Goal: Communication & Community: Answer question/provide support

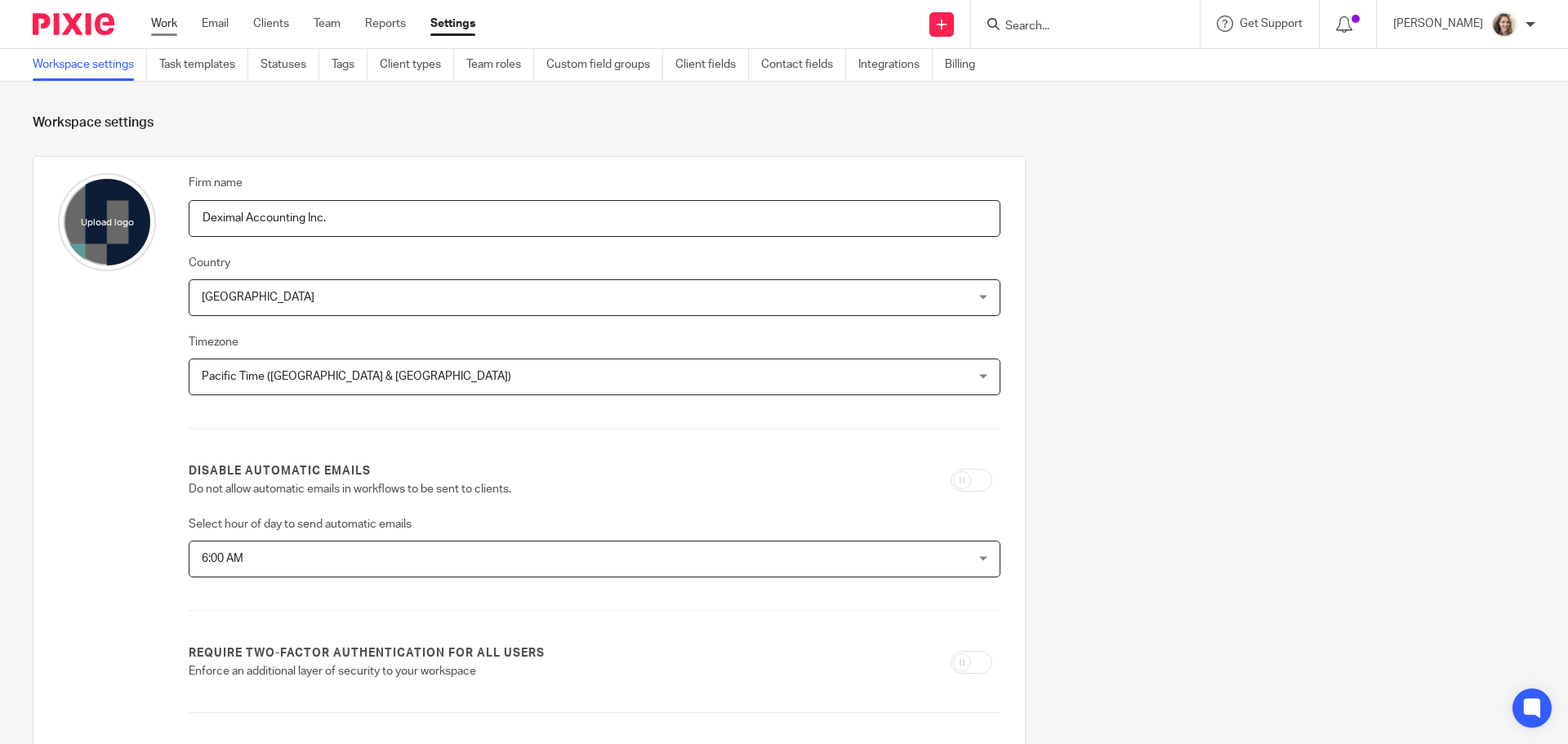
click at [156, 25] on link "Work" at bounding box center [164, 24] width 27 height 16
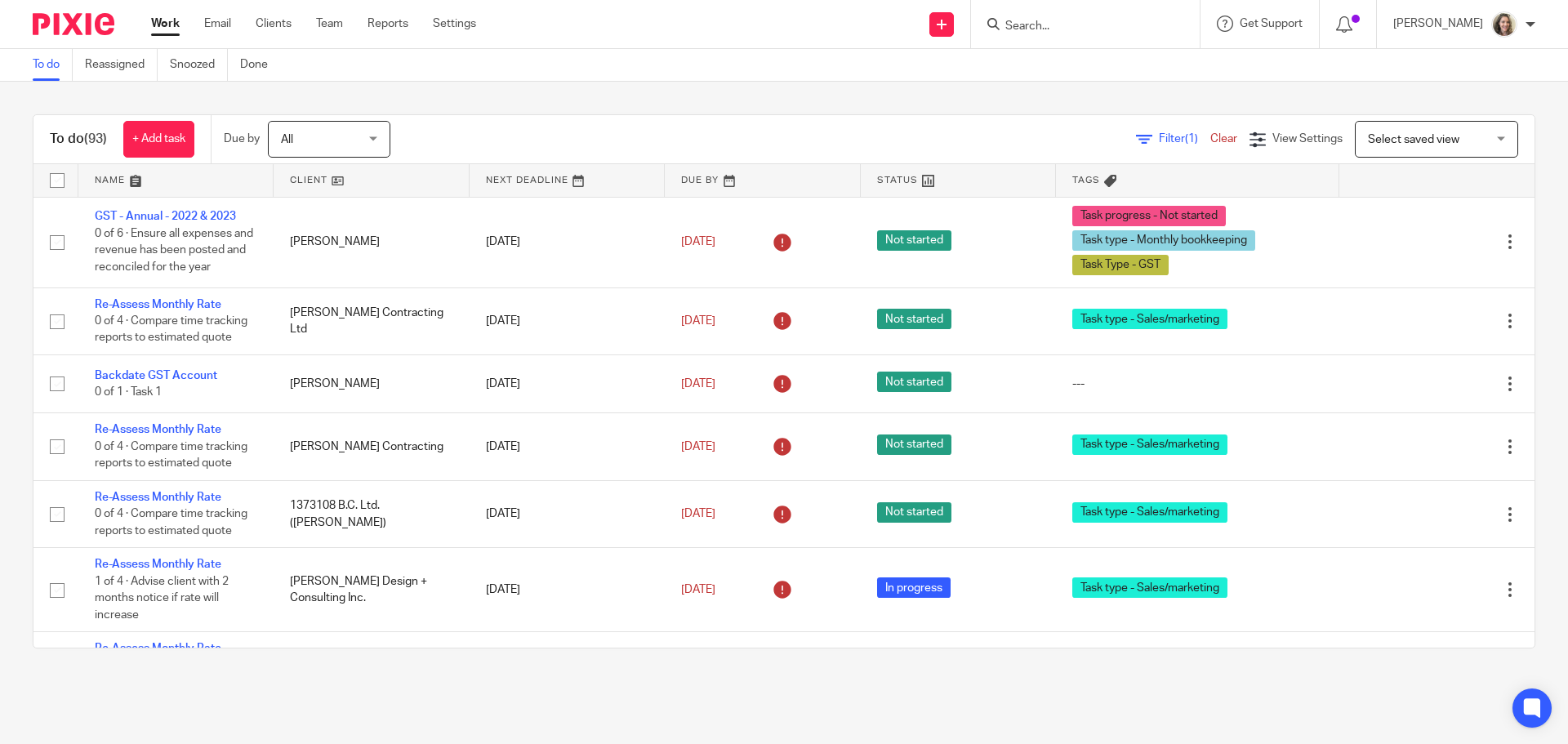
click at [1368, 135] on span "Select saved view" at bounding box center [1413, 139] width 91 height 12
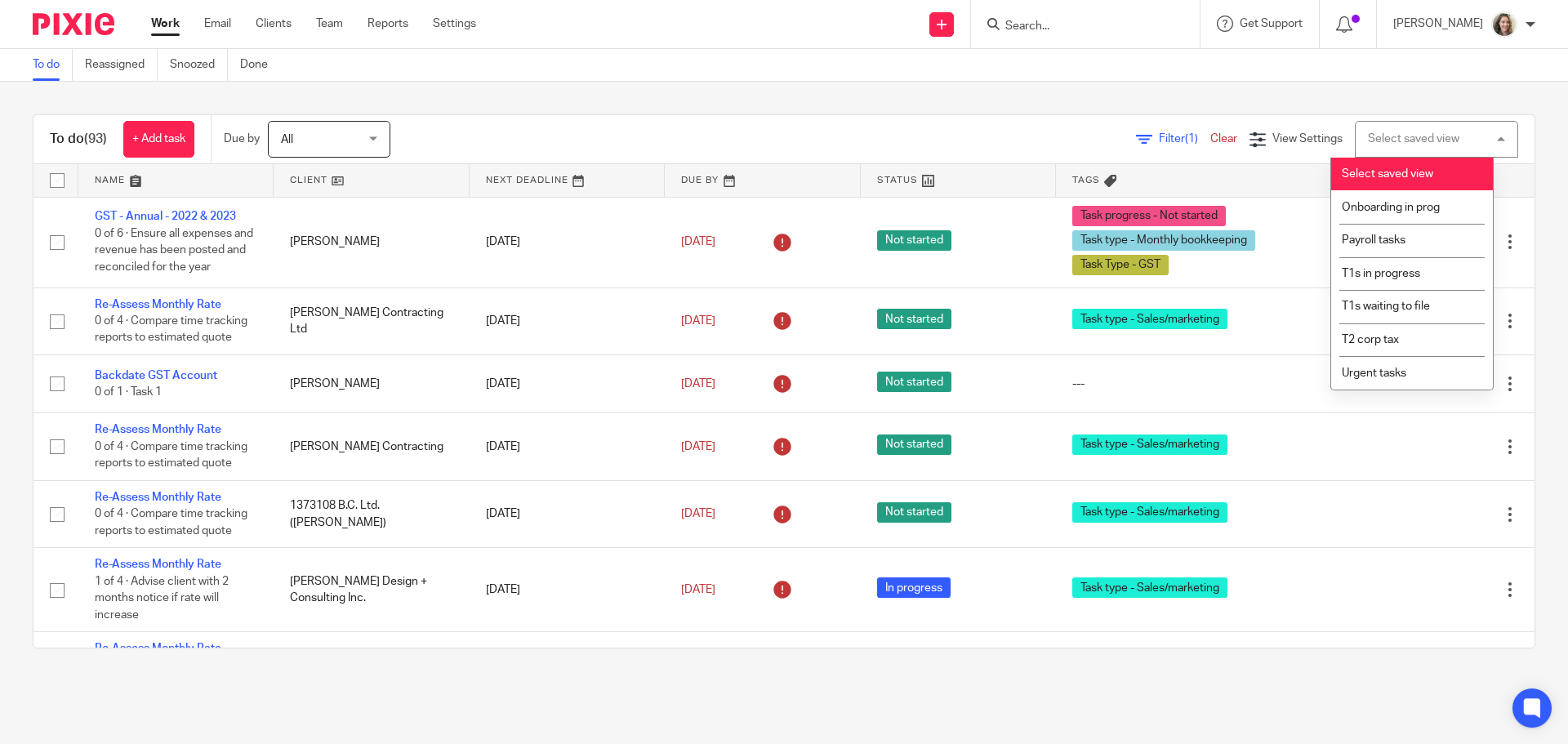
click at [1158, 143] on span "Filter (1)" at bounding box center [1184, 139] width 51 height 12
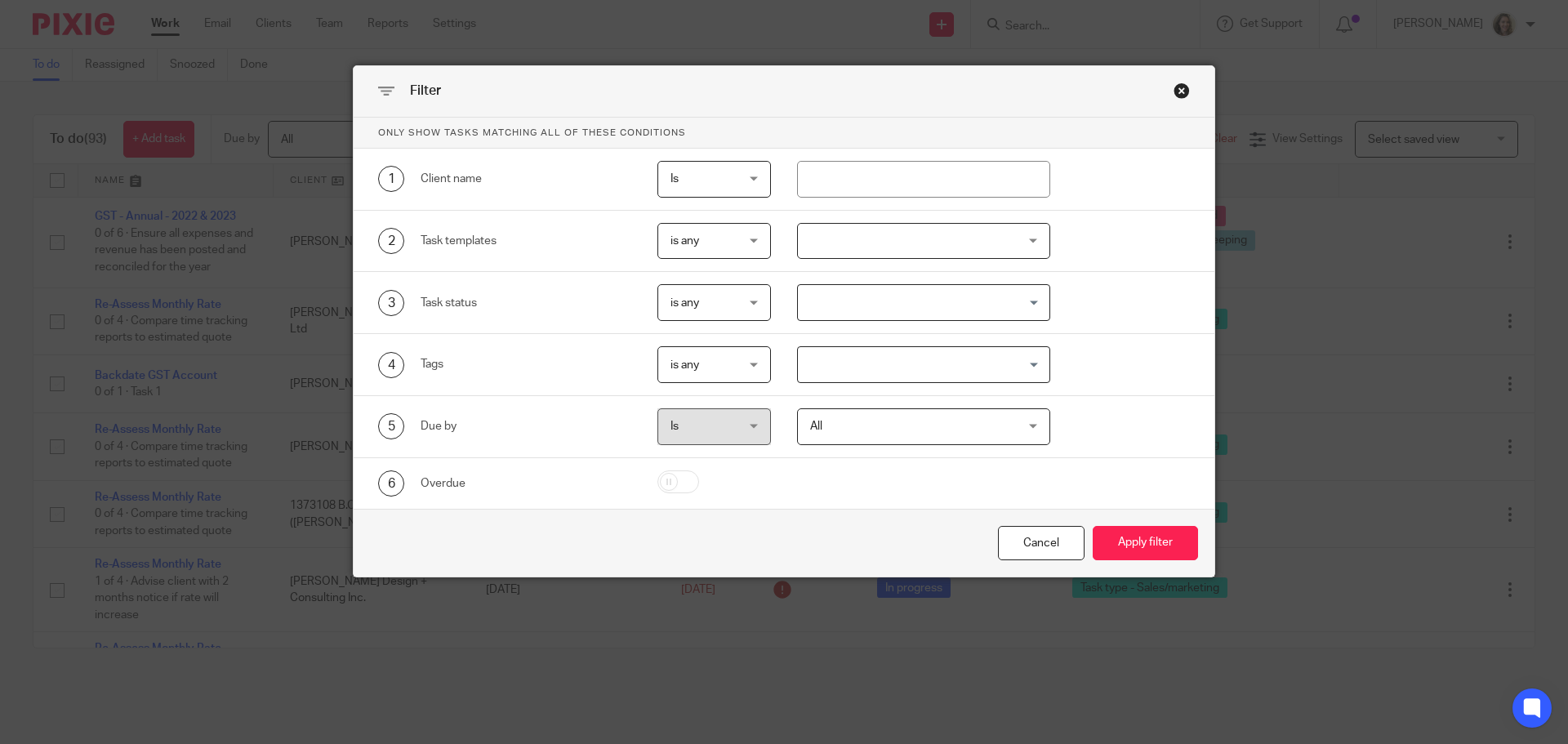
drag, startPoint x: 1177, startPoint y: 90, endPoint x: 986, endPoint y: 97, distance: 191.1
click at [1176, 90] on div "Close this dialog window" at bounding box center [1182, 90] width 16 height 16
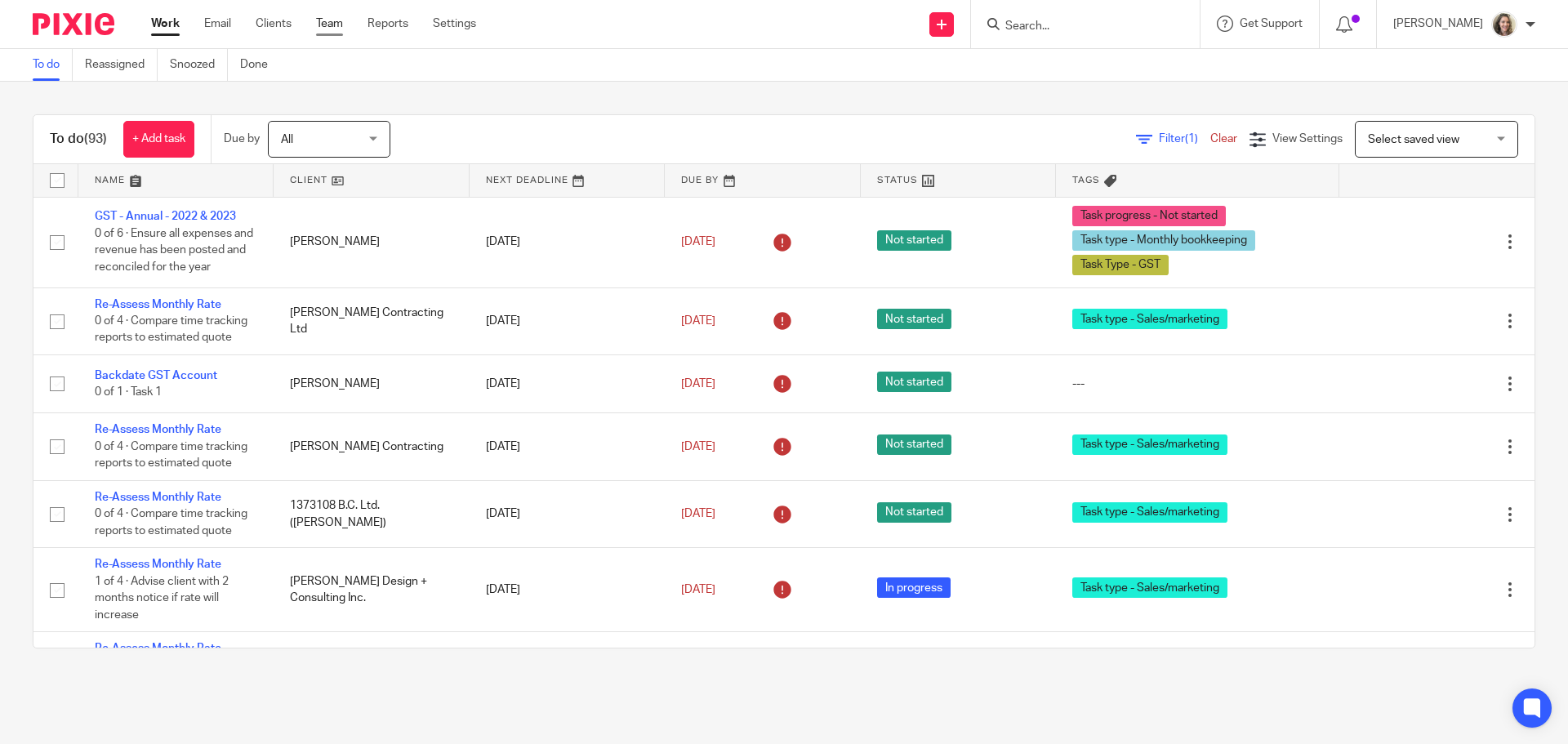
click at [331, 23] on link "Team" at bounding box center [329, 24] width 27 height 16
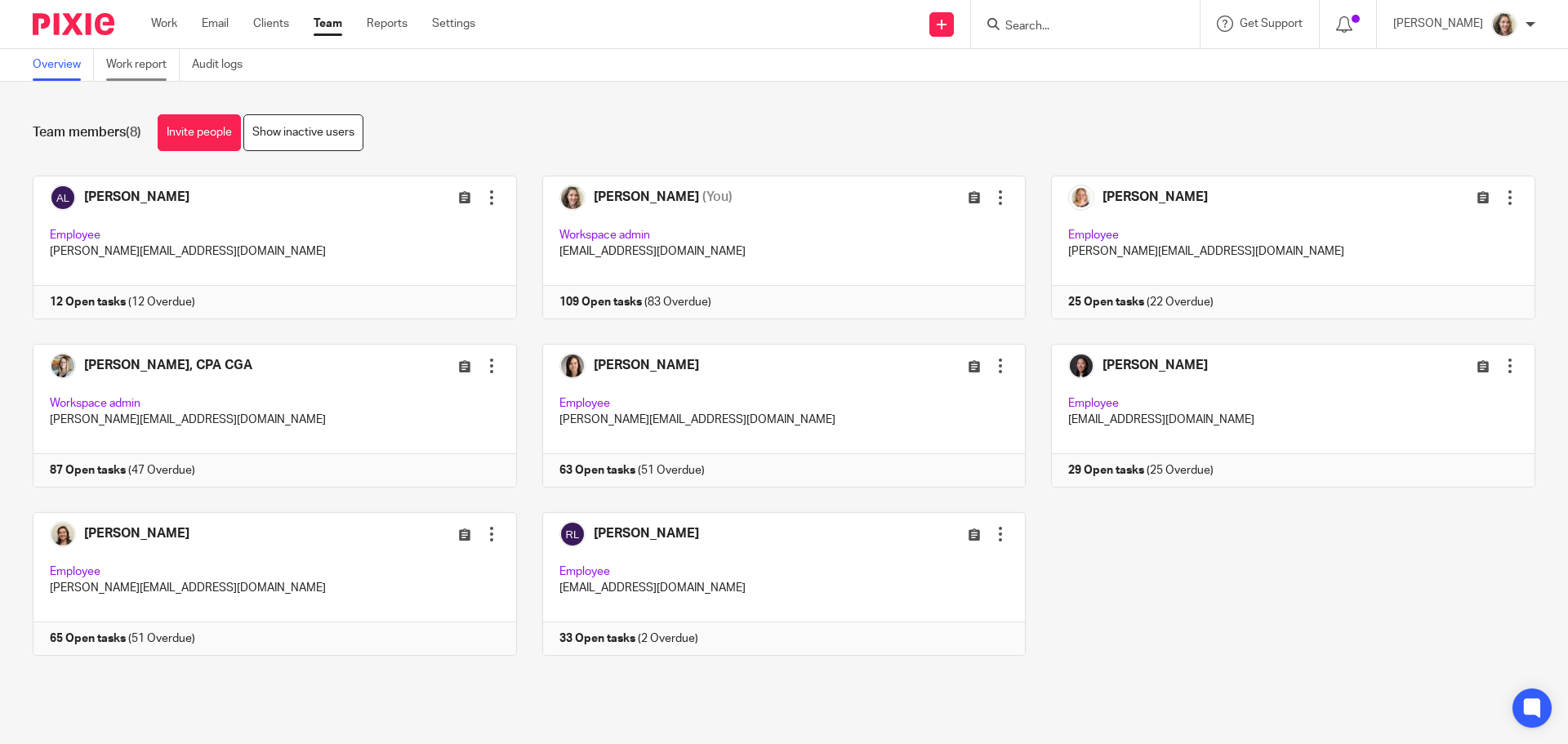
click at [124, 58] on link "Work report" at bounding box center [143, 65] width 73 height 32
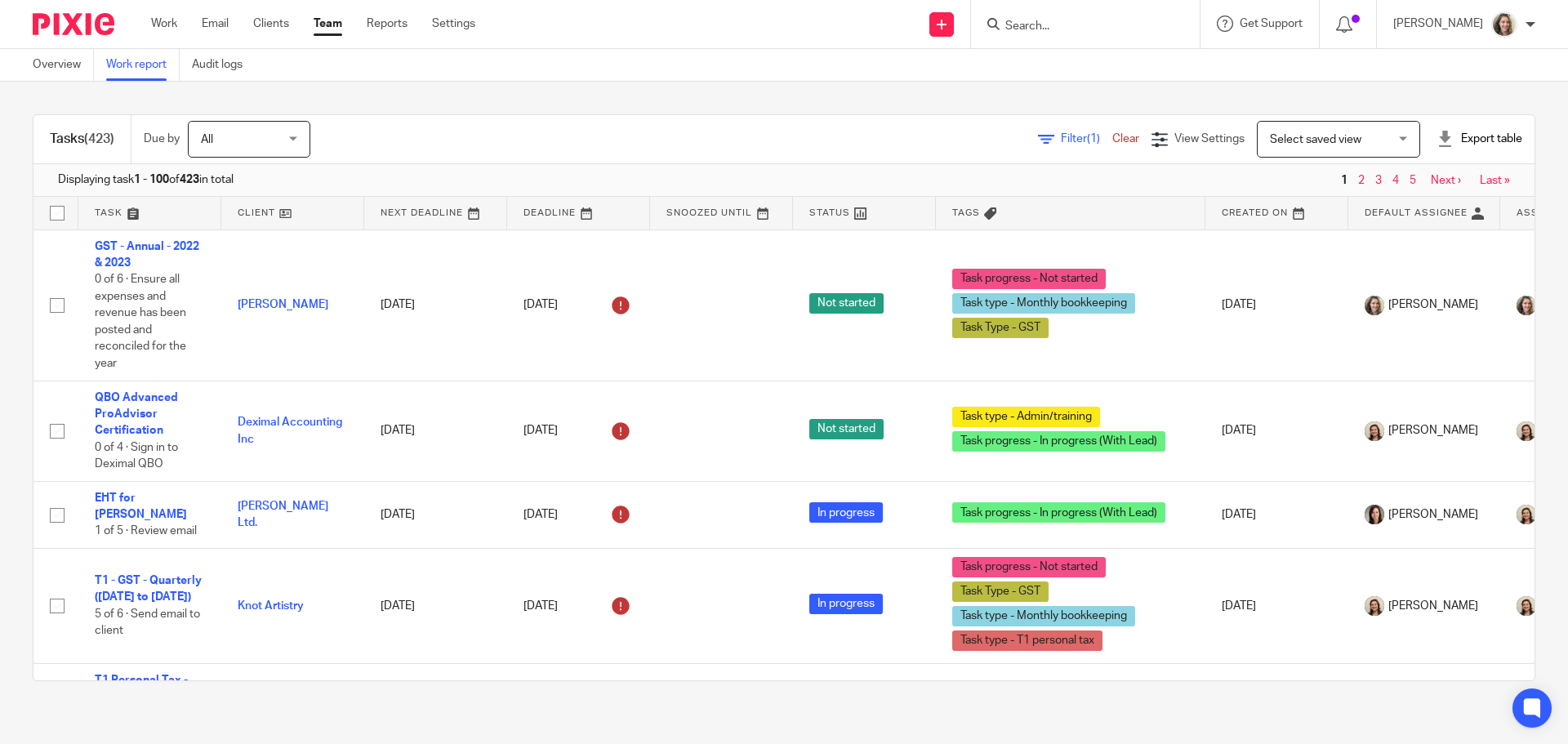
click at [1338, 133] on span "Select saved view" at bounding box center [1329, 139] width 119 height 35
click at [1061, 143] on span "Filter (1)" at bounding box center [1086, 139] width 51 height 12
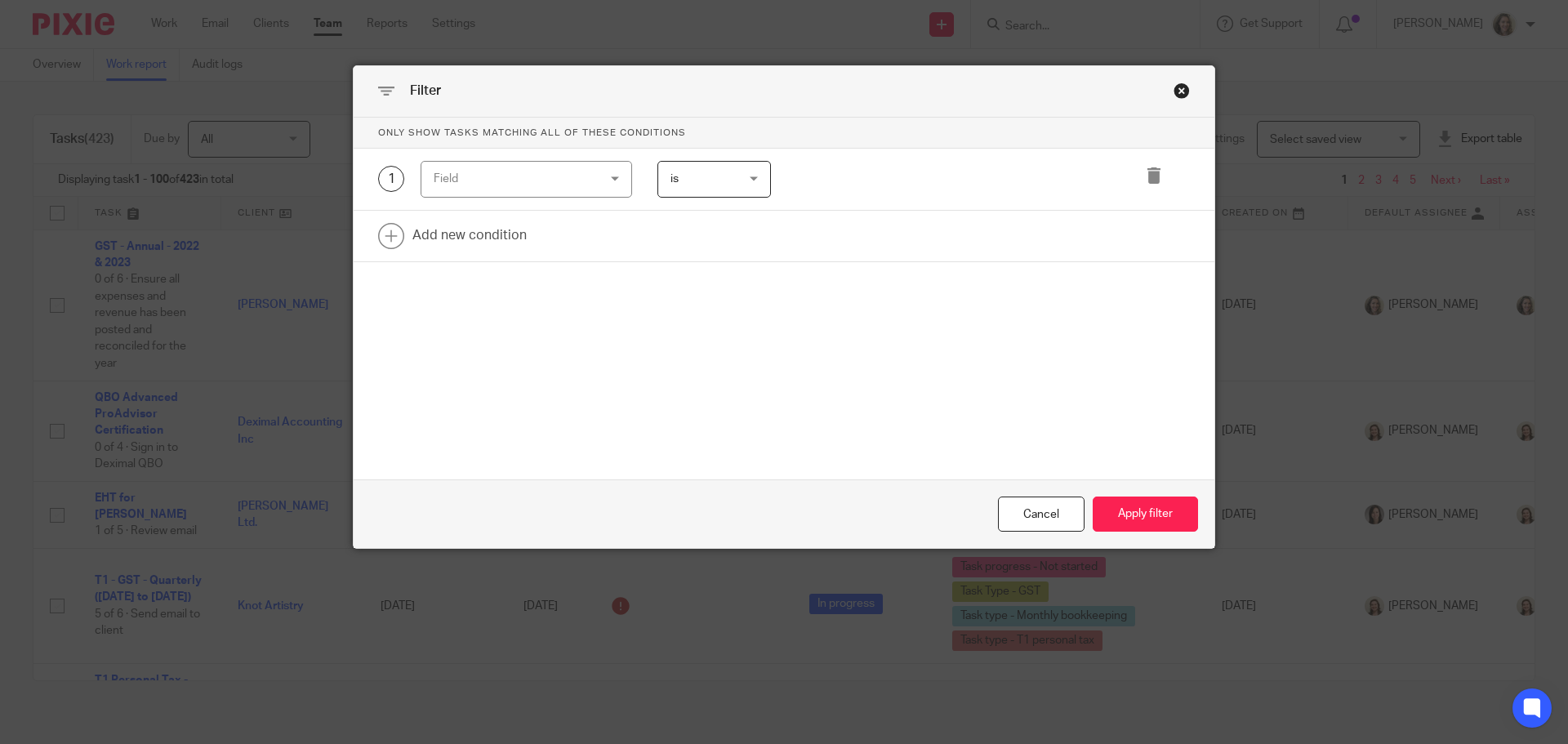
drag, startPoint x: 1233, startPoint y: 58, endPoint x: 1397, endPoint y: 28, distance: 166.7
click at [1399, 27] on div "Filter Only show tasks matching all of these conditions 1 Field Task fields Nam…" at bounding box center [784, 372] width 1568 height 744
drag, startPoint x: 1301, startPoint y: 54, endPoint x: 1354, endPoint y: 25, distance: 60.4
click at [1356, 22] on div "Filter Only show tasks matching all of these conditions 1 Field Task fields Nam…" at bounding box center [784, 372] width 1568 height 744
click at [517, 177] on div "Field" at bounding box center [512, 179] width 157 height 35
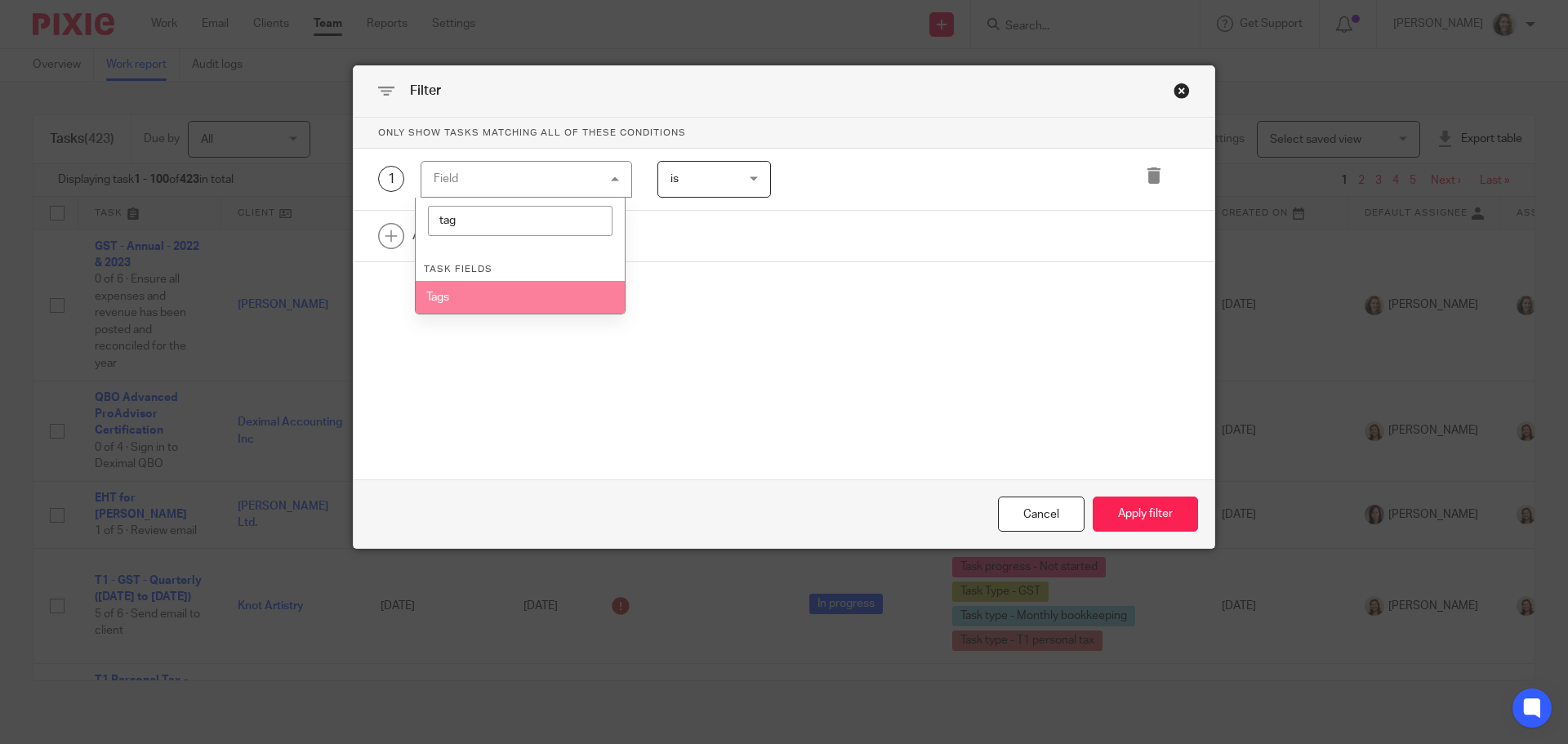
type input "tag"
drag, startPoint x: 463, startPoint y: 294, endPoint x: 644, endPoint y: 206, distance: 201.3
click at [463, 293] on li "Tags" at bounding box center [521, 297] width 210 height 33
click at [834, 172] on input "Search for option" at bounding box center [955, 178] width 311 height 28
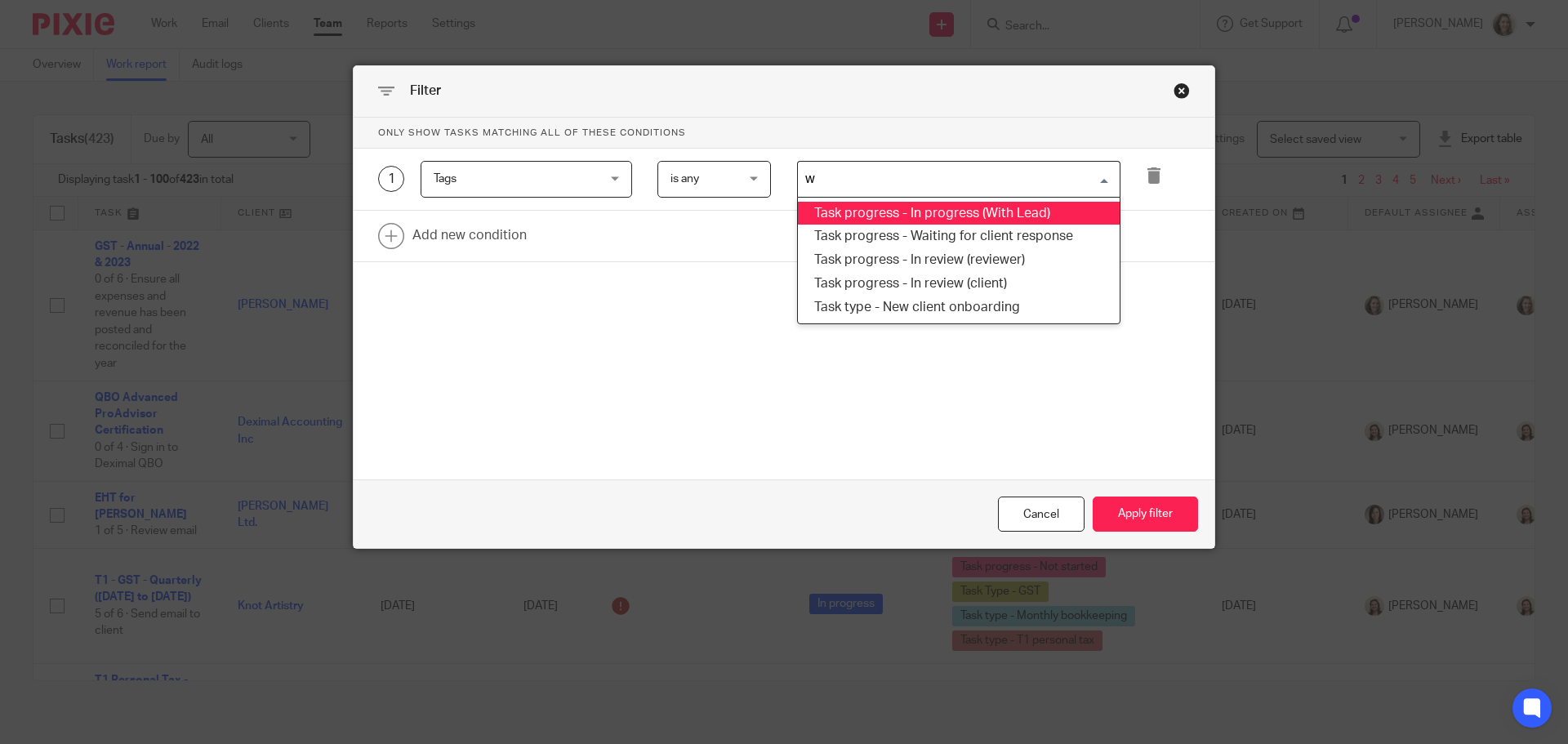
type input "w"
click at [493, 180] on span "Tags" at bounding box center [512, 179] width 157 height 35
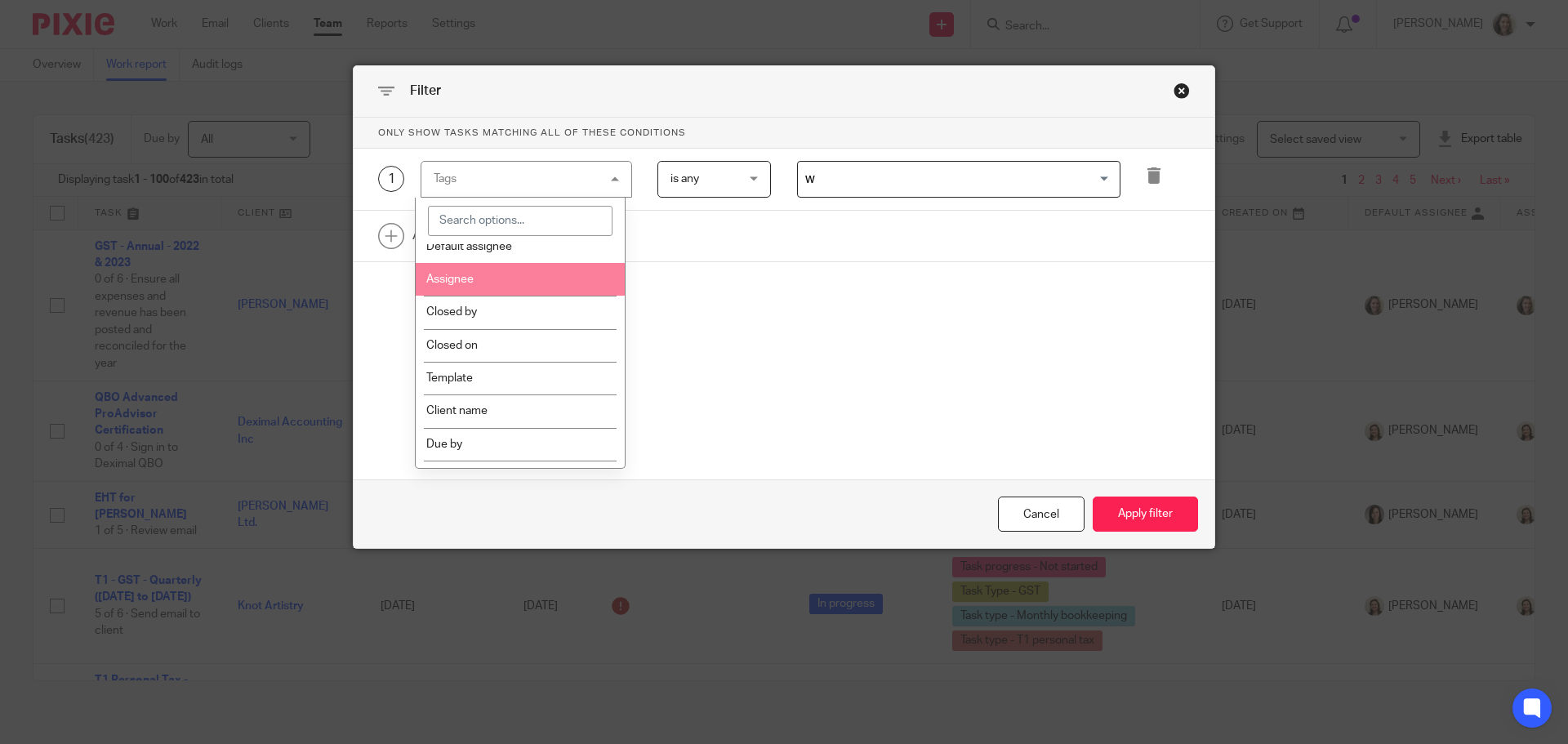
scroll to position [409, 0]
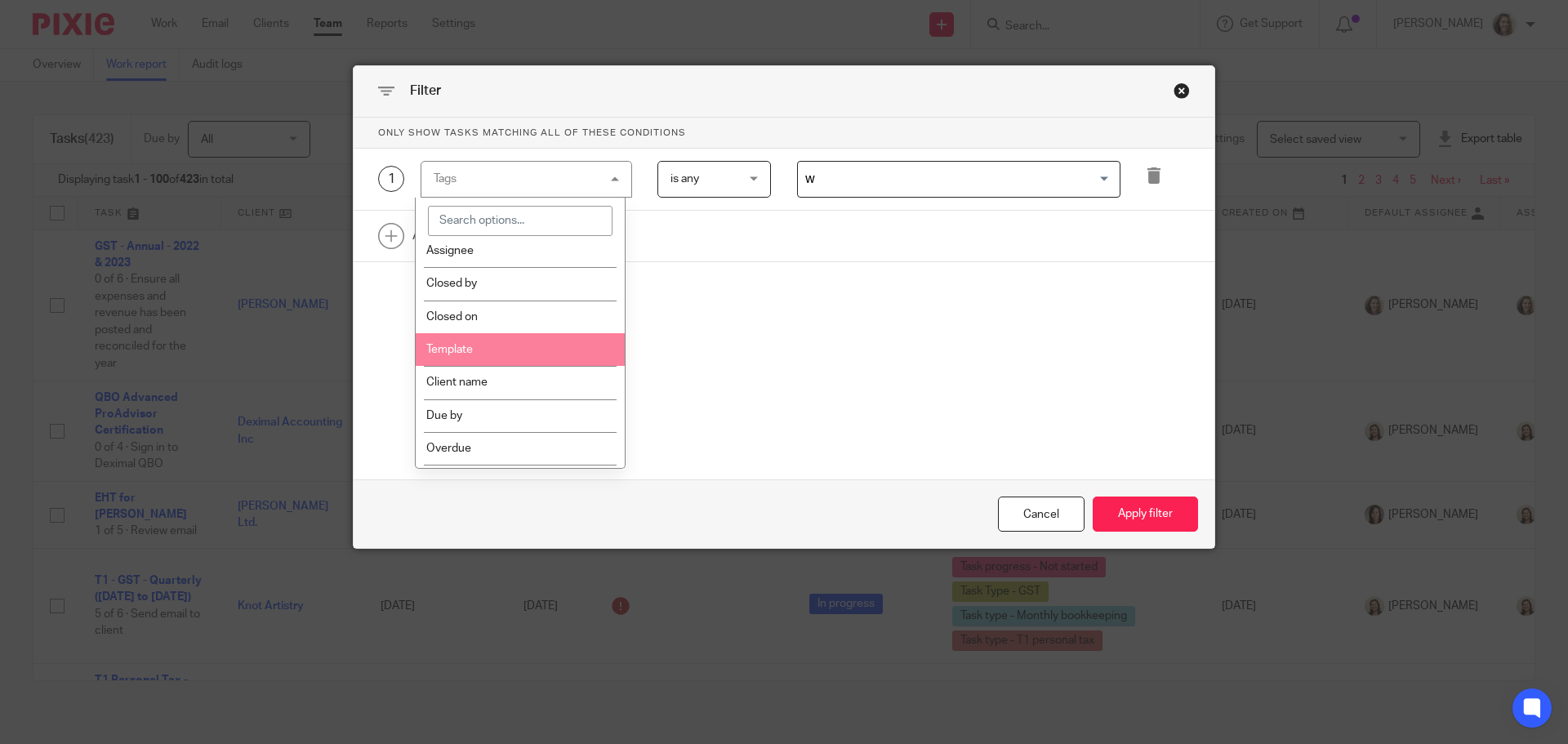
click at [532, 345] on li "Template" at bounding box center [521, 349] width 210 height 33
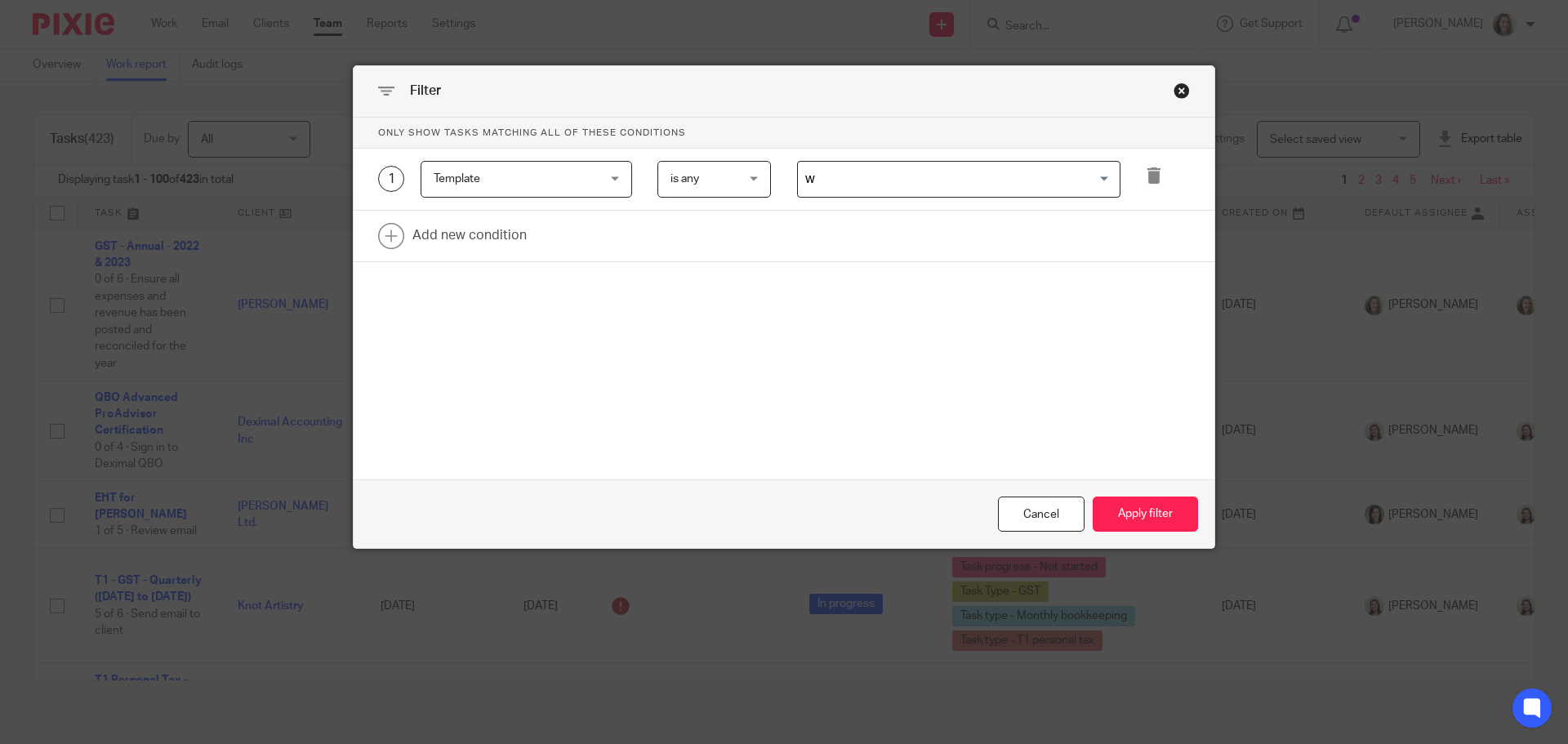
click at [917, 173] on input "w" at bounding box center [955, 178] width 311 height 28
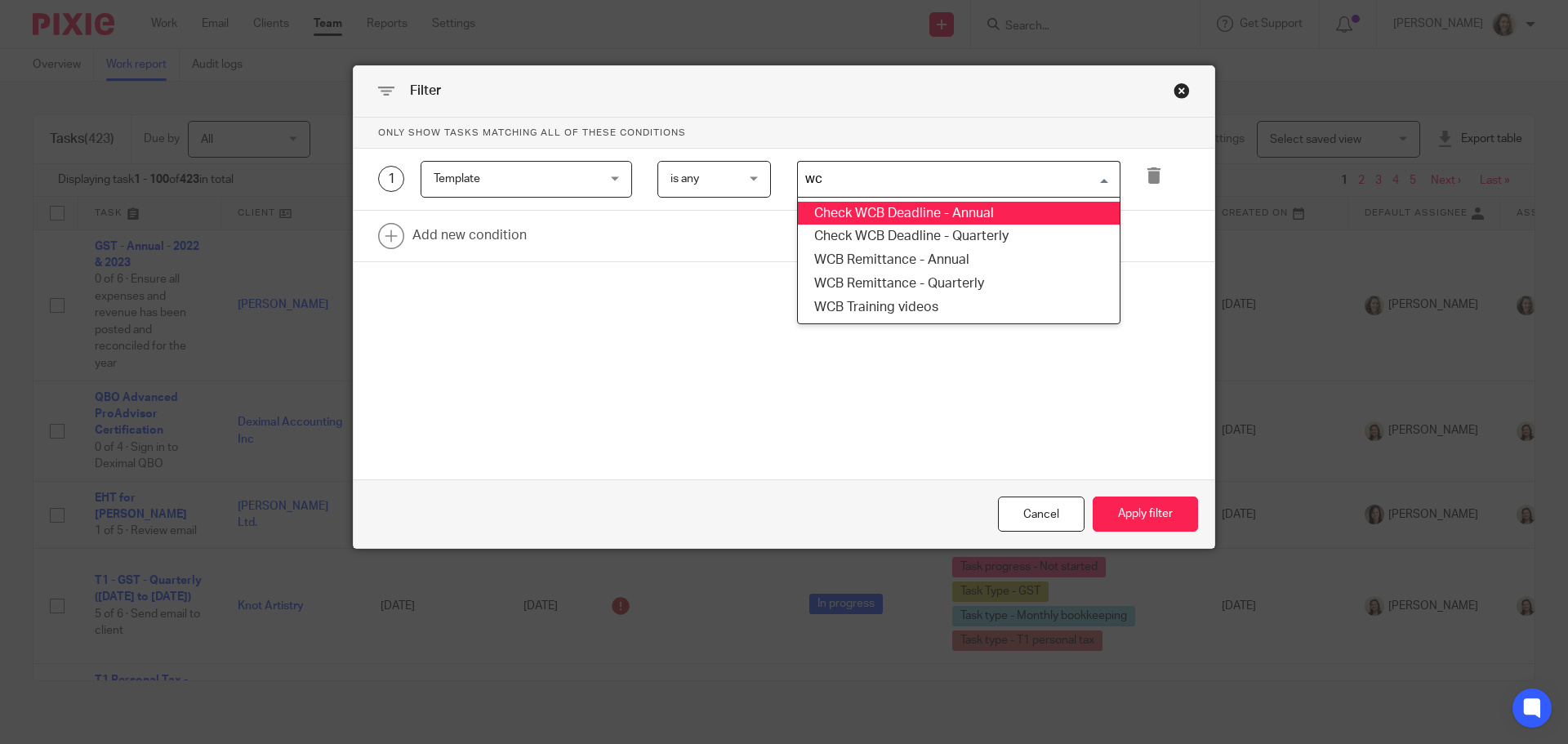
type input "wcb"
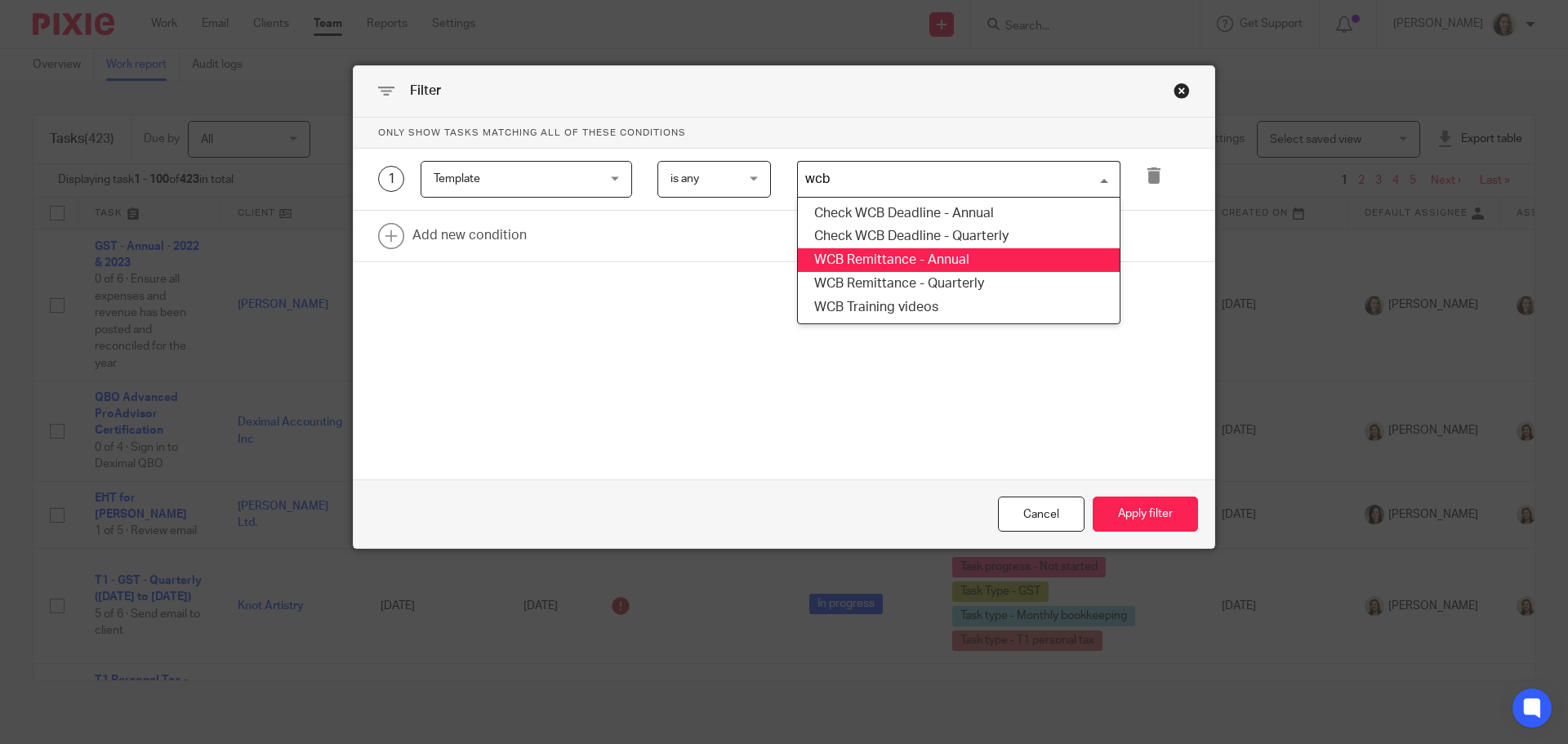
click at [906, 264] on li "WCB Remittance - Annual" at bounding box center [959, 260] width 322 height 24
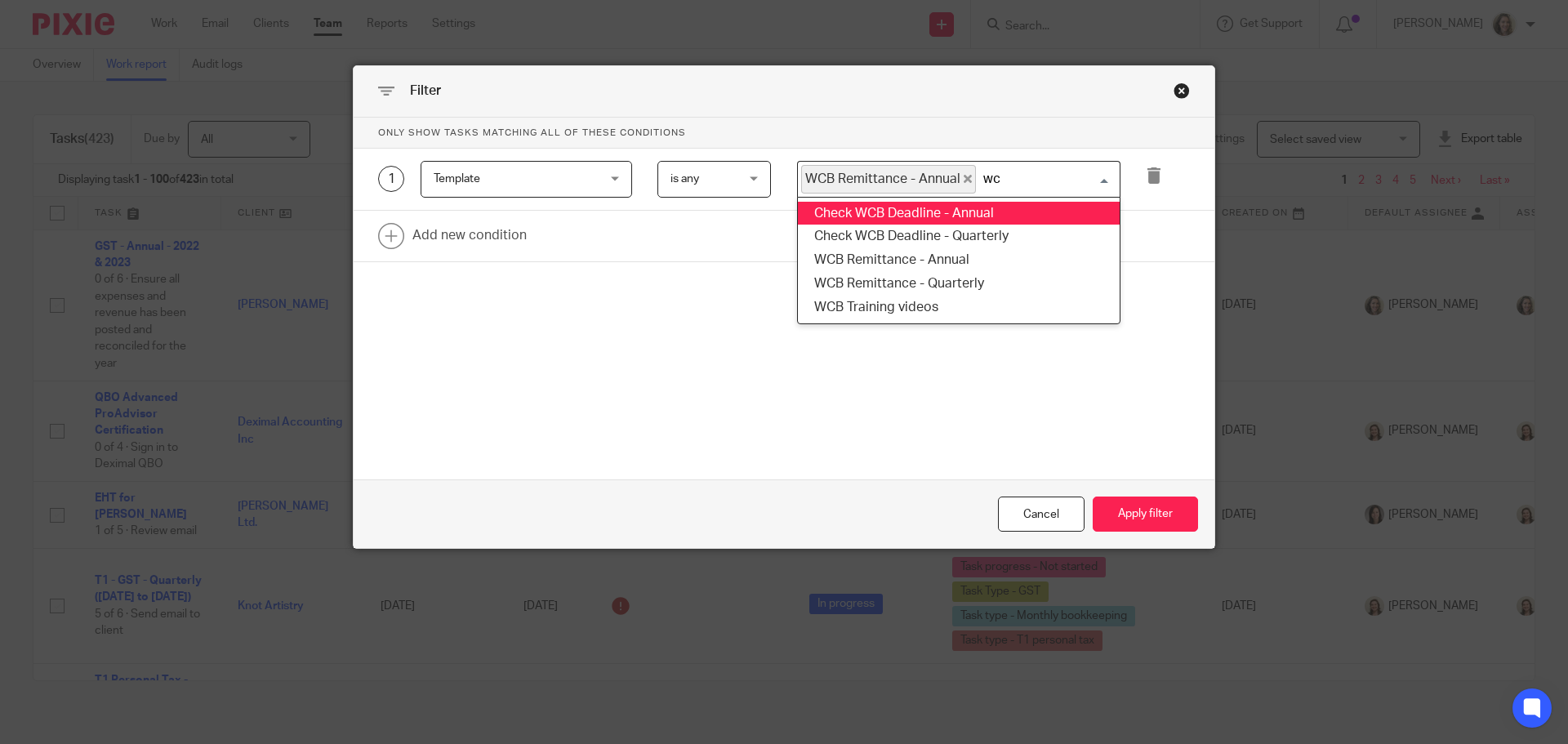
scroll to position [0, 0]
type input "wcb"
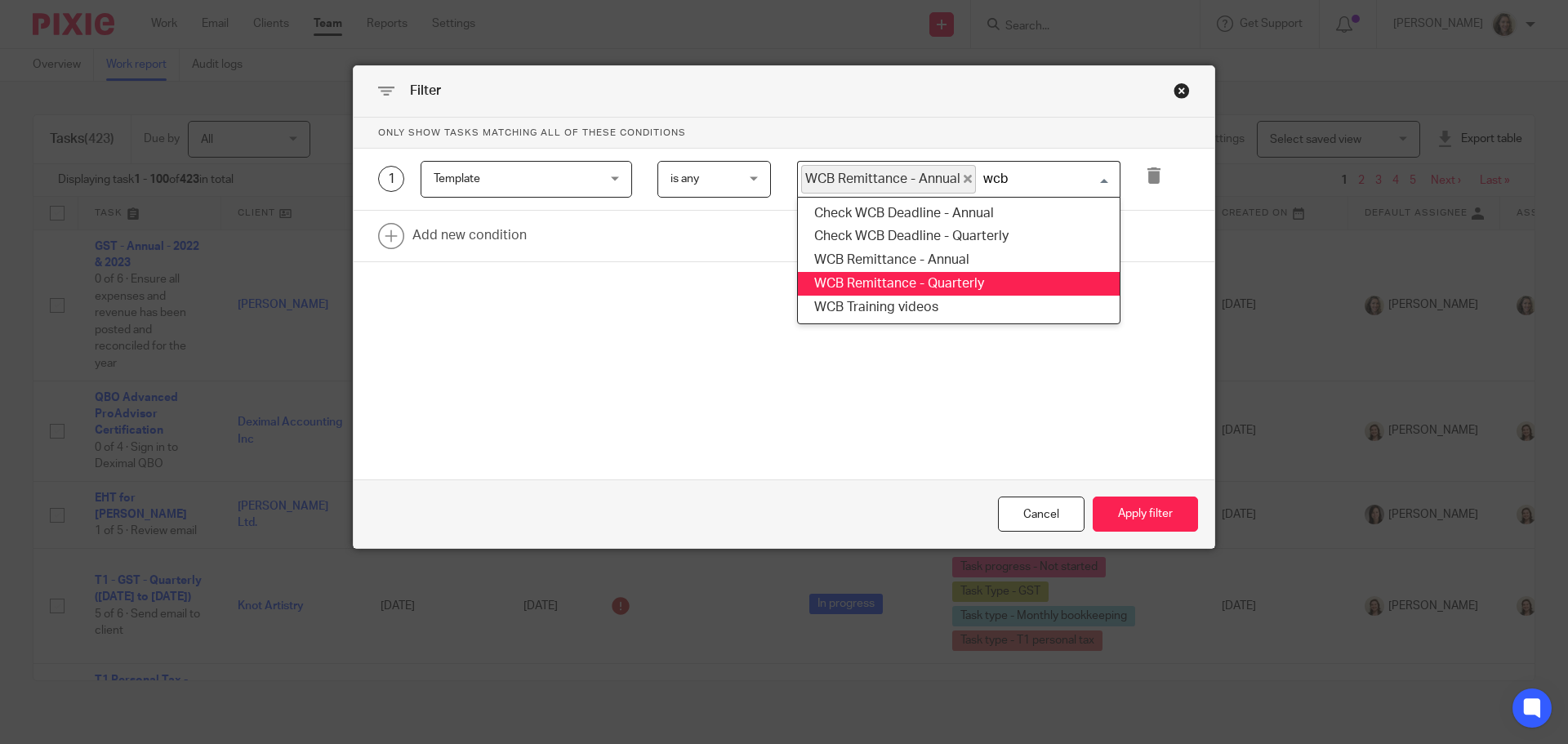
click at [985, 280] on li "WCB Remittance - Quarterly" at bounding box center [959, 283] width 322 height 24
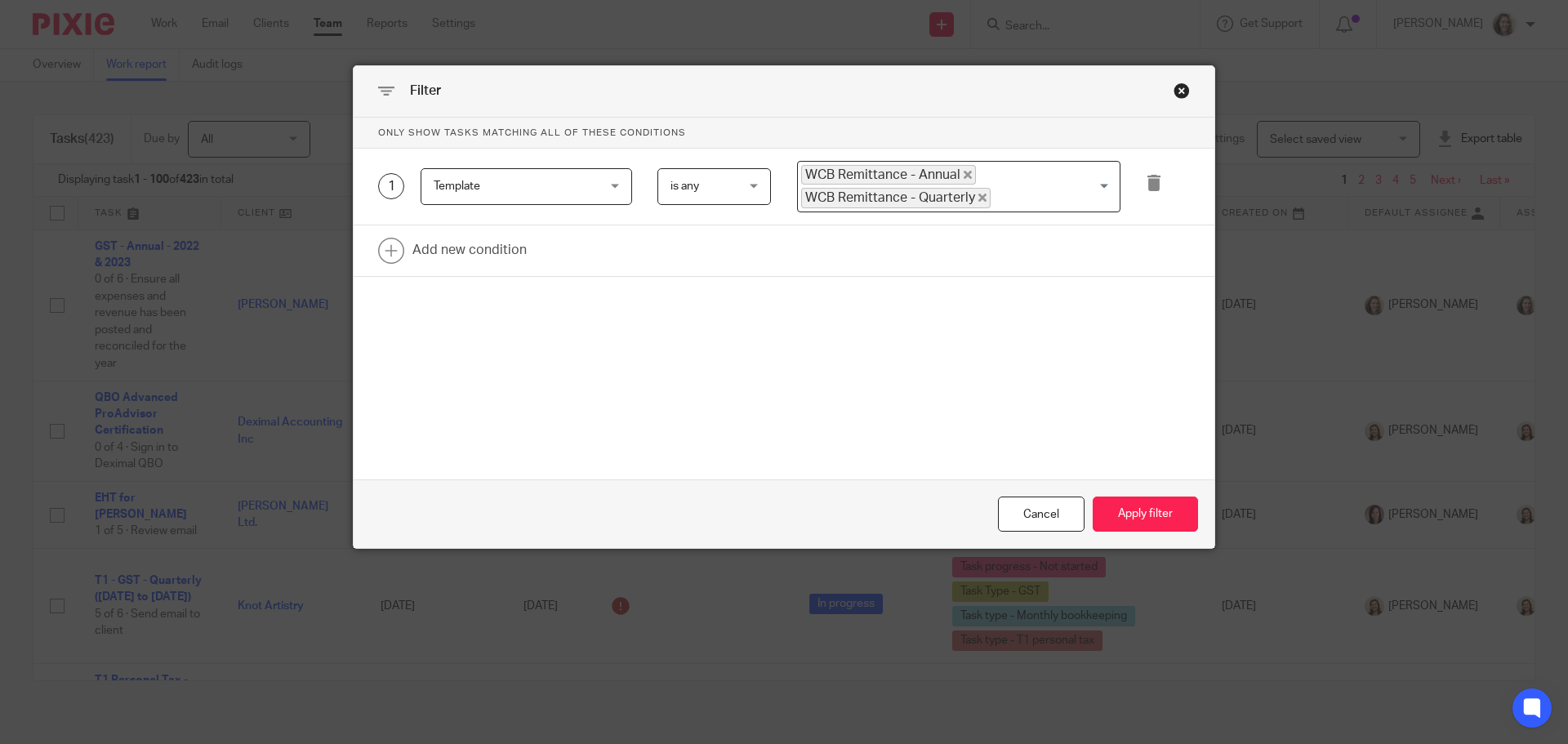
click at [964, 171] on icon "Deselect WCB Remittance - Annual" at bounding box center [967, 175] width 8 height 8
click at [1141, 519] on button "Apply filter" at bounding box center [1145, 514] width 105 height 35
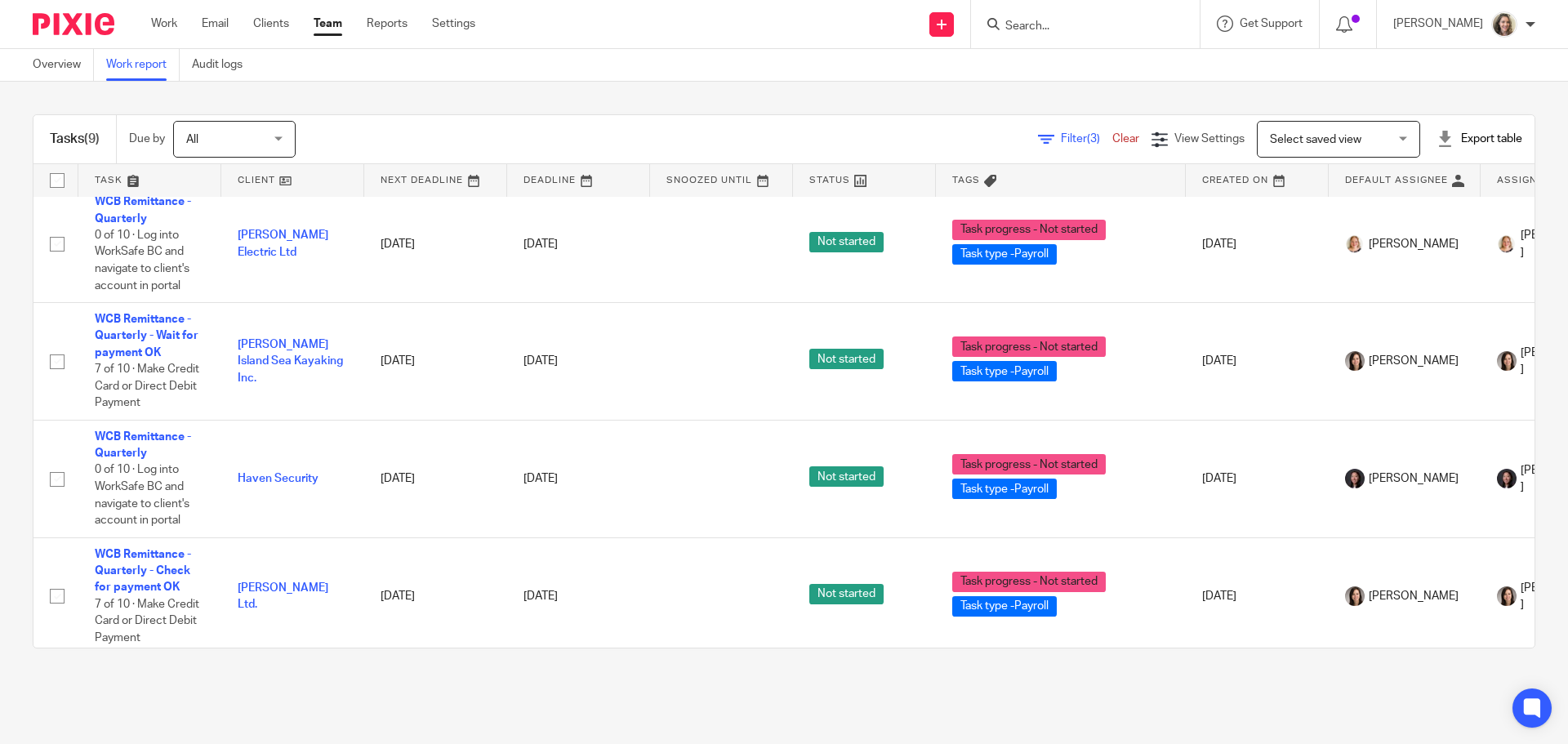
scroll to position [568, 0]
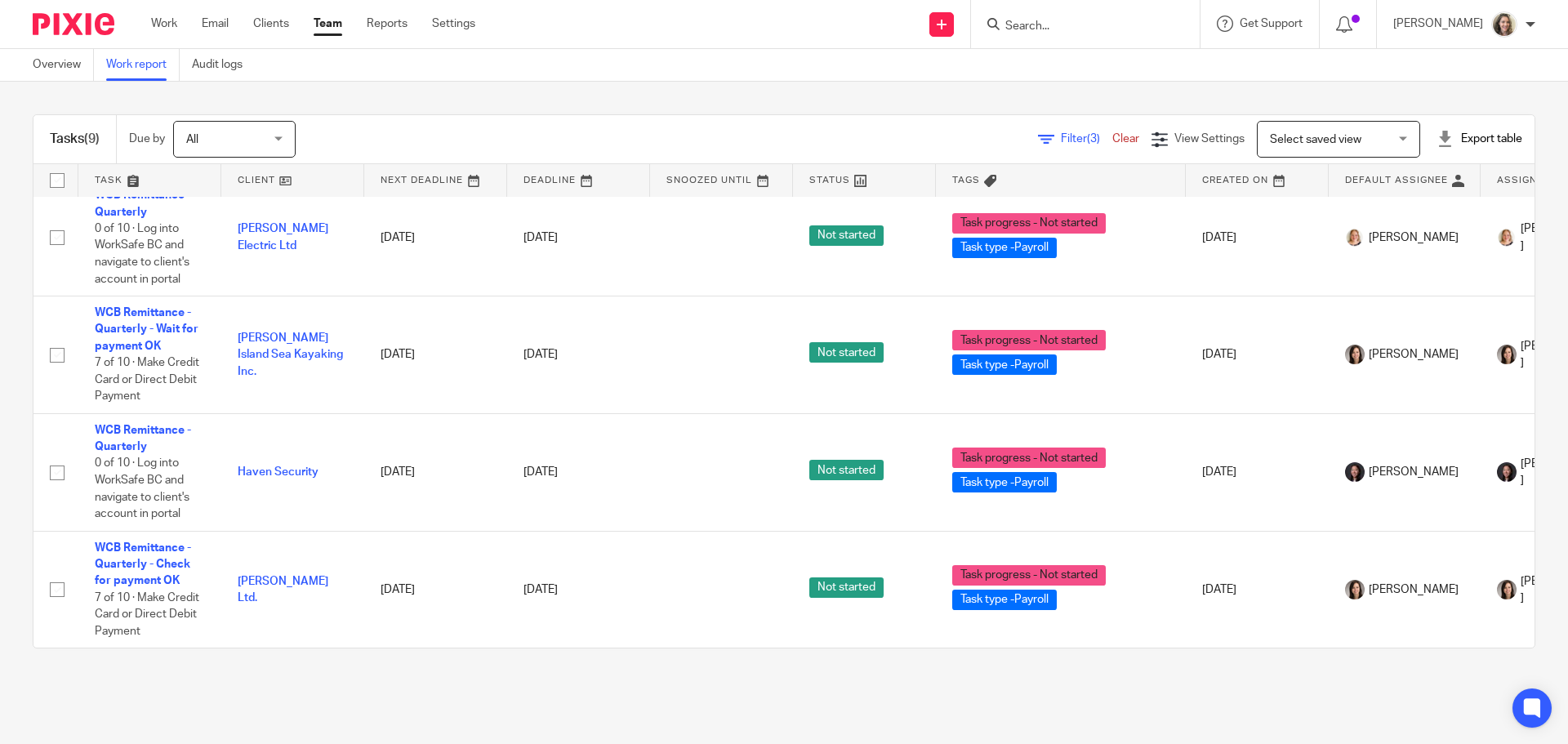
click at [1113, 141] on link "Clear" at bounding box center [1125, 139] width 27 height 12
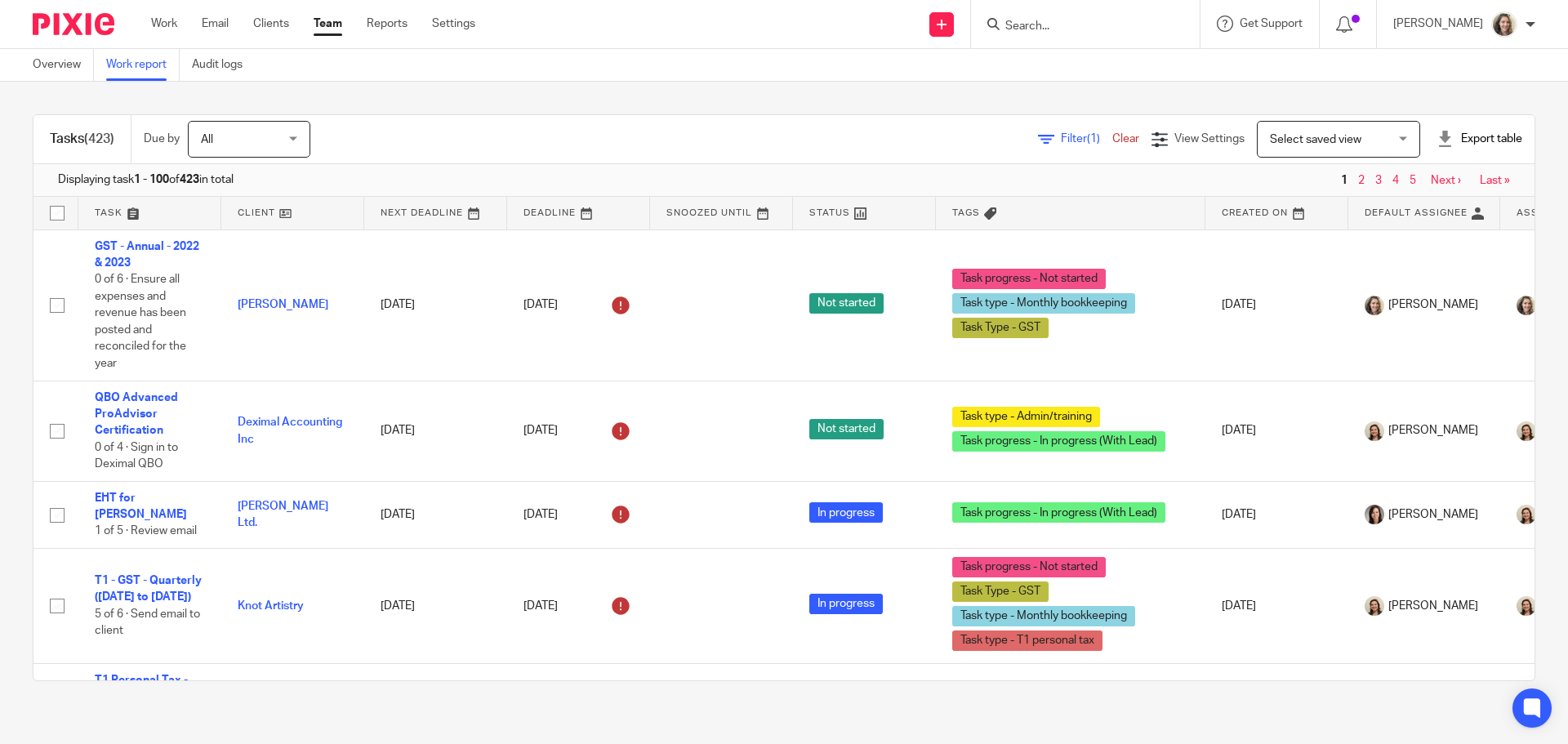
click at [1347, 137] on span "Select saved view" at bounding box center [1329, 139] width 119 height 35
click at [1373, 139] on div "Select saved view Select saved view" at bounding box center [1339, 139] width 164 height 37
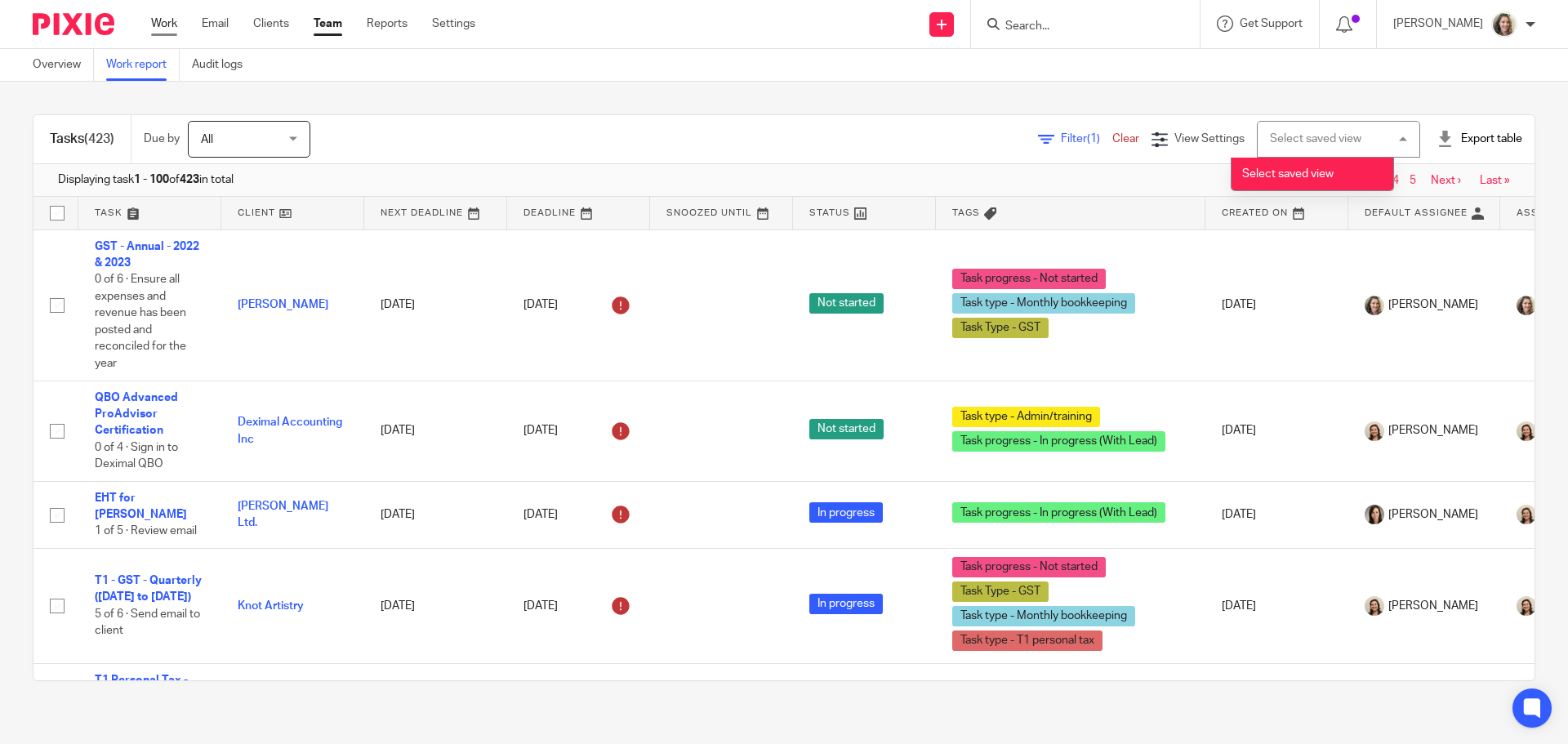
click at [165, 27] on link "Work" at bounding box center [164, 24] width 27 height 16
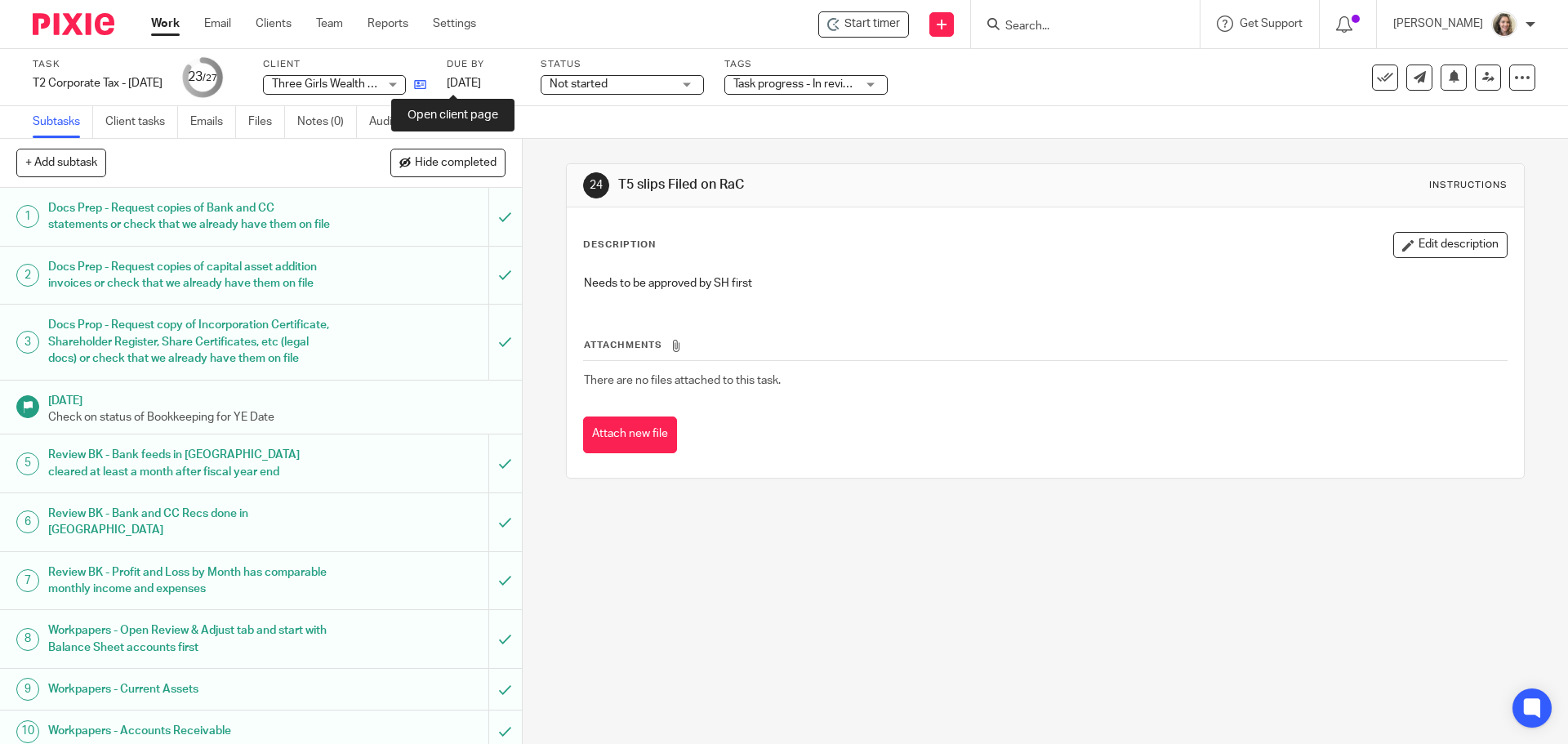
click at [426, 86] on icon at bounding box center [420, 84] width 12 height 12
click at [1377, 80] on icon at bounding box center [1385, 78] width 16 height 16
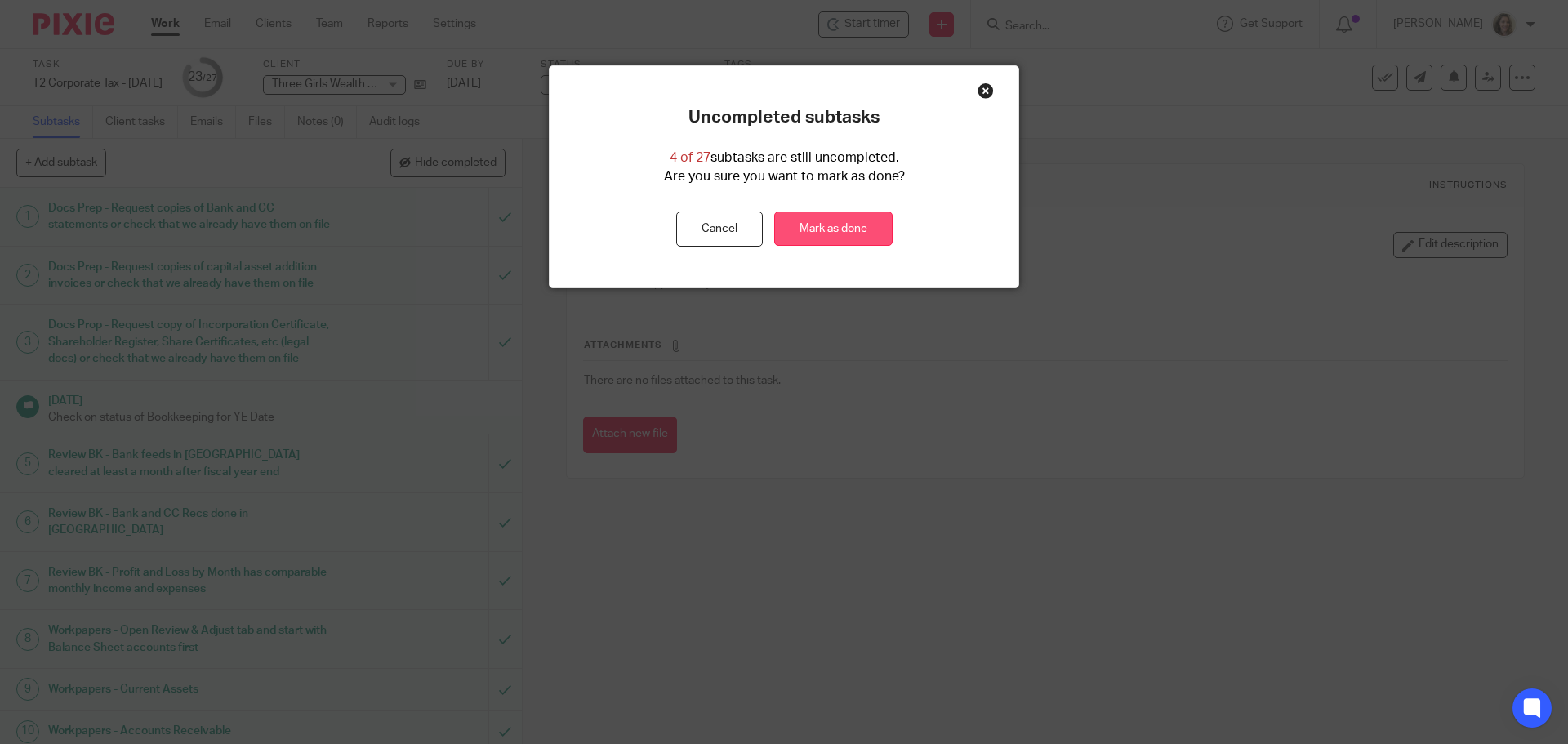
click at [875, 239] on link "Mark as done" at bounding box center [834, 229] width 119 height 35
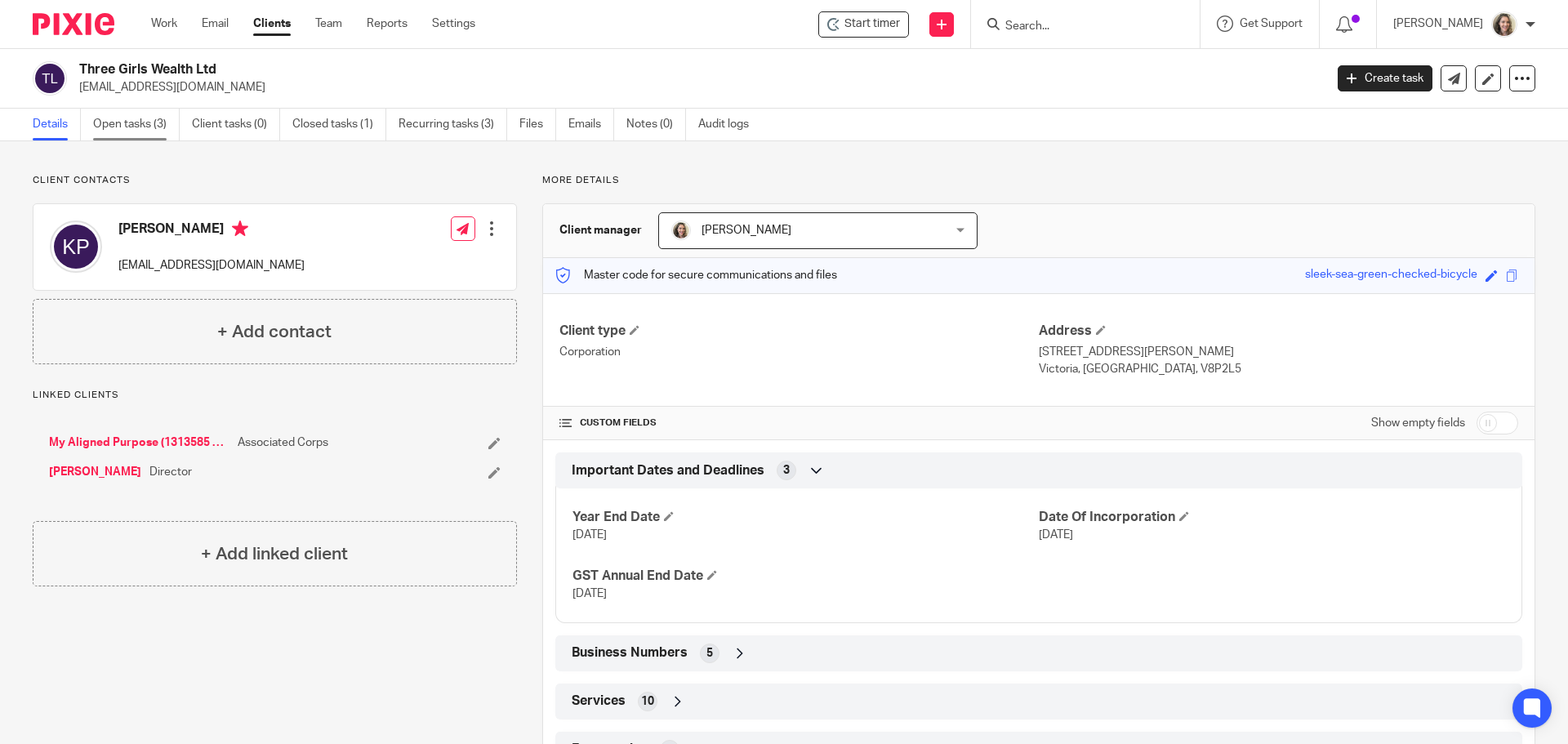
click at [133, 130] on link "Open tasks (3)" at bounding box center [136, 124] width 87 height 32
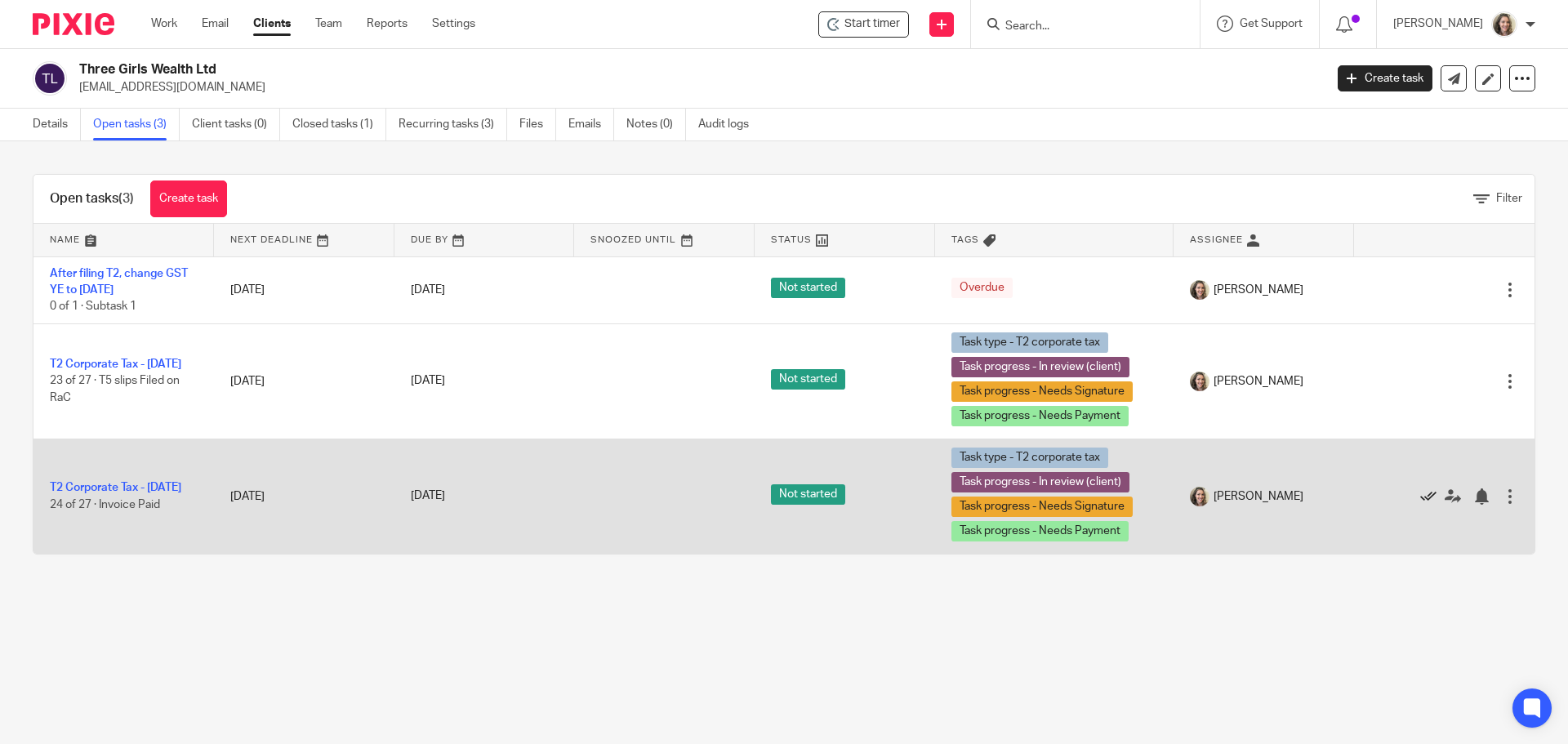
click at [1420, 494] on icon at bounding box center [1428, 496] width 16 height 16
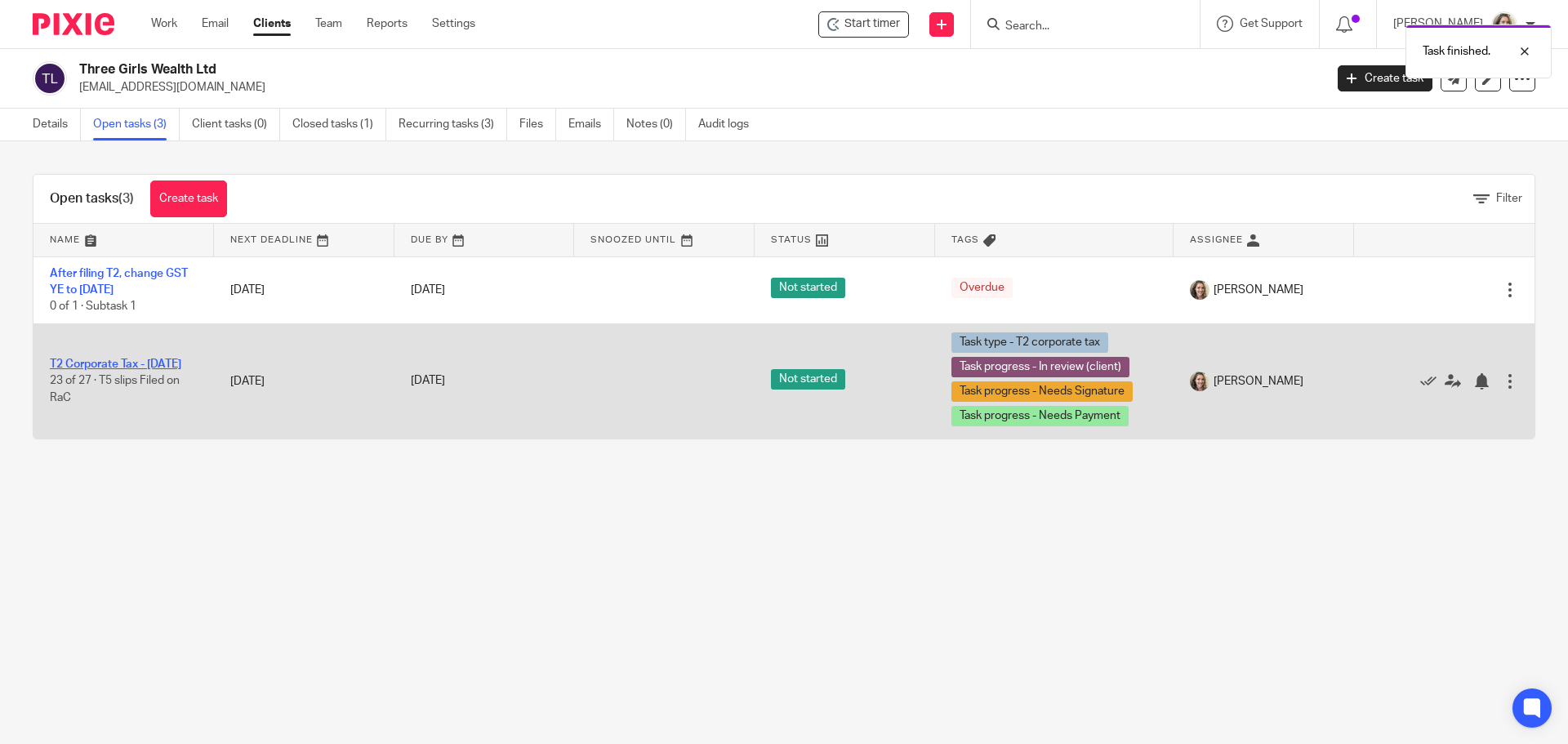
click at [118, 358] on link "T2 Corporate Tax - [DATE]" at bounding box center [115, 364] width 132 height 12
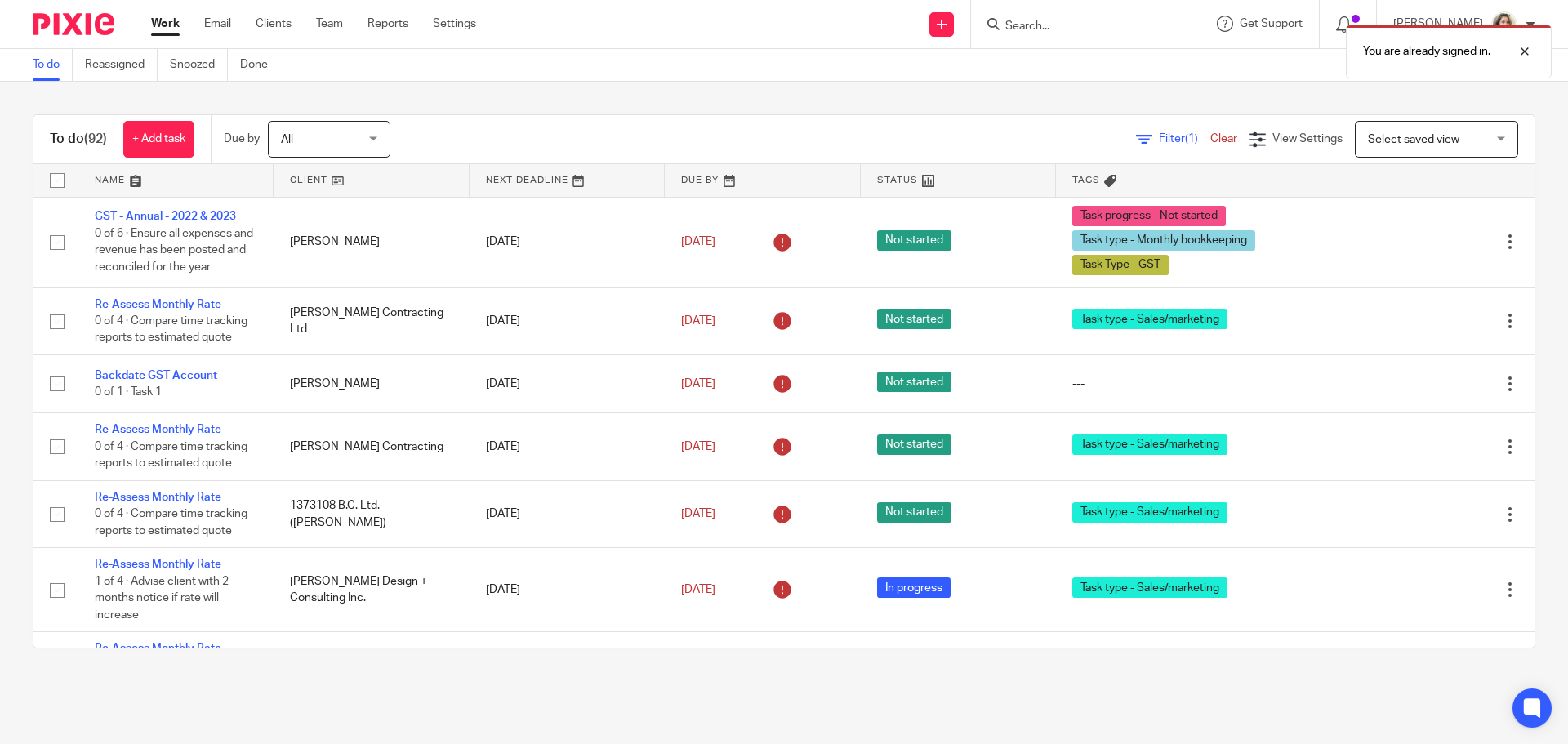
click at [1067, 27] on div "You are already signed in." at bounding box center [1168, 48] width 768 height 62
click at [1530, 51] on div at bounding box center [1512, 51] width 44 height 19
click at [1108, 26] on input "Search" at bounding box center [1077, 27] width 147 height 15
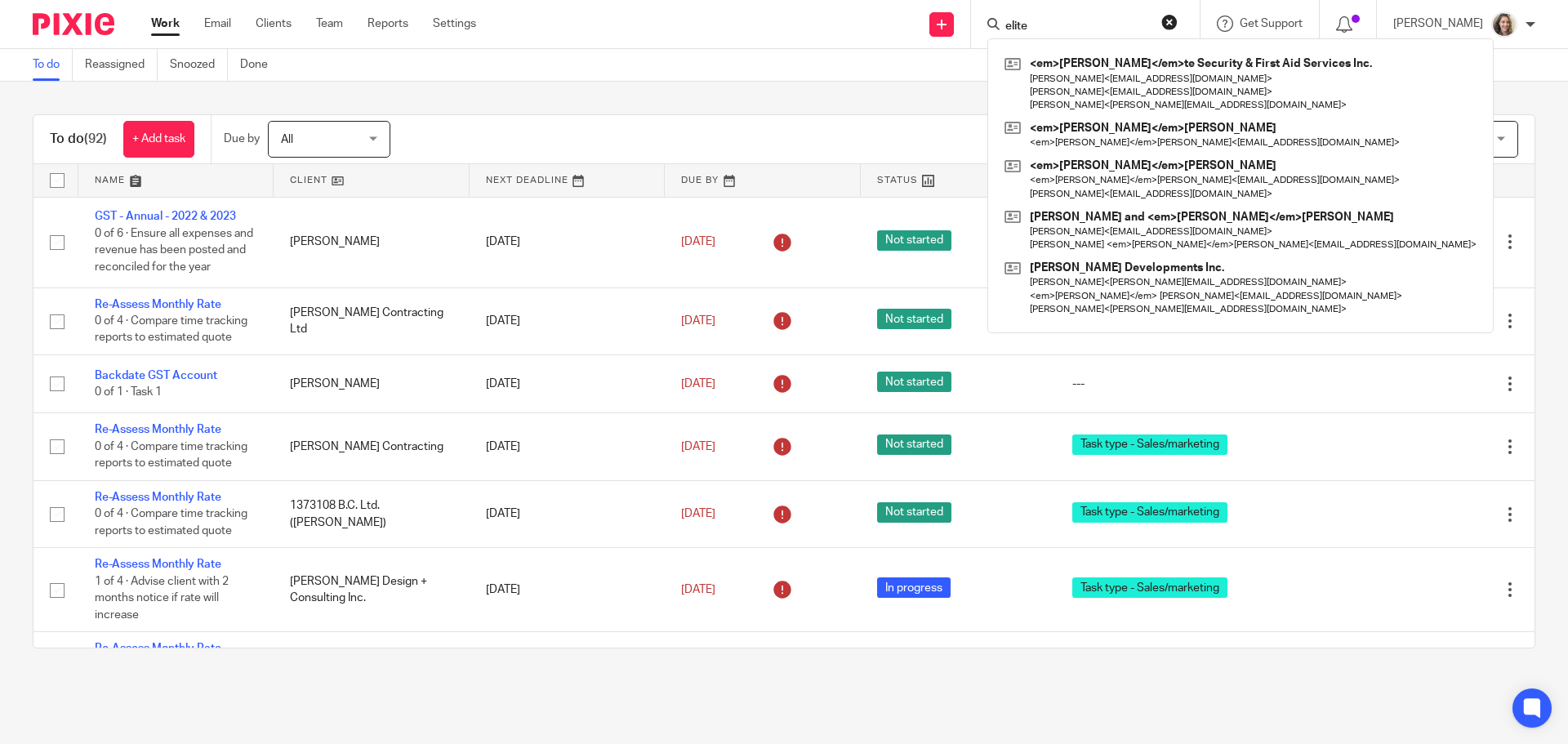
type input "elite"
click button "submit" at bounding box center [0, 0] width 0 height 0
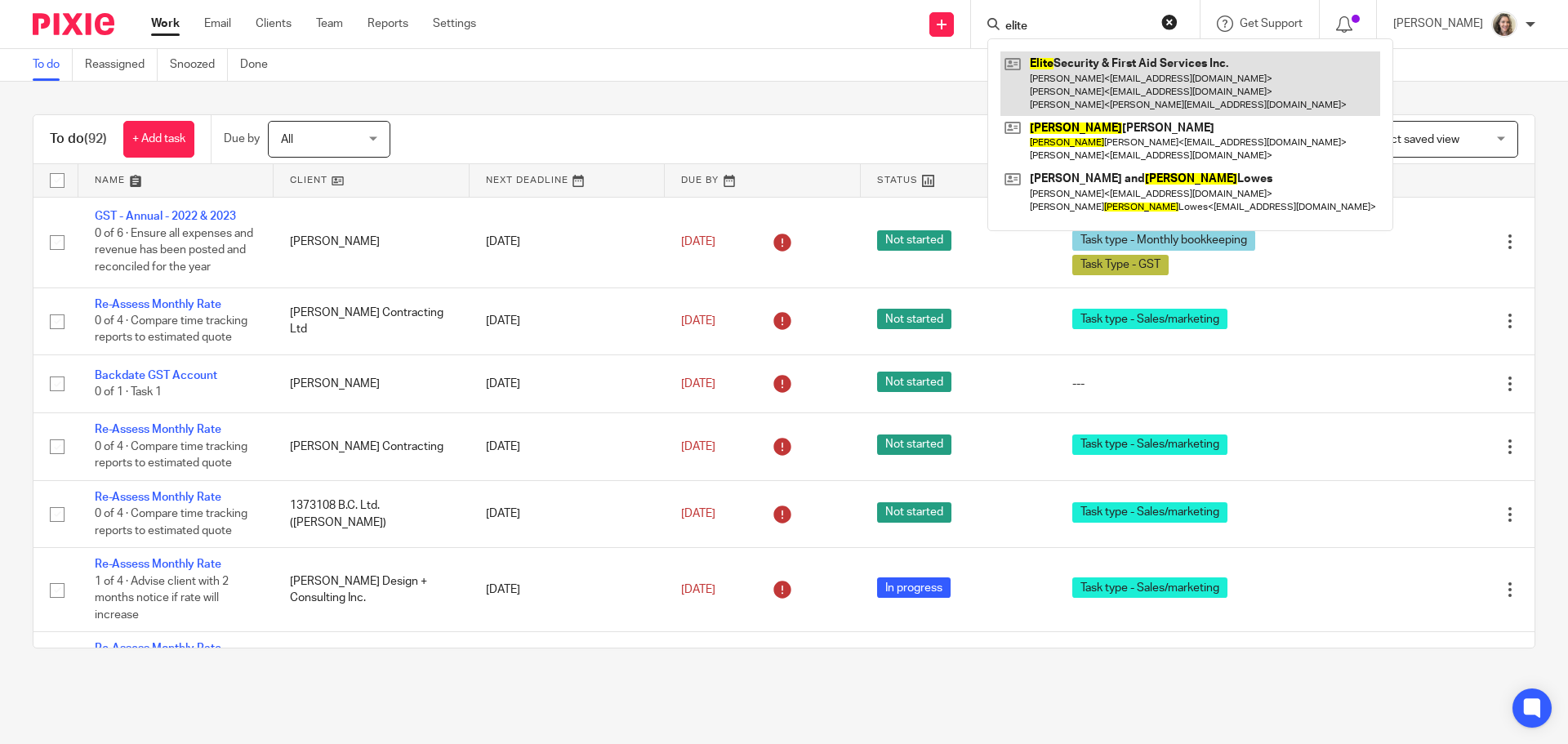
click at [1119, 85] on link at bounding box center [1189, 83] width 379 height 65
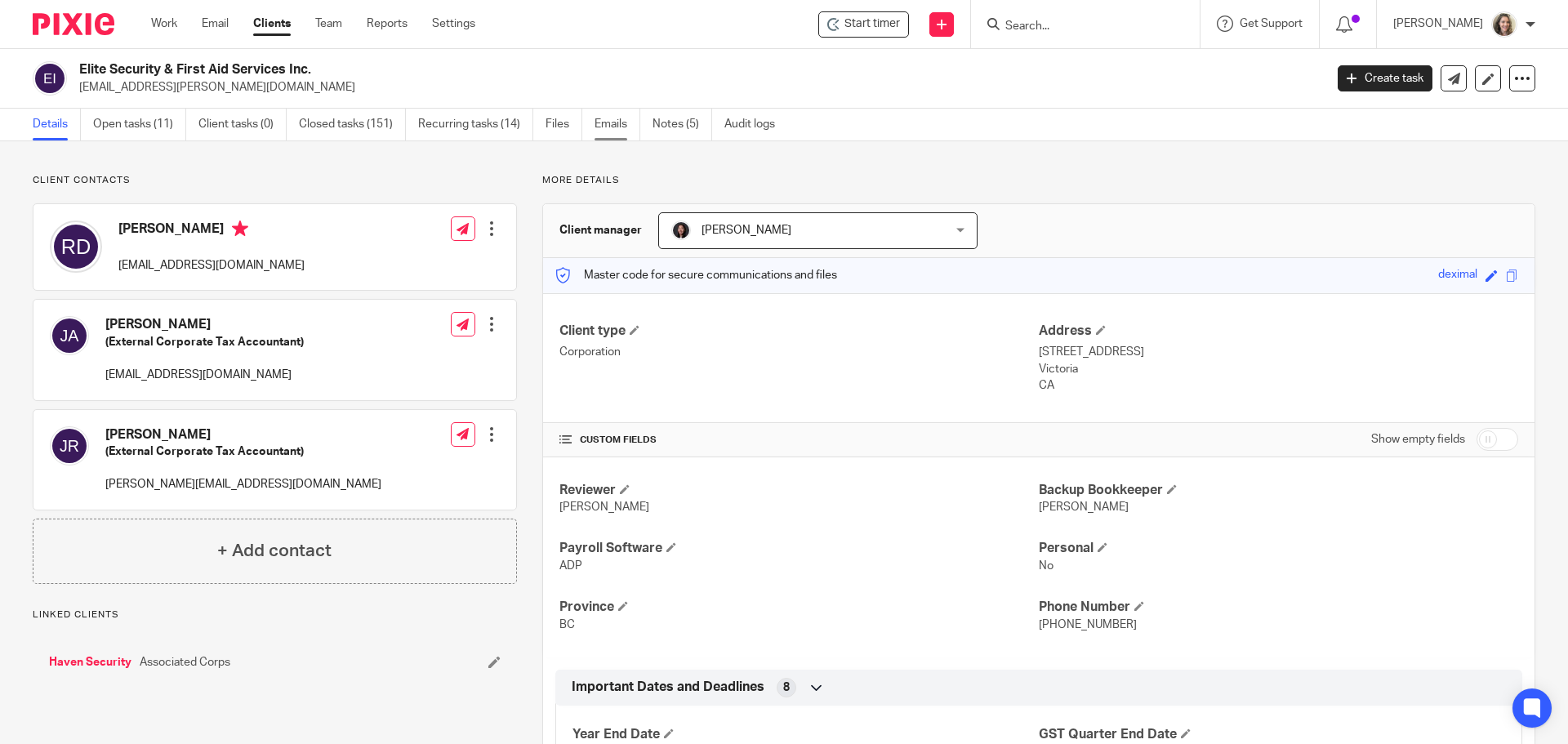
click at [601, 120] on link "Emails" at bounding box center [617, 124] width 46 height 32
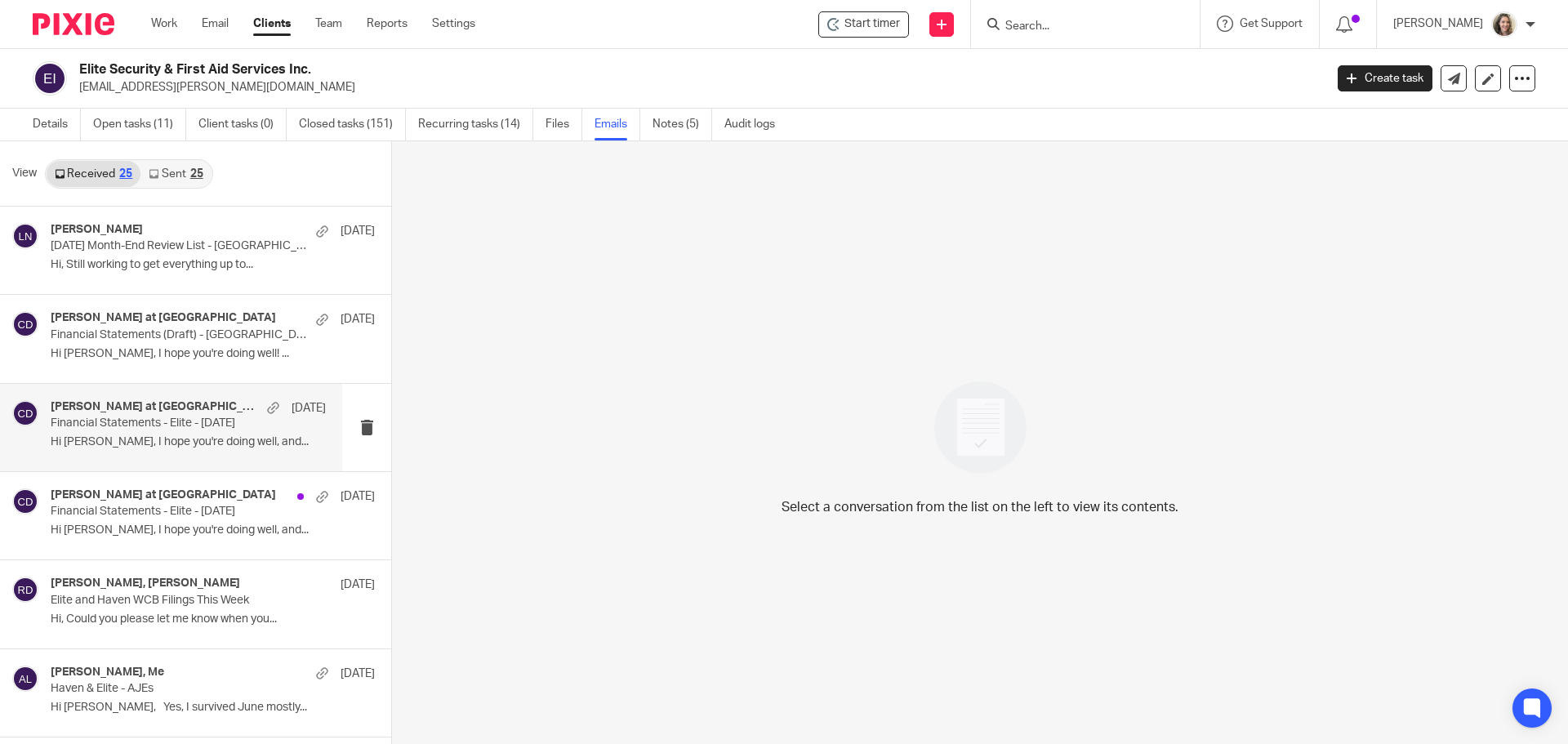
click at [165, 414] on div "[PERSON_NAME] at Deximal [DATE]" at bounding box center [187, 409] width 275 height 16
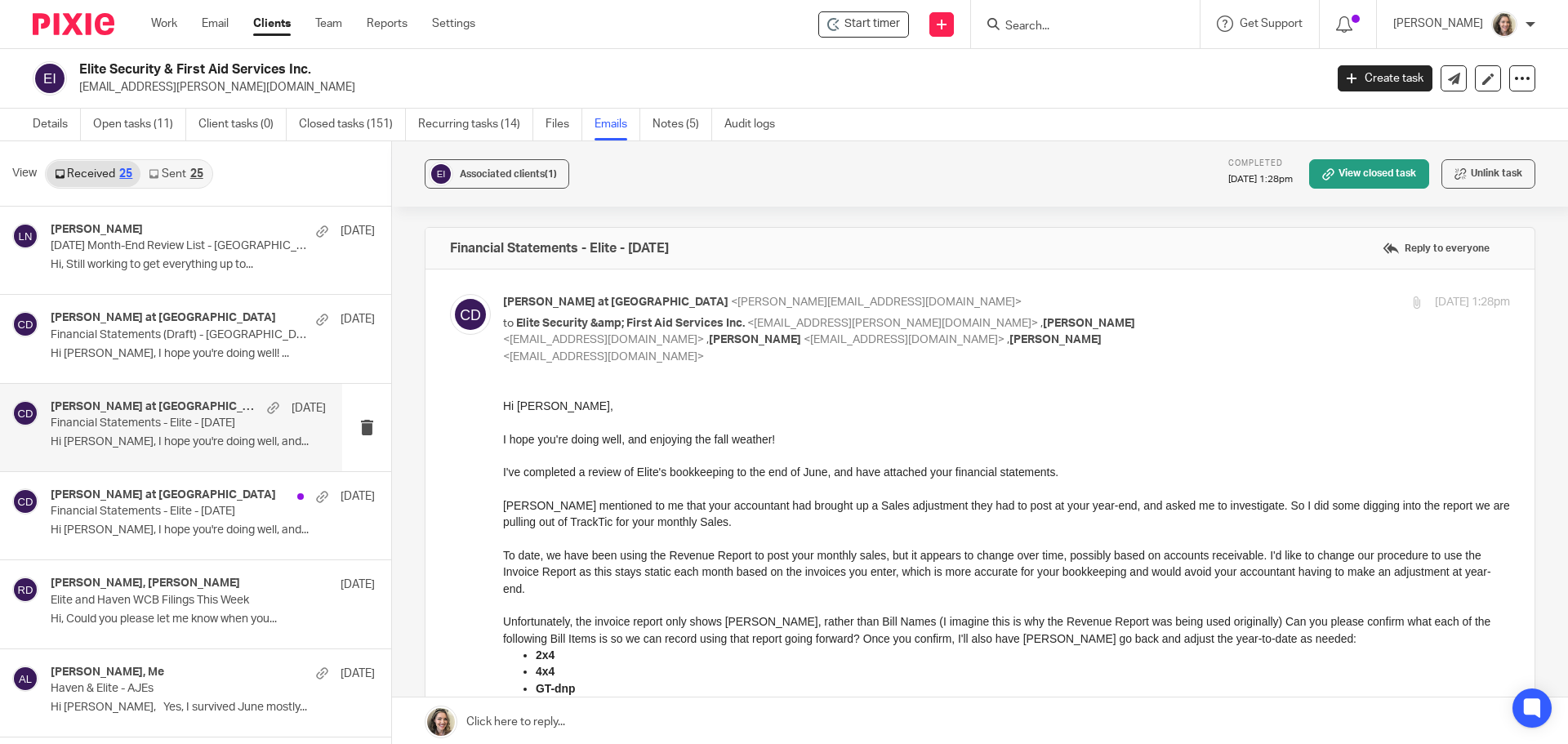
click at [1080, 28] on input "Search" at bounding box center [1077, 27] width 147 height 15
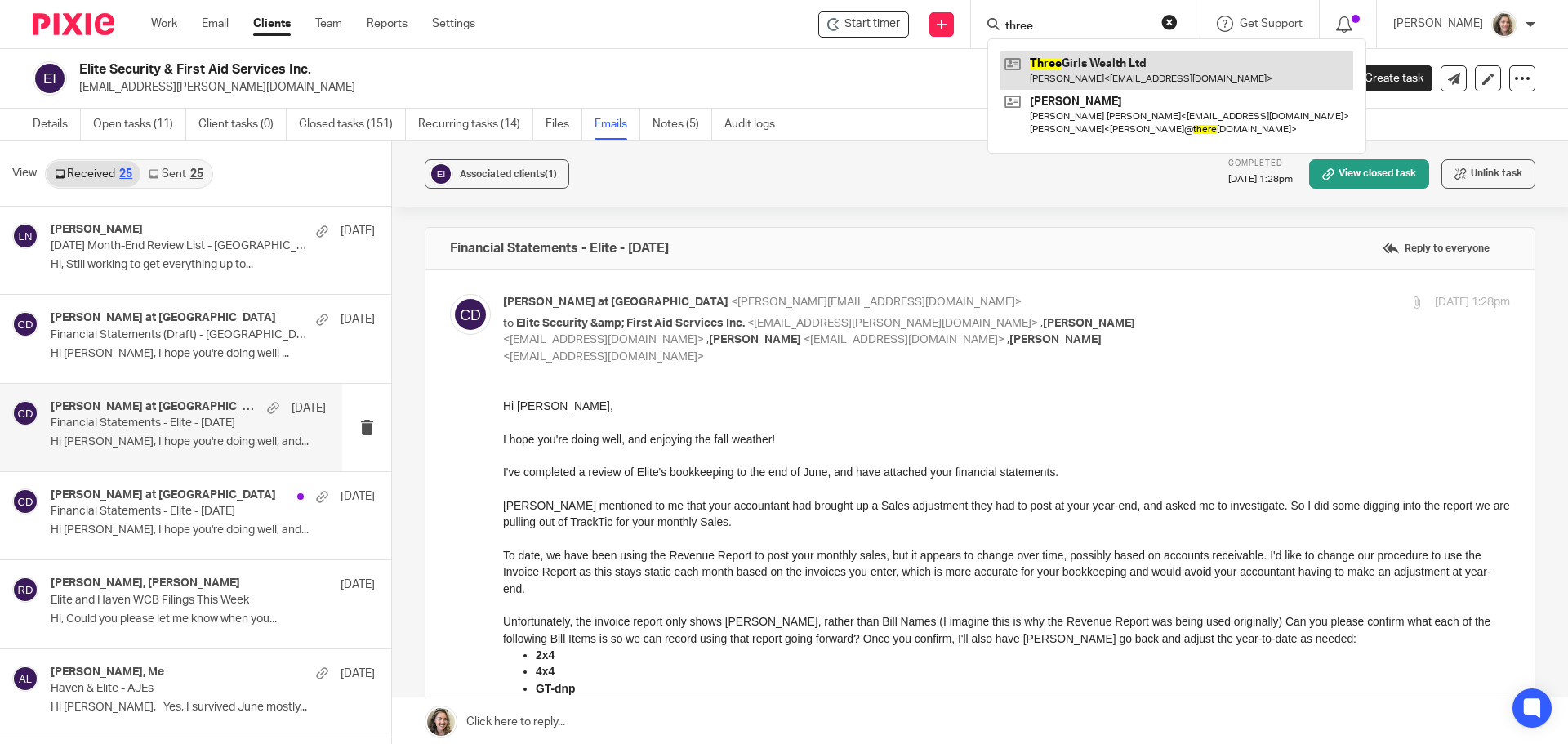
type input "three"
click at [1102, 70] on link at bounding box center [1177, 69] width 353 height 37
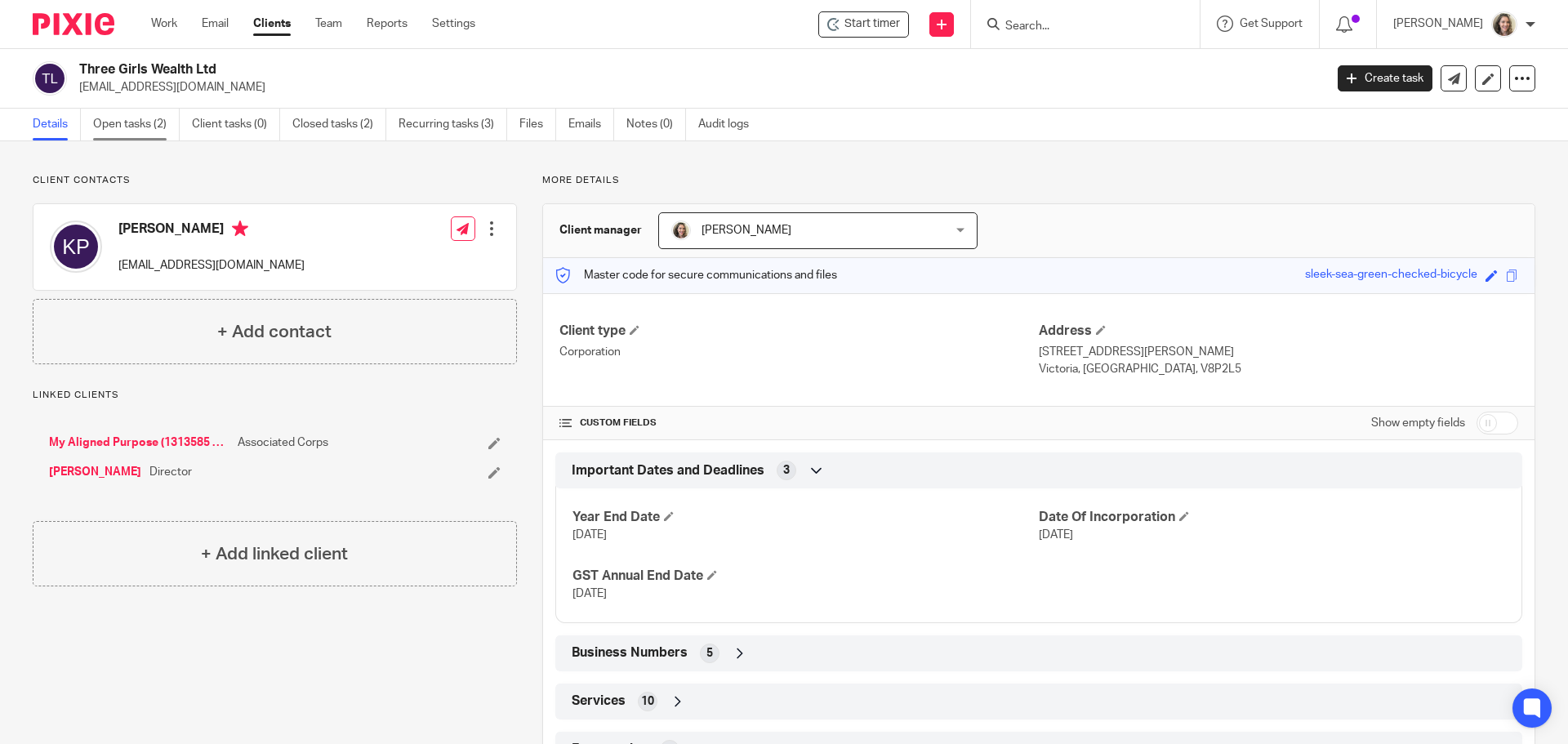
click at [142, 115] on link "Open tasks (2)" at bounding box center [136, 124] width 87 height 32
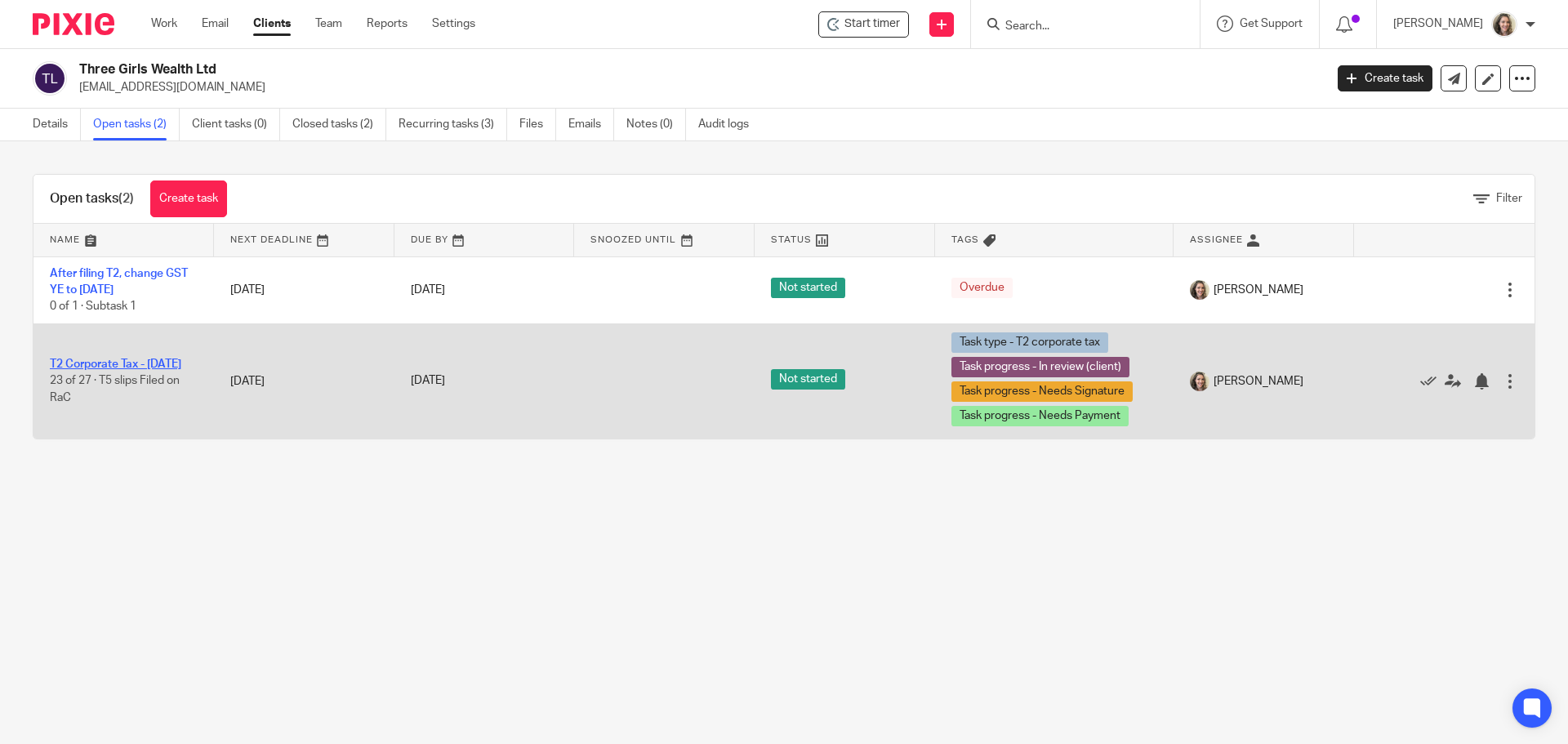
click at [111, 358] on link "T2 Corporate Tax - [DATE]" at bounding box center [115, 364] width 132 height 12
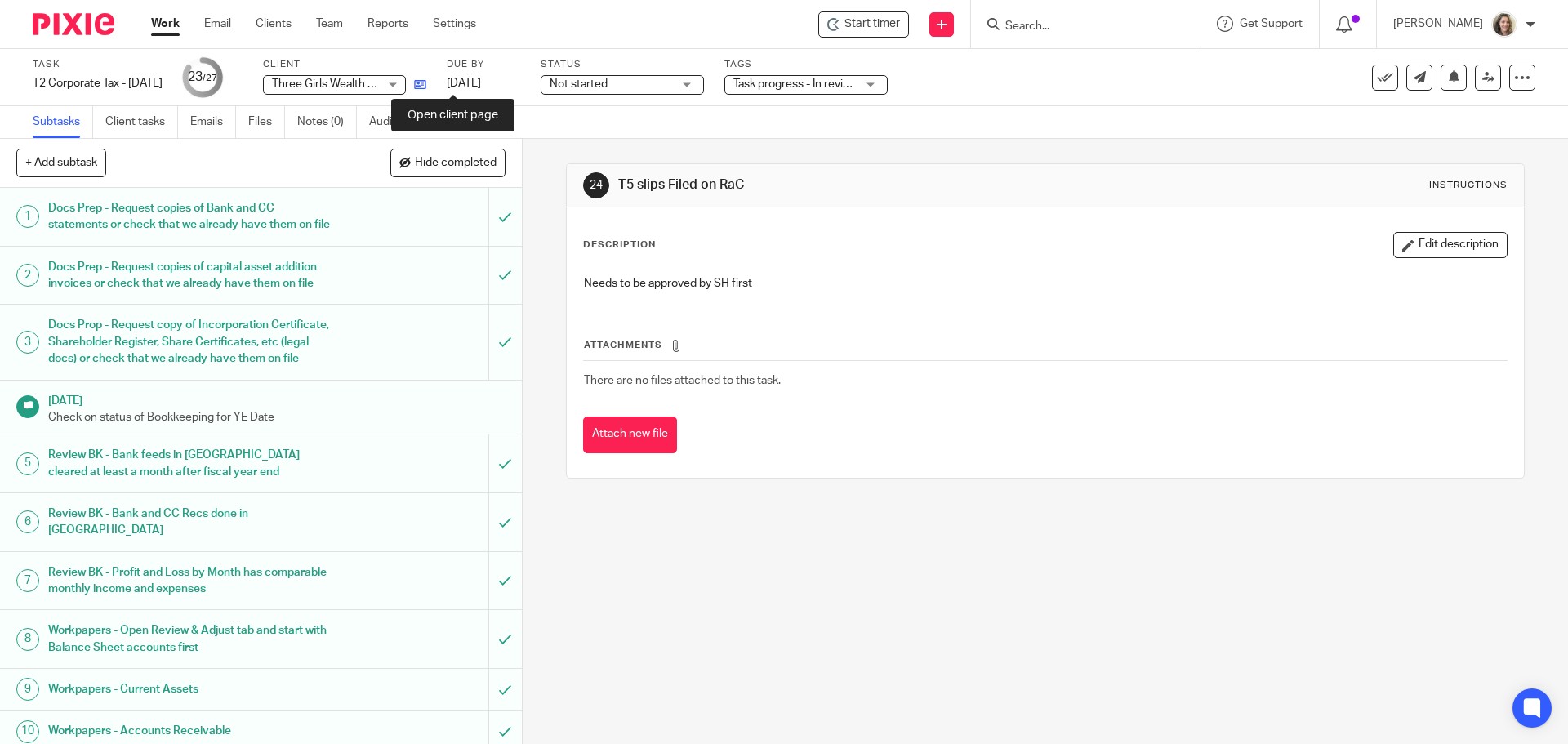
click at [426, 84] on icon at bounding box center [420, 84] width 12 height 12
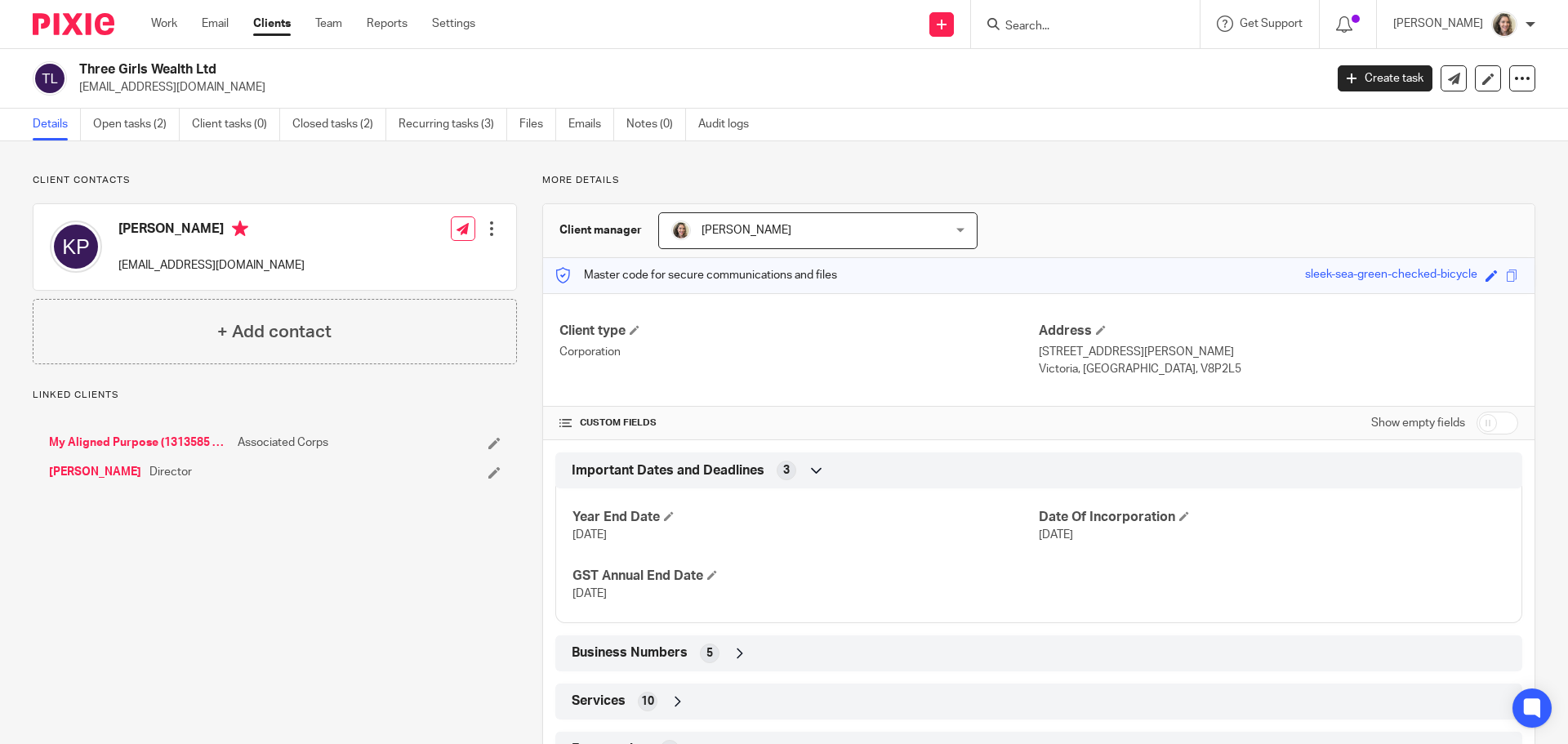
scroll to position [69, 0]
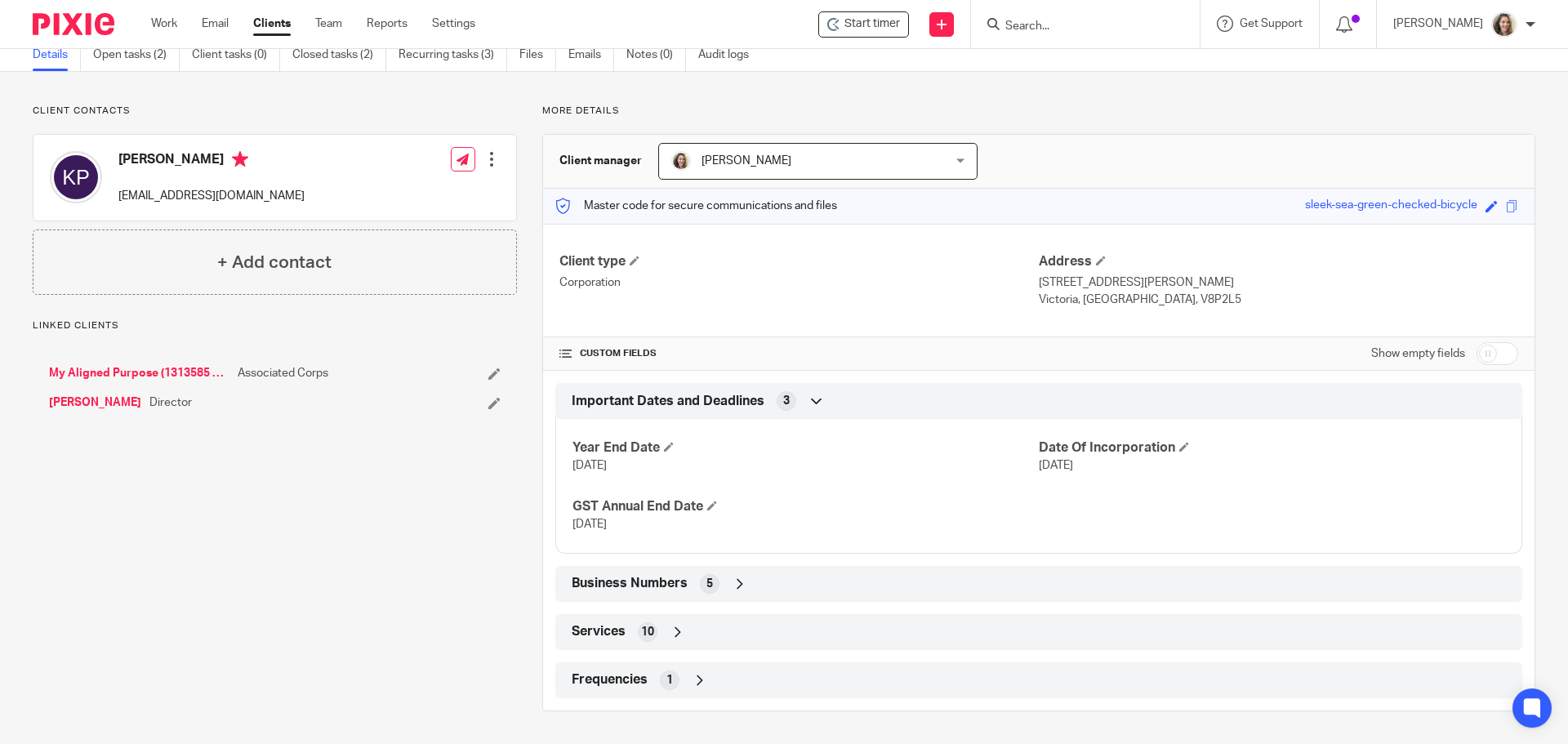
click at [609, 580] on span "Business Numbers" at bounding box center [629, 583] width 116 height 17
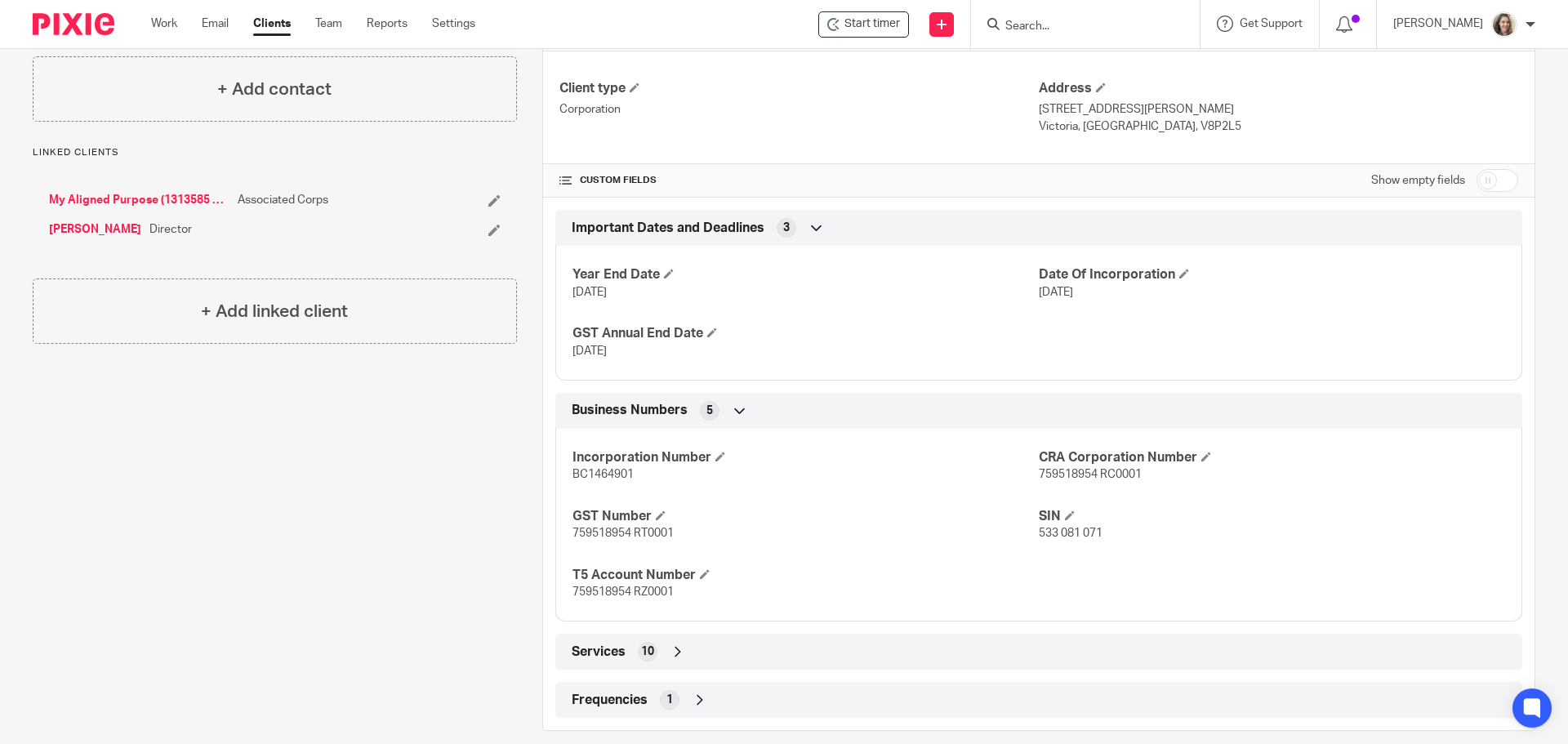
scroll to position [262, 0]
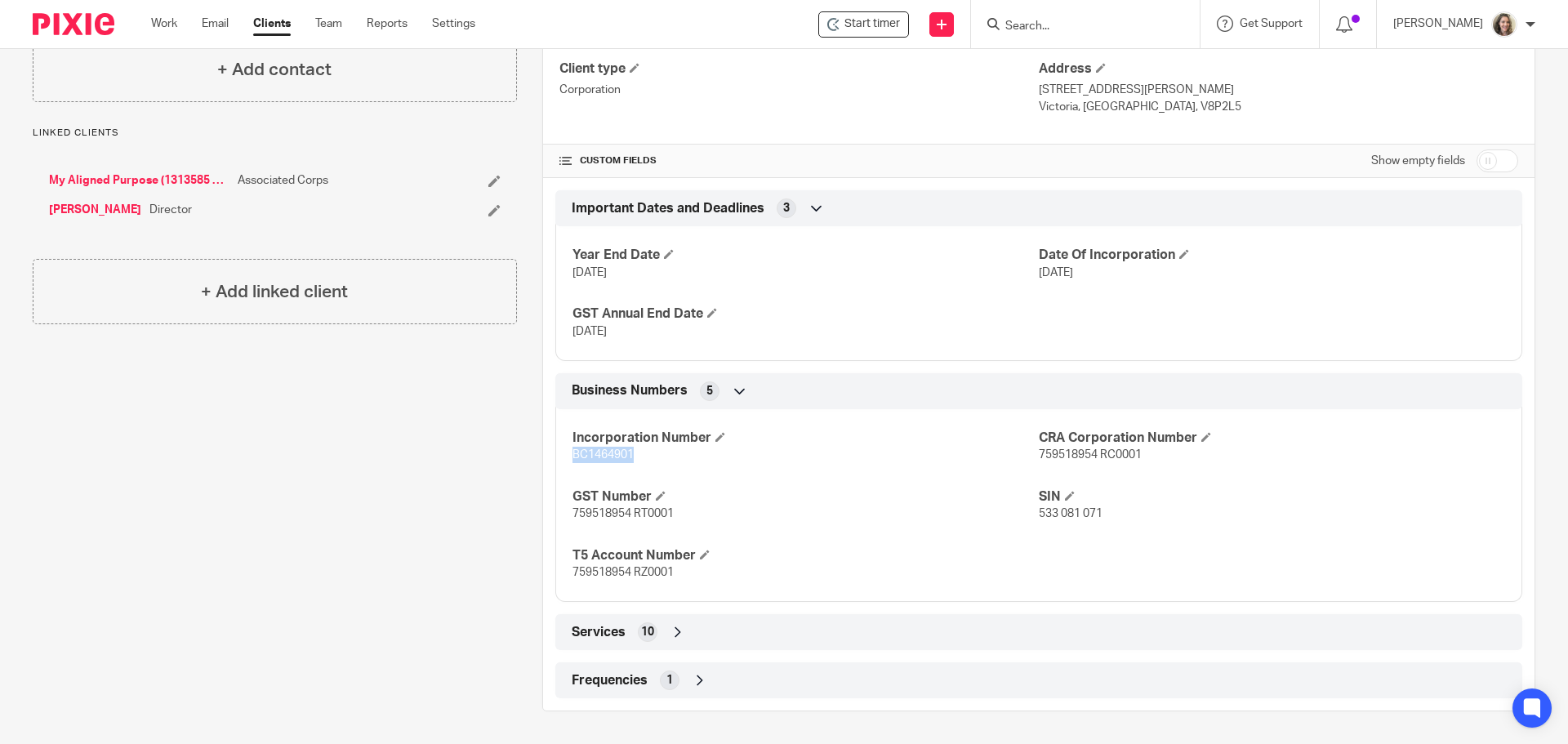
drag, startPoint x: 633, startPoint y: 454, endPoint x: 567, endPoint y: 456, distance: 66.0
click at [567, 456] on div "Incorporation Number BC1464901 CRA Corporation Number 759518954 RC0001 GST Numb…" at bounding box center [1039, 499] width 967 height 205
drag, startPoint x: 629, startPoint y: 456, endPoint x: 581, endPoint y: 454, distance: 48.0
click at [581, 454] on span "BC1464901" at bounding box center [603, 454] width 61 height 12
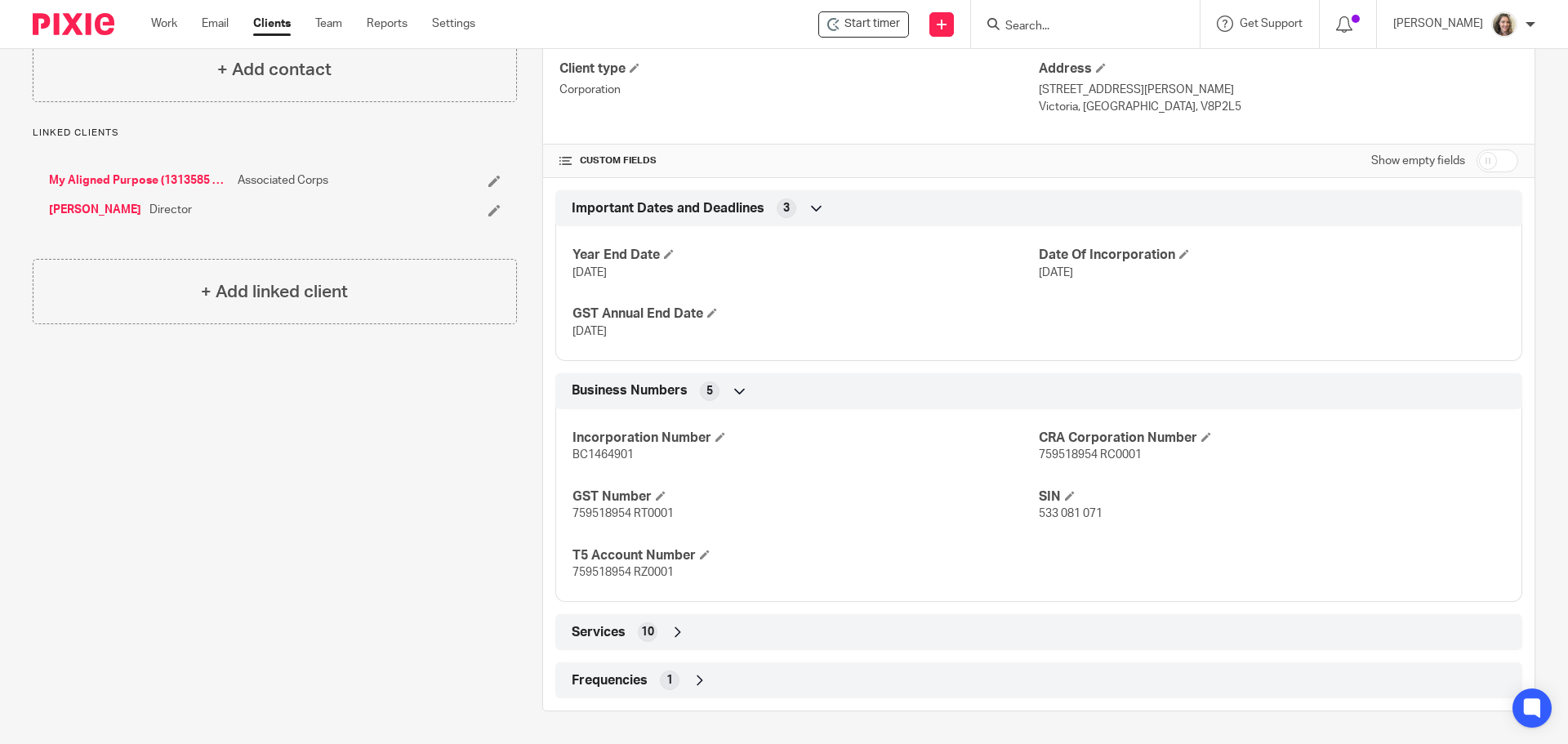
click at [572, 454] on span "BC1464901" at bounding box center [603, 454] width 61 height 12
drag, startPoint x: 570, startPoint y: 455, endPoint x: 631, endPoint y: 456, distance: 61.0
click at [631, 456] on p "BC1464901" at bounding box center [805, 455] width 466 height 16
copy span "BC1464901"
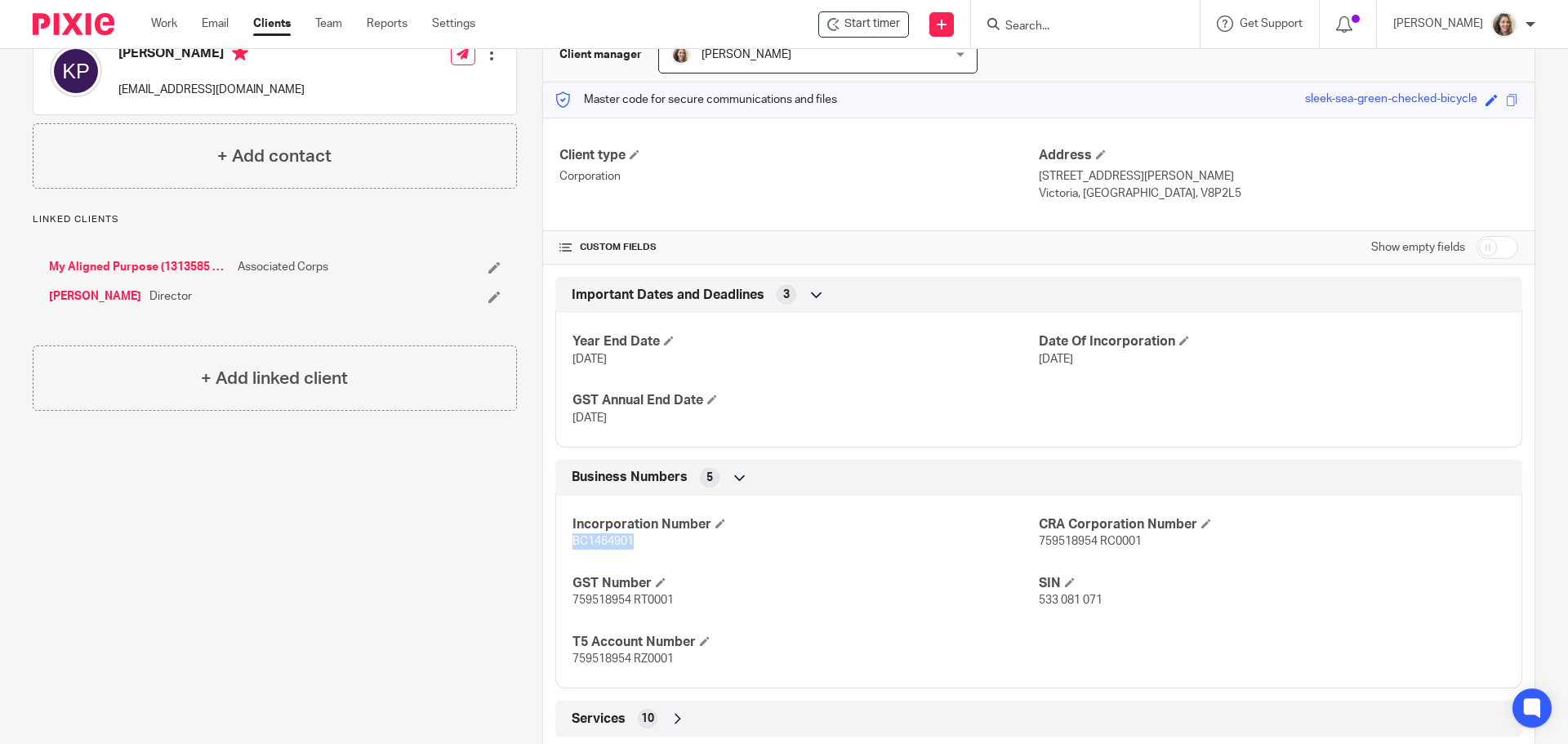
scroll to position [0, 0]
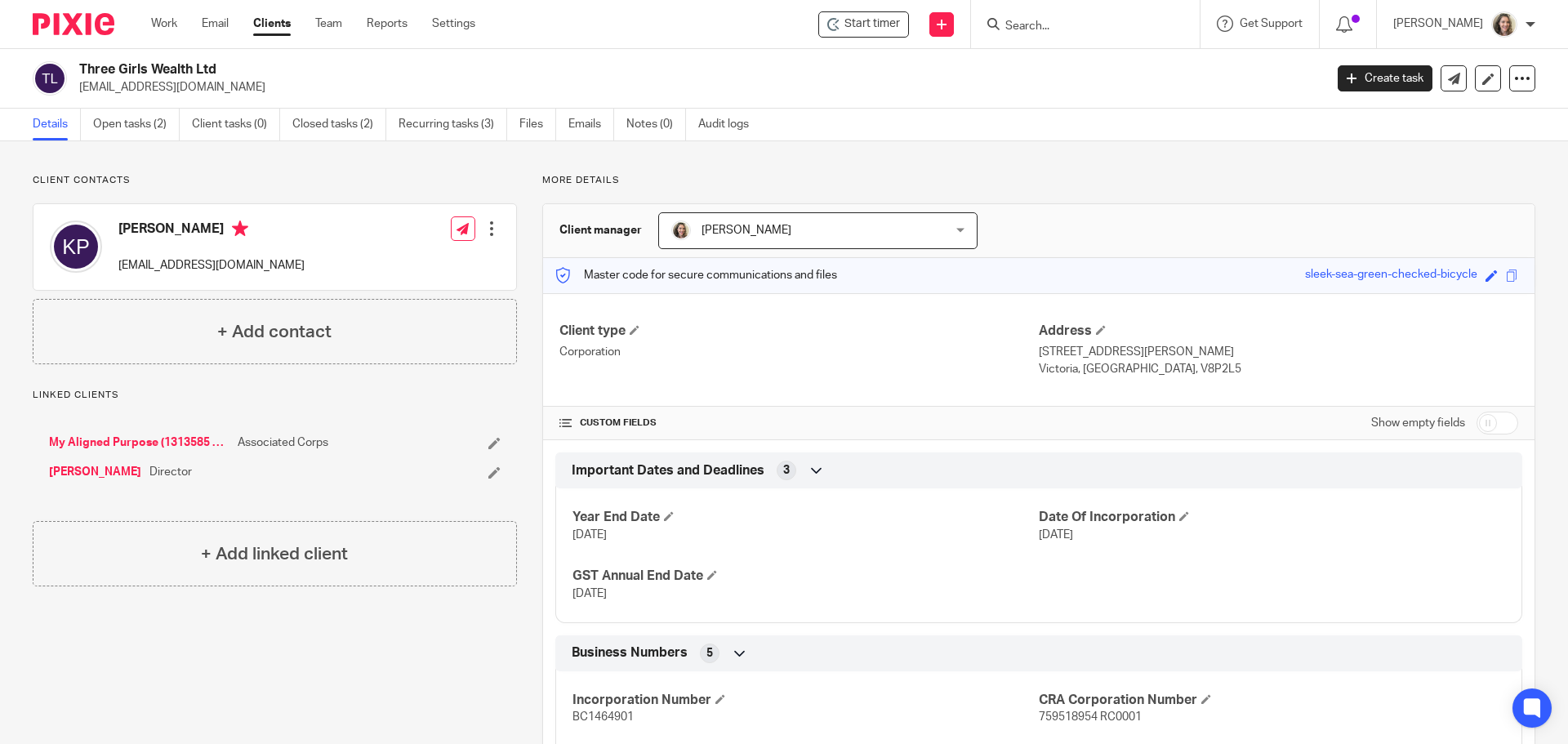
click at [1478, 551] on div "Year End Date Jun 30, 2025 Date Of Incorporation Feb 7, 2024 GST Annual End Dat…" at bounding box center [1039, 549] width 967 height 147
click at [90, 472] on link "[PERSON_NAME]" at bounding box center [95, 472] width 92 height 16
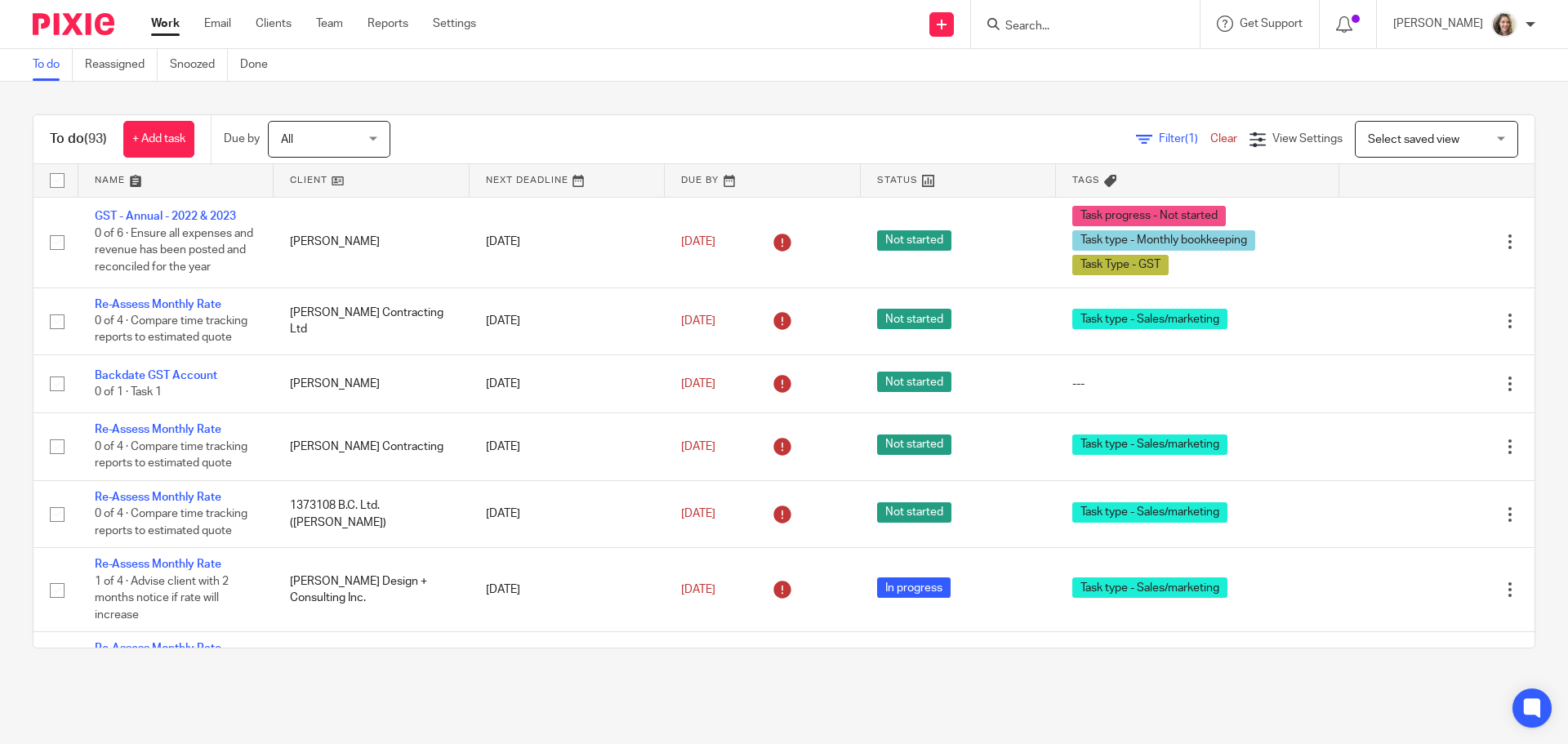
click at [1063, 31] on input "Search" at bounding box center [1077, 27] width 147 height 15
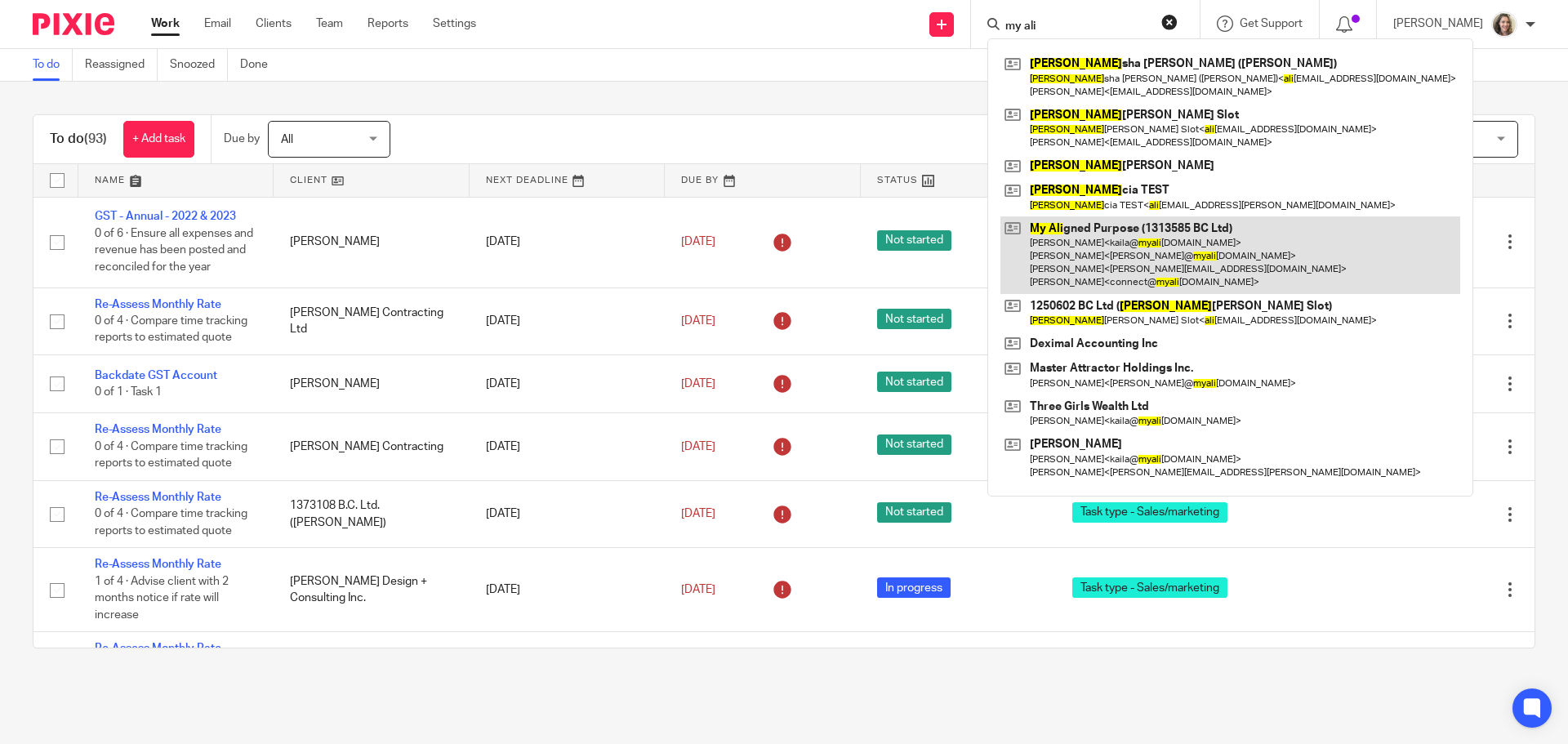
type input "my ali"
click at [1118, 249] on link at bounding box center [1230, 255] width 460 height 78
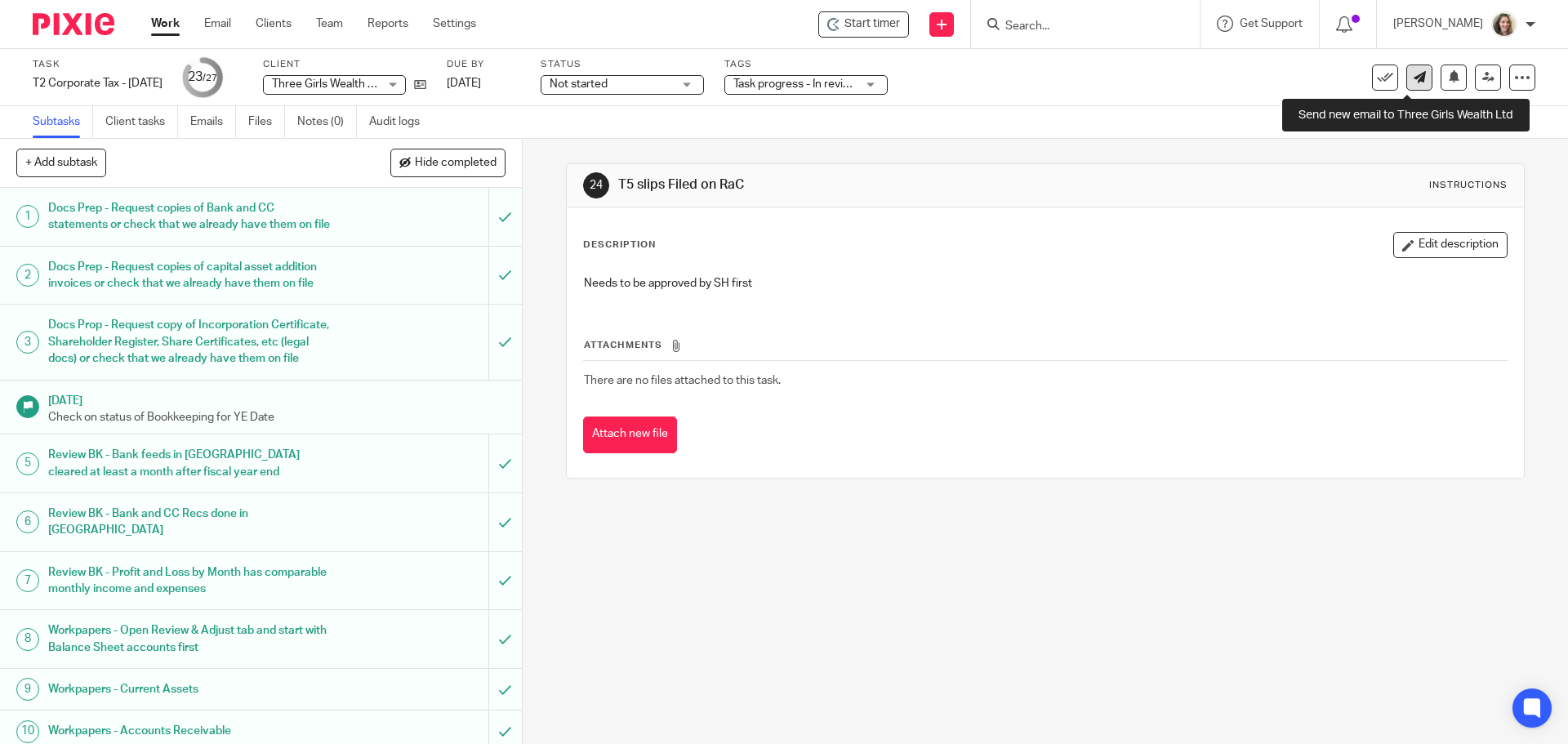
click at [1406, 88] on link at bounding box center [1419, 78] width 27 height 27
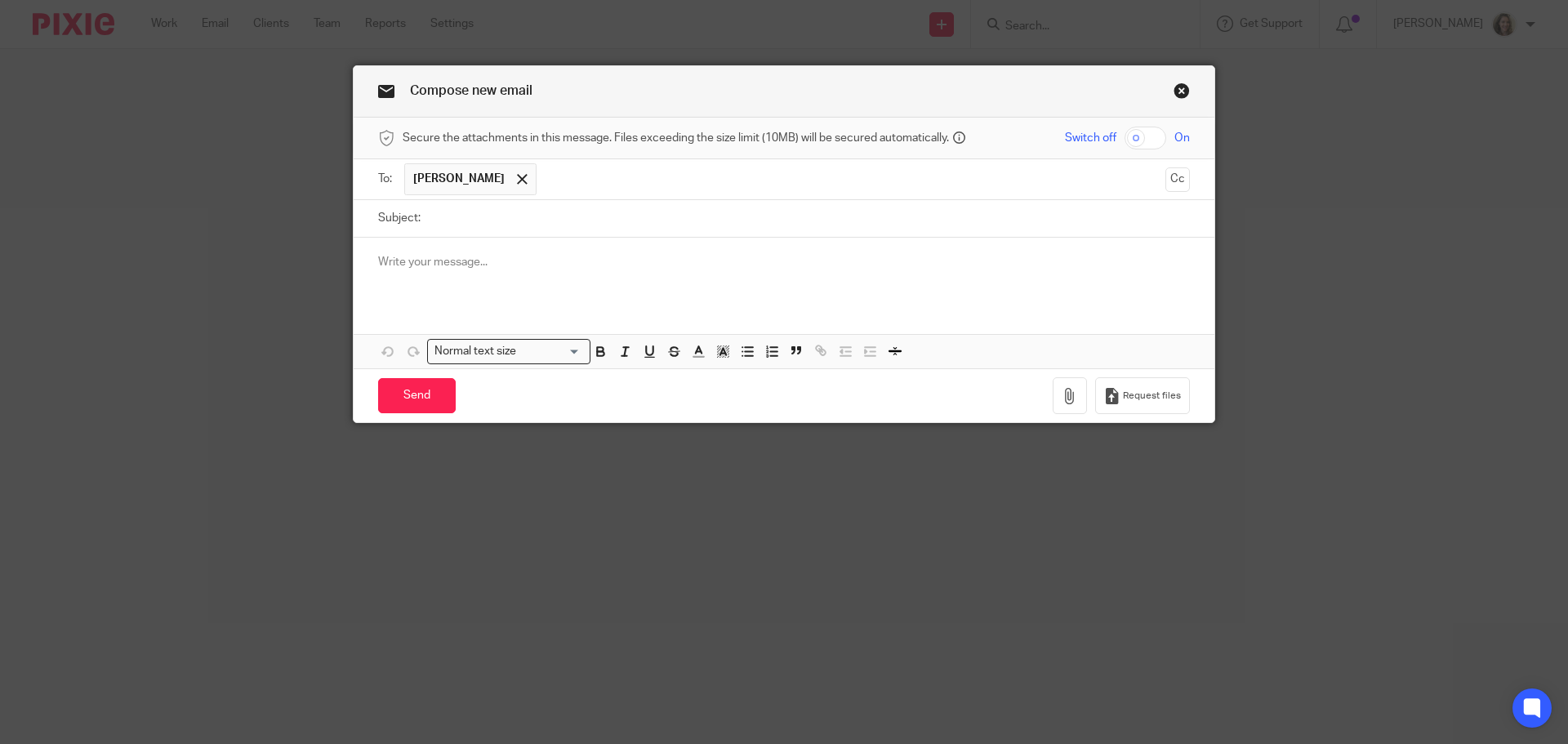
click at [589, 218] on input "Subject:" at bounding box center [809, 218] width 761 height 37
type input "Filed T5 Slip - Kaila 2025"
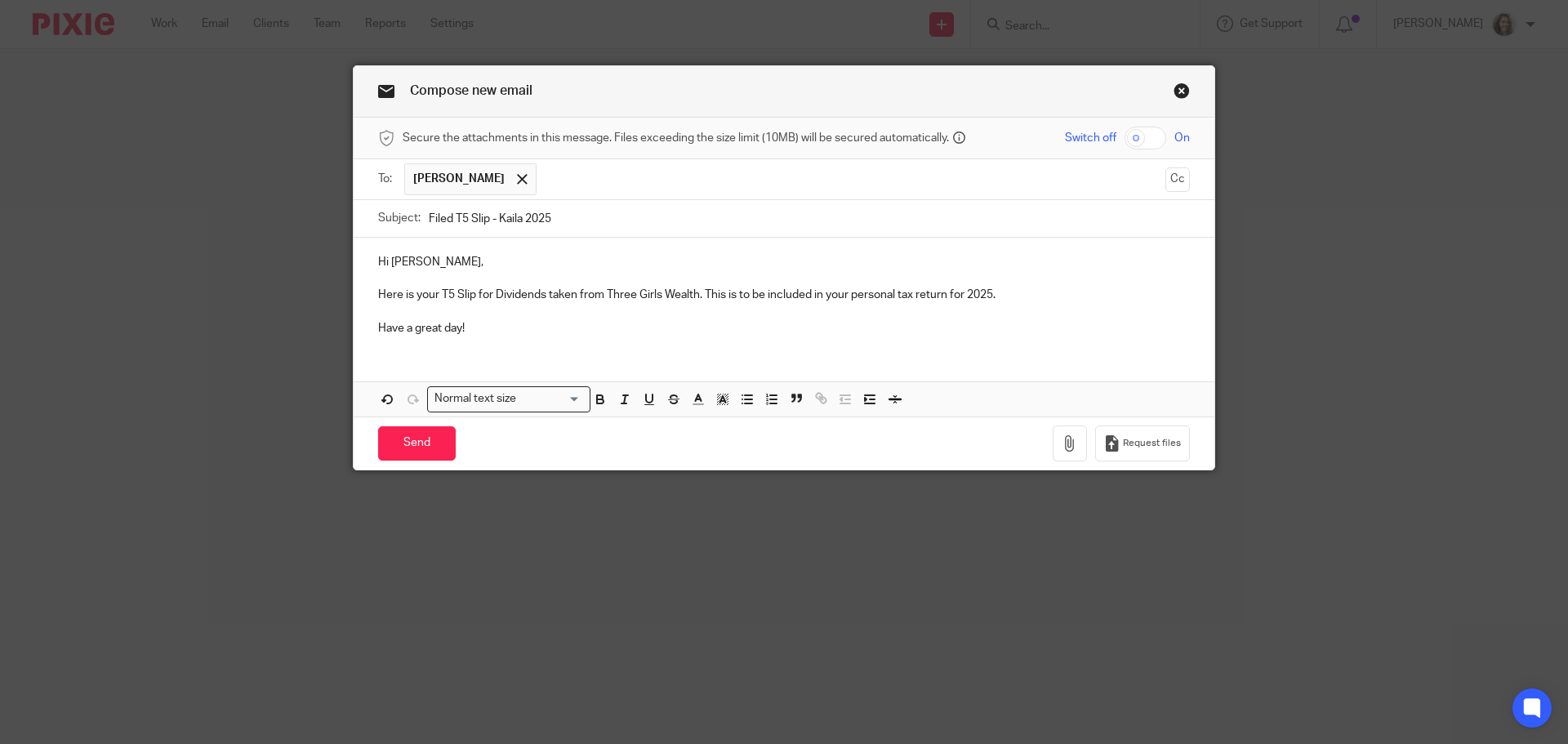
click at [432, 290] on p "Here is your T5 Slip for Dividends taken from Three Girls Wealth. This is to be…" at bounding box center [784, 295] width 812 height 16
click at [593, 343] on div "Hi [PERSON_NAME], Here is a copy of your filed 2025 T5 Slip for Dividends taken…" at bounding box center [784, 292] width 860 height 111
click at [1176, 181] on button "Cc" at bounding box center [1178, 179] width 25 height 25
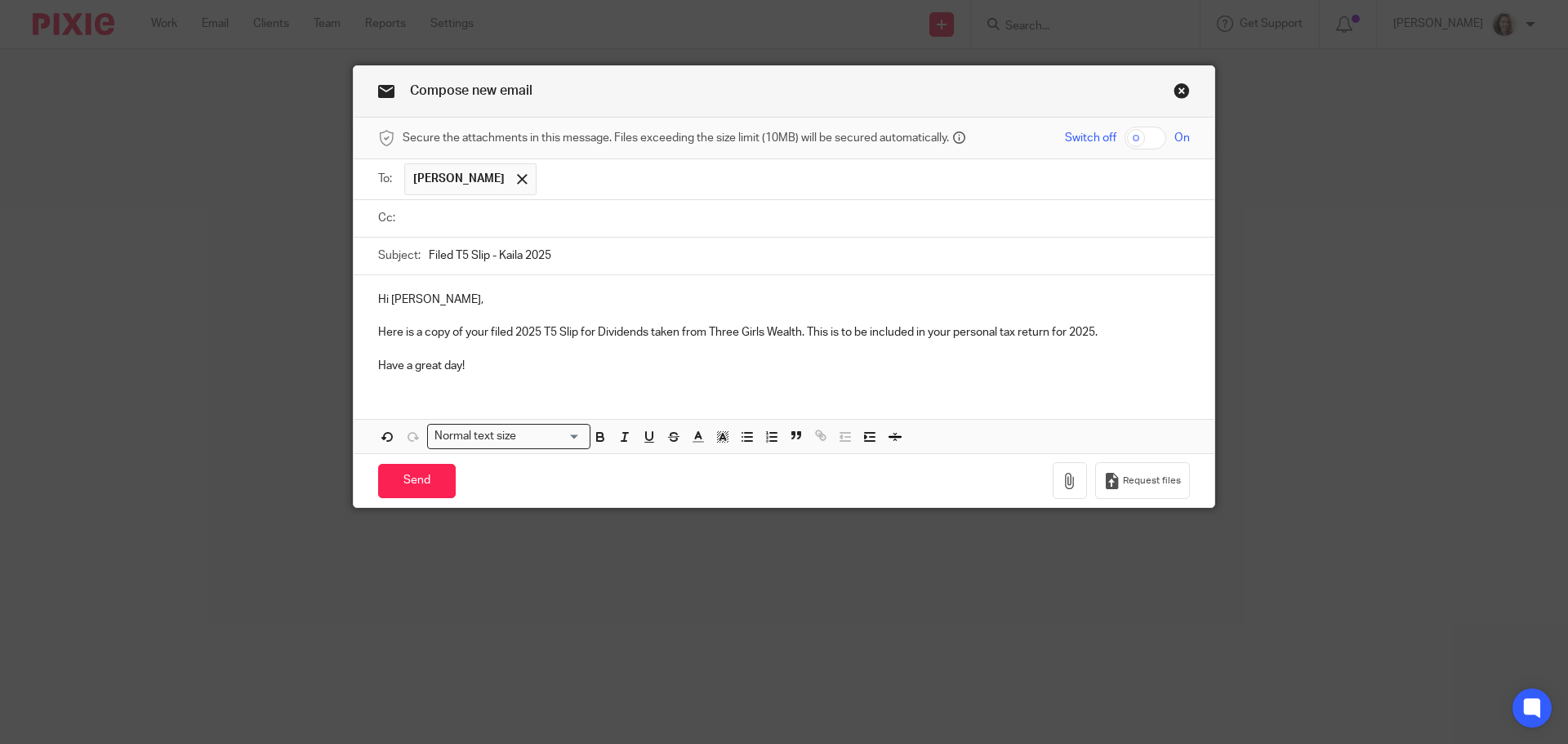
click at [677, 217] on input "text" at bounding box center [796, 218] width 775 height 19
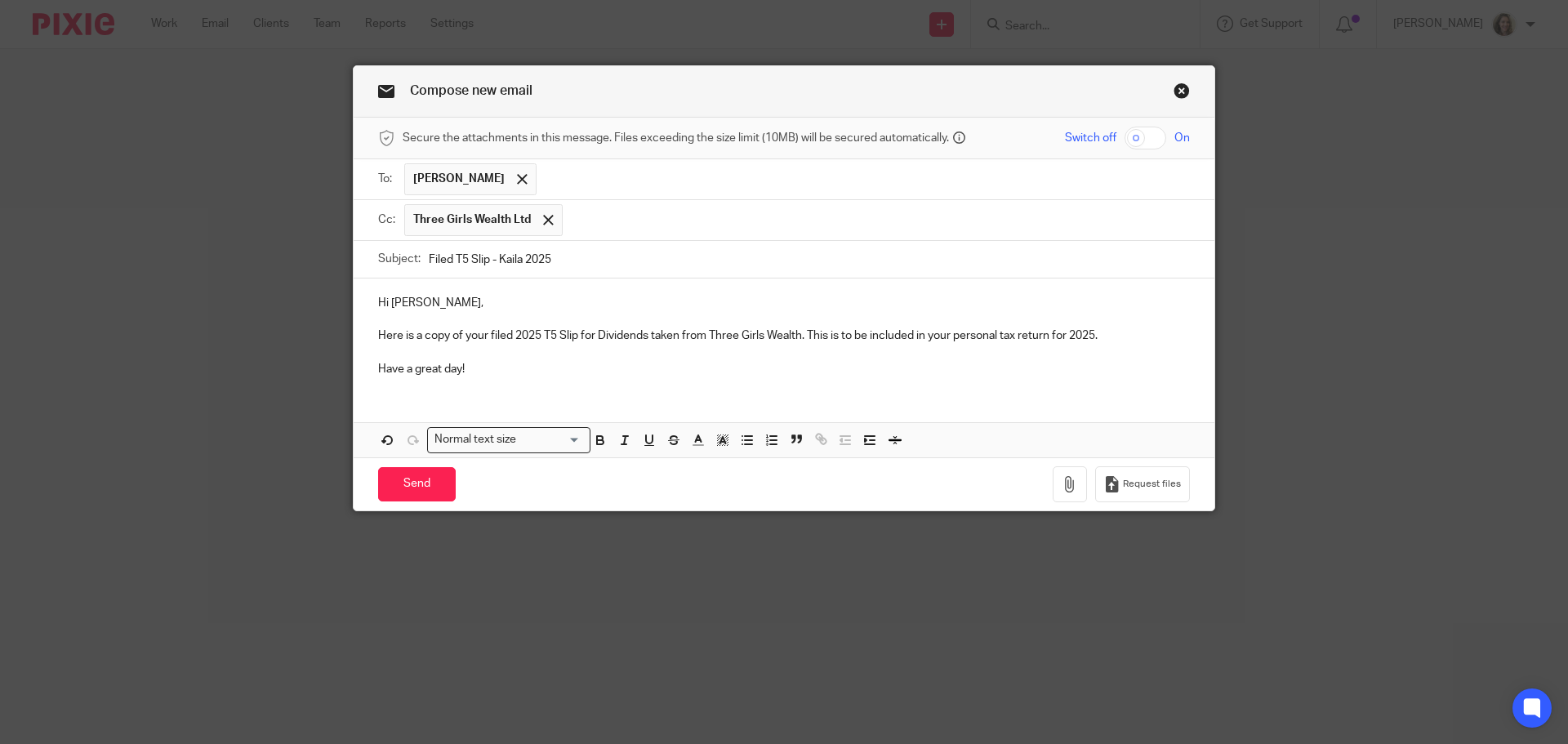
click at [710, 176] on input "text" at bounding box center [864, 179] width 638 height 32
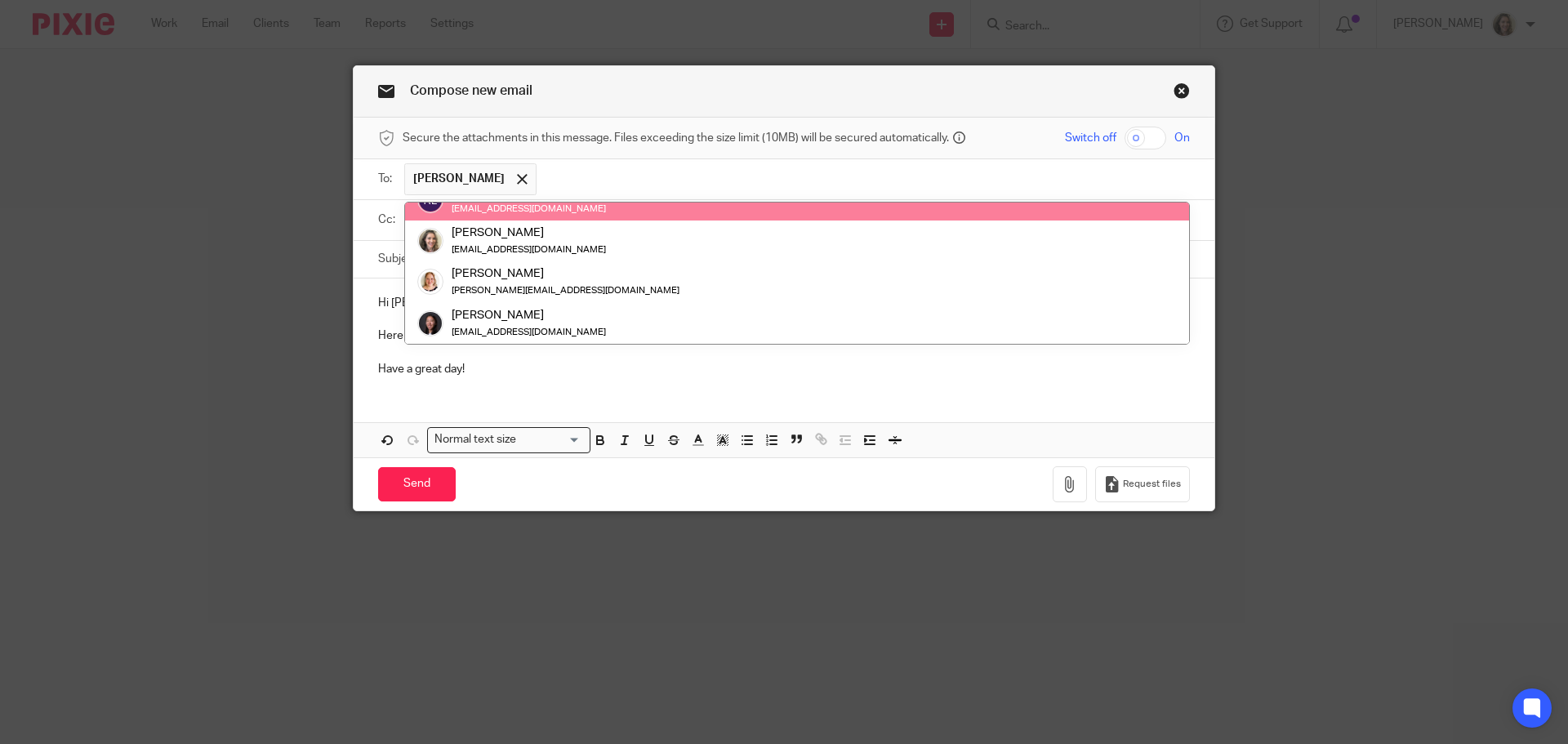
scroll to position [204, 0]
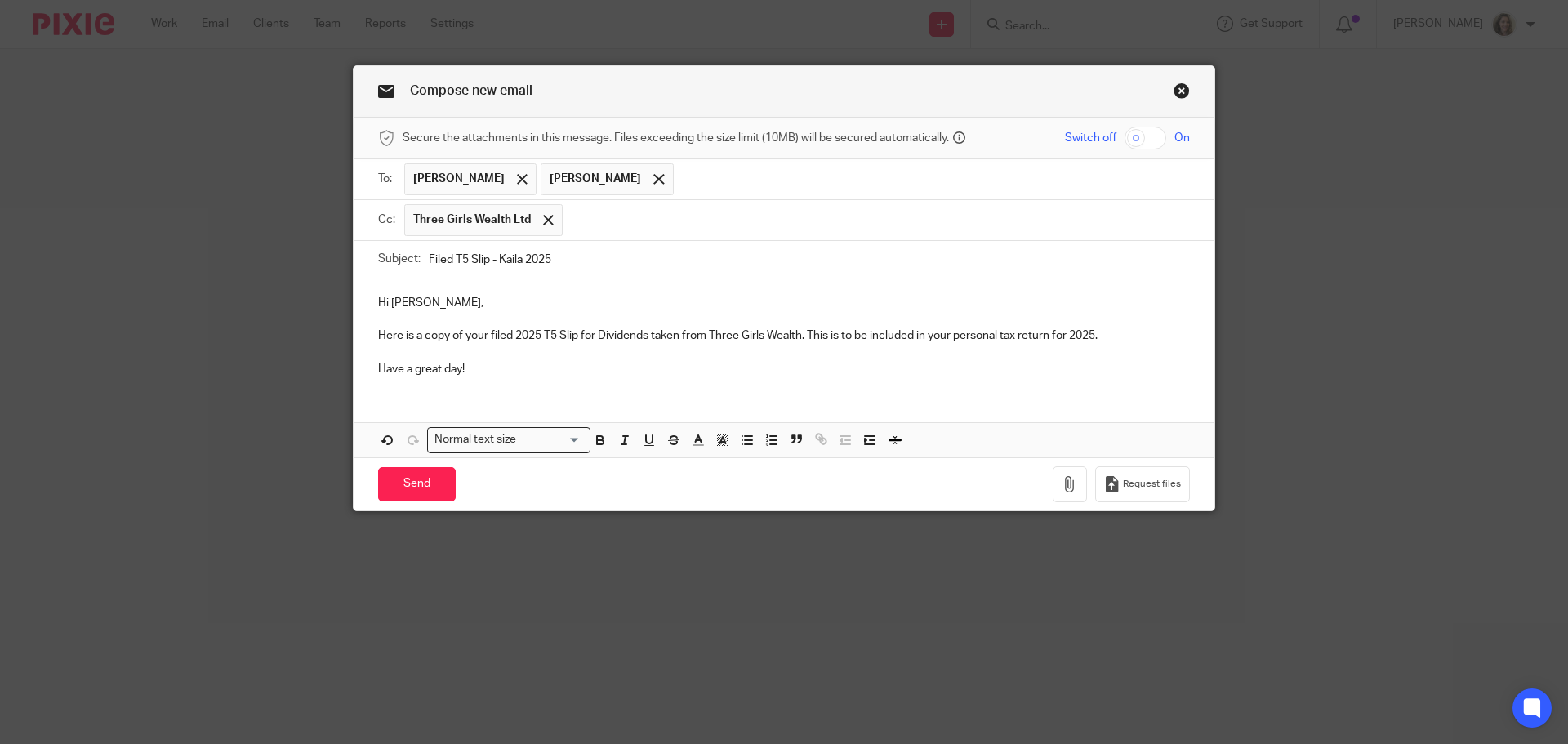
click at [598, 227] on input "text" at bounding box center [876, 219] width 612 height 32
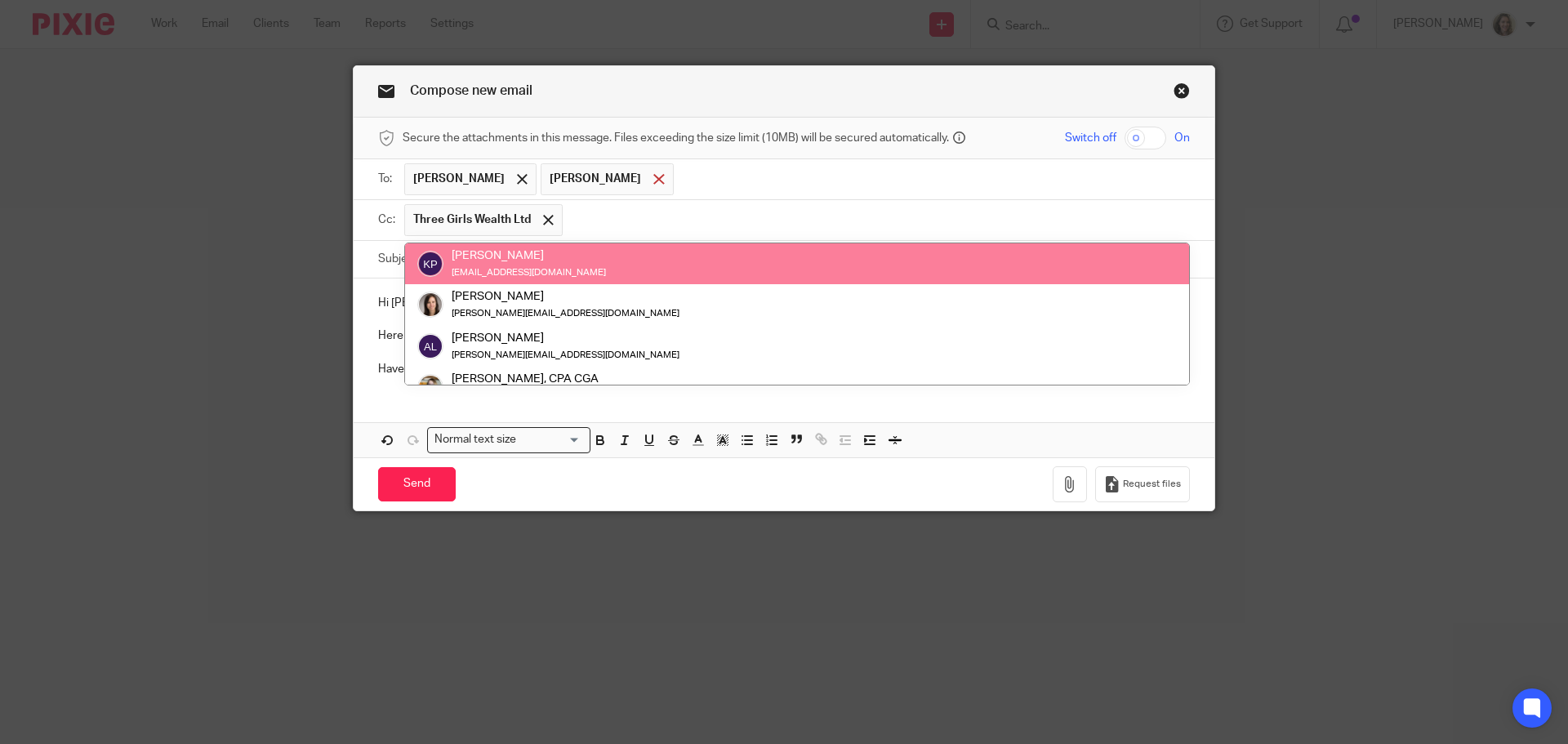
click at [654, 182] on span at bounding box center [659, 179] width 11 height 11
click at [551, 218] on span "Three Girls Wealth Ltd" at bounding box center [483, 219] width 158 height 32
click at [543, 215] on span at bounding box center [549, 220] width 11 height 11
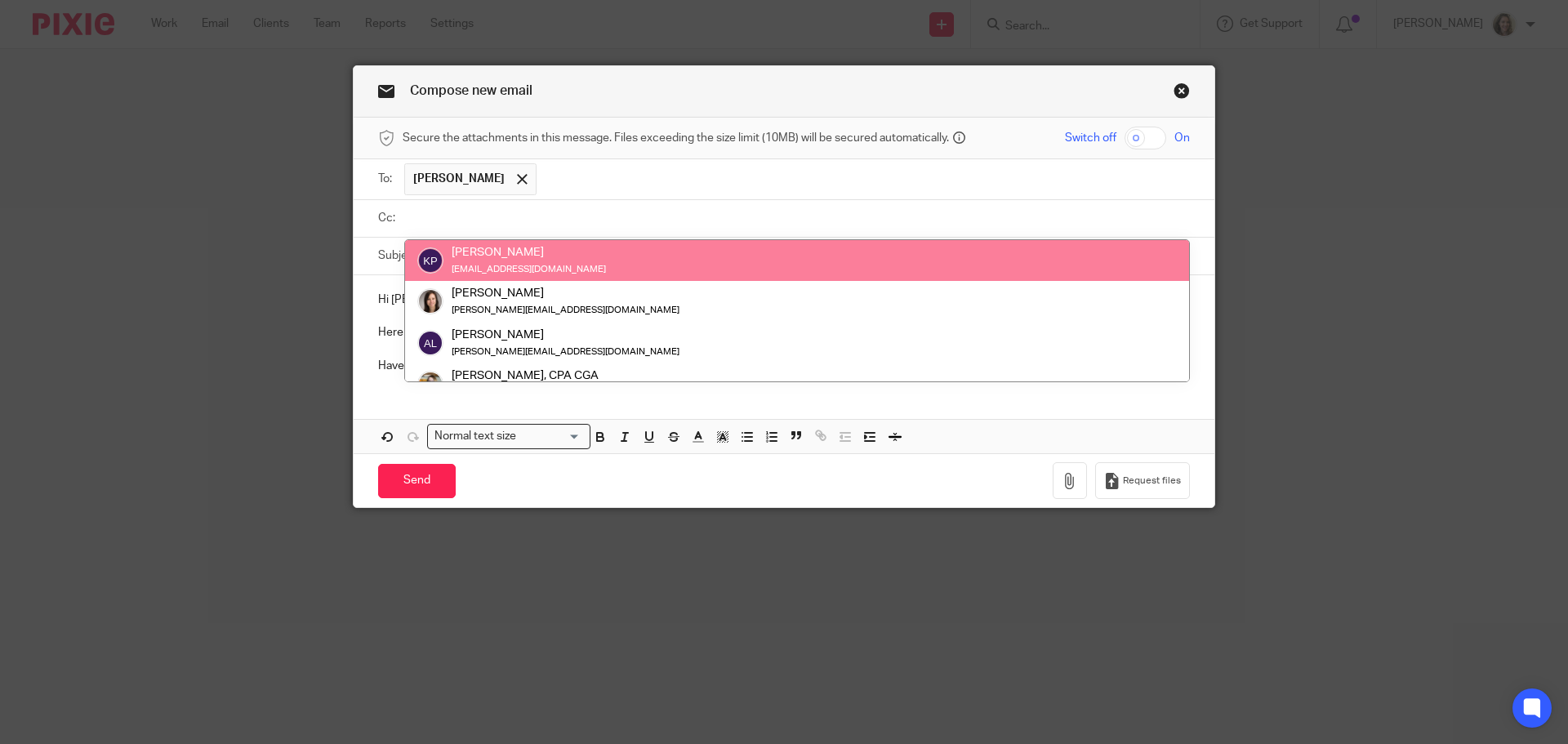
click at [539, 216] on input "text" at bounding box center [796, 218] width 775 height 19
paste input "[PERSON_NAME][EMAIL_ADDRESS][DOMAIN_NAME]"
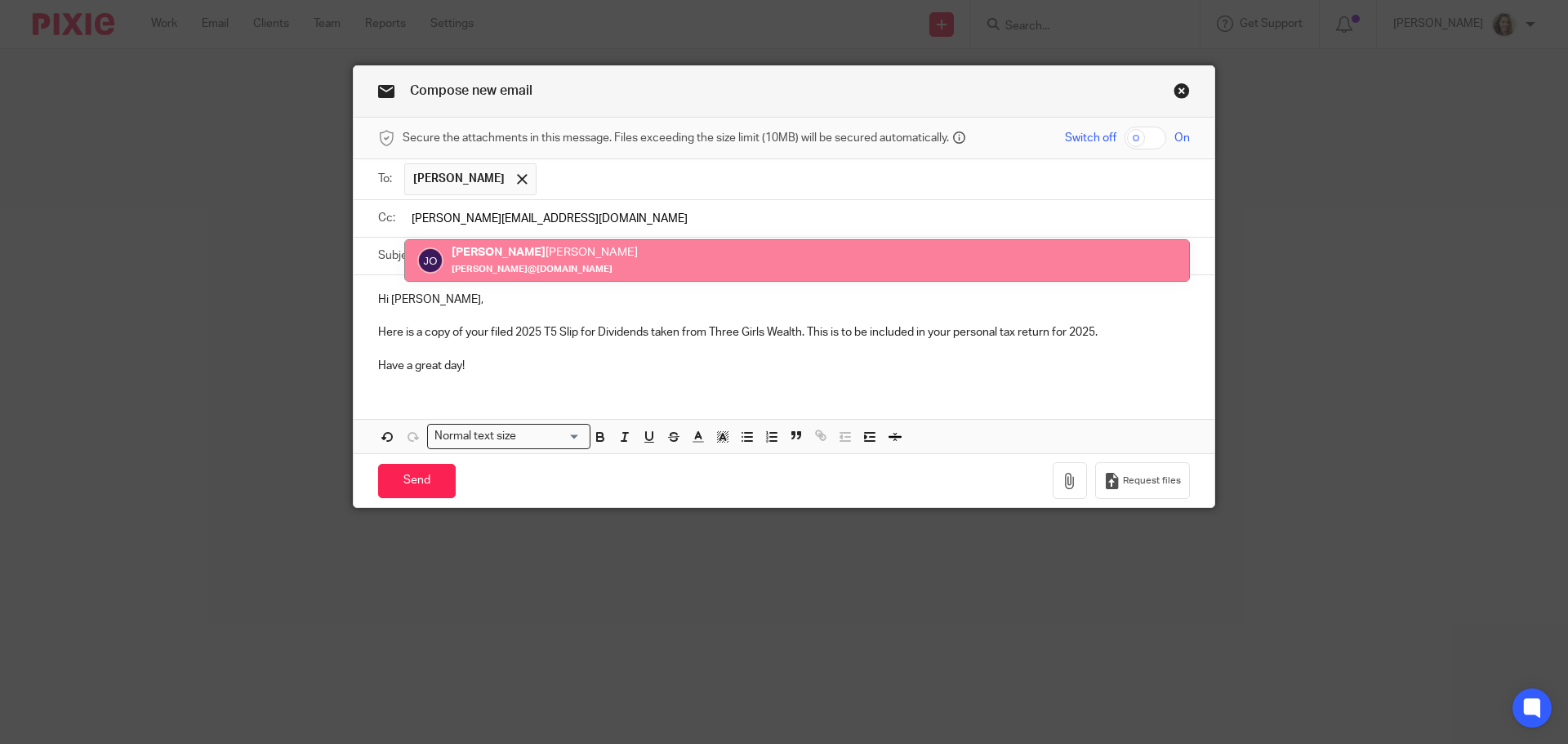
type input "jennifer@cielolaw.ca"
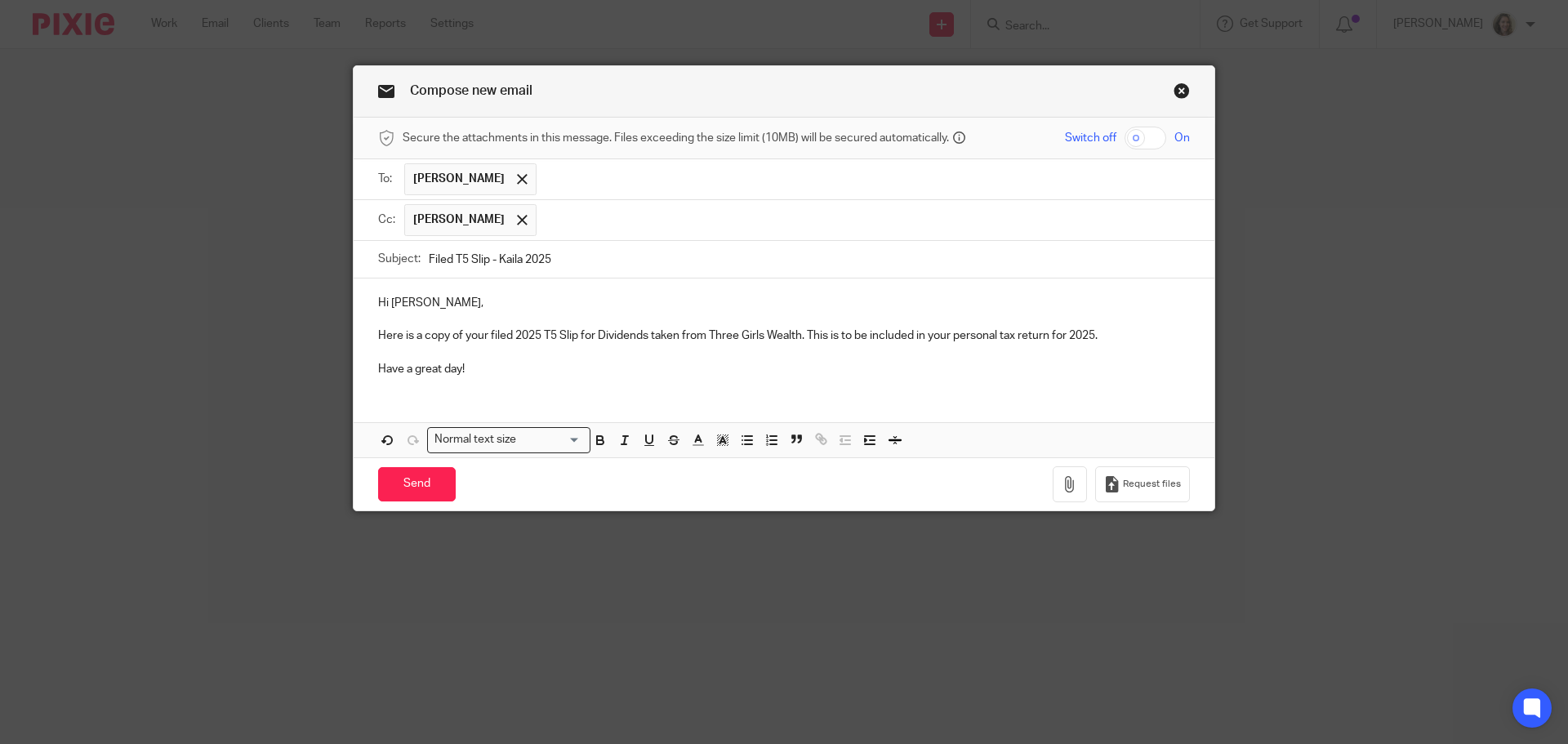
click at [582, 211] on input "text" at bounding box center [864, 219] width 638 height 32
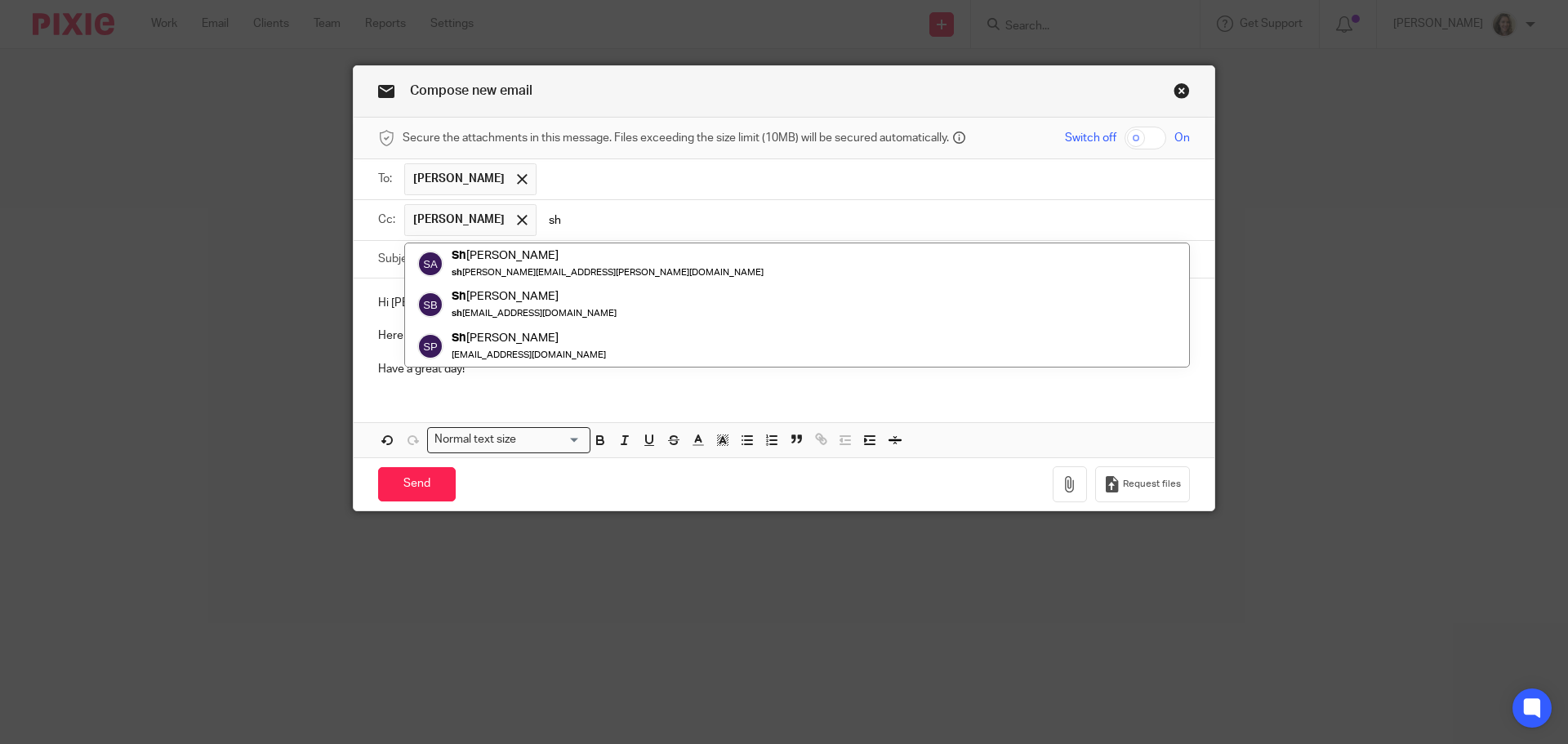
type input "s"
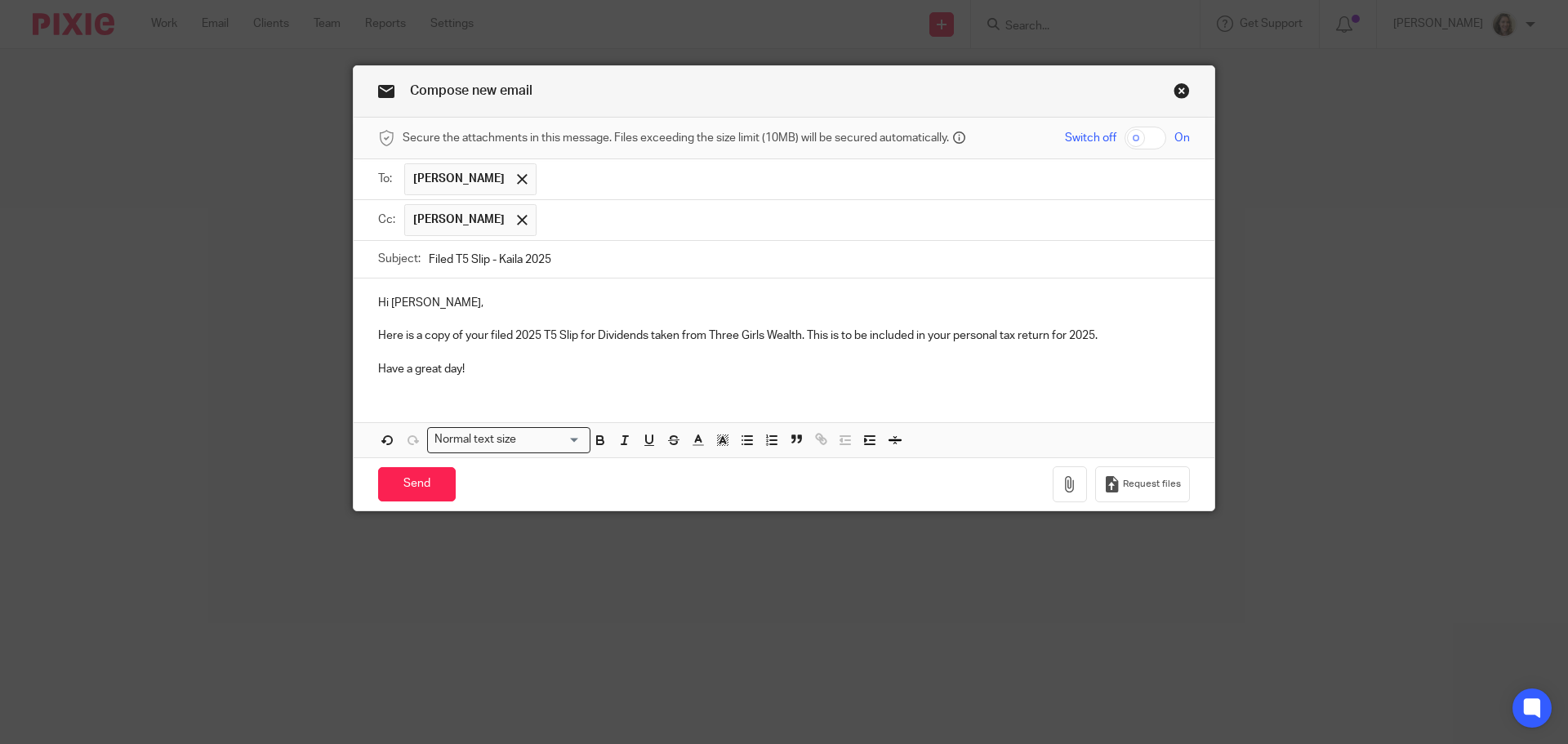
click at [1096, 331] on p "Here is a copy of your filed 2025 T5 Slip for Dividends taken from Three Girls …" at bounding box center [784, 335] width 812 height 16
click at [1131, 335] on p "Here is a copy of your filed 2025 T5 Slip for Dividends taken from Three Girls …" at bounding box center [784, 335] width 812 height 16
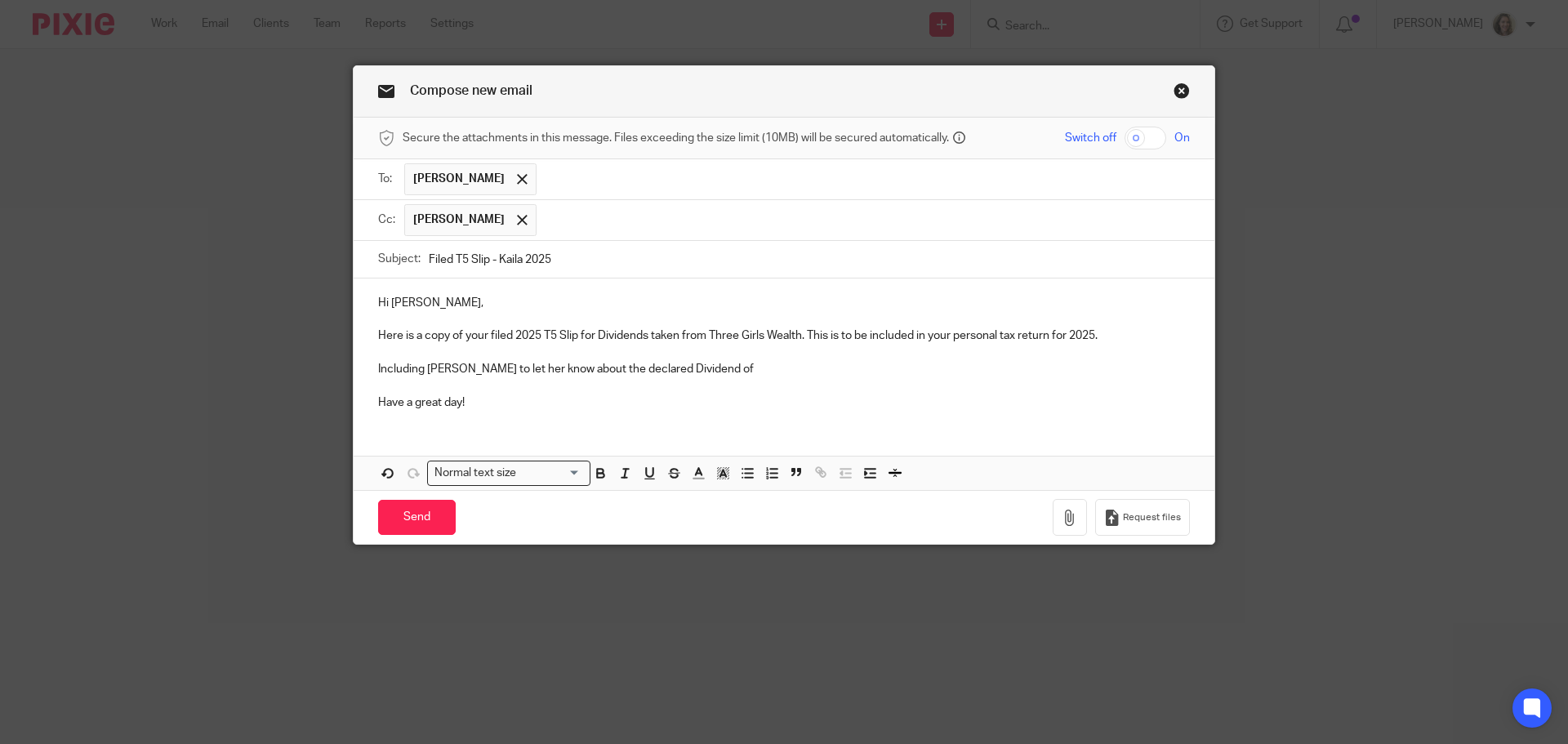
click at [728, 369] on p "Including Jennifer to let her know about the declared Dividend of" at bounding box center [784, 369] width 812 height 16
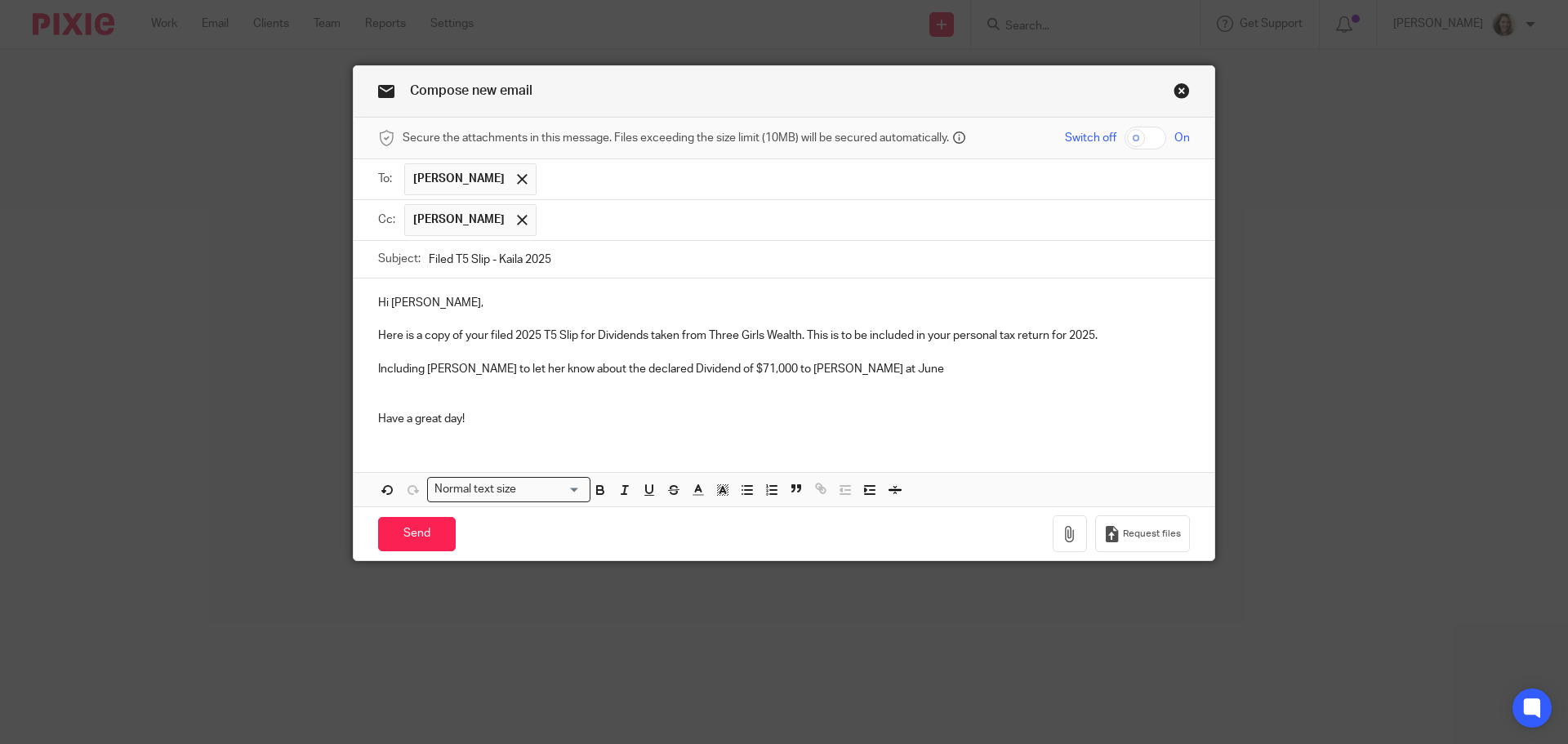
click at [912, 367] on p "Including Jennifer to let her know about the declared Dividend of $71,000 to Ka…" at bounding box center [784, 369] width 812 height 16
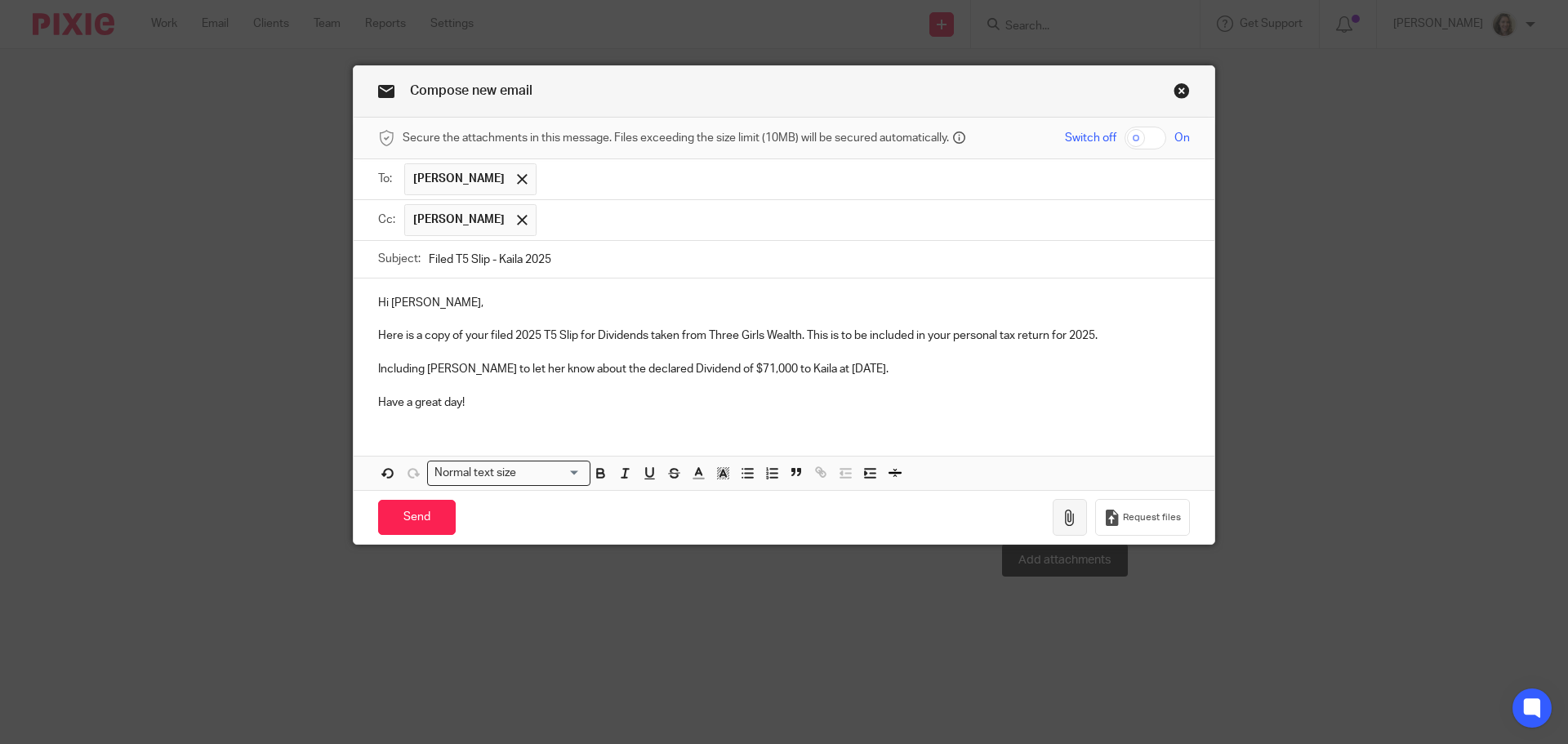
click at [1055, 519] on button "button" at bounding box center [1070, 517] width 35 height 37
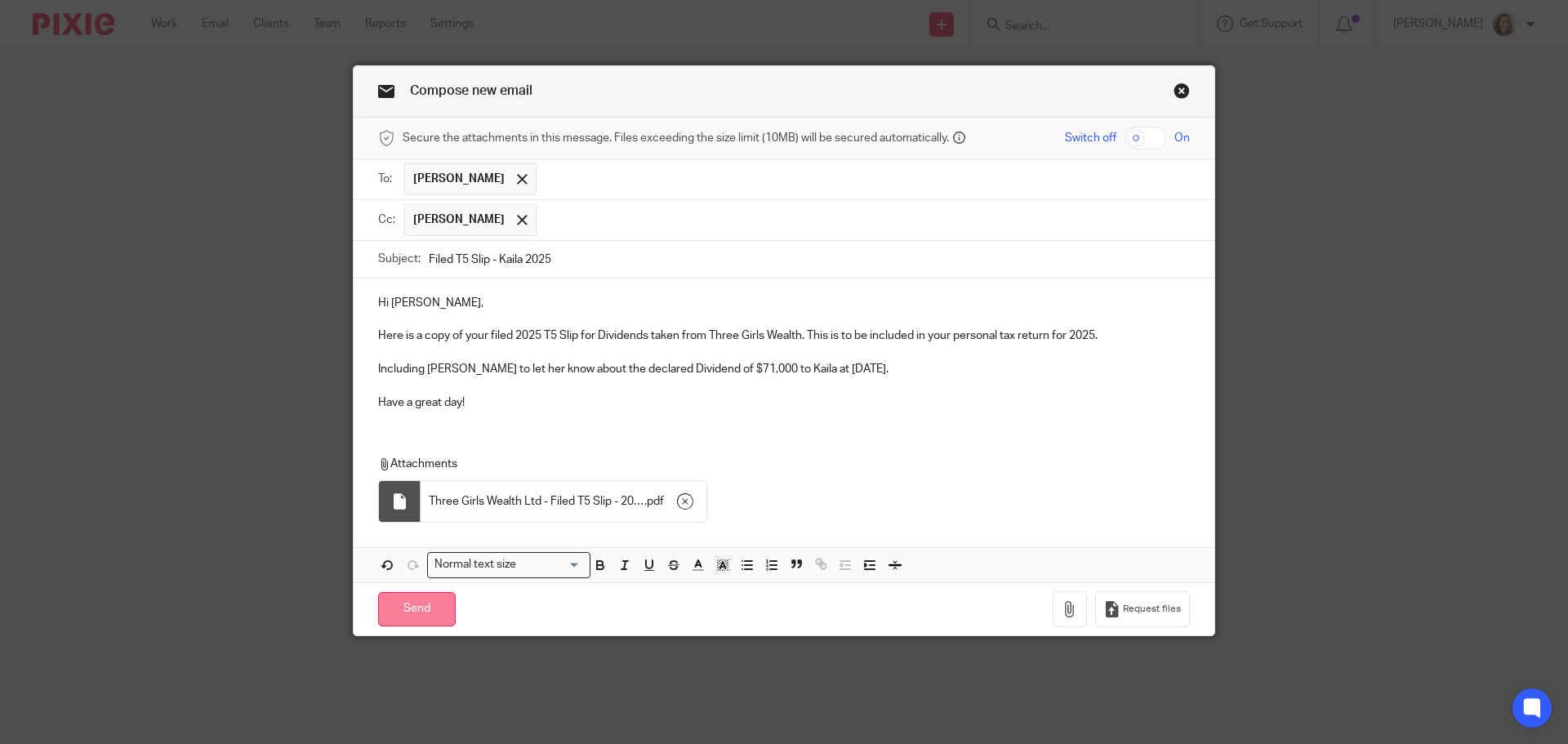
click at [401, 612] on input "Send" at bounding box center [417, 610] width 78 height 35
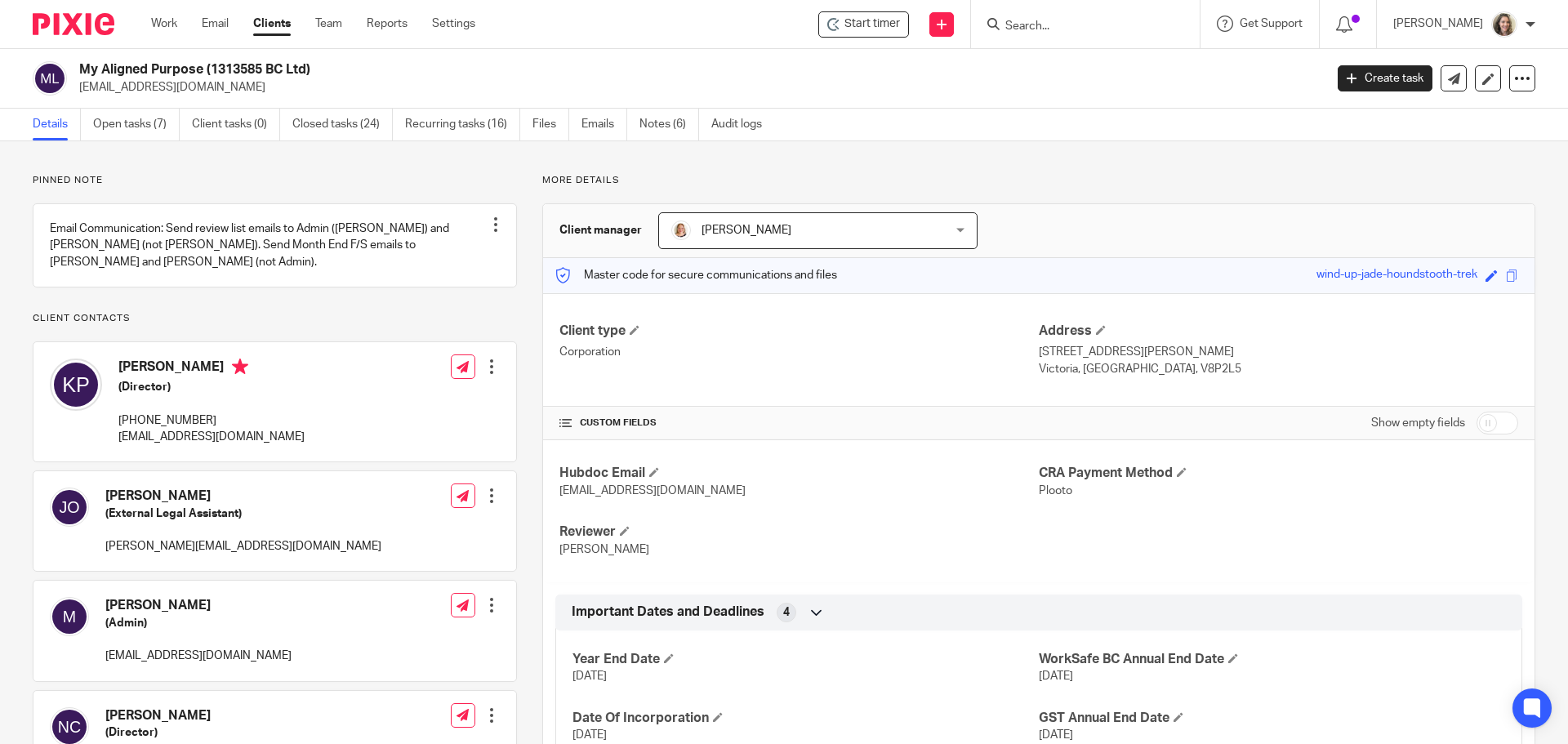
click at [282, 539] on div "[PERSON_NAME] (External Legal Assistant) [PERSON_NAME][EMAIL_ADDRESS][DOMAIN_NA…" at bounding box center [275, 520] width 483 height 100
drag, startPoint x: 215, startPoint y: 547, endPoint x: 103, endPoint y: 550, distance: 112.0
click at [103, 550] on div "[PERSON_NAME] (External Legal Assistant) [PERSON_NAME][EMAIL_ADDRESS][DOMAIN_NA…" at bounding box center [215, 520] width 332 height 83
drag, startPoint x: 220, startPoint y: 544, endPoint x: 101, endPoint y: 543, distance: 119.0
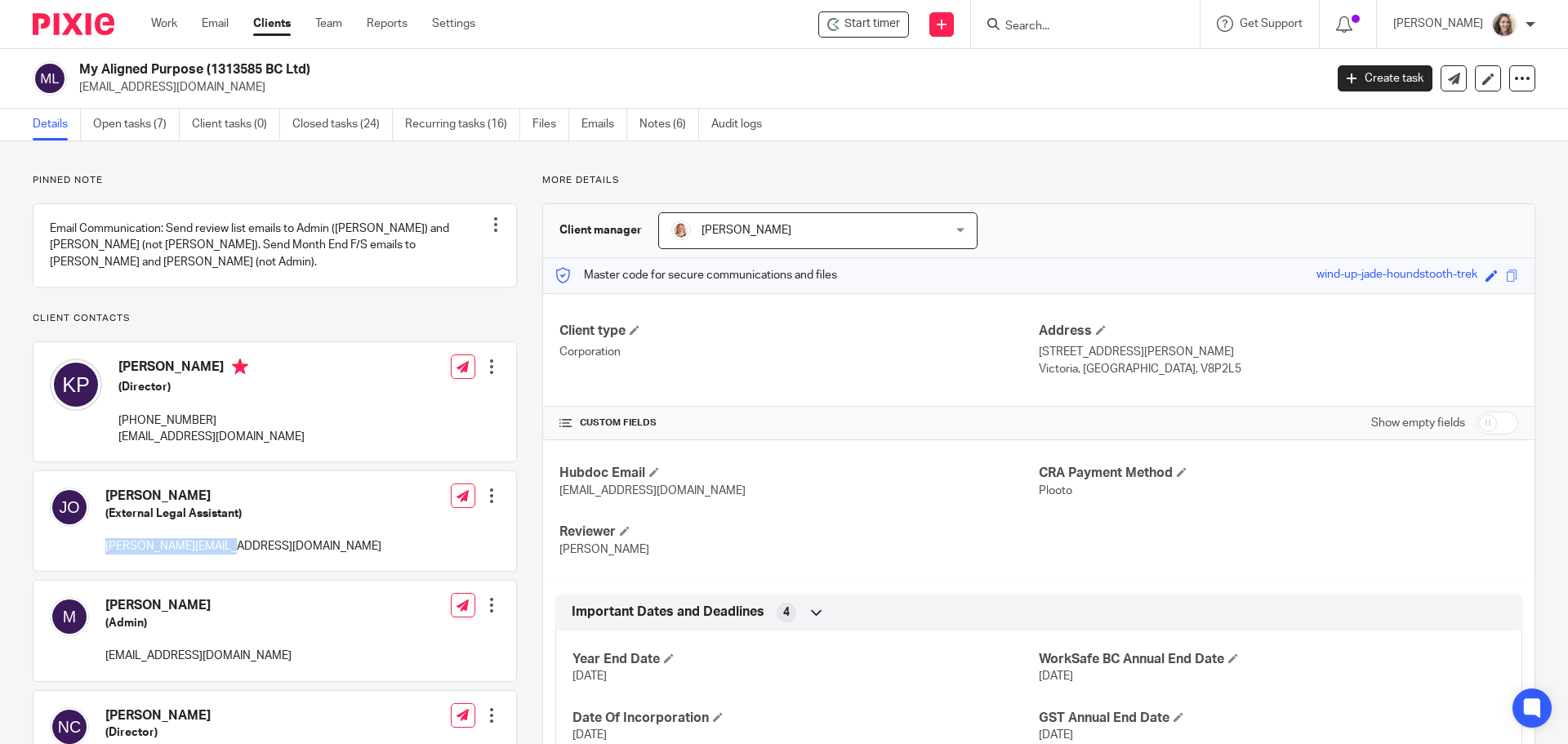
click at [101, 543] on div "[PERSON_NAME] (External Legal Assistant) [PERSON_NAME][EMAIL_ADDRESS][DOMAIN_NA…" at bounding box center [215, 520] width 332 height 83
copy p "[PERSON_NAME][EMAIL_ADDRESS][DOMAIN_NAME]"
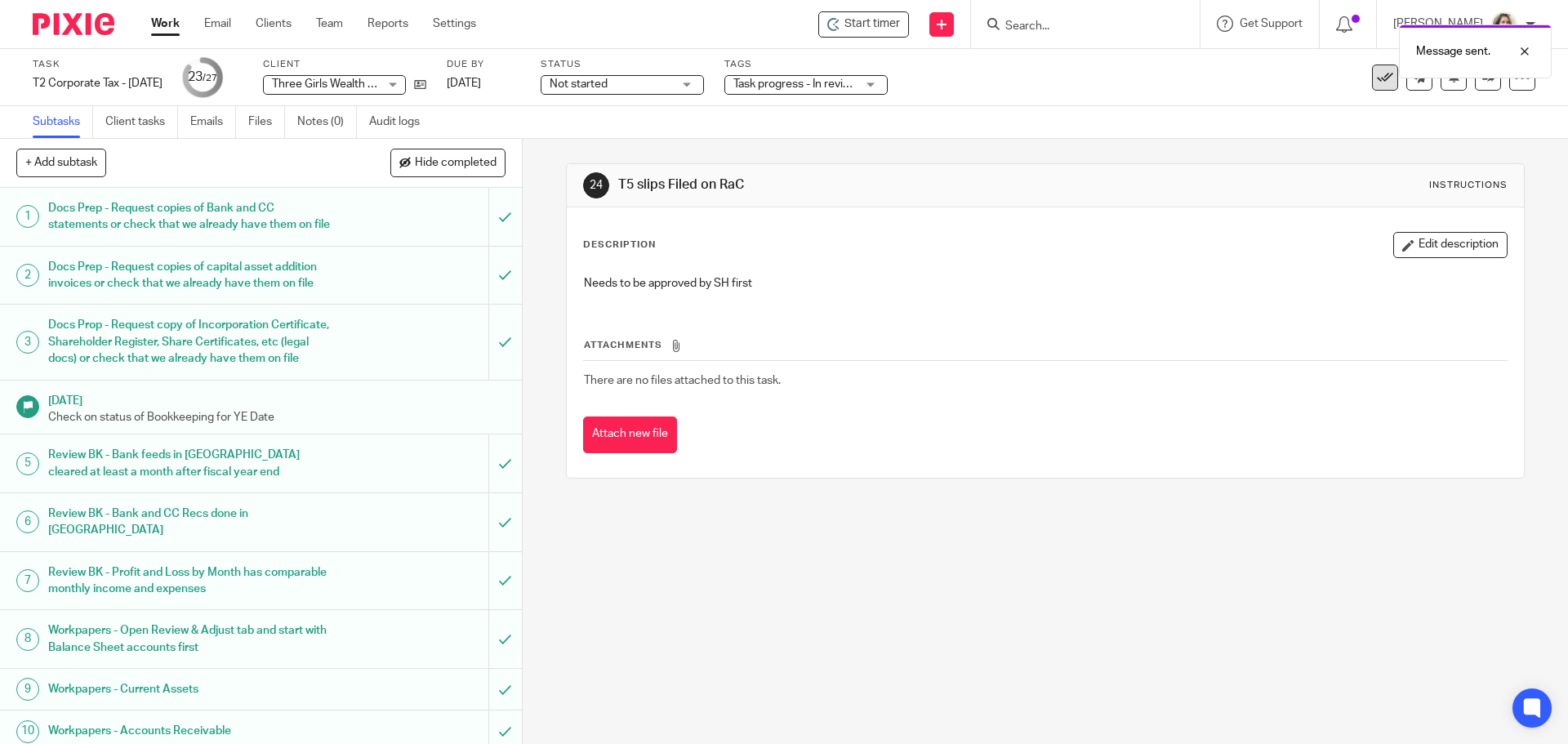
click at [1377, 80] on icon at bounding box center [1385, 78] width 16 height 16
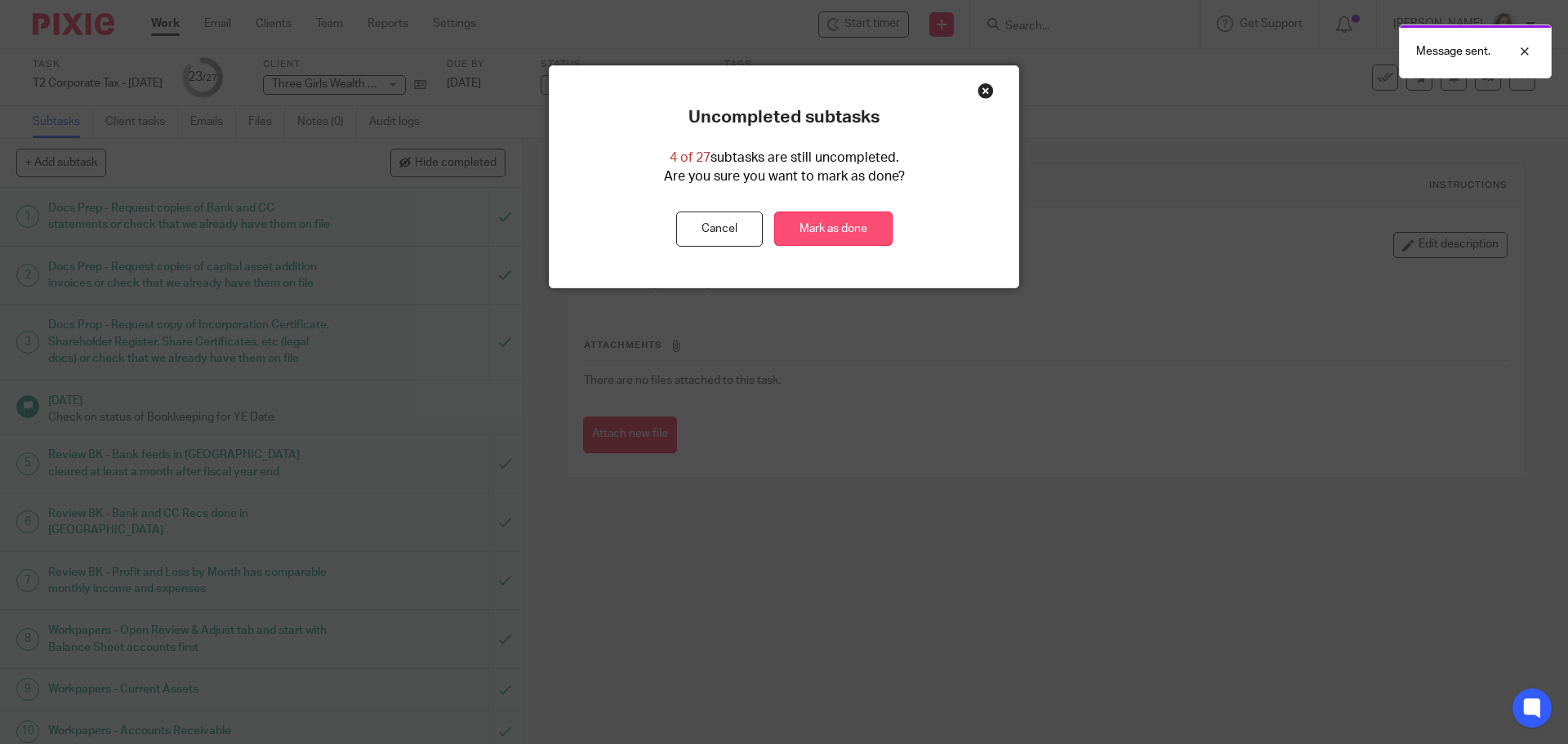
click at [845, 233] on link "Mark as done" at bounding box center [834, 229] width 119 height 35
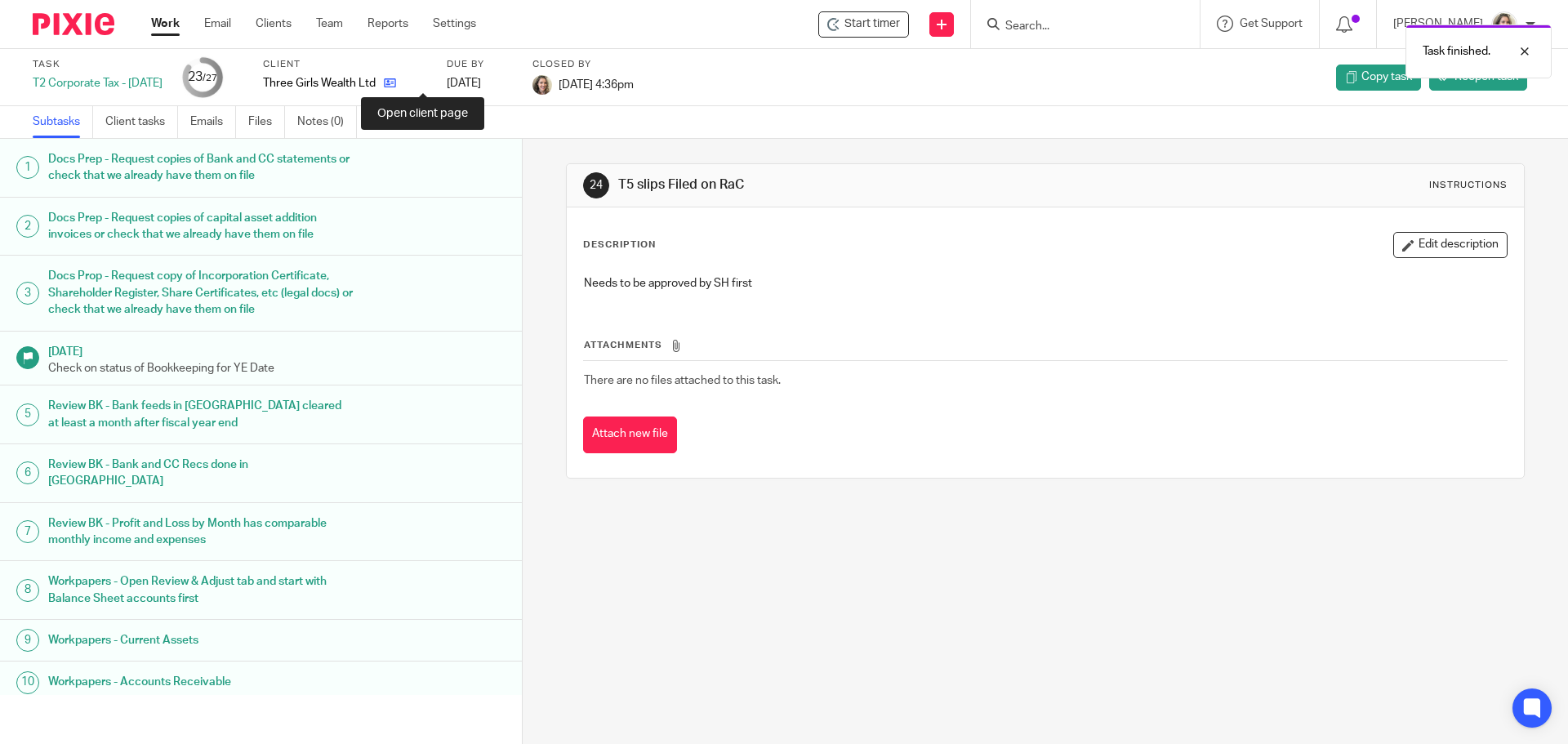
click at [396, 80] on icon at bounding box center [389, 82] width 12 height 12
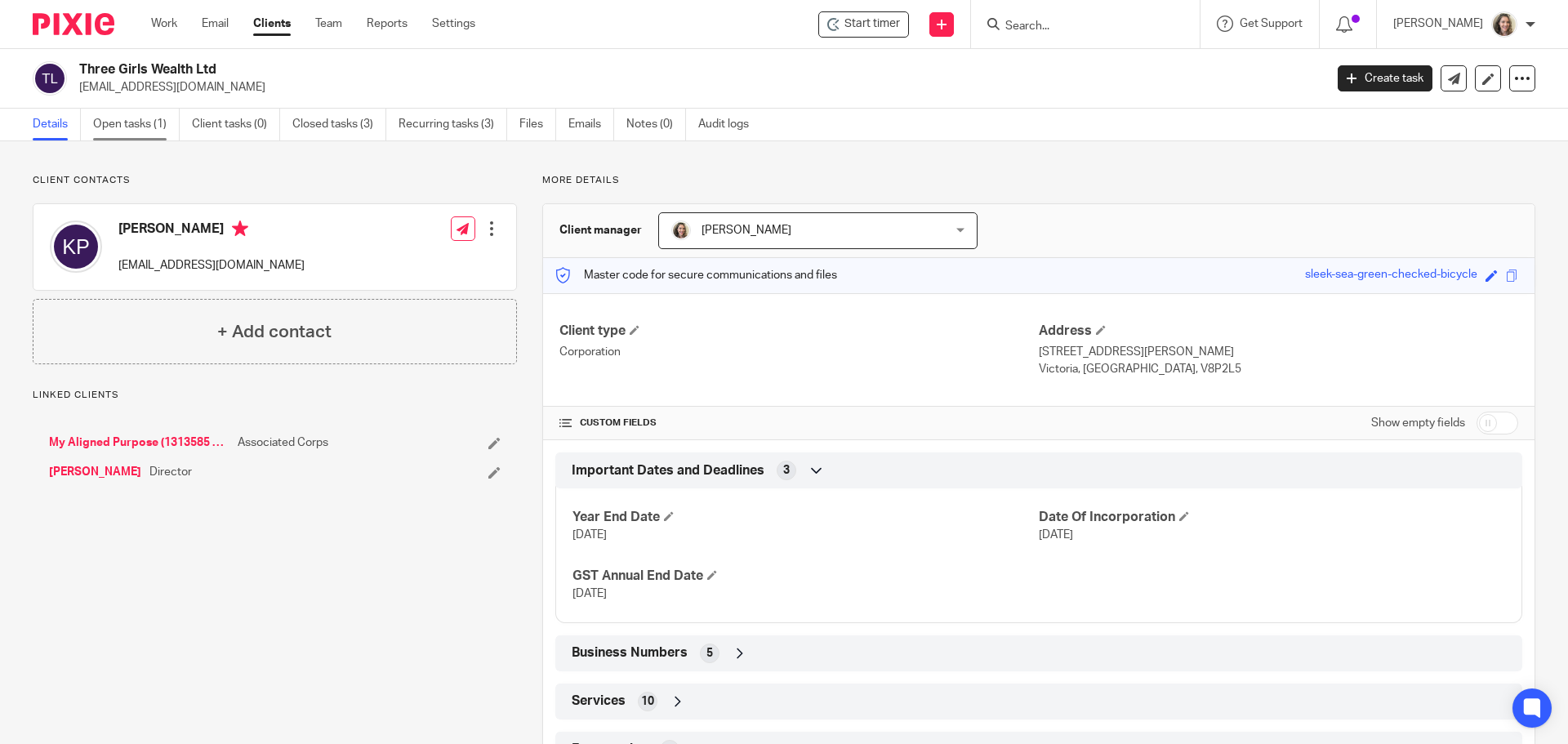
click at [95, 127] on link "Open tasks (1)" at bounding box center [136, 124] width 87 height 32
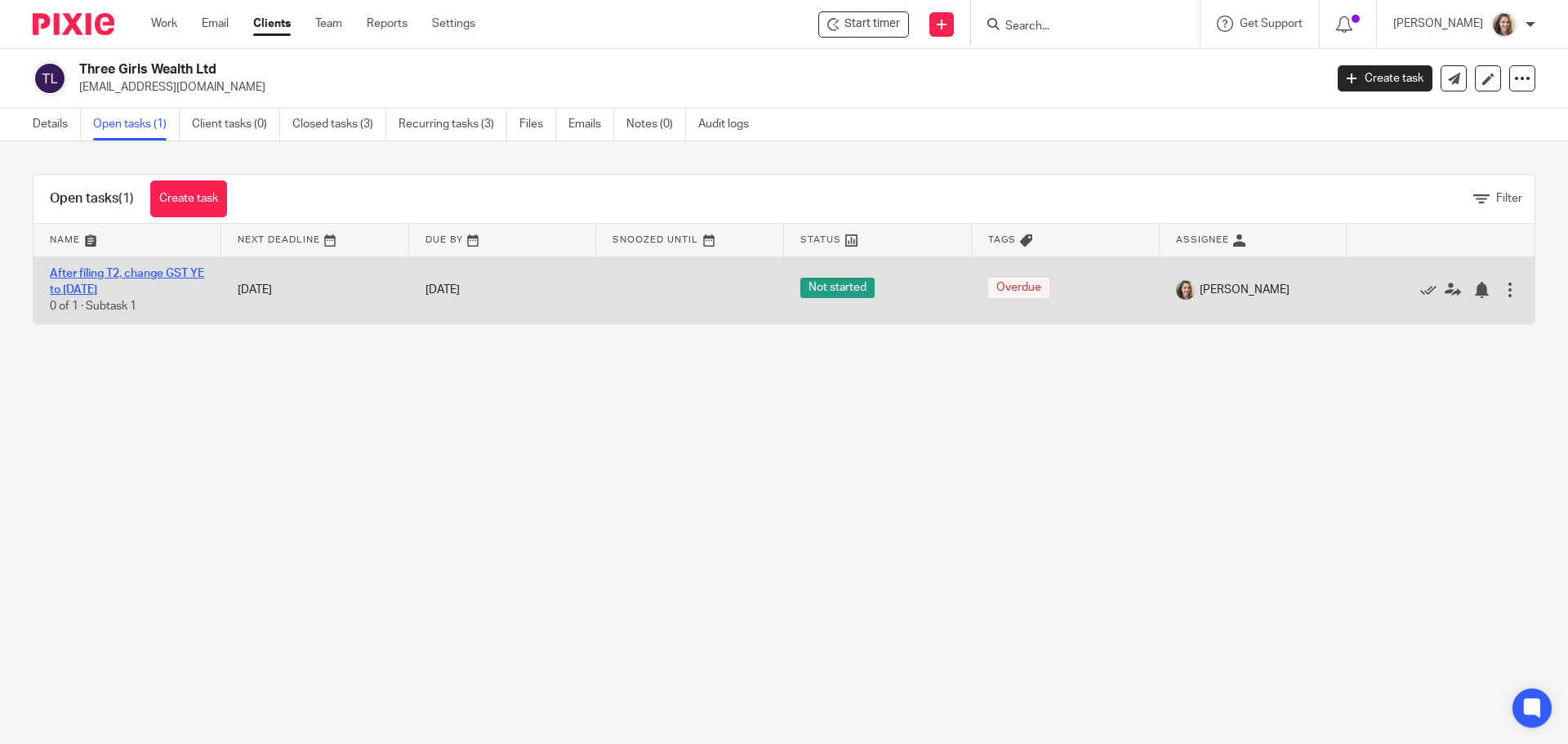
click at [148, 270] on link "After filing T2, change GST YE to June 30" at bounding box center [126, 282] width 155 height 27
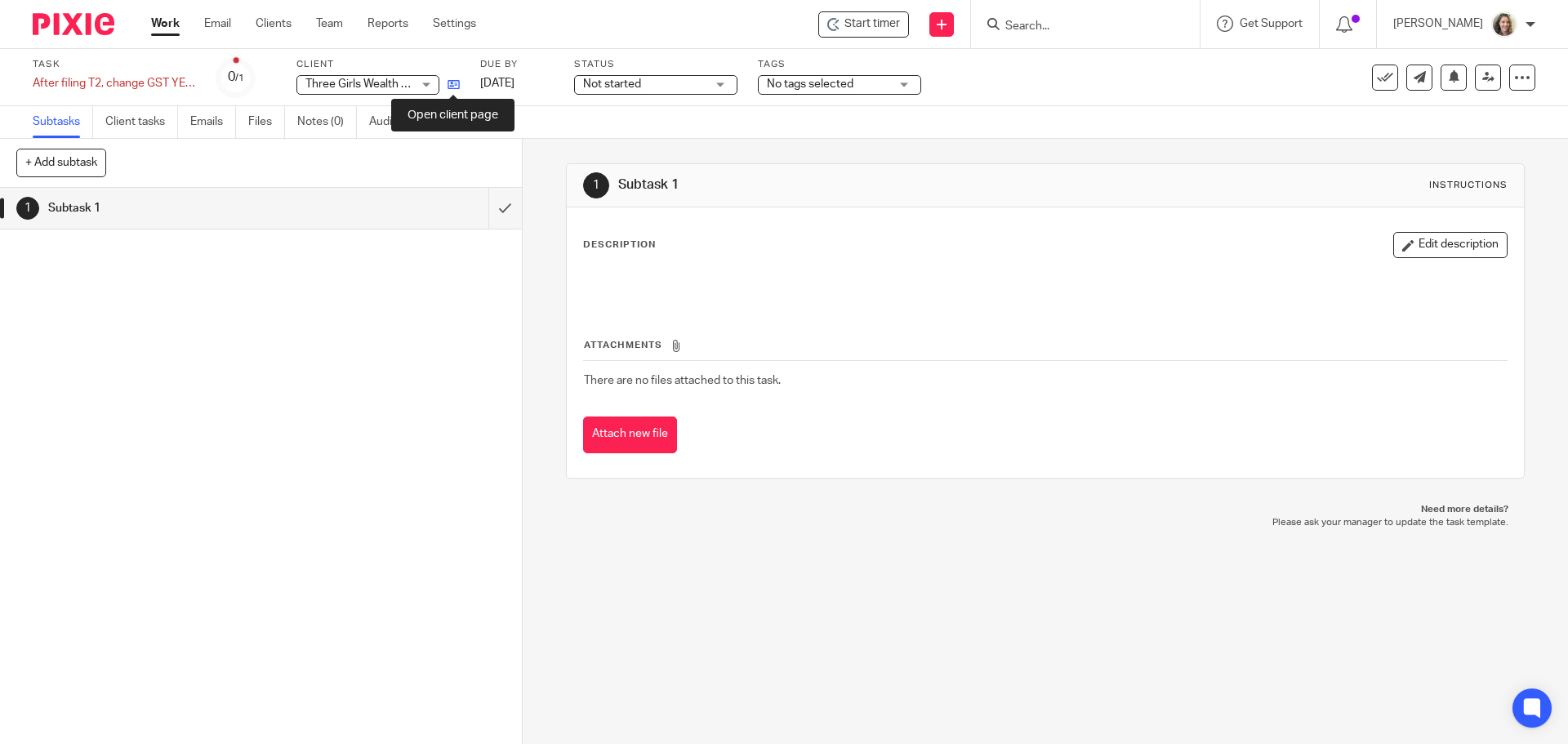
click at [454, 88] on icon at bounding box center [453, 84] width 12 height 12
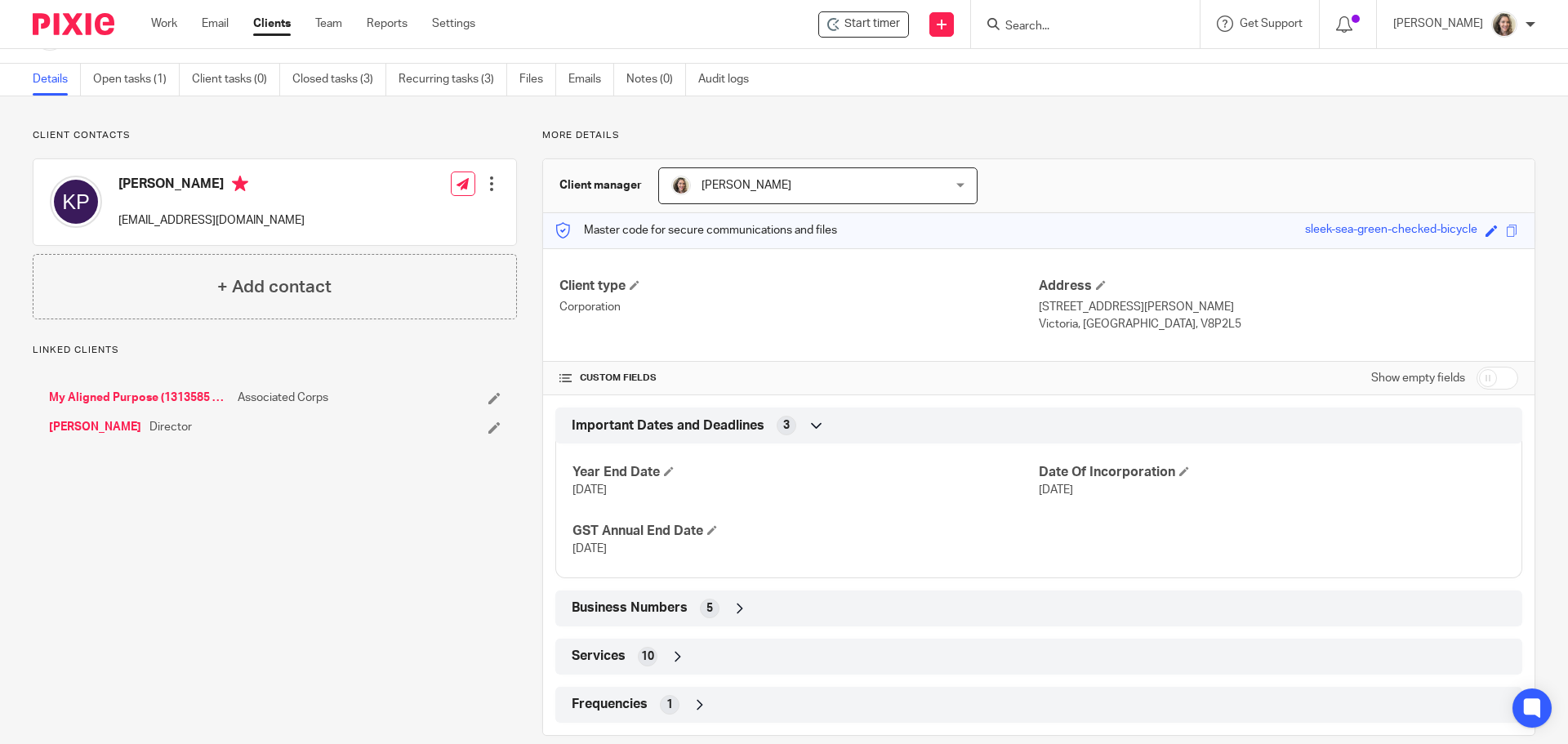
scroll to position [69, 0]
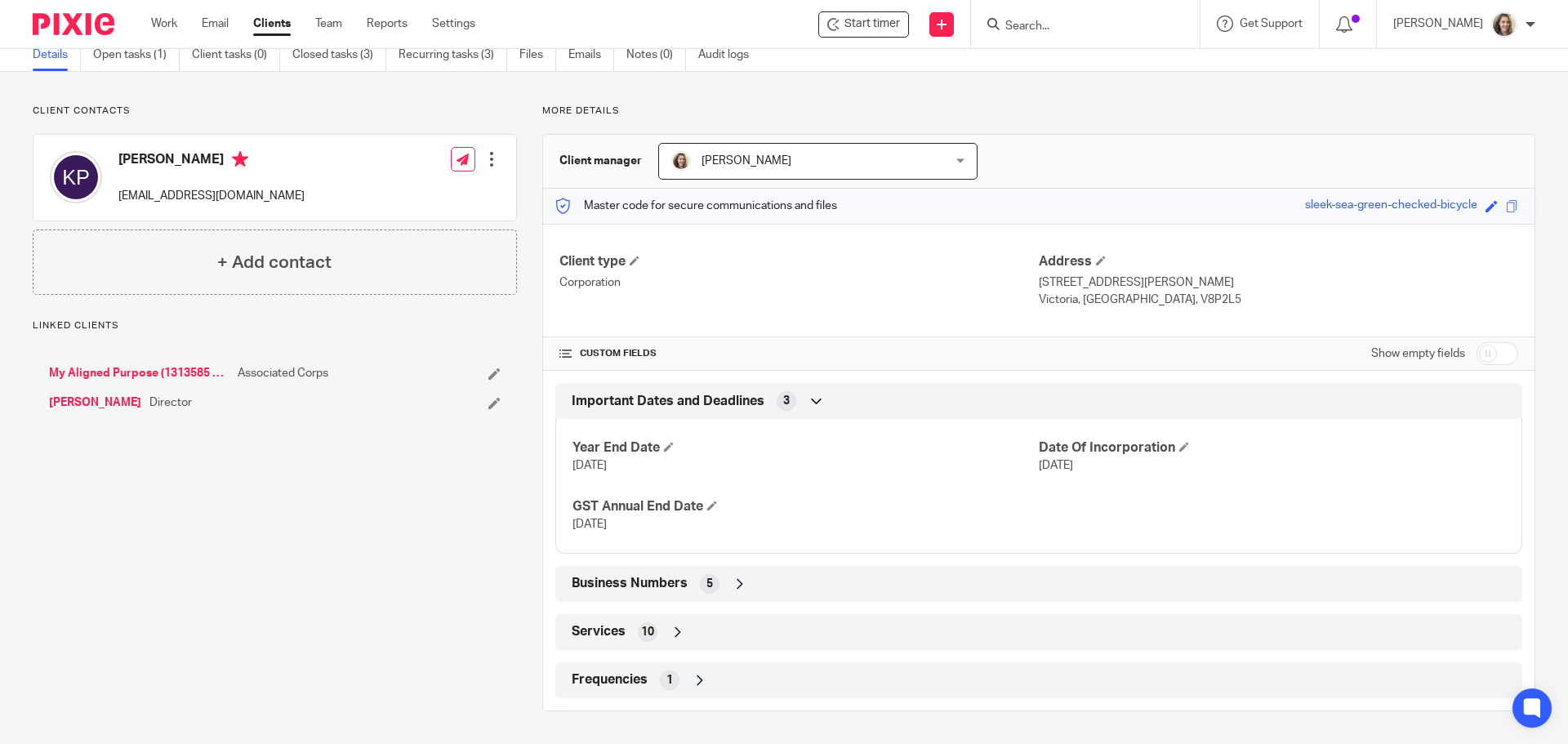
drag, startPoint x: 639, startPoint y: 581, endPoint x: 725, endPoint y: 566, distance: 87.3
click at [639, 581] on span "Business Numbers" at bounding box center [629, 583] width 116 height 17
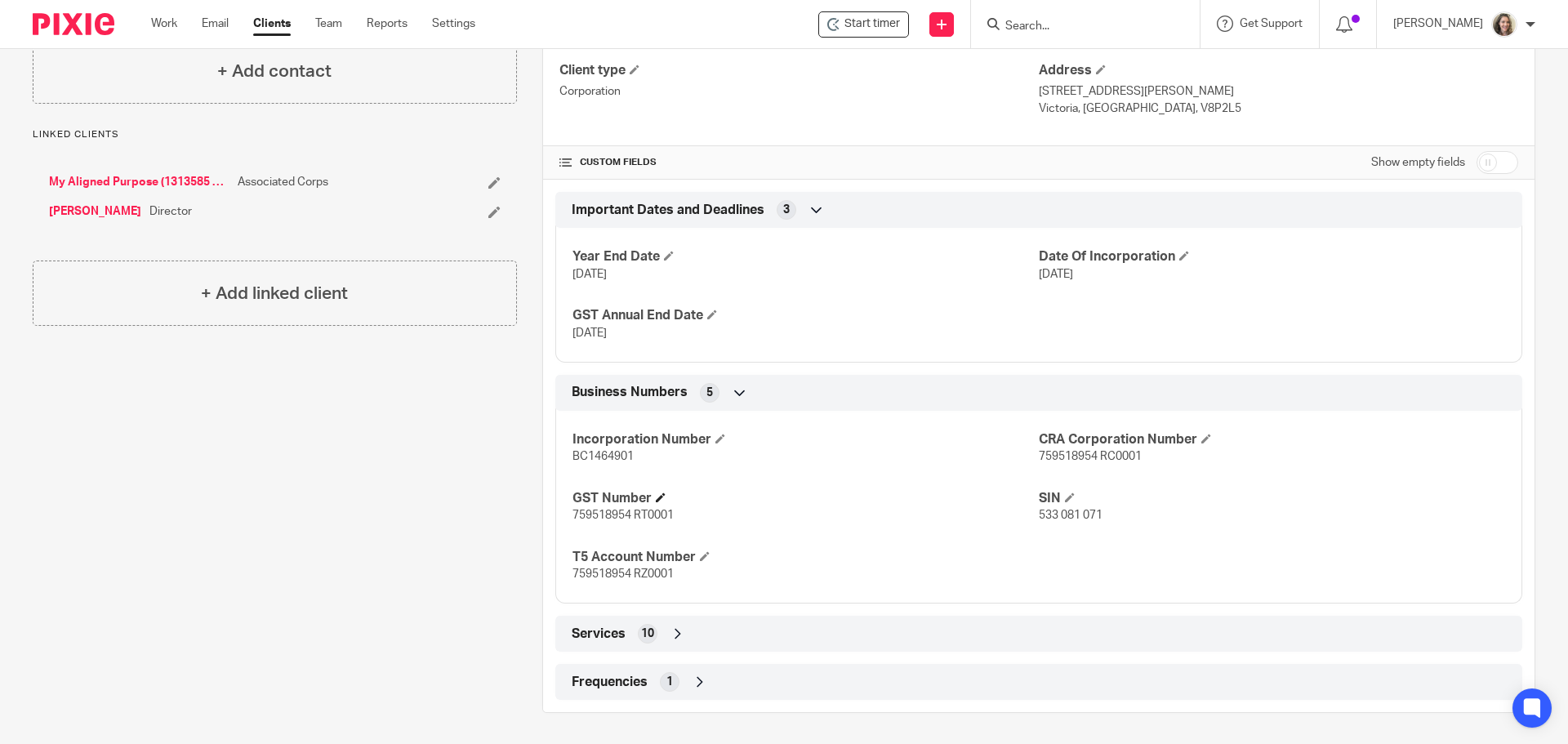
scroll to position [262, 0]
click at [1090, 453] on span "759518954 RC0001" at bounding box center [1090, 454] width 103 height 12
click at [1040, 461] on span "759518954 RC0001" at bounding box center [1090, 454] width 103 height 12
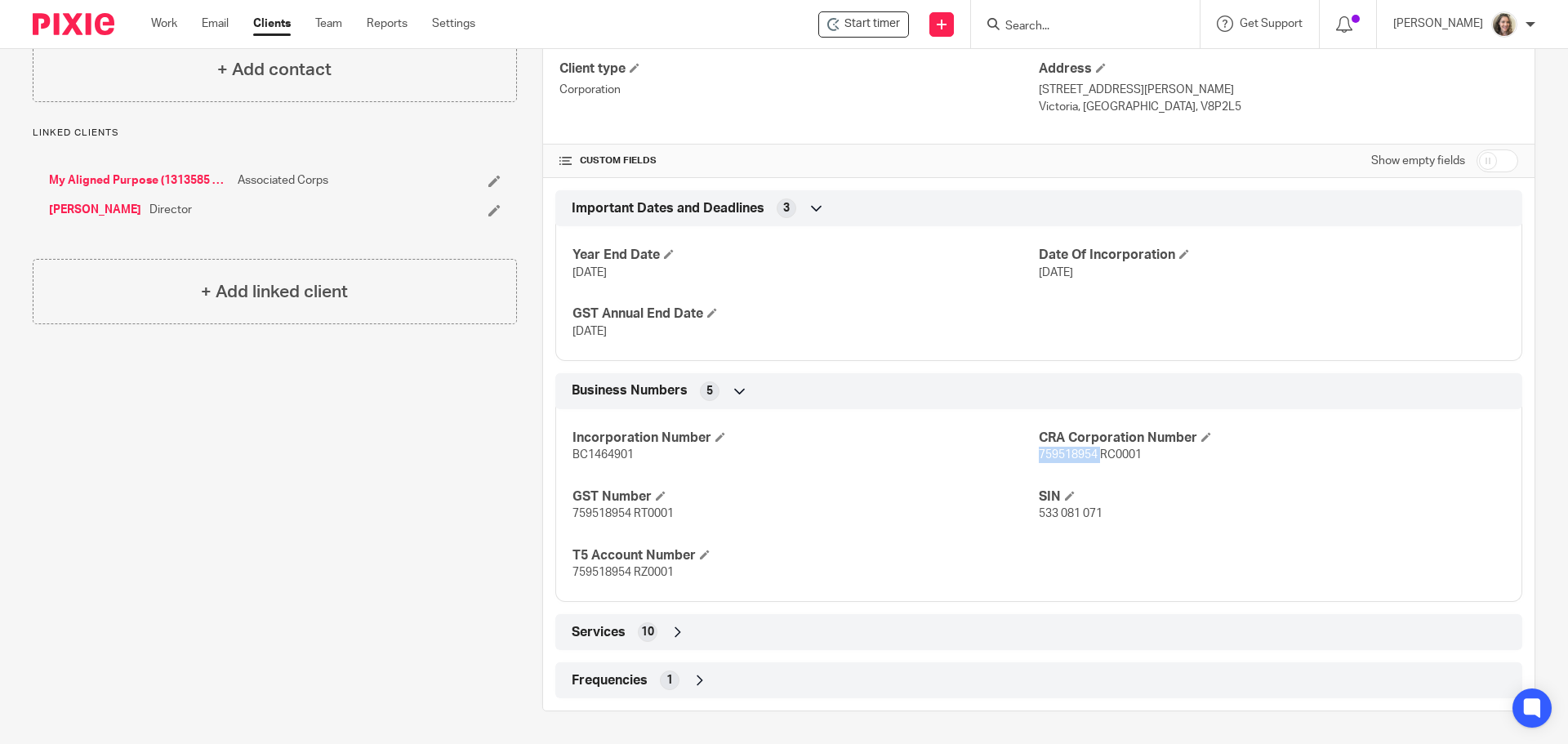
click at [1040, 461] on span "759518954 RC0001" at bounding box center [1090, 454] width 103 height 12
drag, startPoint x: 626, startPoint y: 514, endPoint x: 533, endPoint y: 515, distance: 93.0
click at [533, 515] on div "More details Client manager Alicia Loewen Alicia Loewen Adam Loewen Alicia Loew…" at bounding box center [1026, 312] width 1019 height 799
copy span "759518954"
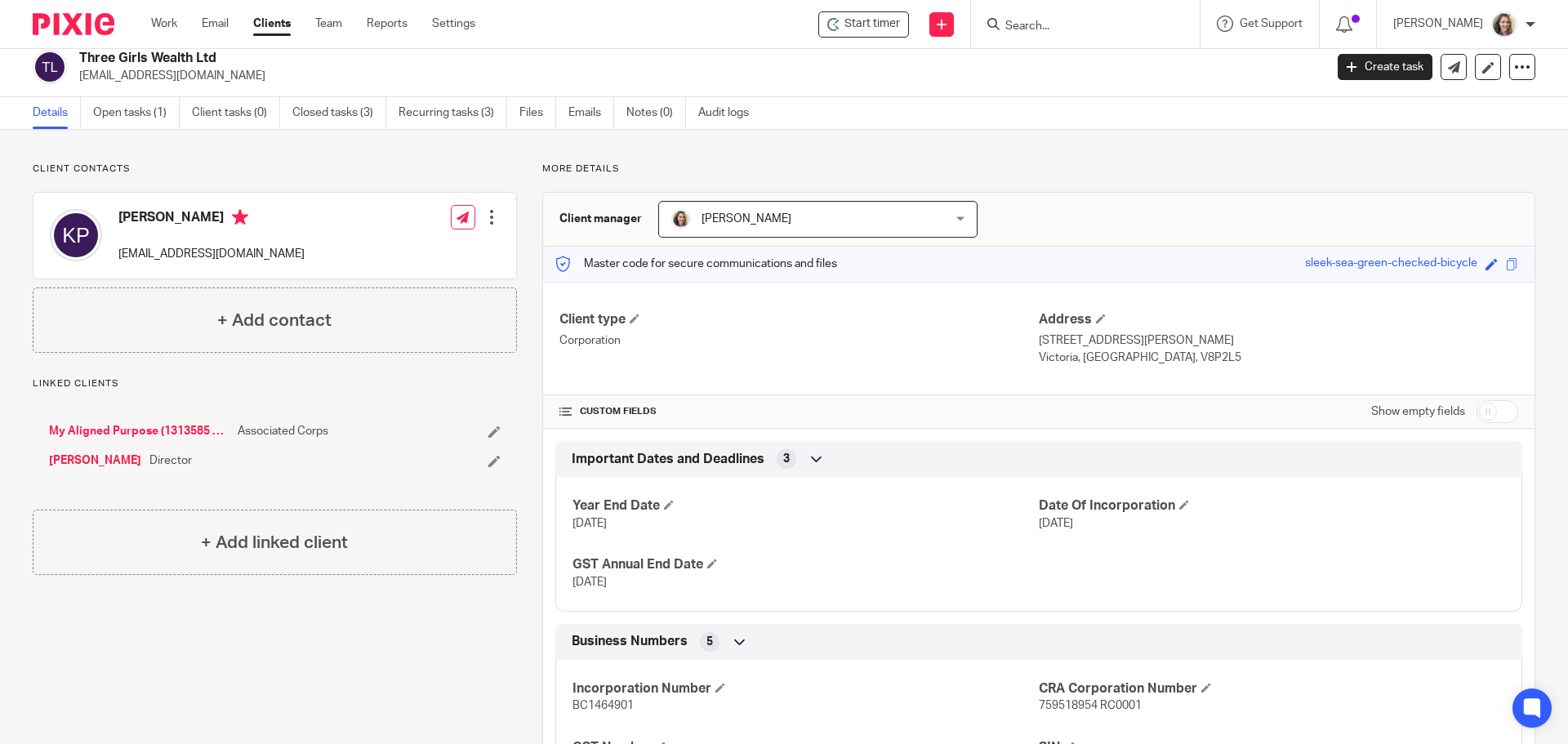
scroll to position [0, 0]
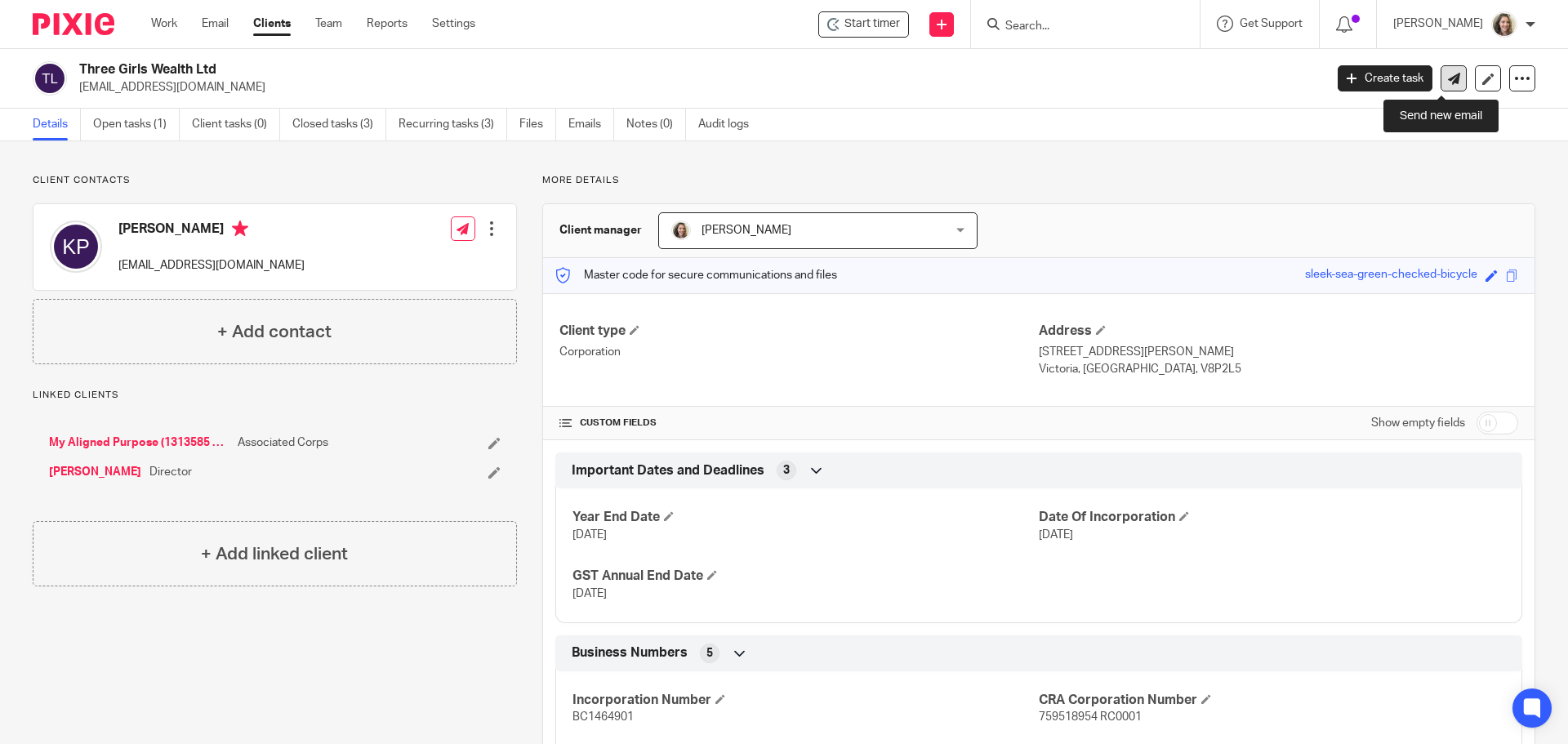
click at [1448, 80] on icon at bounding box center [1454, 78] width 12 height 12
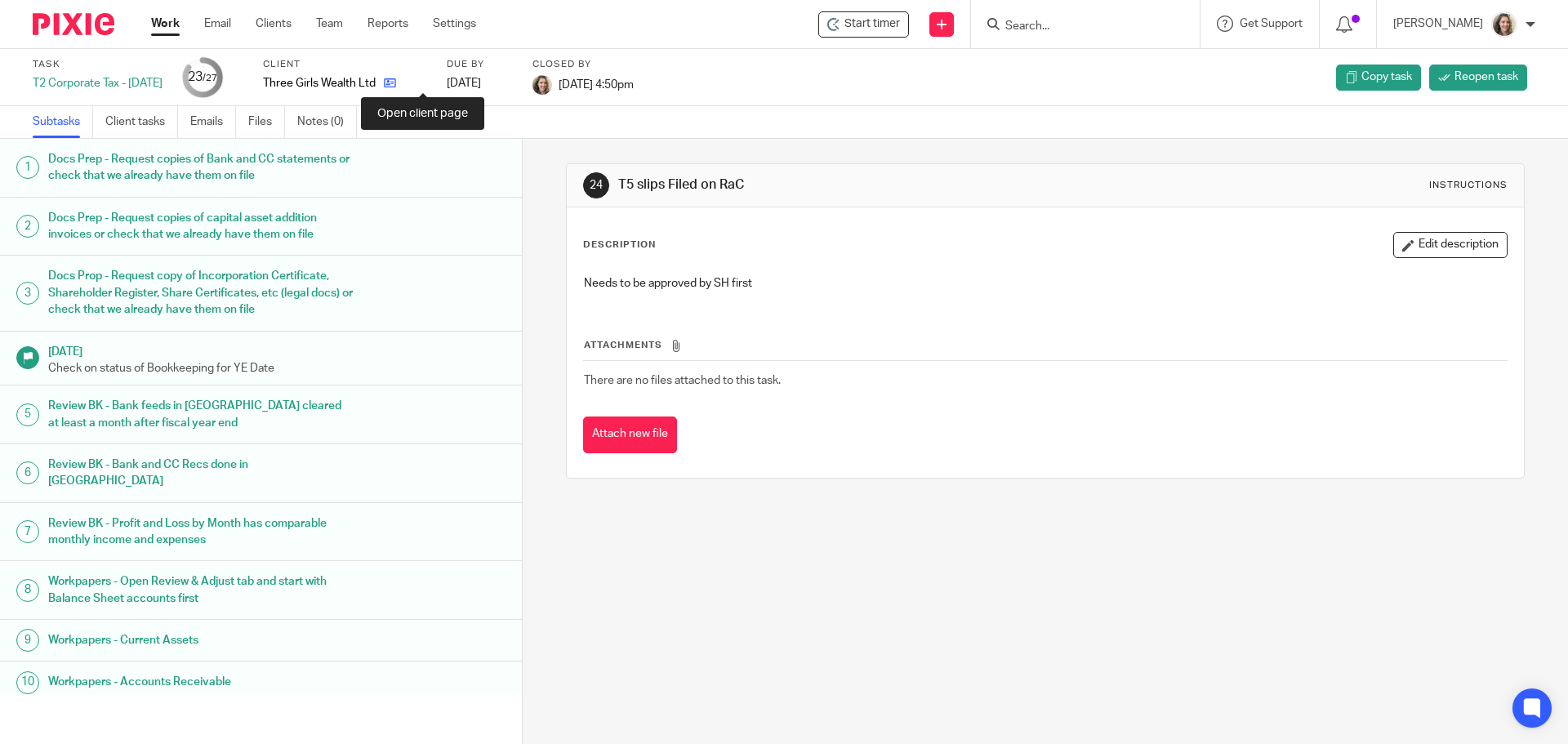
click at [396, 82] on icon at bounding box center [389, 82] width 12 height 12
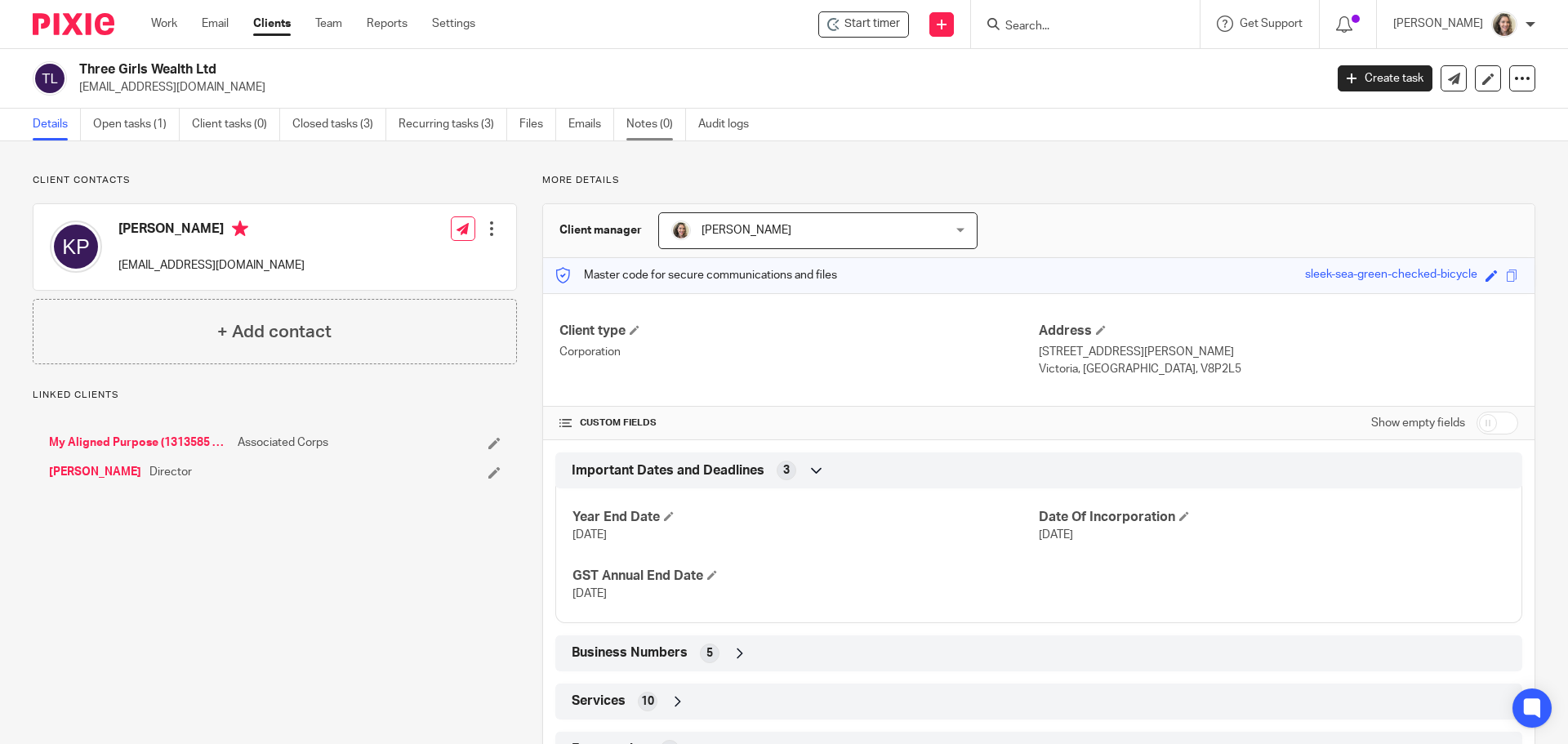
click at [667, 119] on link "Notes (0)" at bounding box center [656, 124] width 59 height 32
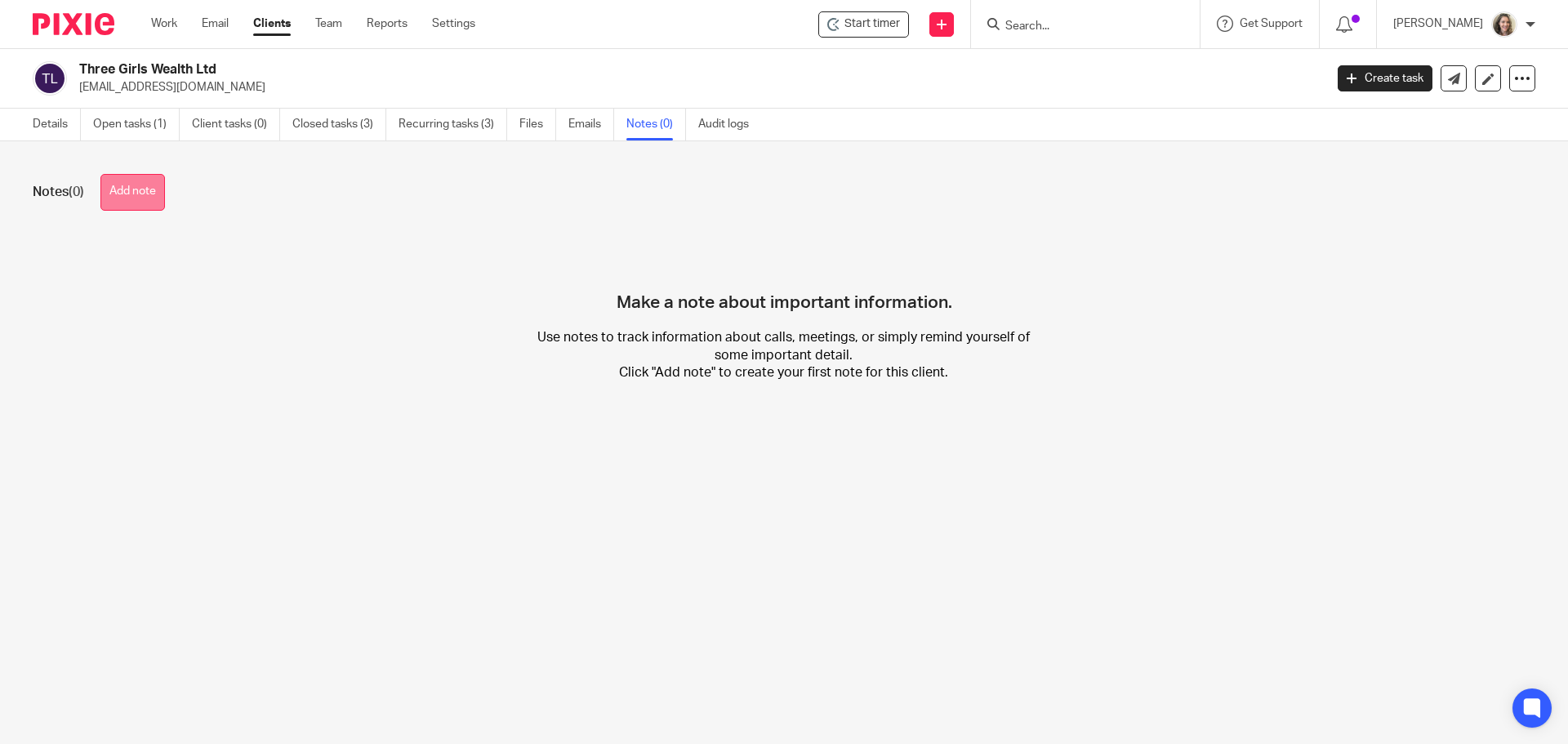
click at [137, 195] on button "Add note" at bounding box center [133, 192] width 65 height 37
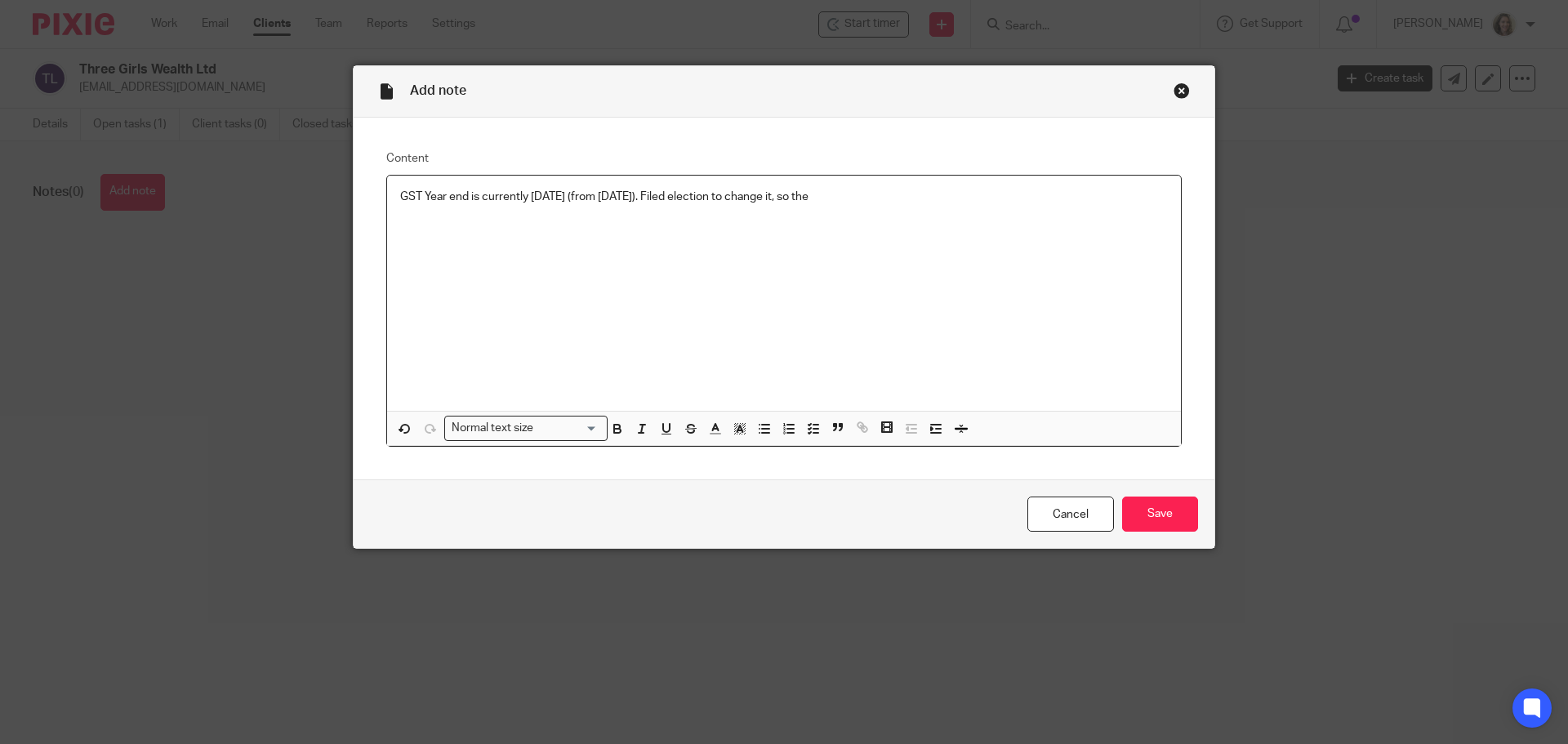
click at [523, 188] on p "GST Year end is currently DEC 31 2025 (from Jan 1 2025). Filed election to chan…" at bounding box center [784, 197] width 768 height 16
drag, startPoint x: 733, startPoint y: 197, endPoint x: 638, endPoint y: 201, distance: 95.1
click at [638, 201] on p "GST Year end is currently JAN 1 - DEC 31 2025 (from Jan 1 2025). Filed election…" at bounding box center [784, 197] width 768 height 16
click at [643, 219] on p "Filed election to change it, so the" at bounding box center [784, 213] width 768 height 16
click at [633, 218] on p "Filed election to change it, so the" at bounding box center [784, 213] width 768 height 16
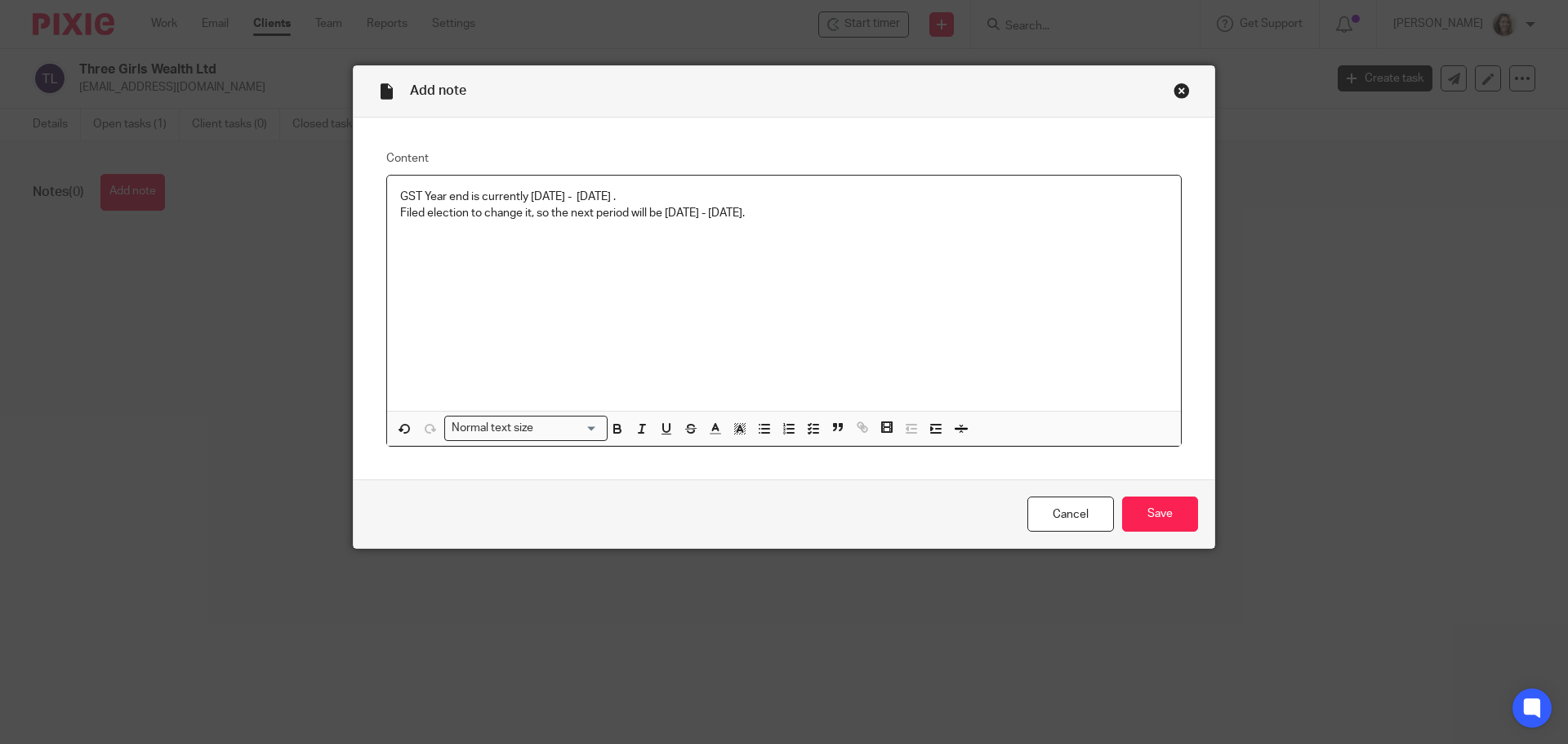
click at [773, 191] on p "GST Year end is currently JAN 1 - DEC 31 2025 ." at bounding box center [784, 197] width 768 height 16
click at [901, 207] on p "Filed election to change it, so the next period will be Jan 1 2026 - JUNE 30 20…" at bounding box center [784, 213] width 768 height 16
click at [944, 215] on p "Filed election to change it, so the next period will be Jan 1 2026 - JUNE 30 20…" at bounding box center [784, 213] width 768 height 16
drag, startPoint x: 928, startPoint y: 213, endPoint x: 385, endPoint y: 195, distance: 543.3
click at [387, 195] on div "GST Year end is currently JAN 1 - DEC 31 2025 . Due Mar 31 2026. Filed election…" at bounding box center [784, 292] width 794 height 235
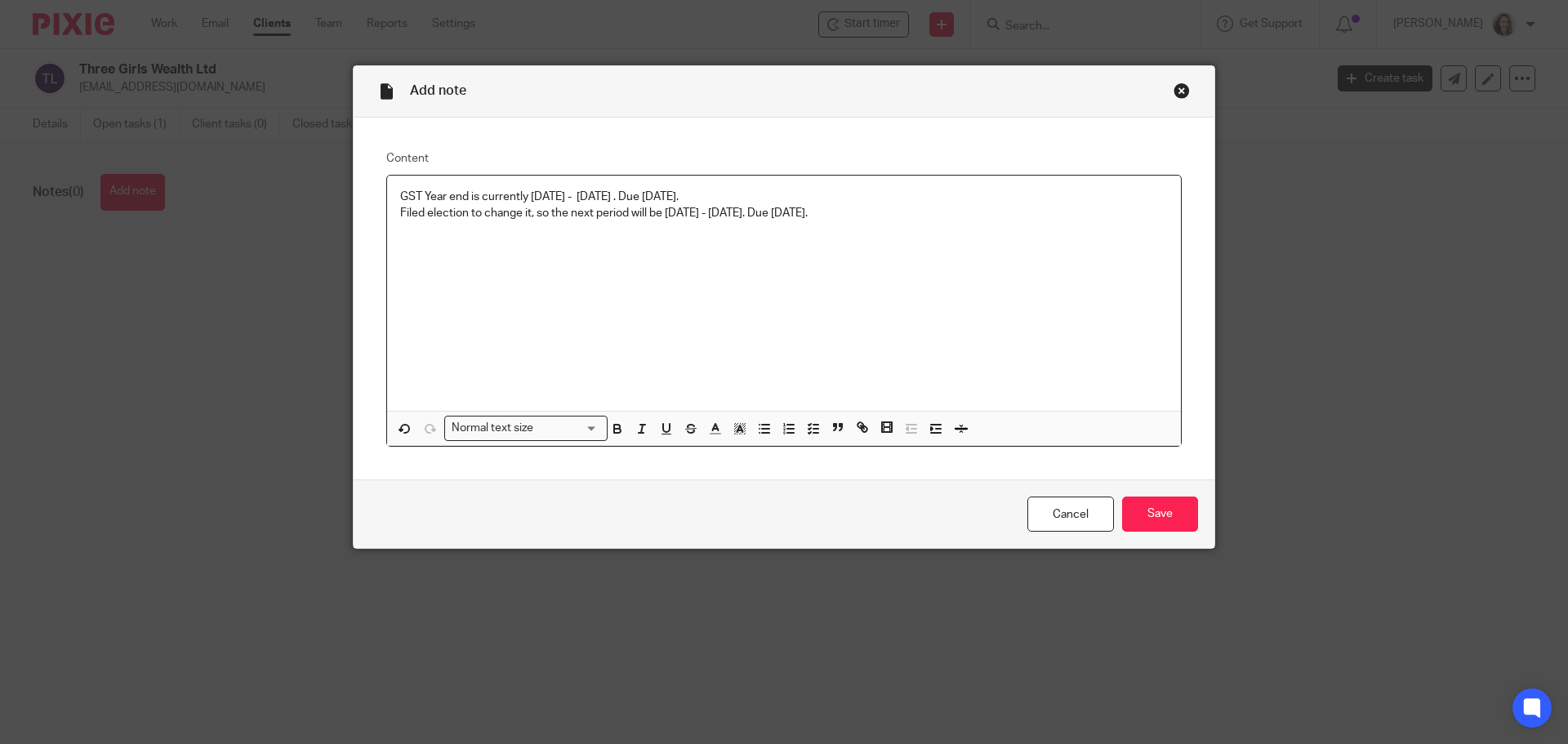
click at [387, 195] on div "GST Year end is currently JAN 1 - DEC 31 2025 . Due Mar 31 2026. Filed election…" at bounding box center [784, 292] width 794 height 235
click at [412, 207] on p "Filed election to change it, so the next period will be Jan 1 2026 - JUNE 30 20…" at bounding box center [784, 213] width 768 height 16
click at [559, 275] on div "GST Year end is currently JAN 1 - DEC 31 2025 . Due Mar 31 2026. Filed election…" at bounding box center [784, 292] width 794 height 235
drag, startPoint x: 946, startPoint y: 210, endPoint x: 390, endPoint y: 190, distance: 556.4
click at [391, 190] on div "GST Year end is currently JAN 1 - DEC 31 2025 . Due Mar 31 2026. Filed election…" at bounding box center [784, 292] width 794 height 235
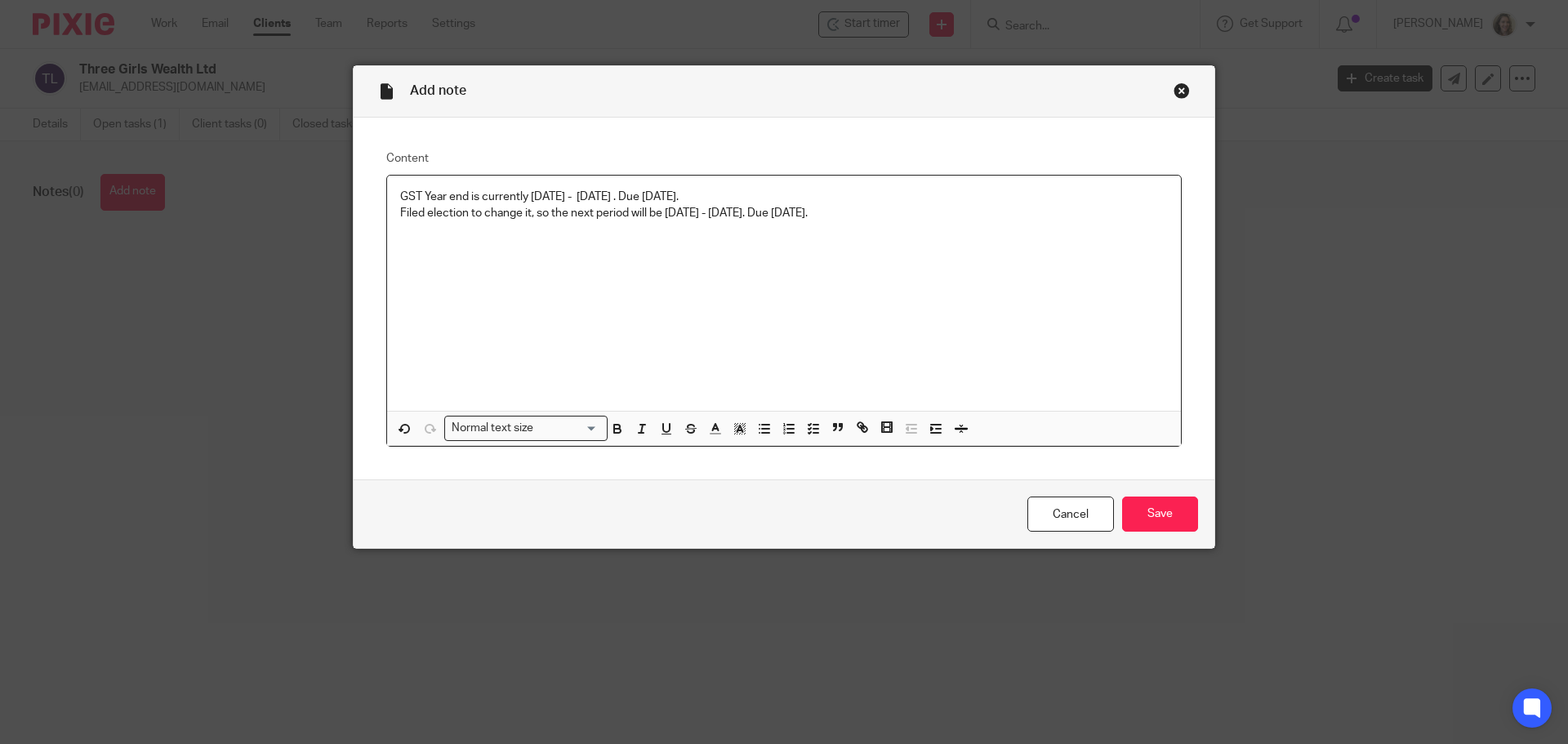
click at [390, 190] on div "GST Year end is currently JAN 1 - DEC 31 2025 . Due Mar 31 2026. Filed election…" at bounding box center [784, 292] width 794 height 235
drag, startPoint x: 975, startPoint y: 204, endPoint x: 667, endPoint y: 210, distance: 308.1
click at [667, 210] on div "GST Year end is currently JAN 1 - DEC 31 2025 . Due Mar 31 2026. Filed election…" at bounding box center [784, 292] width 794 height 235
click at [939, 207] on p "Filed election to change it, so the next period will be Jan 1 2026 - JUNE 30 20…" at bounding box center [784, 213] width 768 height 16
drag, startPoint x: 952, startPoint y: 214, endPoint x: 394, endPoint y: 187, distance: 558.7
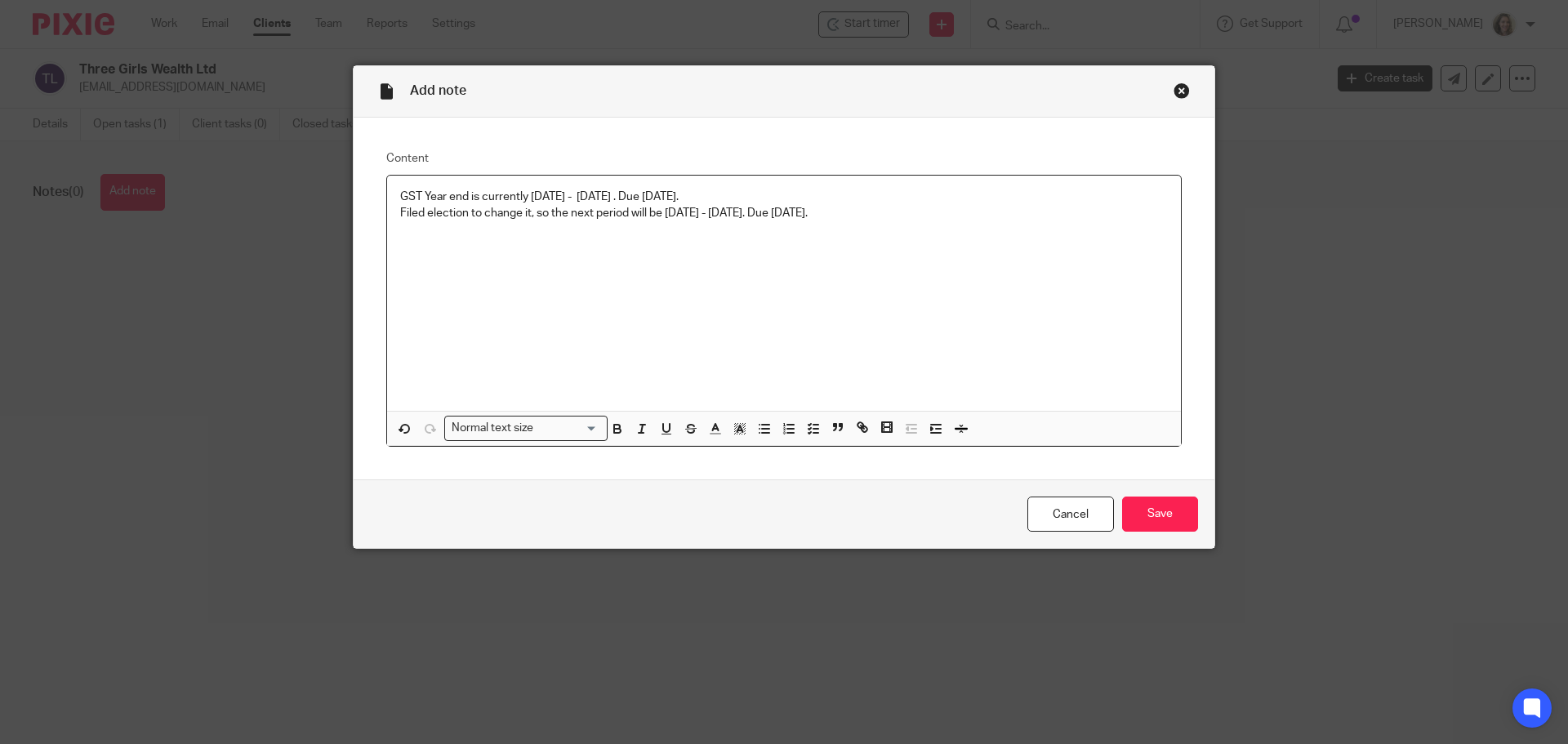
click at [394, 187] on div "GST Year end is currently JAN 1 - DEC 31 2025 . Due Mar 31 2026. Filed election…" at bounding box center [784, 292] width 794 height 235
copy div "GST Year end is currently JAN 1 - DEC 31 2025 . Due Mar 31 2026. Filed election…"
click at [1159, 507] on input "Save" at bounding box center [1159, 514] width 76 height 35
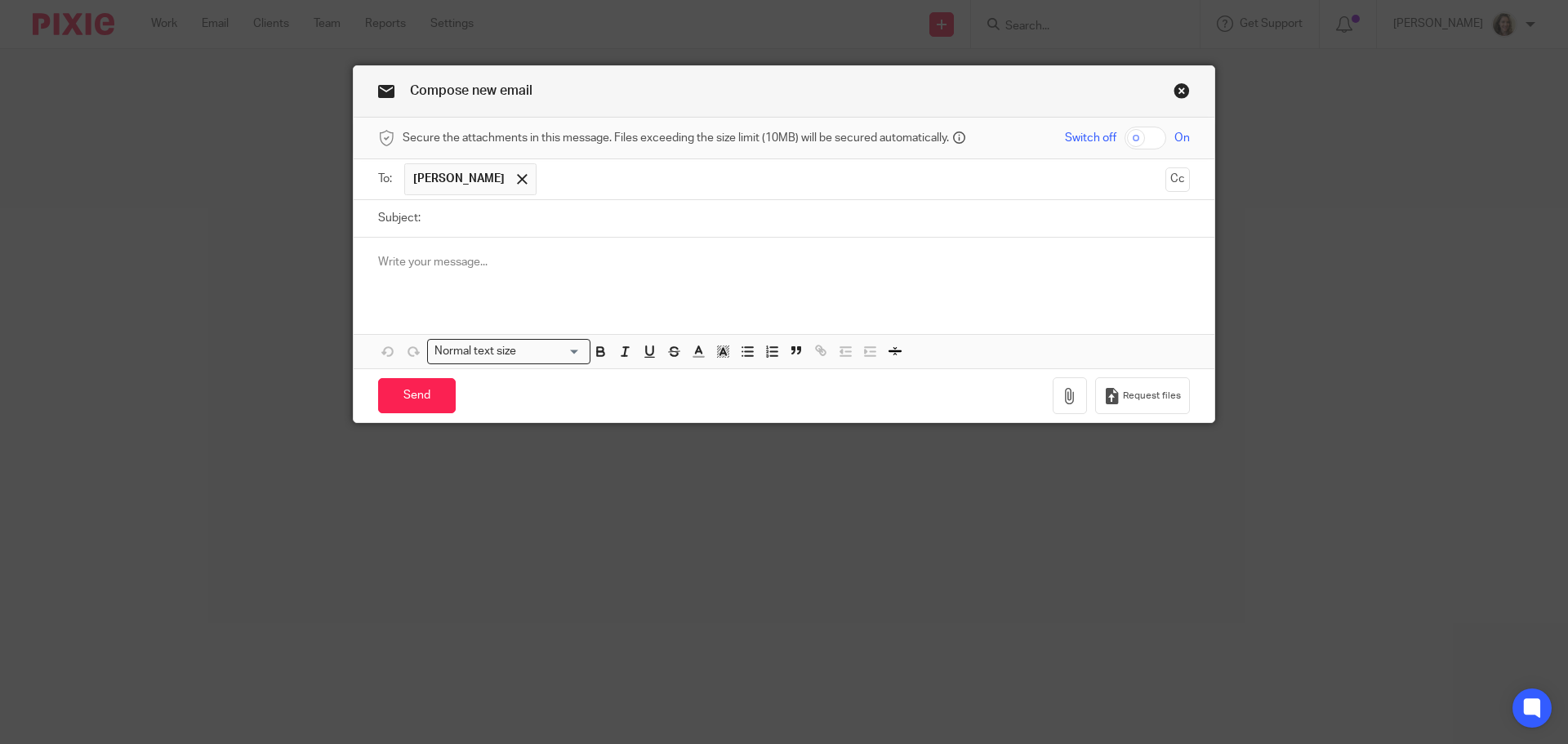
click at [454, 216] on input "Subject:" at bounding box center [809, 218] width 761 height 37
click at [1175, 85] on link "Close this dialog window" at bounding box center [1182, 93] width 16 height 22
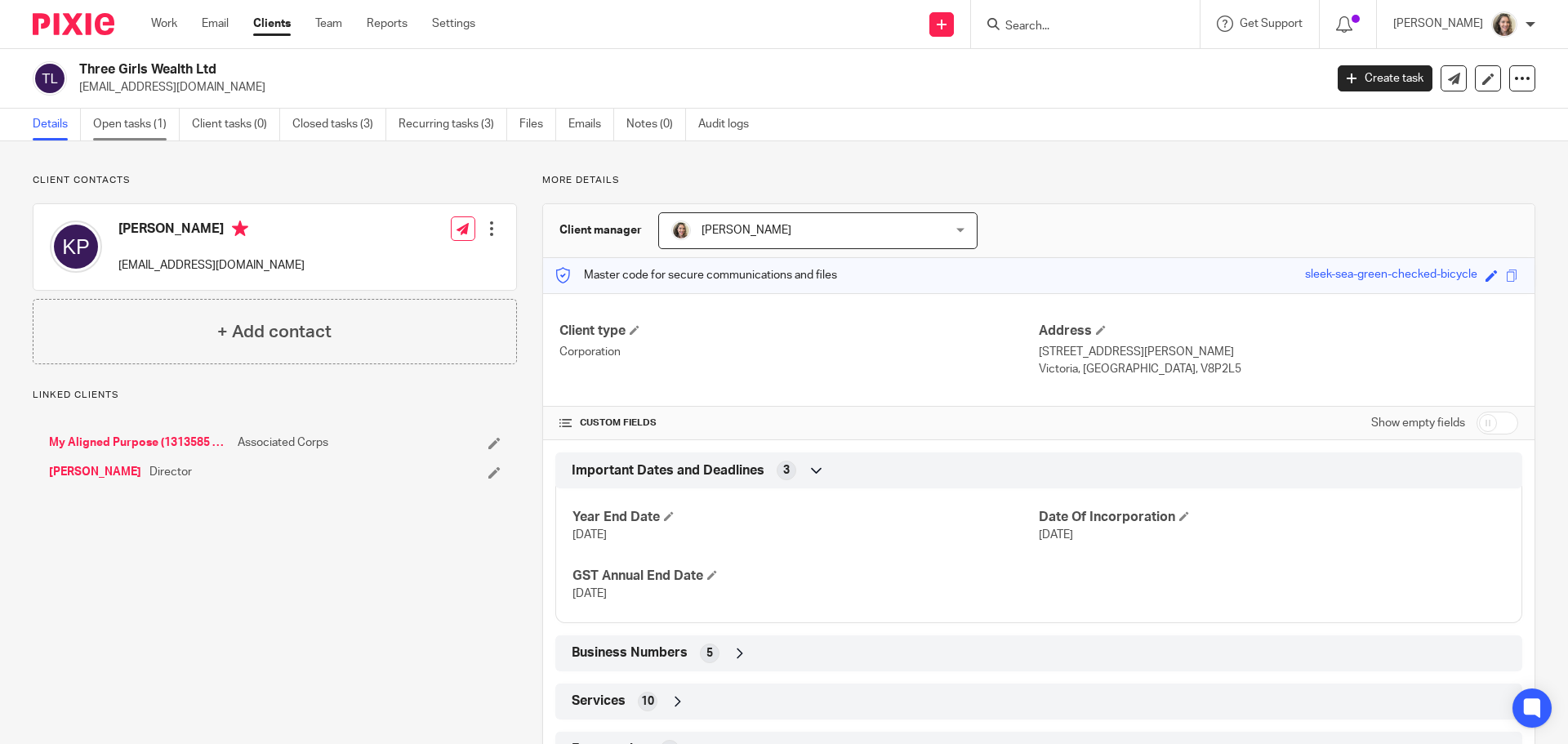
click at [136, 127] on link "Open tasks (1)" at bounding box center [136, 124] width 87 height 32
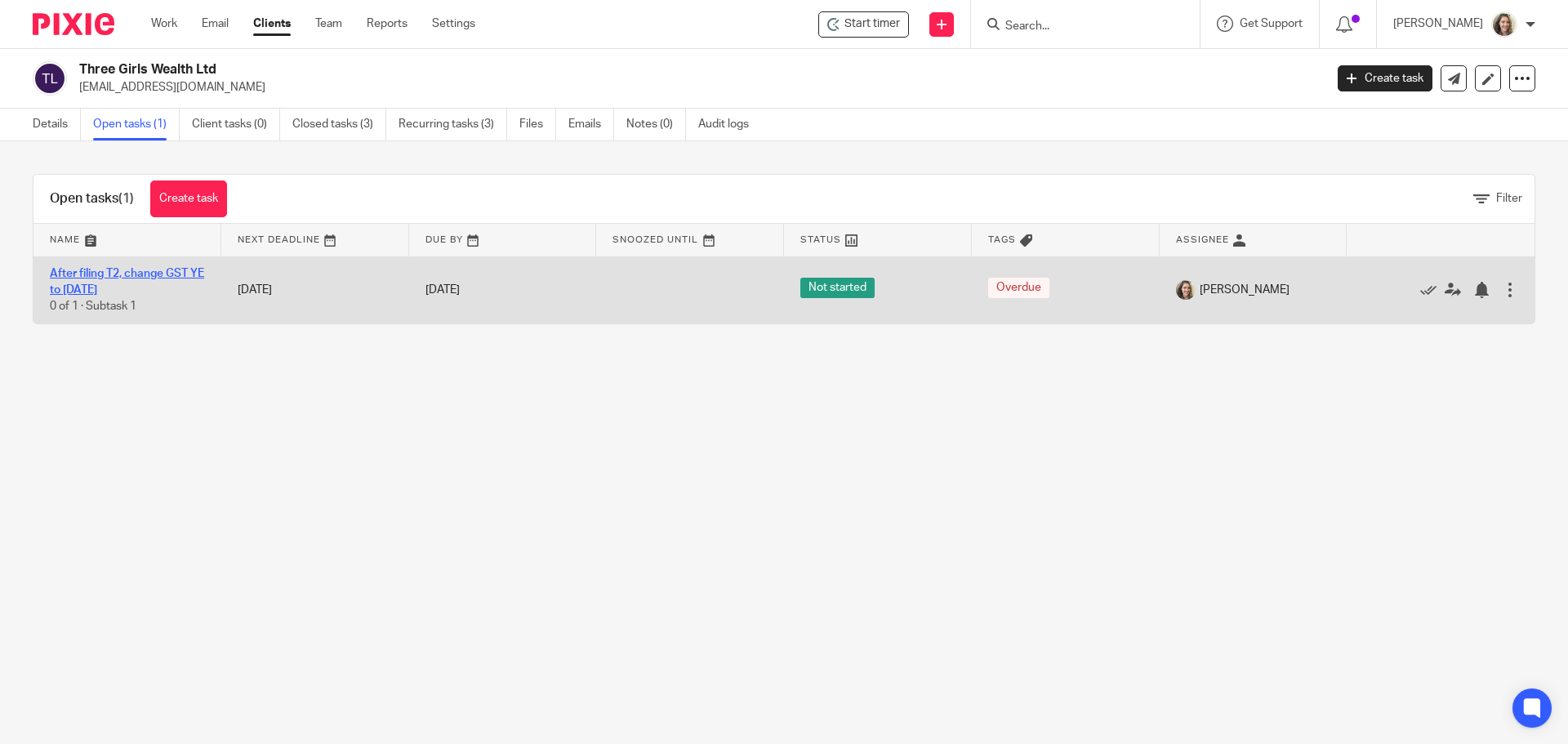
click at [76, 275] on link "After filing T2, change GST YE to [DATE]" at bounding box center [126, 282] width 155 height 27
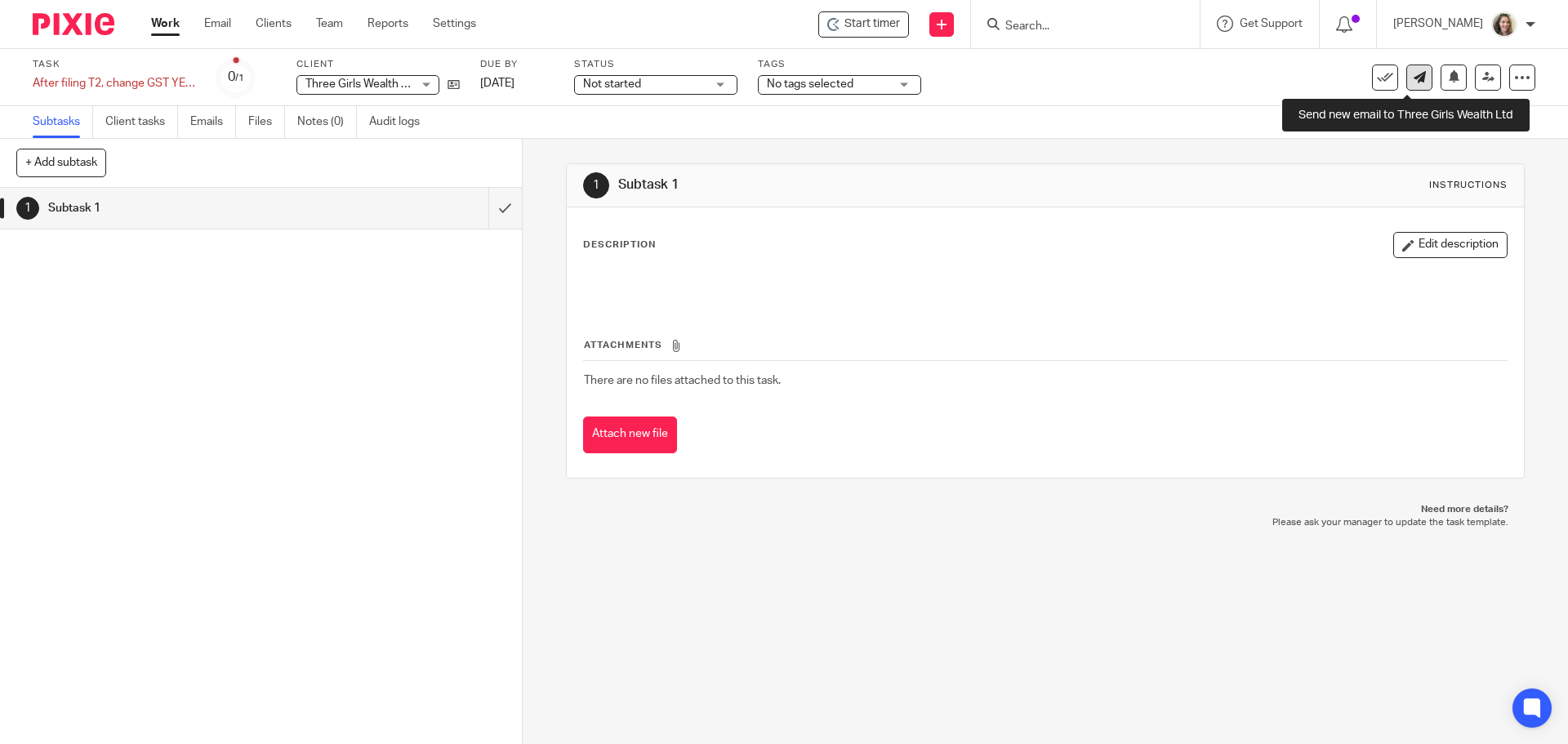
click at [1413, 74] on icon at bounding box center [1419, 77] width 12 height 12
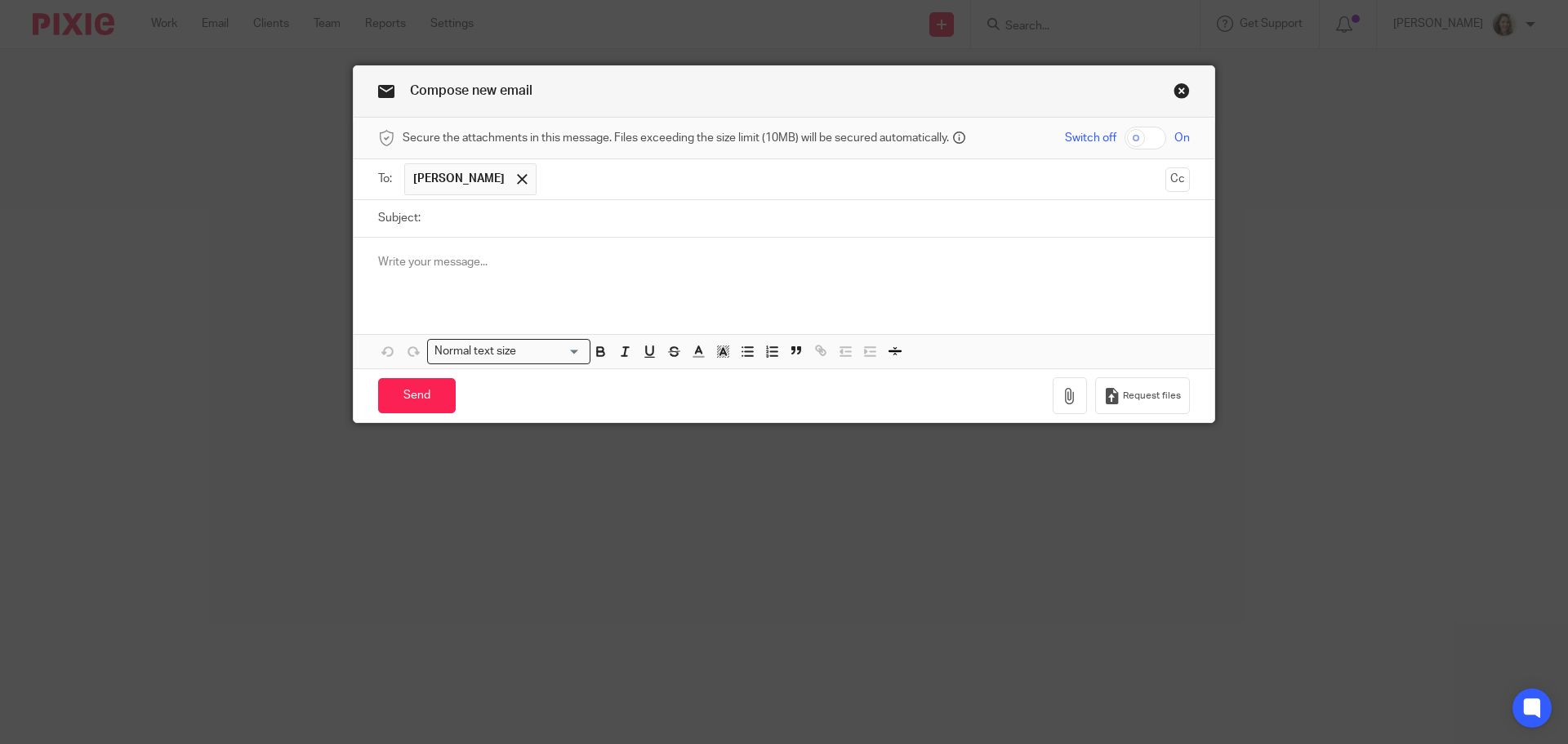
click at [553, 224] on input "Subject:" at bounding box center [809, 218] width 761 height 37
type input "TGW - upcoming GST periods"
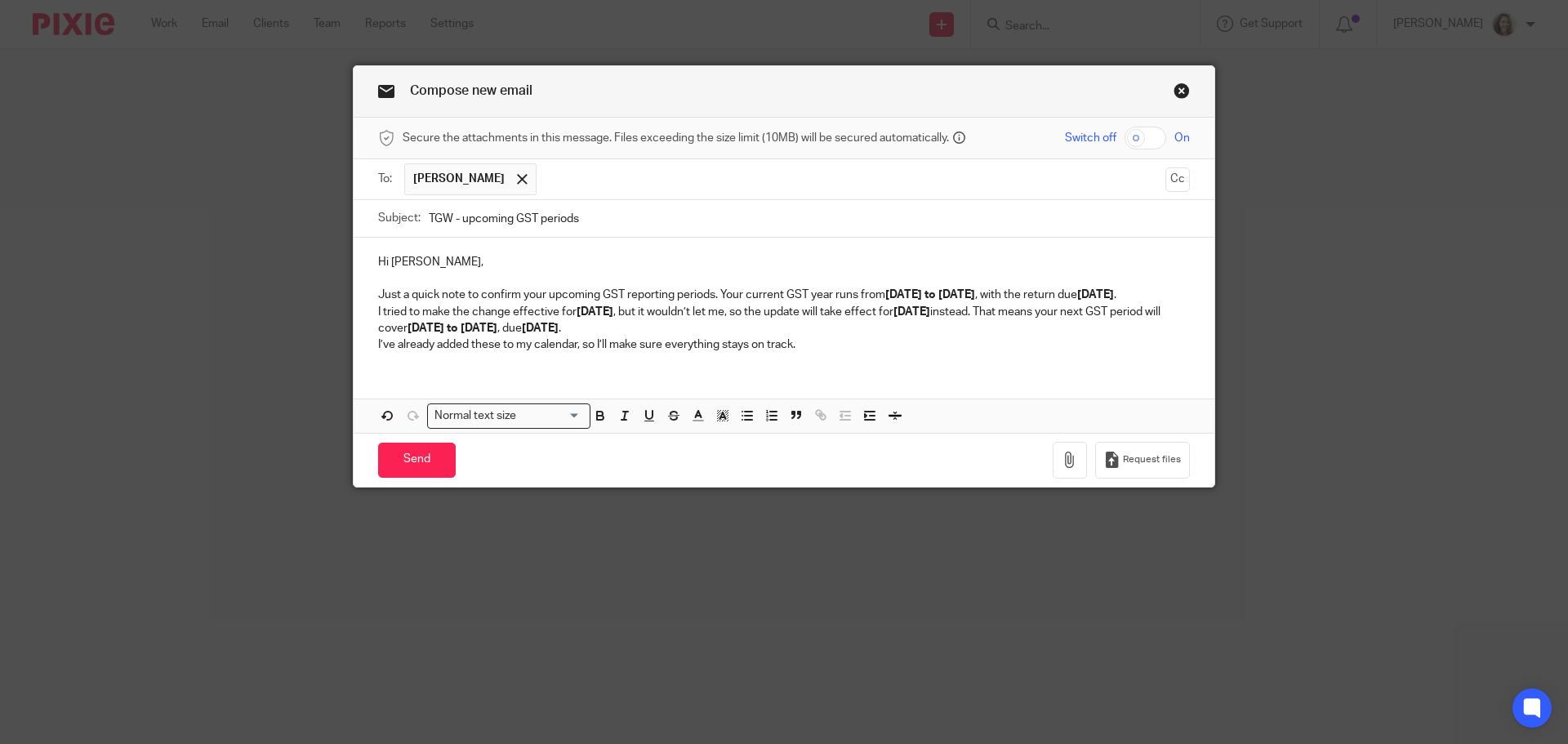
click at [505, 303] on p "Just a quick note to confirm your upcoming GST reporting periods. Your current …" at bounding box center [784, 295] width 812 height 16
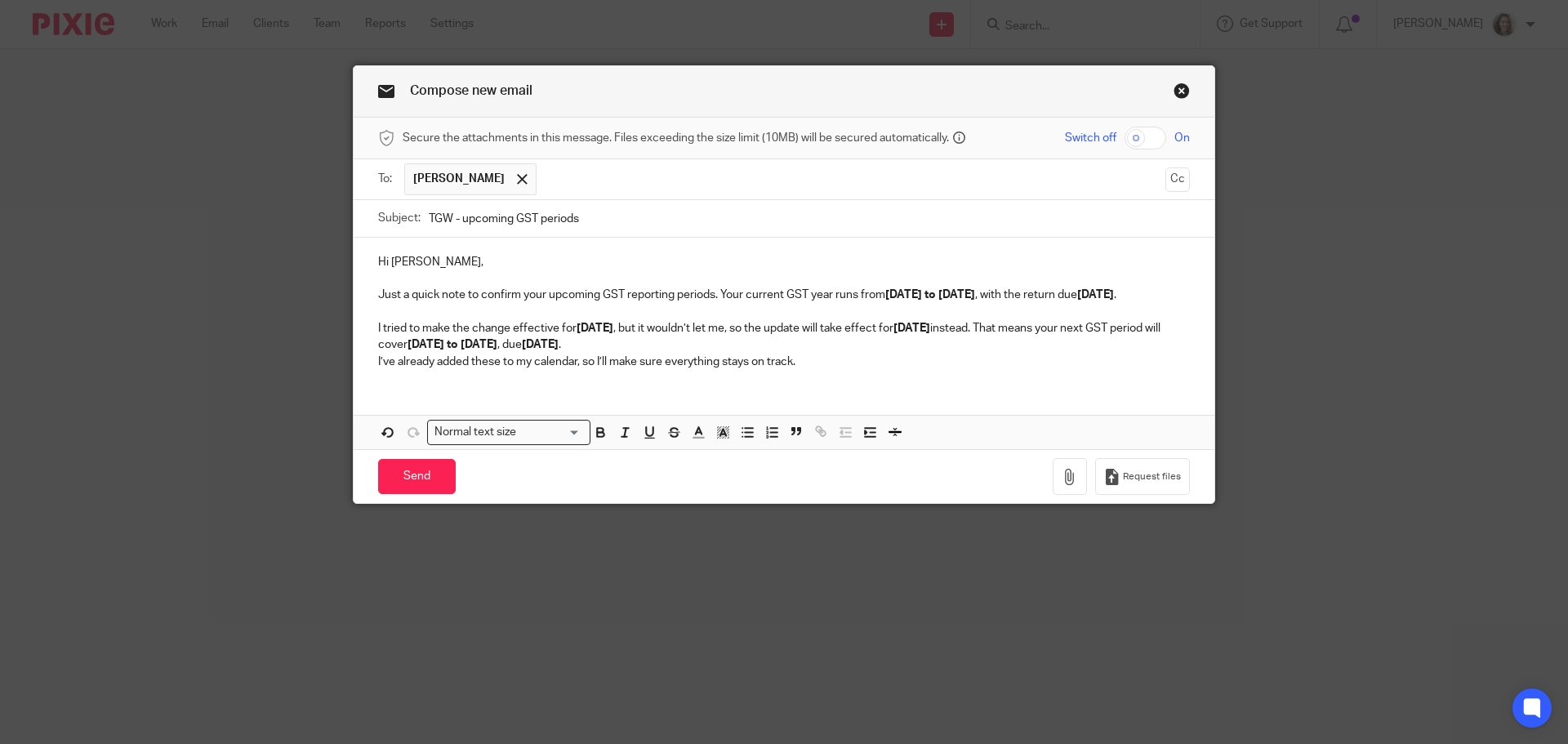
click at [796, 354] on p "I tried to make the change effective for [DATE] , but it wouldn’t let me, so th…" at bounding box center [784, 336] width 812 height 34
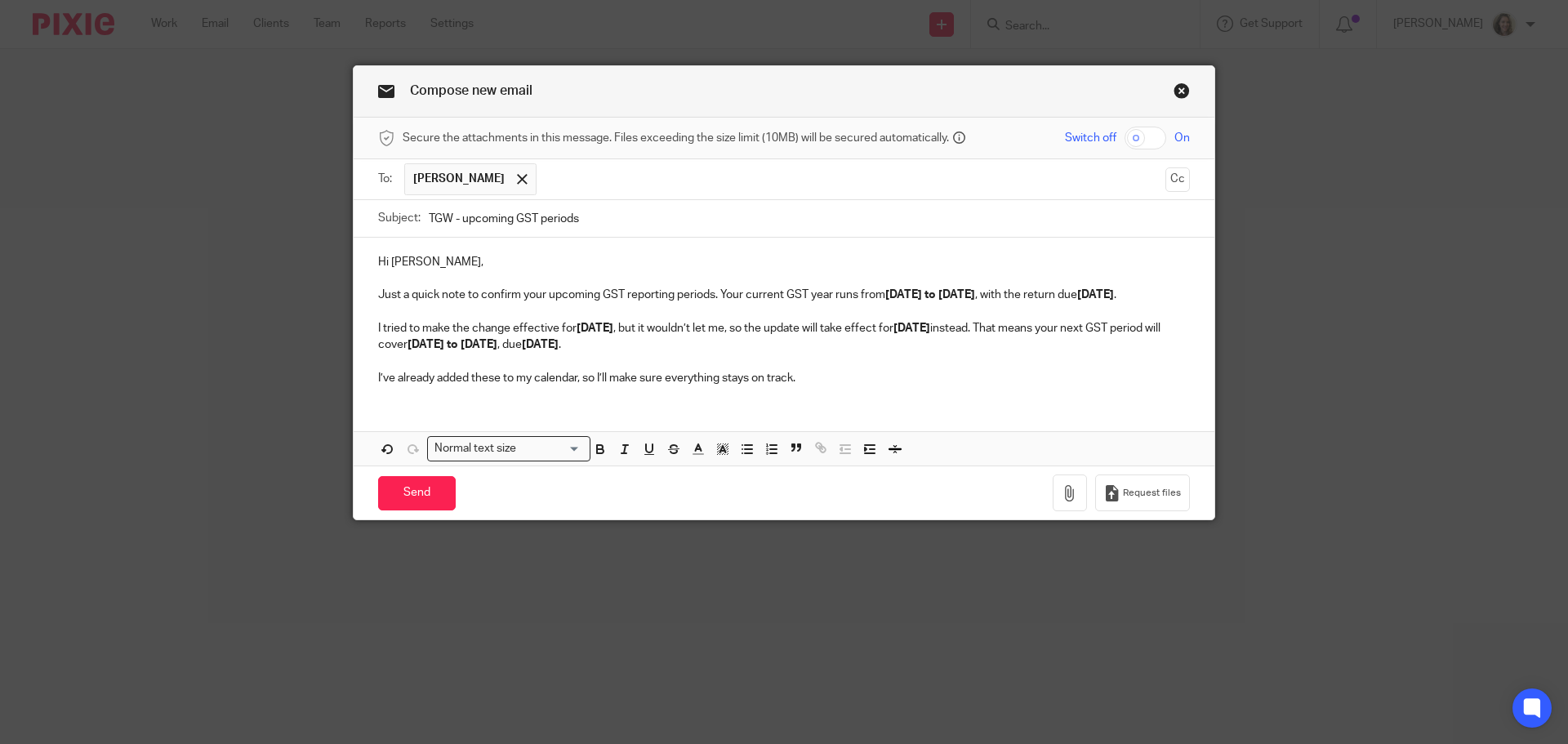
click at [710, 291] on p "Just a quick note to confirm your upcoming GST reporting periods. Your current …" at bounding box center [784, 295] width 812 height 16
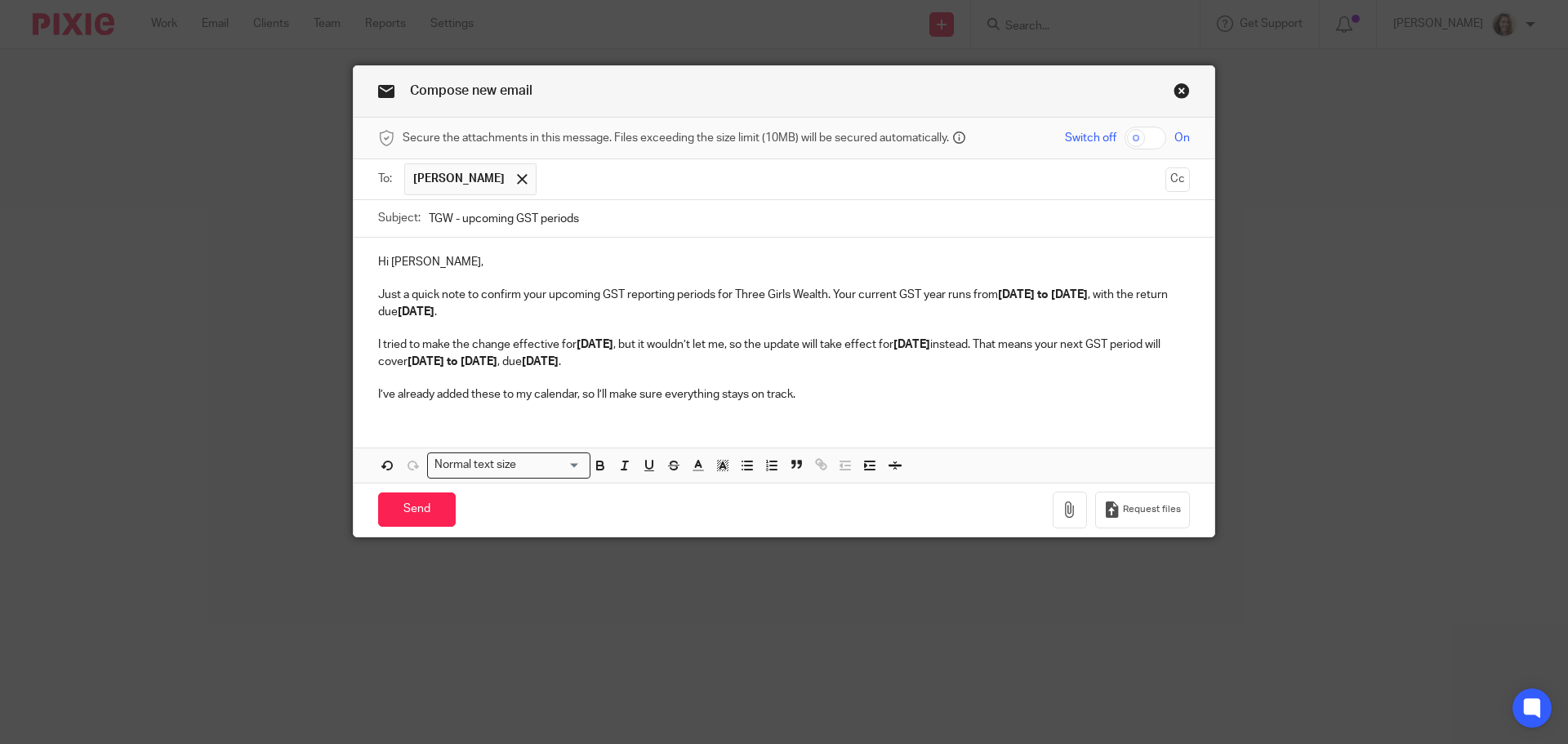
click at [603, 314] on p "Just a quick note to confirm your upcoming GST reporting periods for Three Girl…" at bounding box center [784, 303] width 812 height 34
click at [394, 357] on p "I tried to make the change effective for June 30, 2025 , but it wouldn’t let me…" at bounding box center [784, 353] width 812 height 34
click at [588, 357] on p "Today, I tried to make the change effective for June 30, 2025 , but it wouldn’t…" at bounding box center [784, 353] width 812 height 34
click at [505, 357] on p "Today, I tried to make the change effective for June 30, 2025 , but it wouldn’t…" at bounding box center [784, 353] width 812 height 34
click at [499, 356] on p "Today, I tried to make the change effective for June 30, 2025 , but it wouldn’t…" at bounding box center [784, 353] width 812 height 34
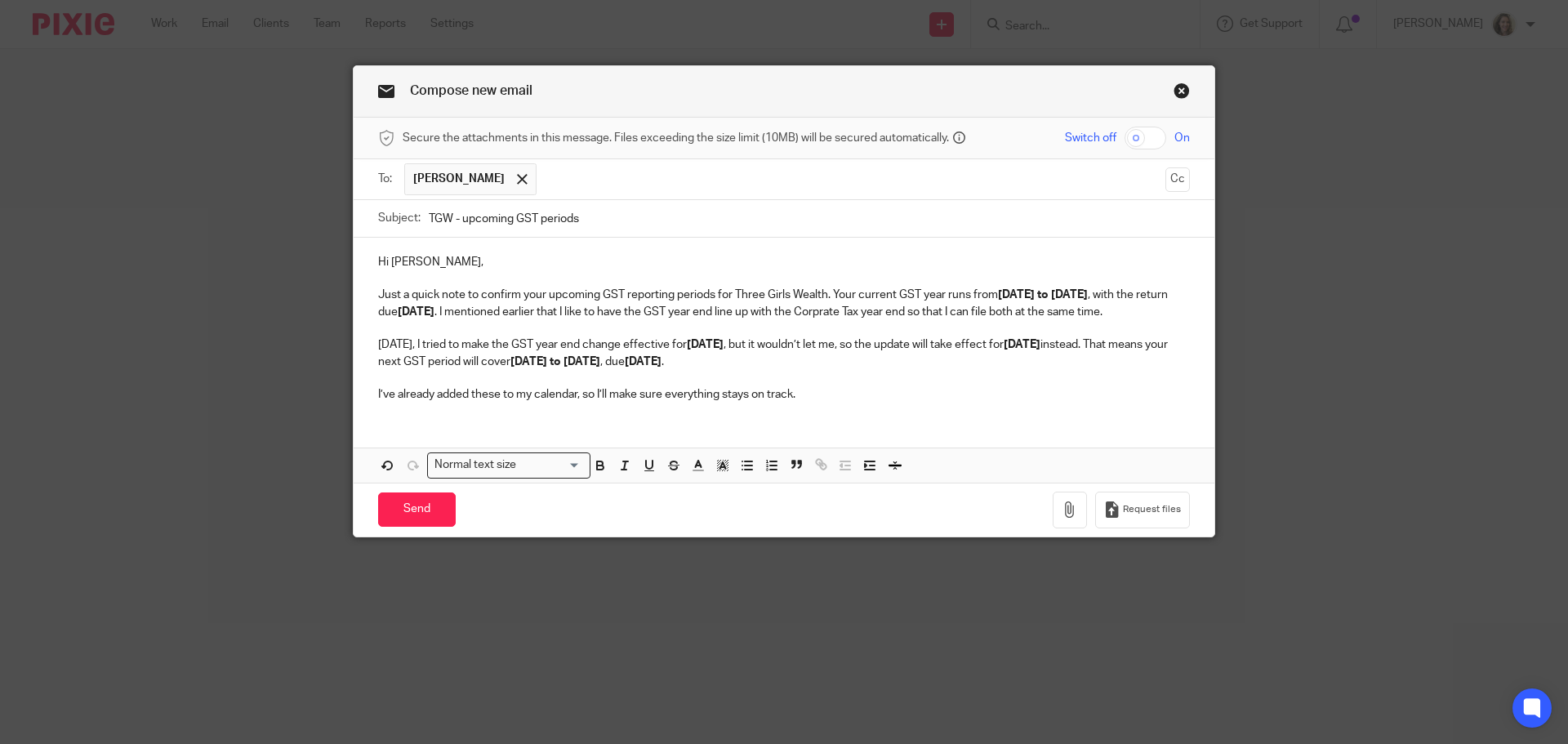
click at [784, 357] on p "Today, I tried to make the GST year end change effective for June 30, 2025 , bu…" at bounding box center [784, 353] width 812 height 34
click at [914, 355] on p "Today, I tried to make the GST year end change effective for June 30, 2025 , bu…" at bounding box center [784, 353] width 812 height 34
click at [838, 402] on p "I’ve already added these to my calendar, so I’ll make sure everything stays on …" at bounding box center [784, 394] width 812 height 16
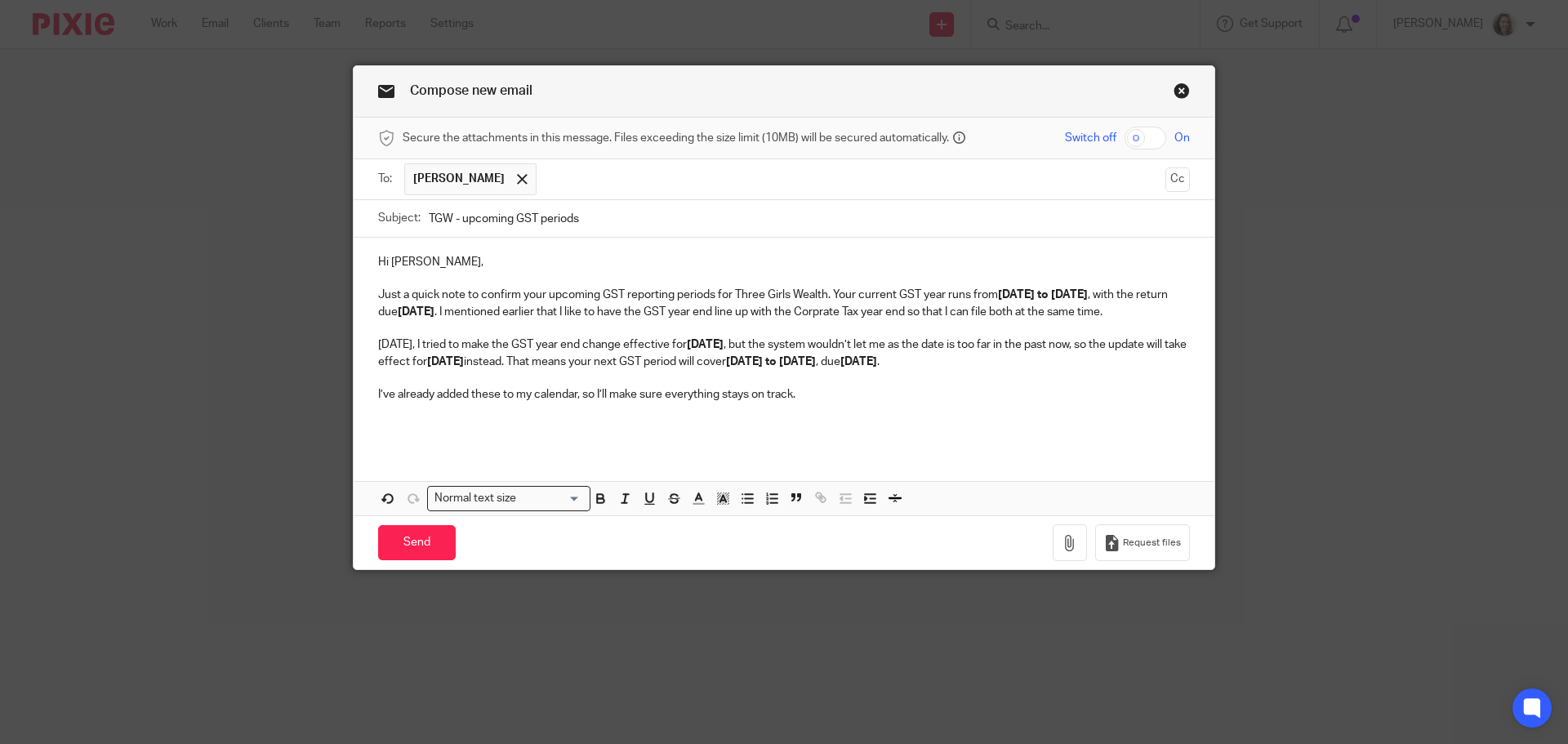
click at [931, 311] on p "Just a quick note to confirm your upcoming GST reporting periods for Three Girl…" at bounding box center [784, 303] width 812 height 34
click at [401, 436] on p at bounding box center [784, 428] width 812 height 16
click at [421, 560] on input "Send" at bounding box center [417, 542] width 78 height 35
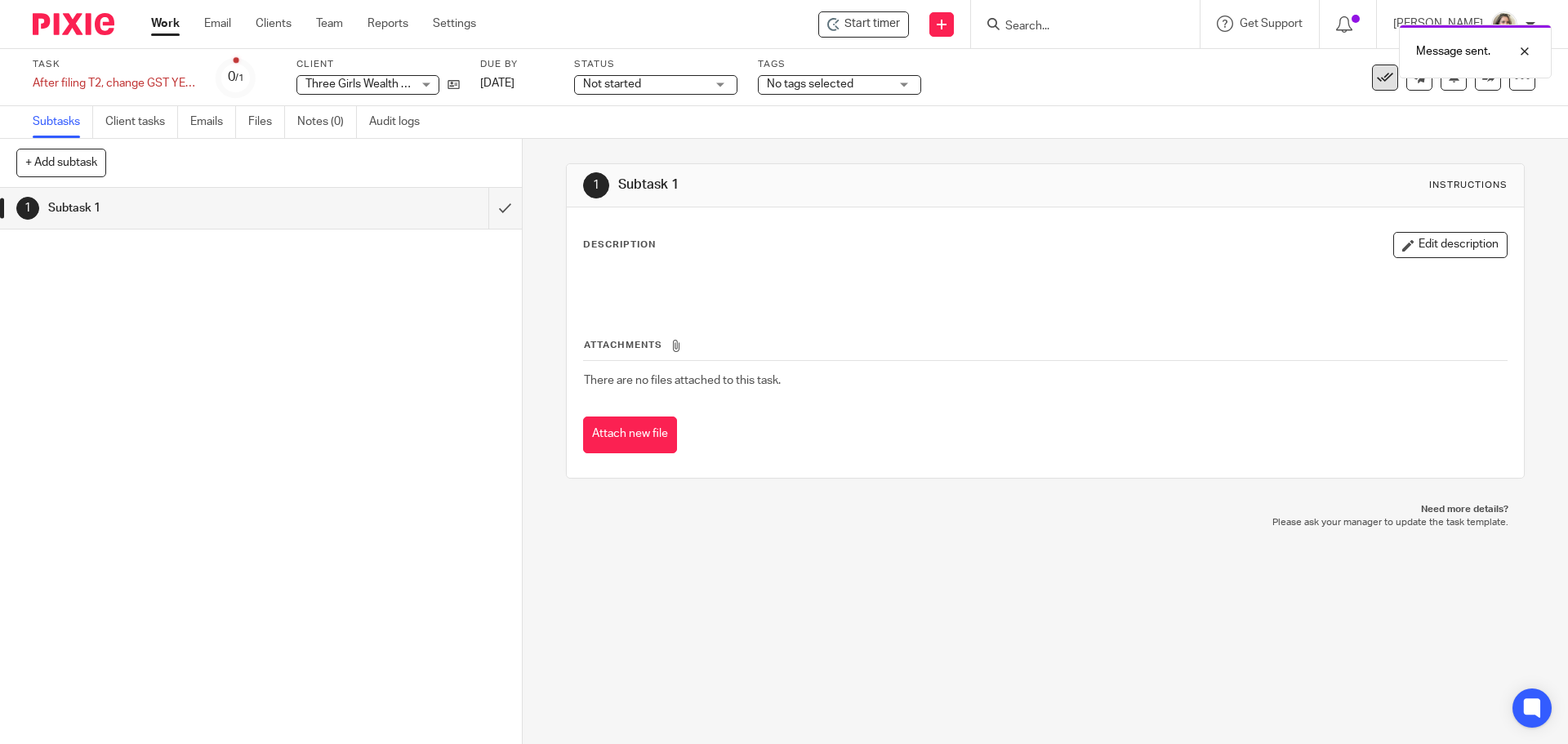
click at [1377, 80] on icon at bounding box center [1385, 78] width 16 height 16
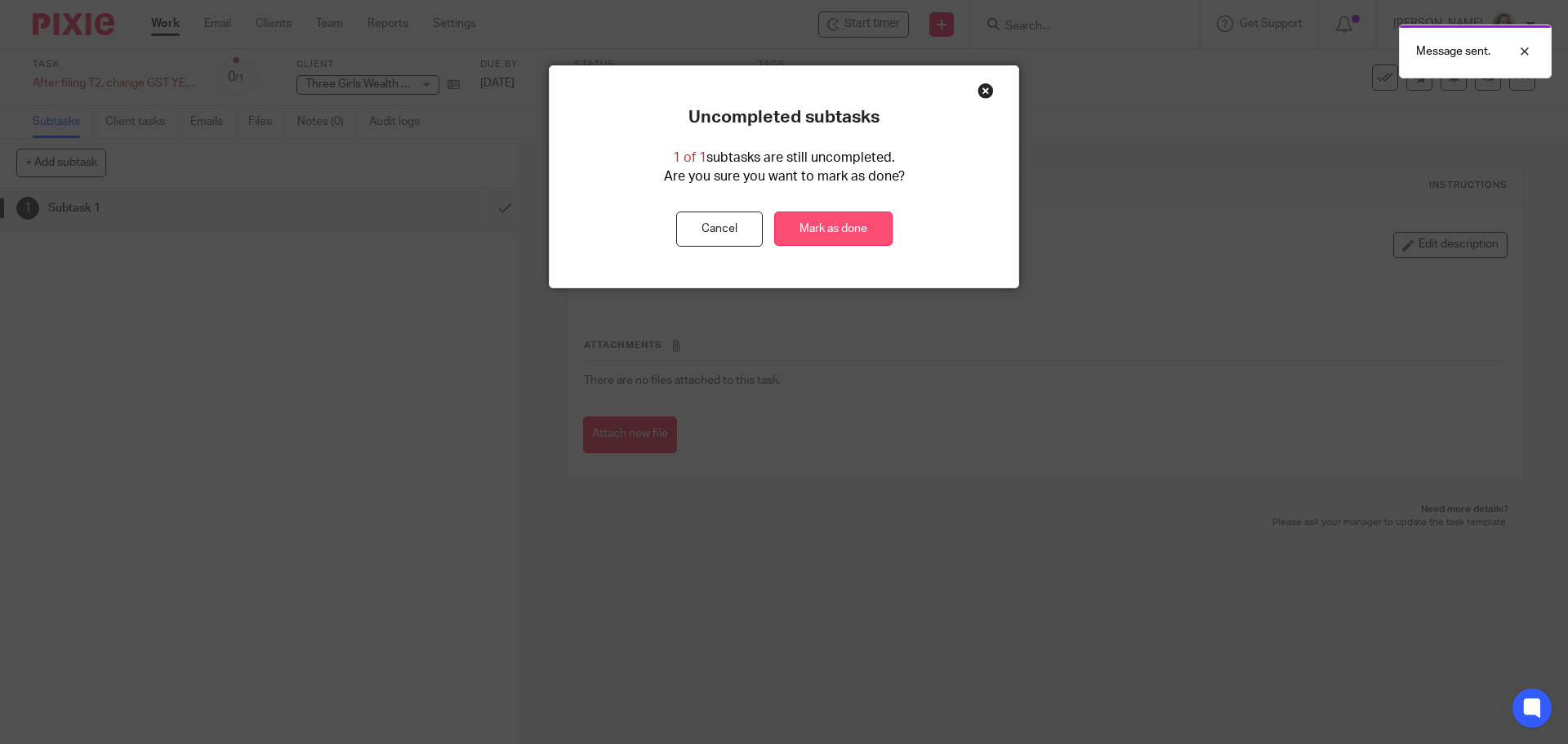
click at [836, 229] on link "Mark as done" at bounding box center [834, 229] width 119 height 35
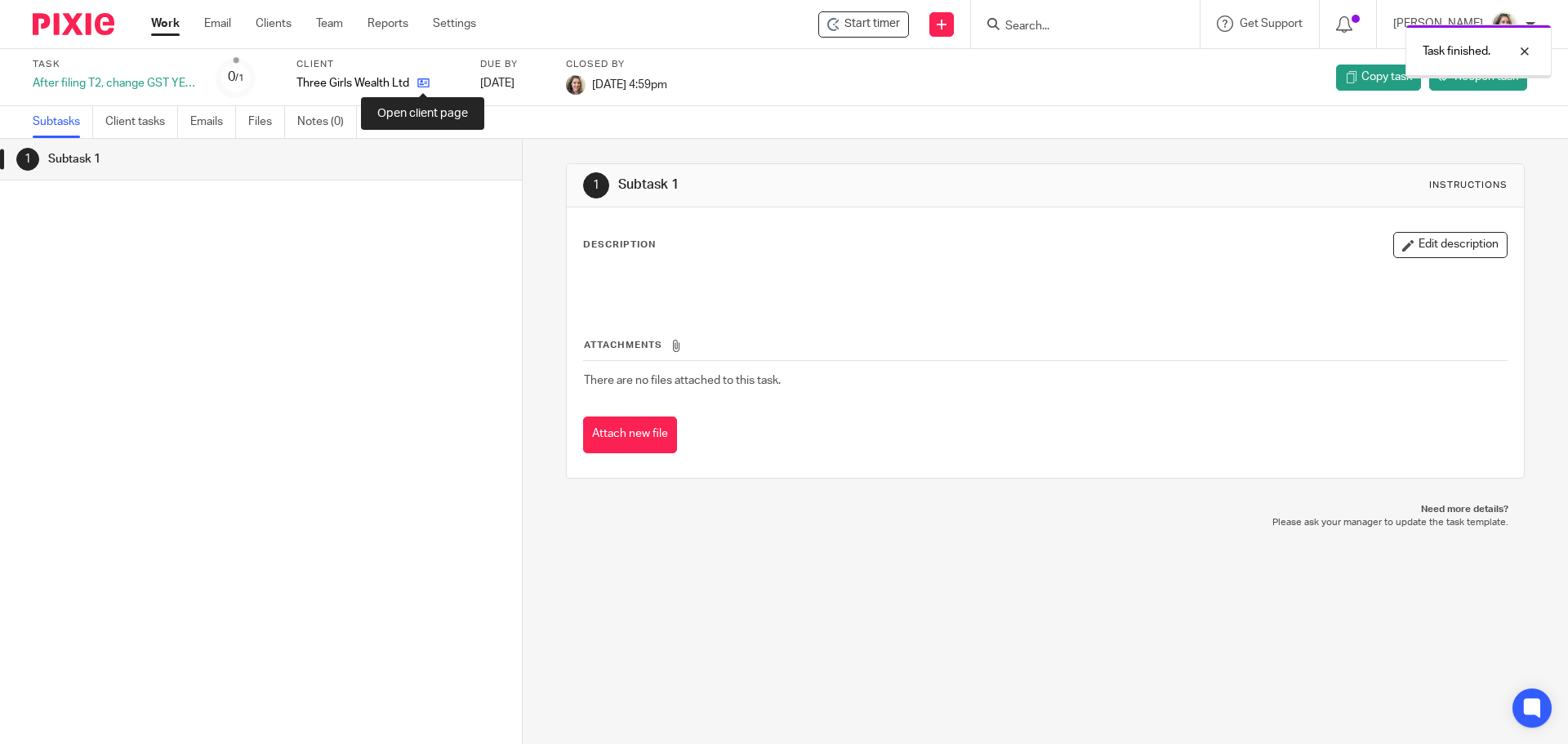
click at [421, 81] on icon at bounding box center [422, 82] width 12 height 12
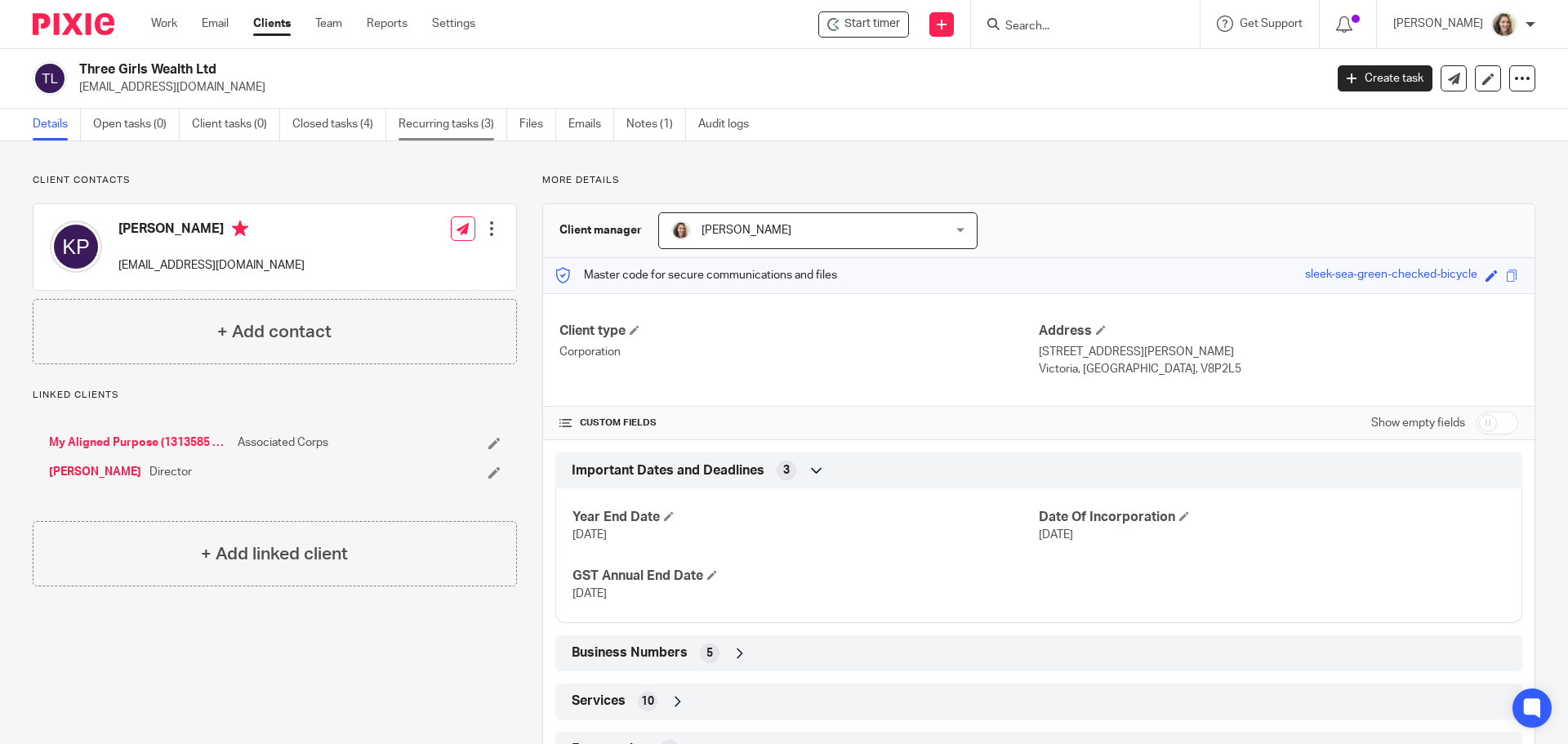
click at [450, 121] on link "Recurring tasks (3)" at bounding box center [453, 124] width 109 height 32
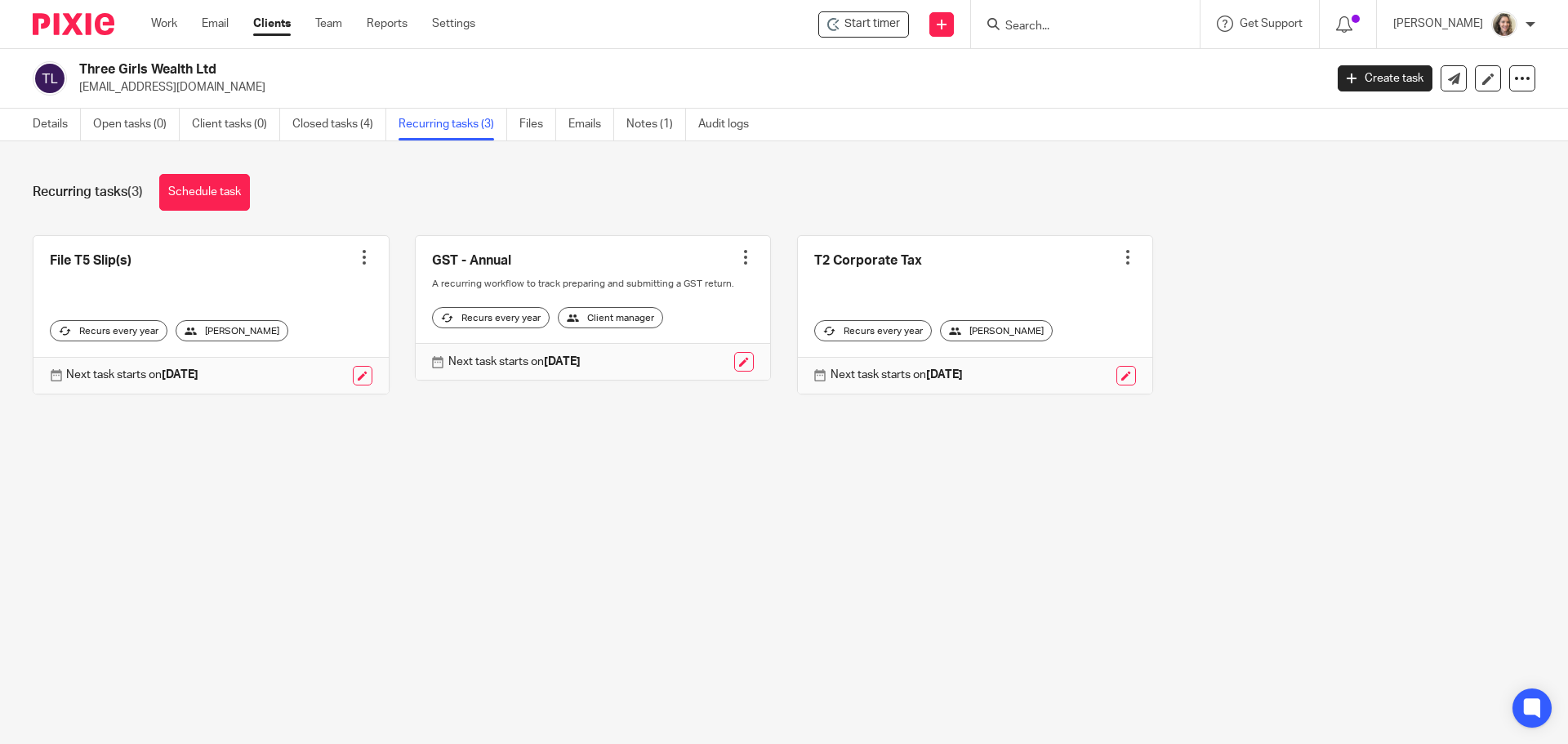
click at [738, 257] on div at bounding box center [746, 257] width 16 height 16
click at [658, 294] on link "Create task" at bounding box center [673, 293] width 131 height 24
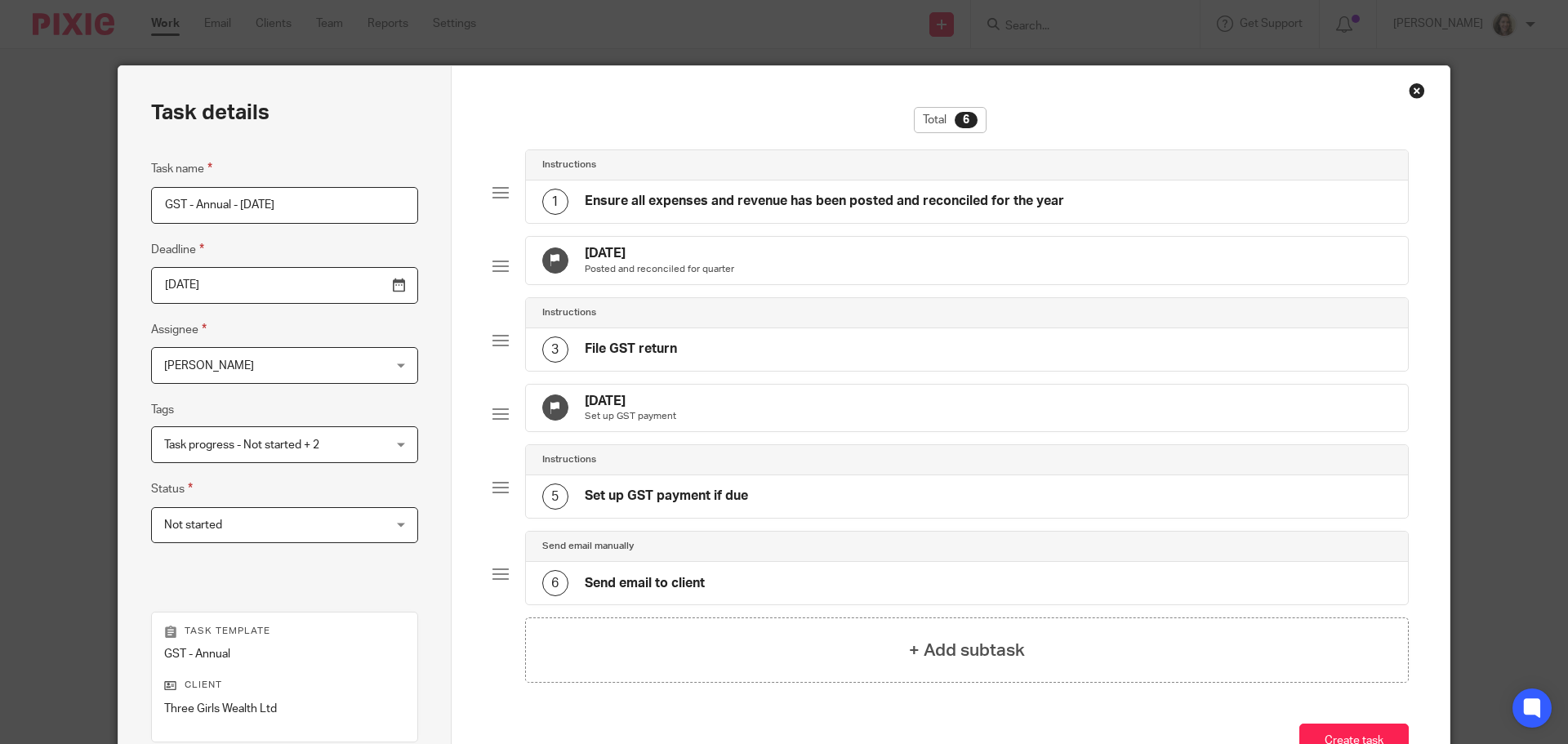
drag, startPoint x: 350, startPoint y: 201, endPoint x: 233, endPoint y: 208, distance: 117.2
click at [233, 208] on input "GST - Annual - September 2025" at bounding box center [284, 206] width 267 height 37
type input "GST - Annual - [DATE]"
click at [263, 280] on input "2025-12-13" at bounding box center [284, 285] width 267 height 37
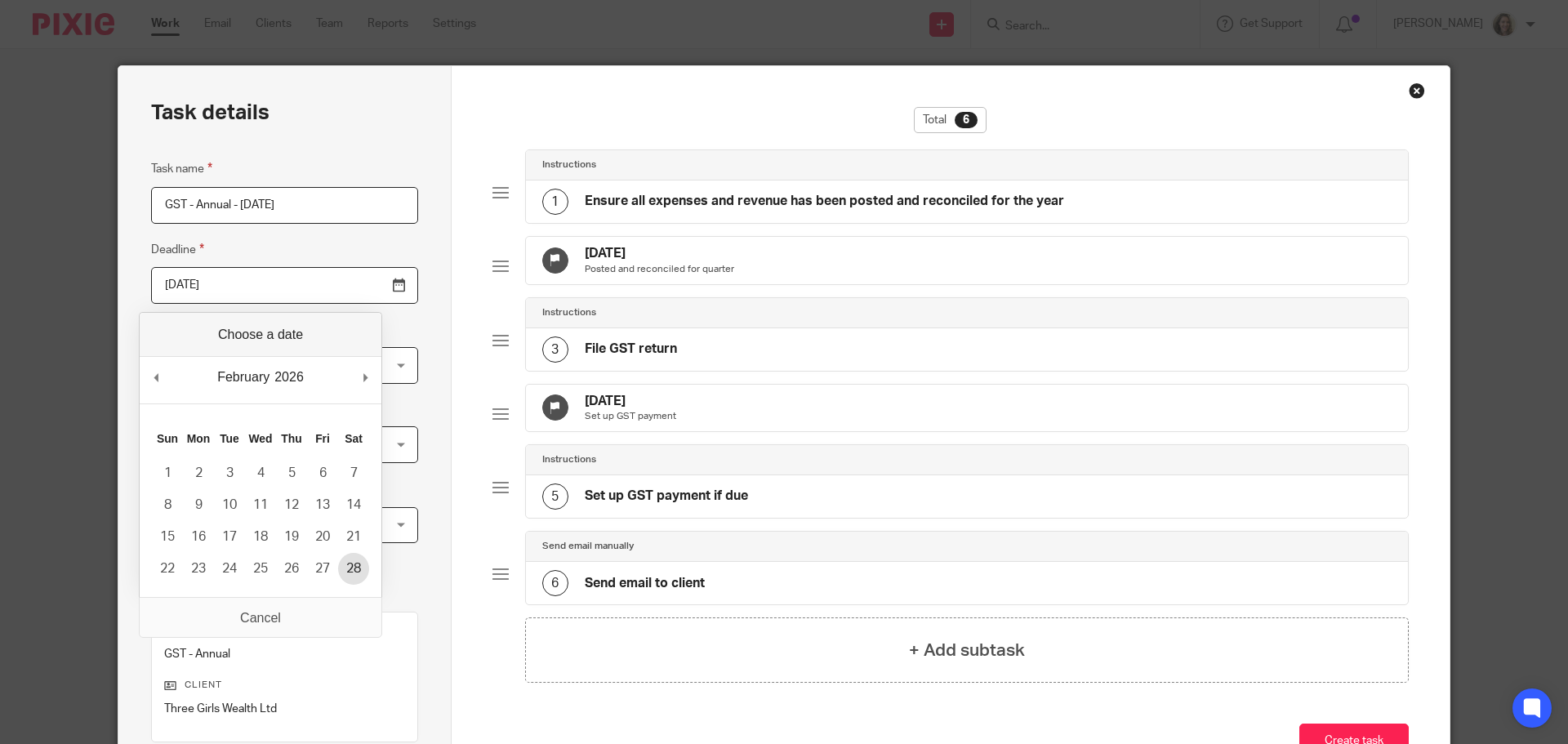
type input "2026-02-28"
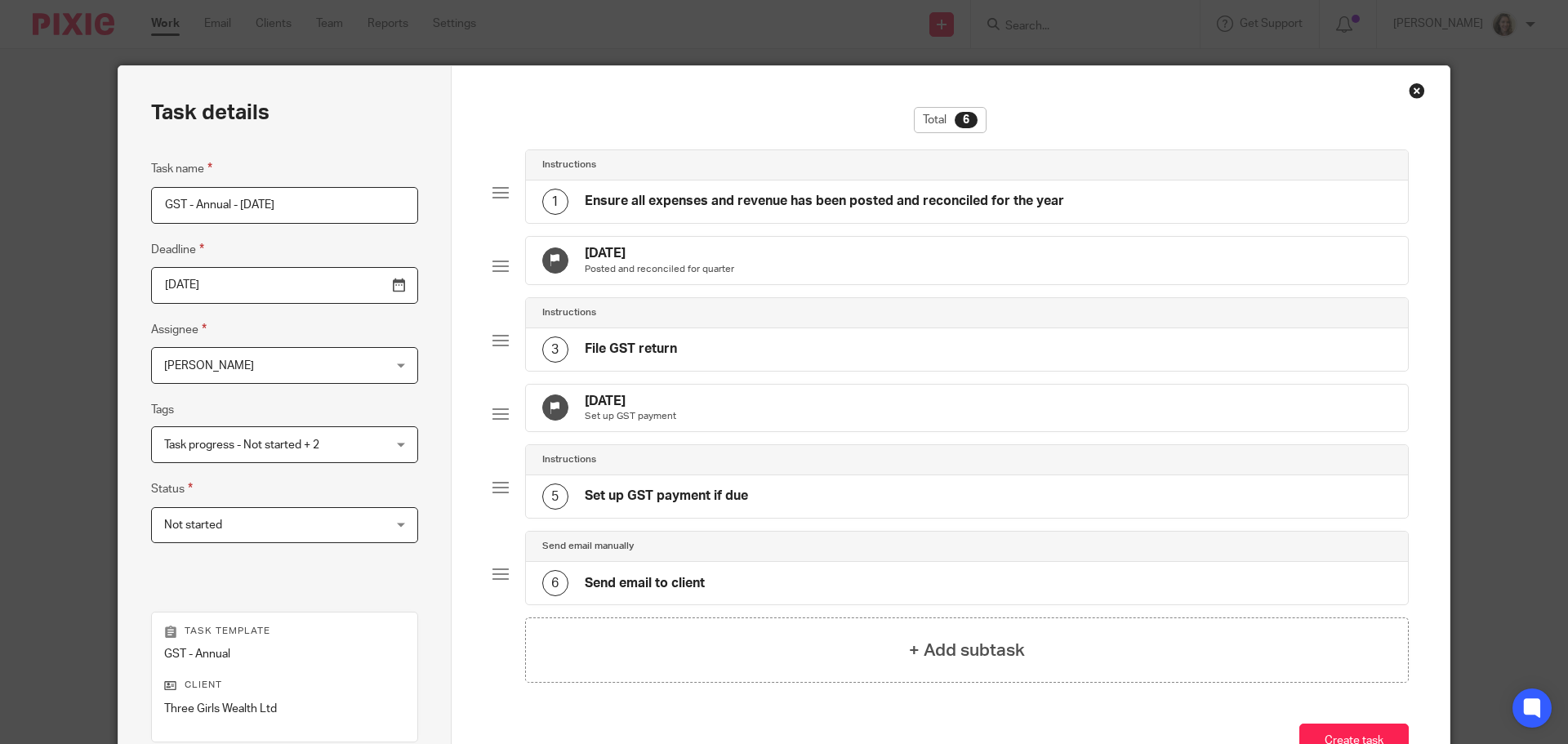
scroll to position [148, 0]
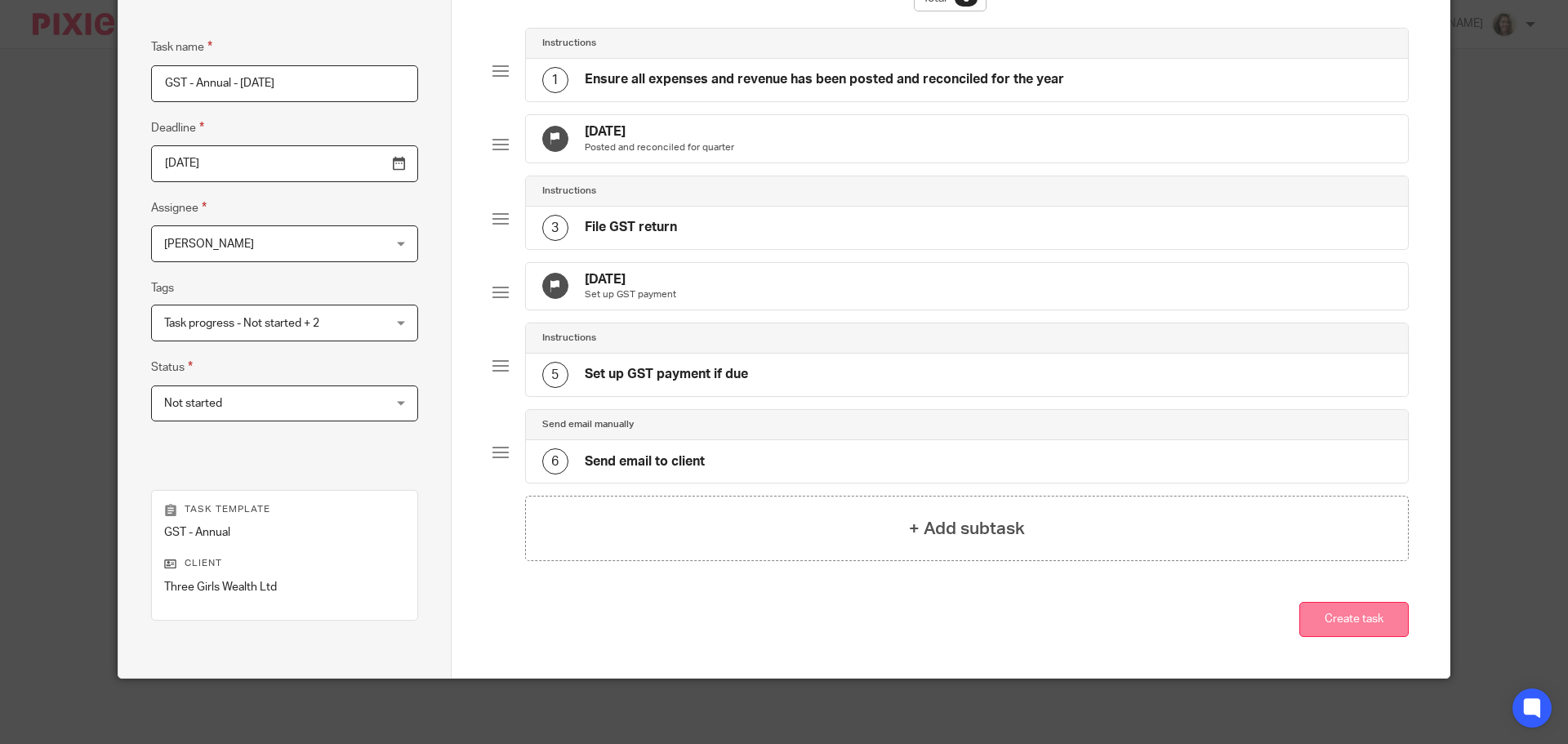
click at [1349, 622] on button "Create task" at bounding box center [1354, 619] width 110 height 35
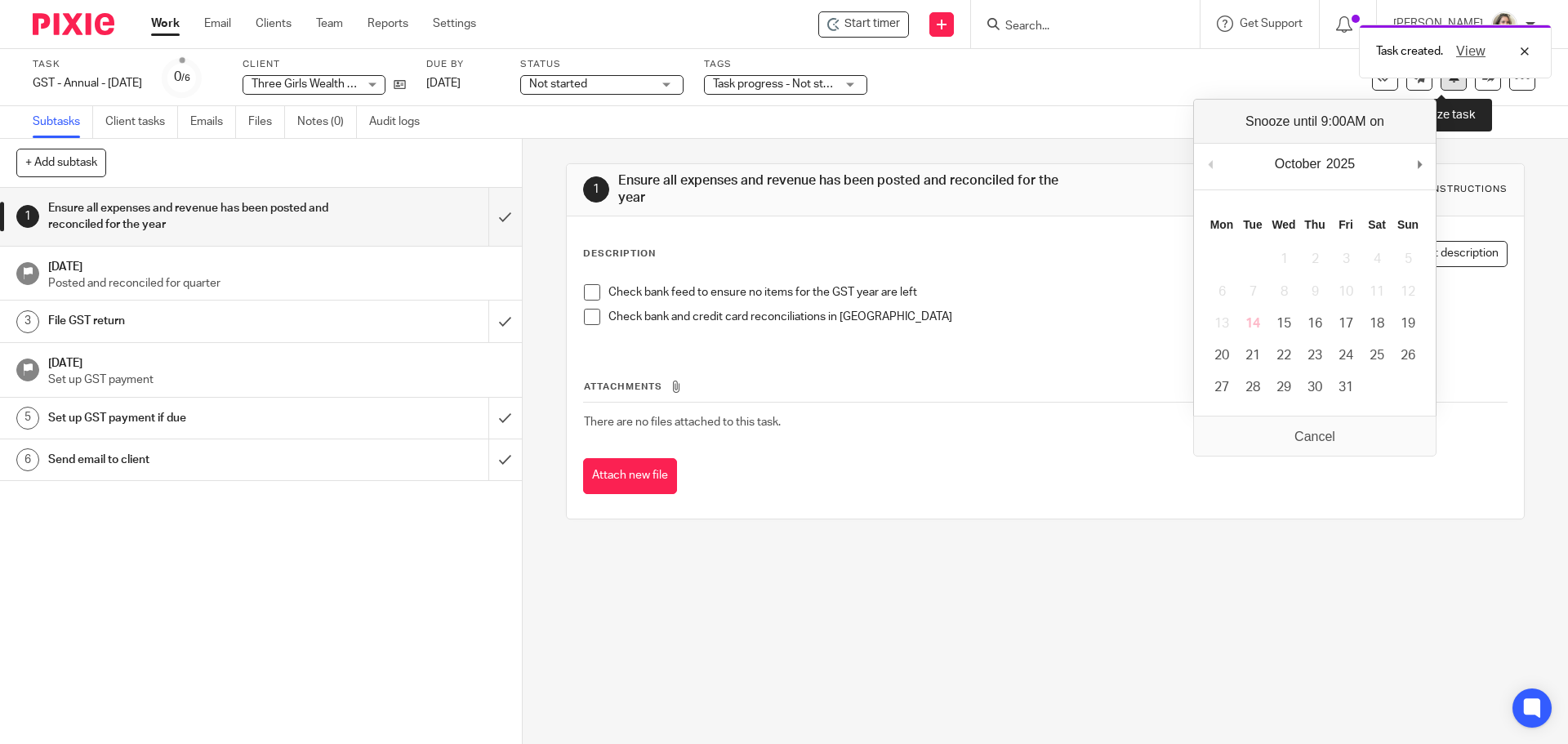
click at [1445, 87] on button at bounding box center [1454, 78] width 27 height 27
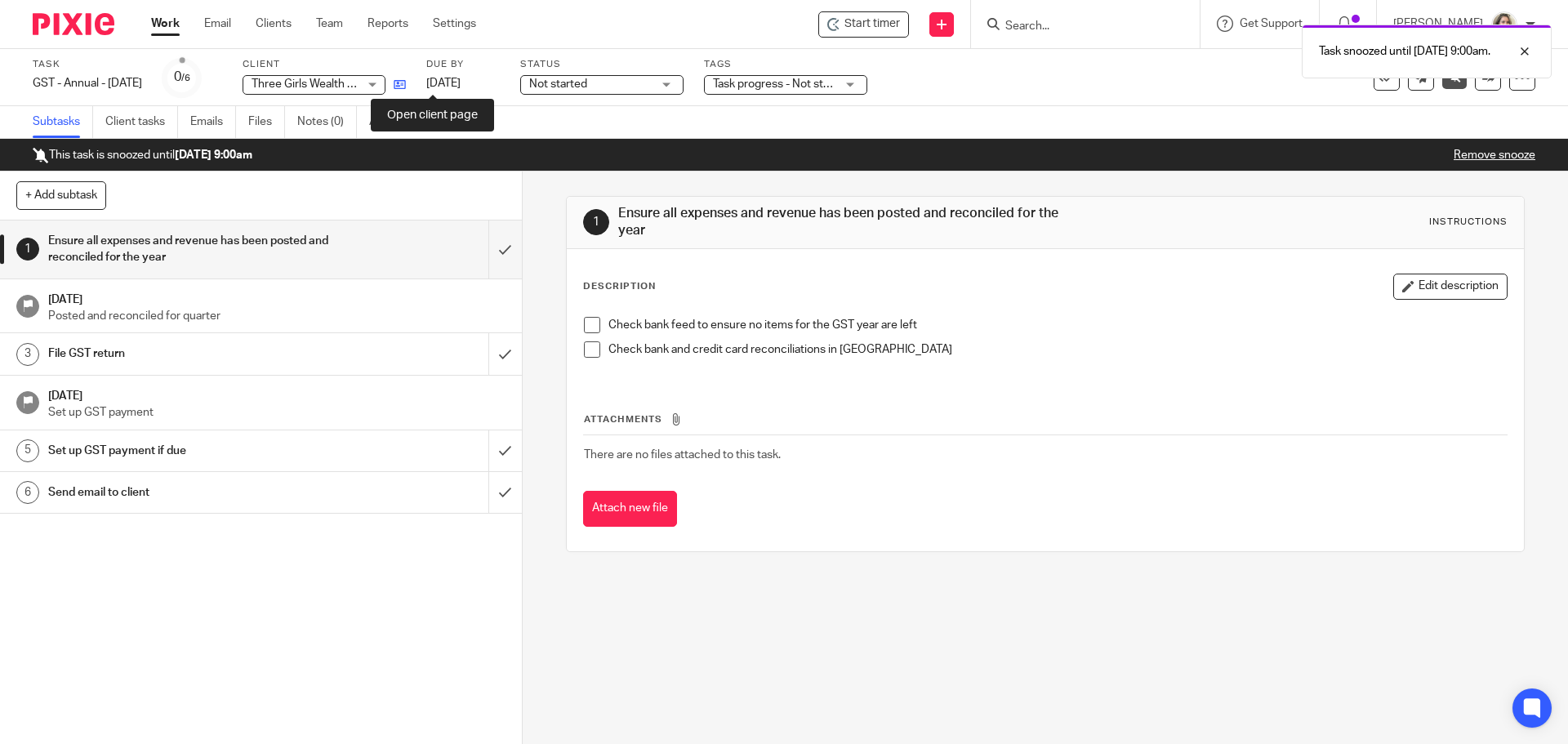
click at [406, 84] on icon at bounding box center [400, 84] width 12 height 12
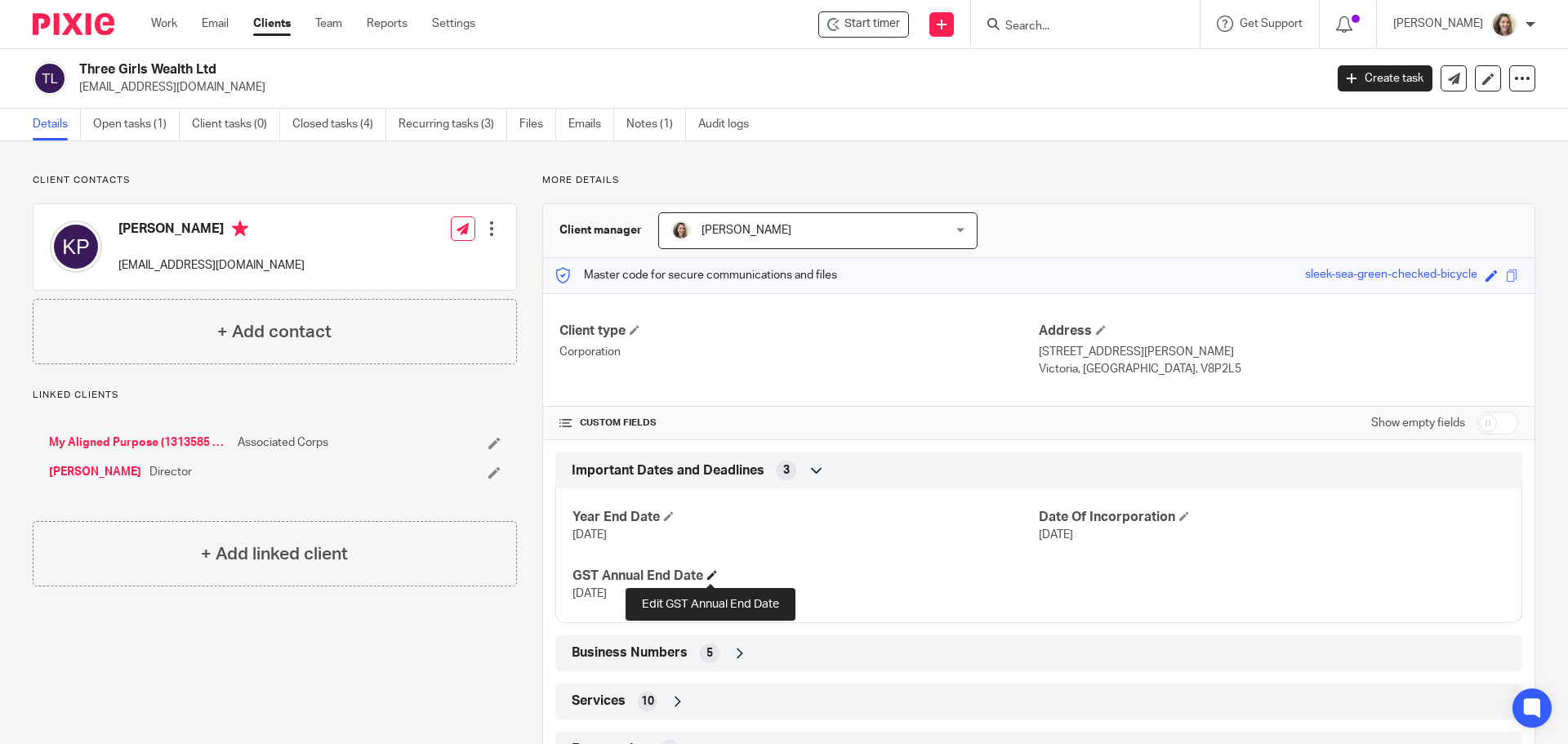
click at [709, 571] on span at bounding box center [712, 574] width 10 height 10
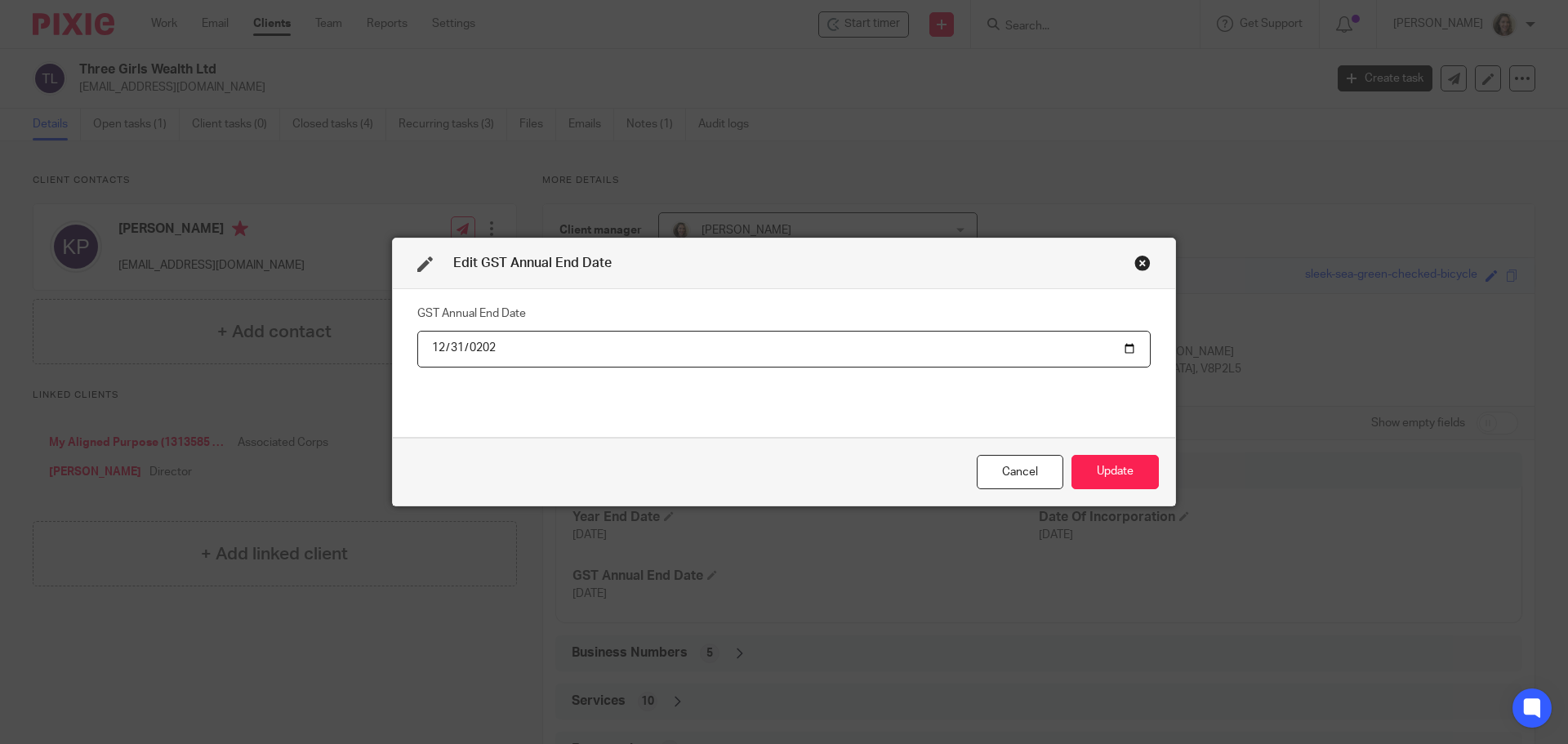
type input "2026-12-31"
type input "2026-06-30"
click at [1114, 469] on button "Update" at bounding box center [1115, 473] width 88 height 35
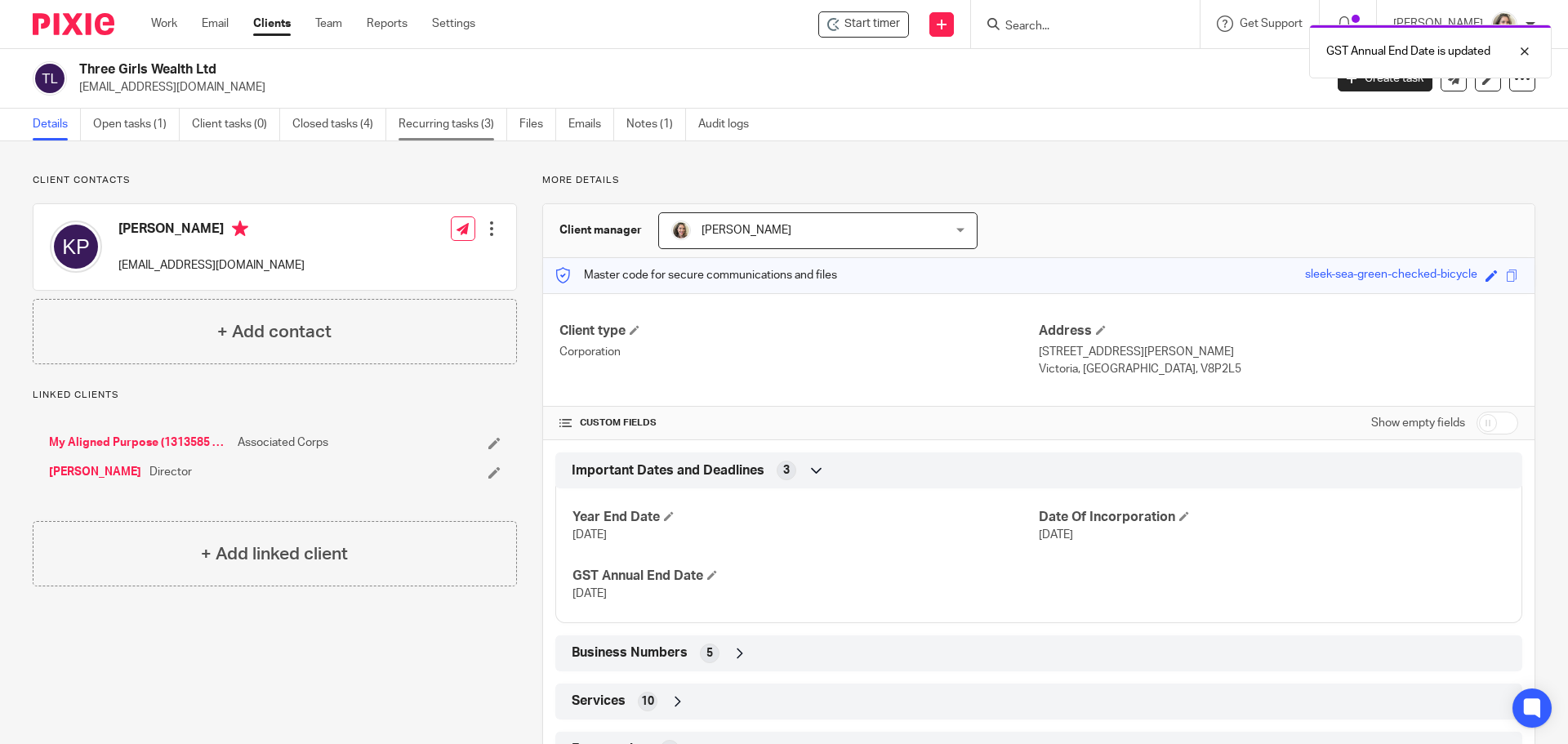
click at [450, 131] on link "Recurring tasks (3)" at bounding box center [453, 124] width 109 height 32
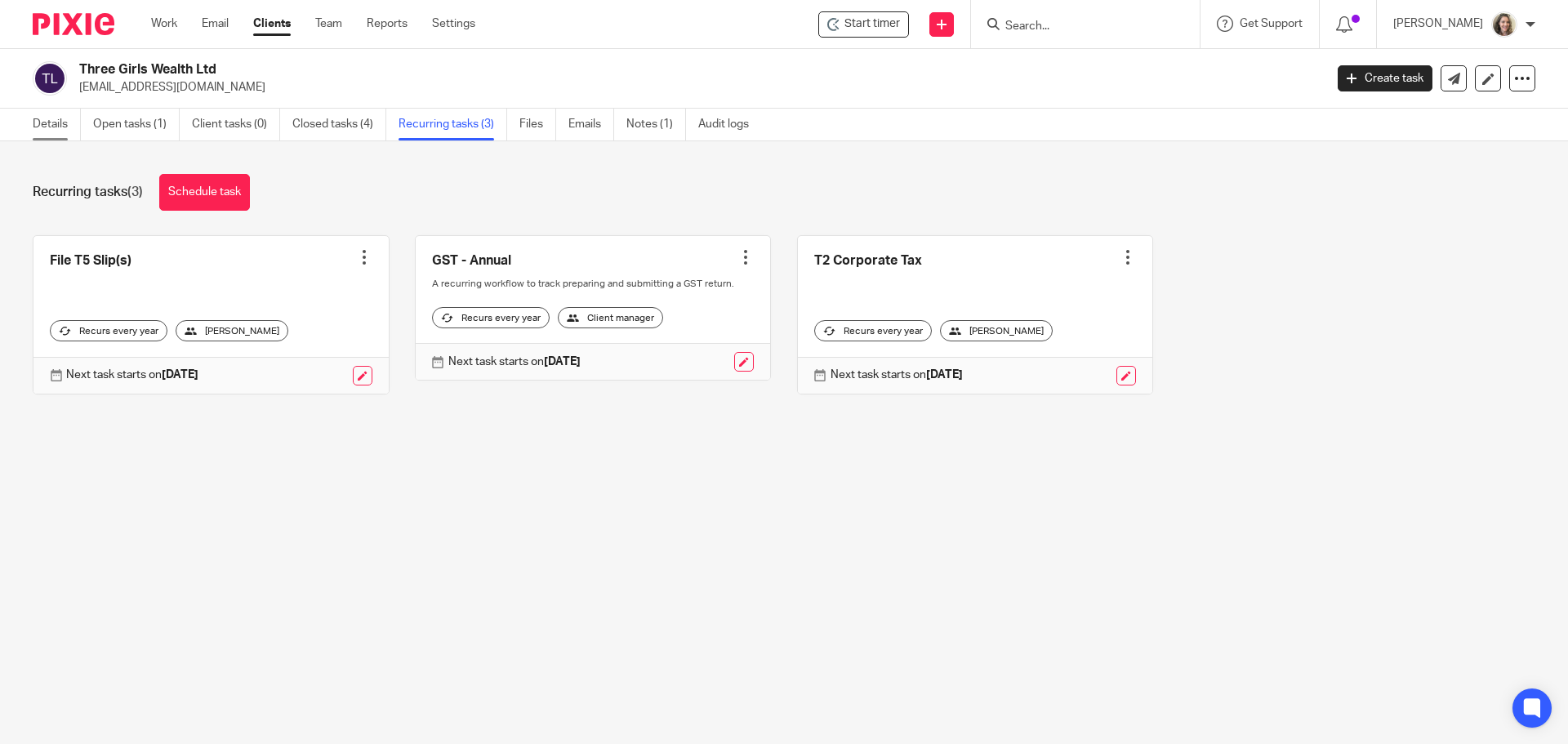
click at [54, 123] on link "Details" at bounding box center [57, 124] width 48 height 32
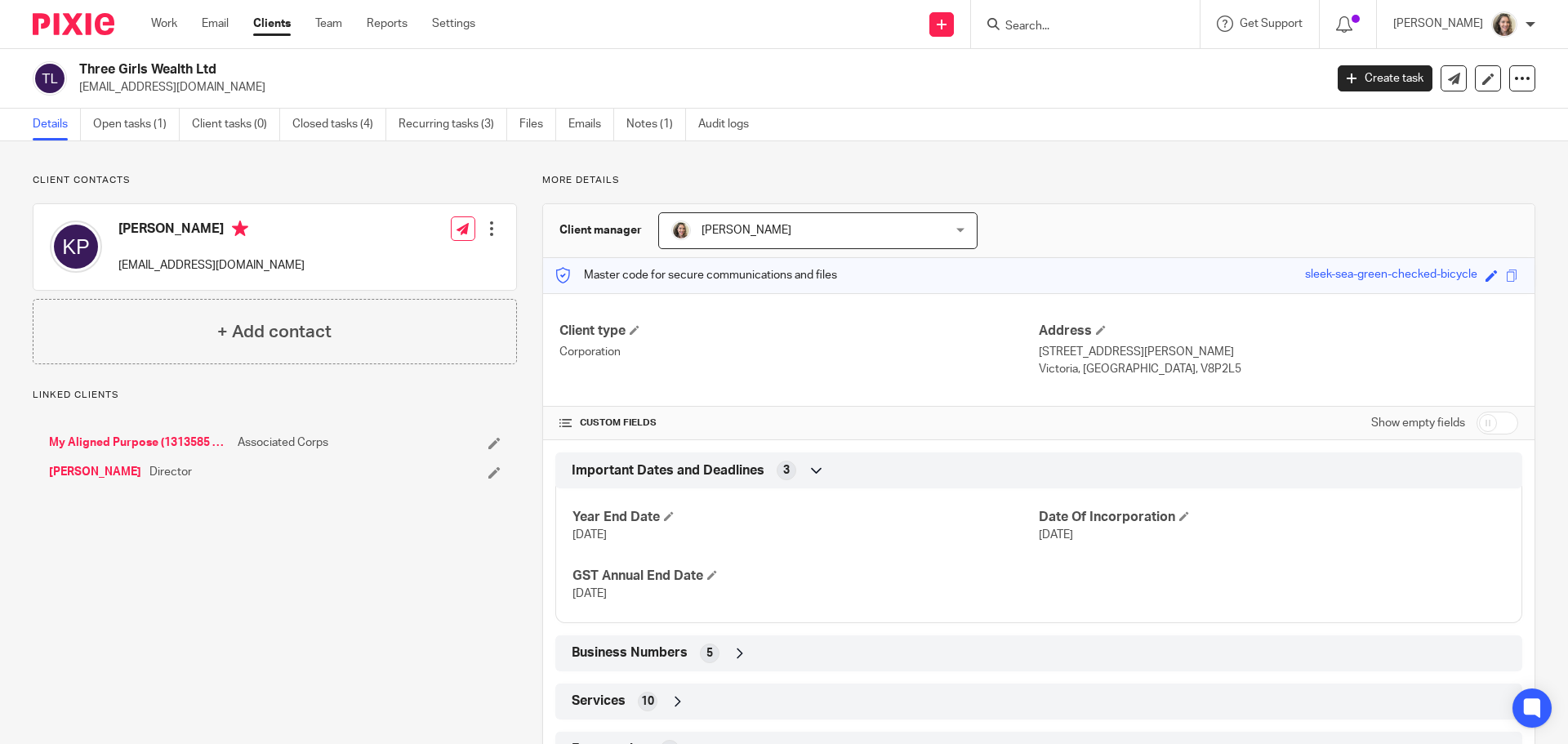
scroll to position [69, 0]
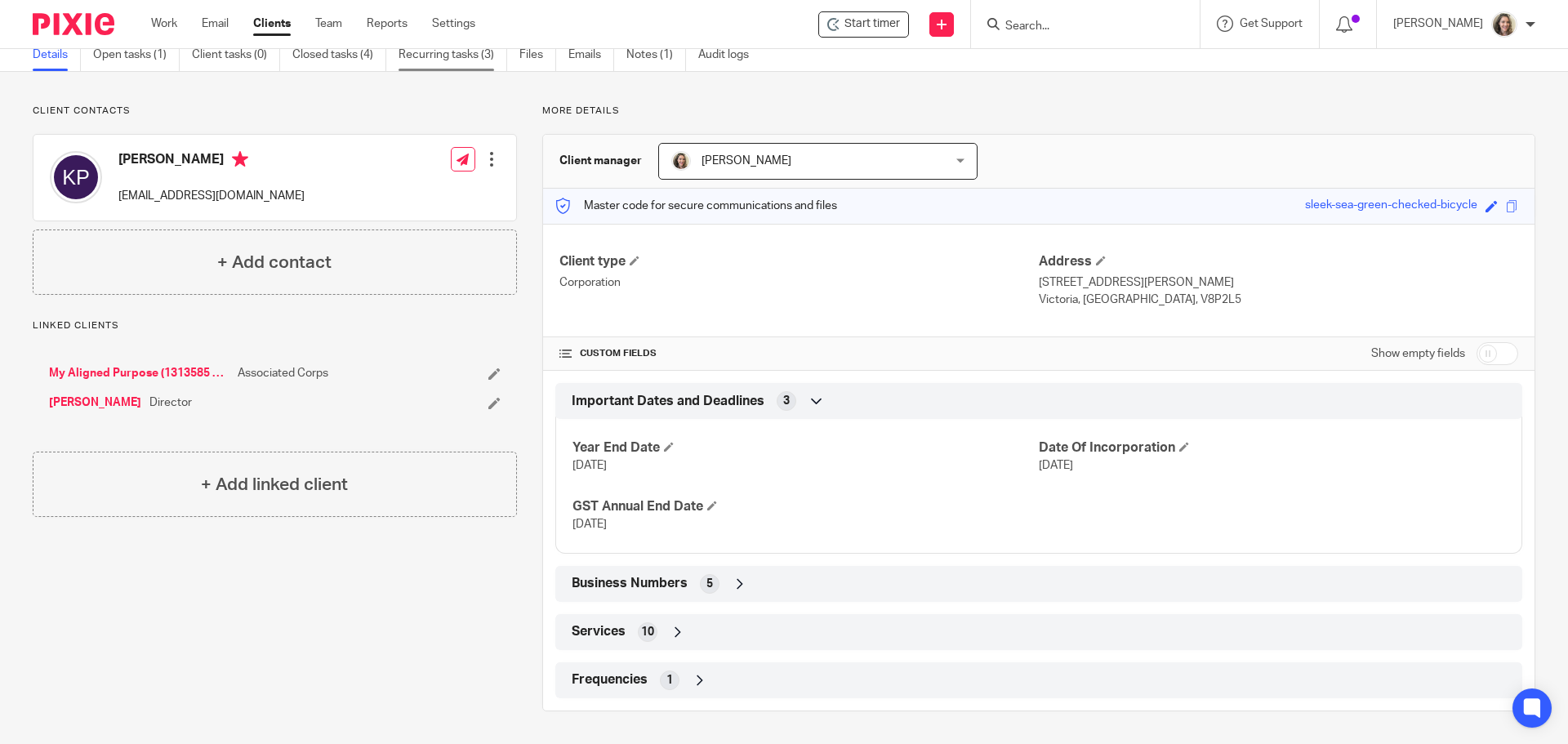
click at [454, 59] on link "Recurring tasks (3)" at bounding box center [453, 55] width 109 height 32
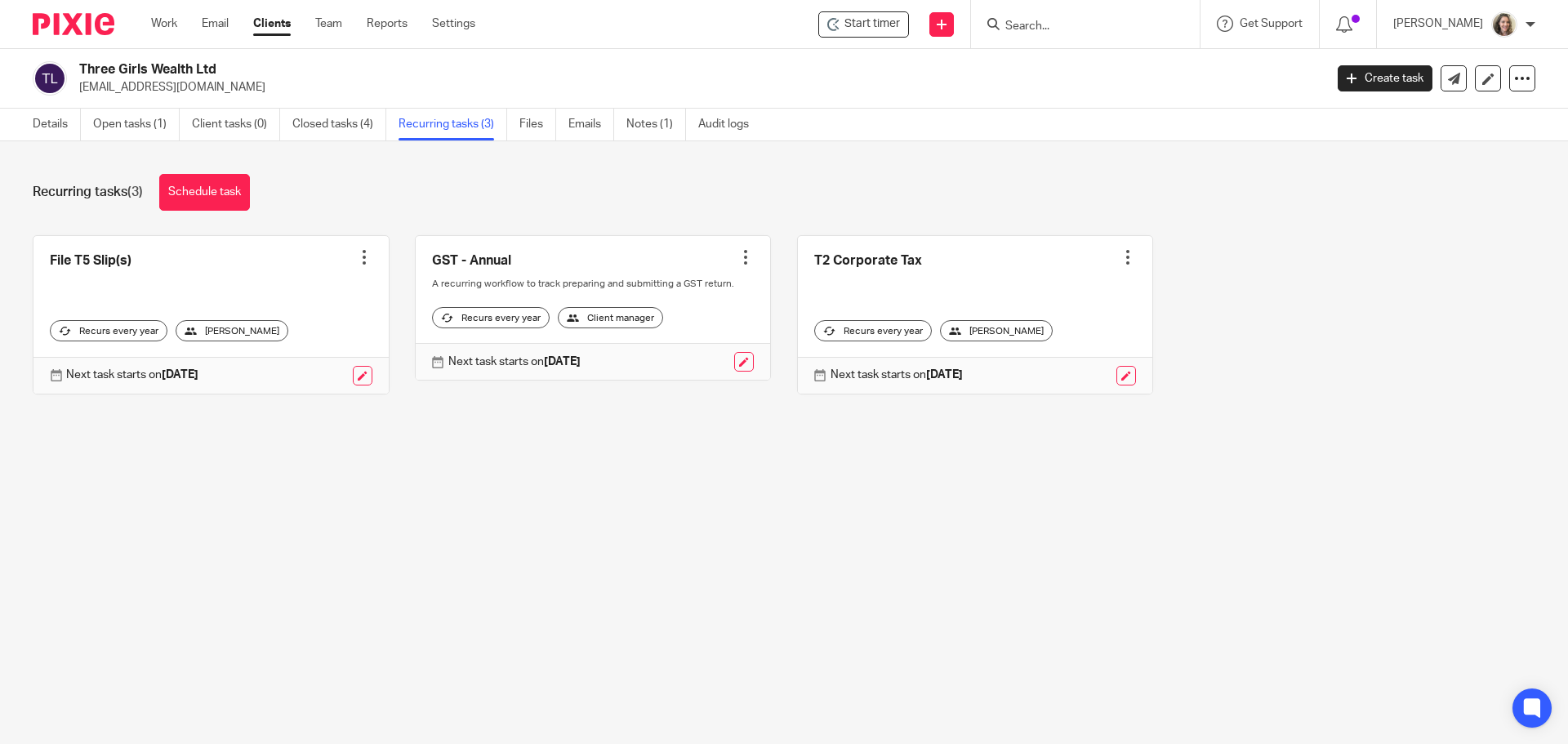
click at [562, 264] on link at bounding box center [593, 308] width 356 height 144
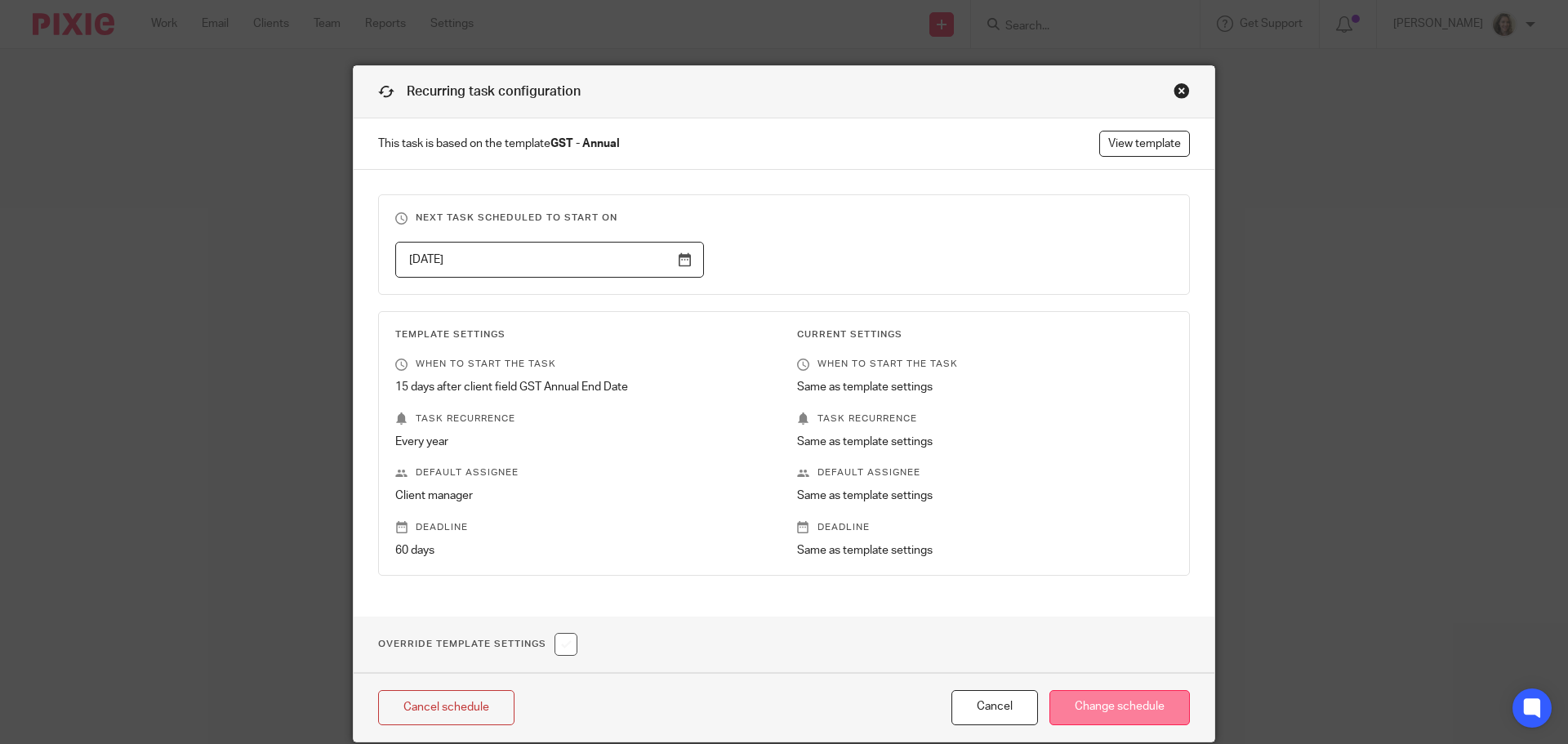
click at [1117, 715] on input "Change schedule" at bounding box center [1120, 707] width 141 height 35
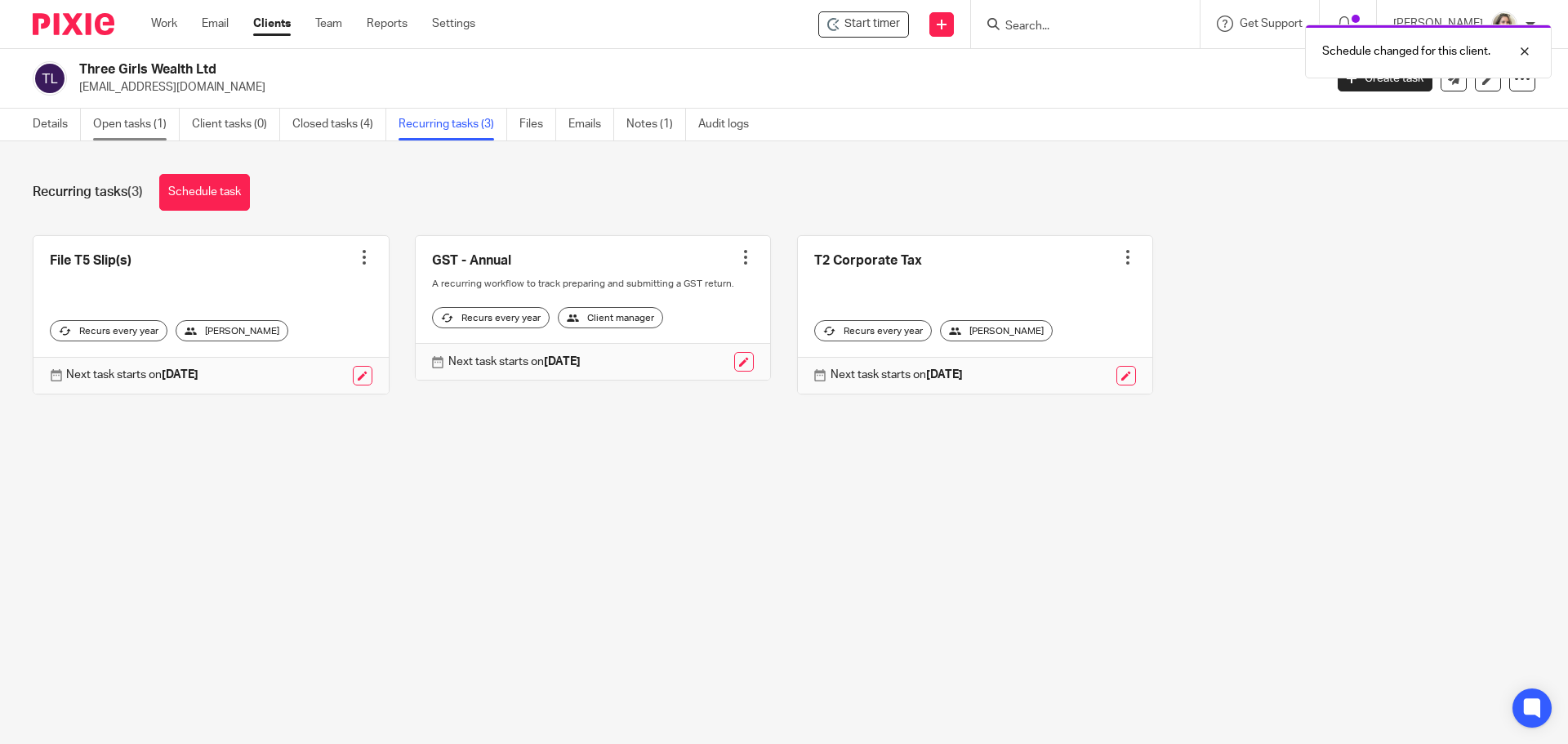
click at [138, 126] on link "Open tasks (1)" at bounding box center [136, 124] width 87 height 32
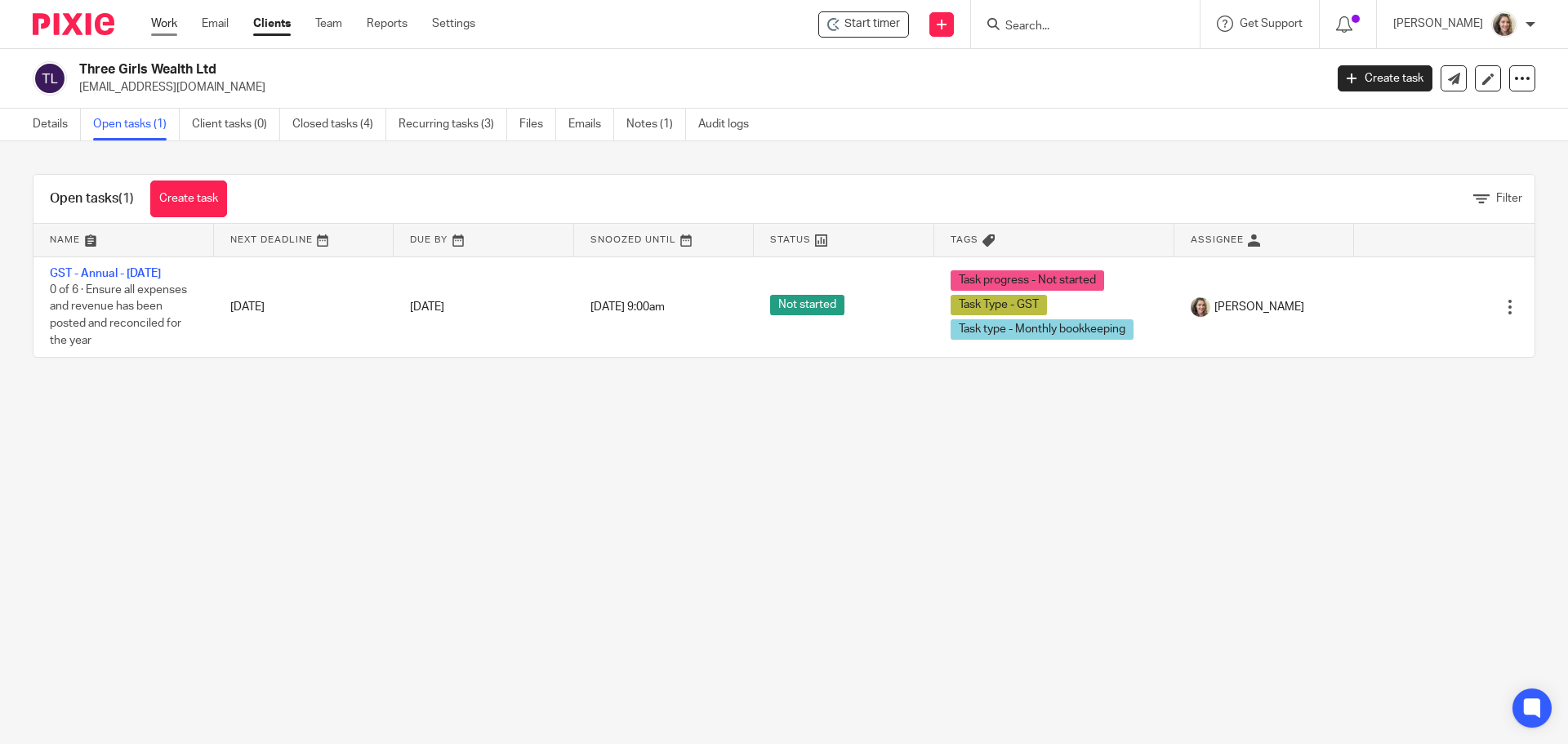
click at [166, 21] on link "Work" at bounding box center [164, 24] width 27 height 16
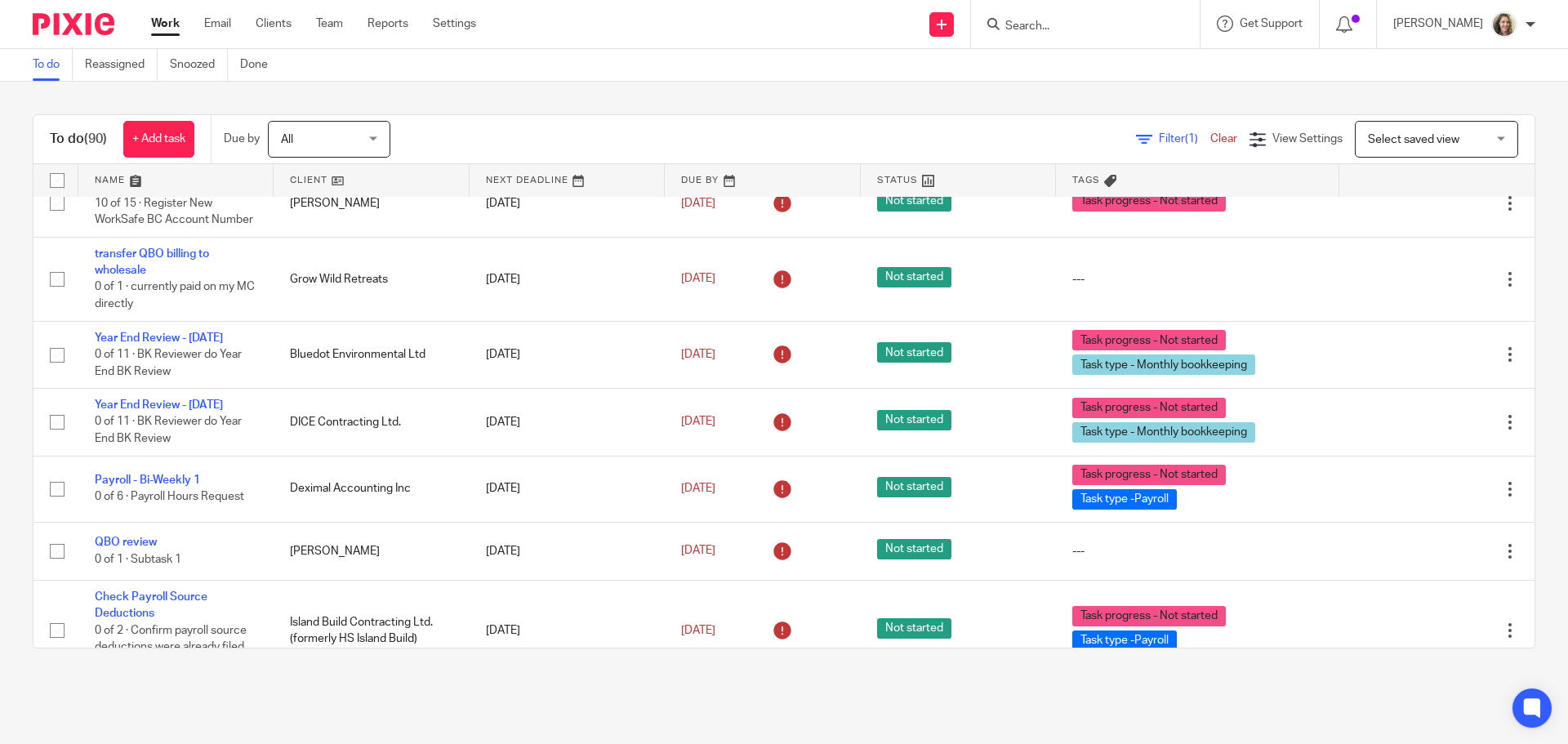
scroll to position [3837, 0]
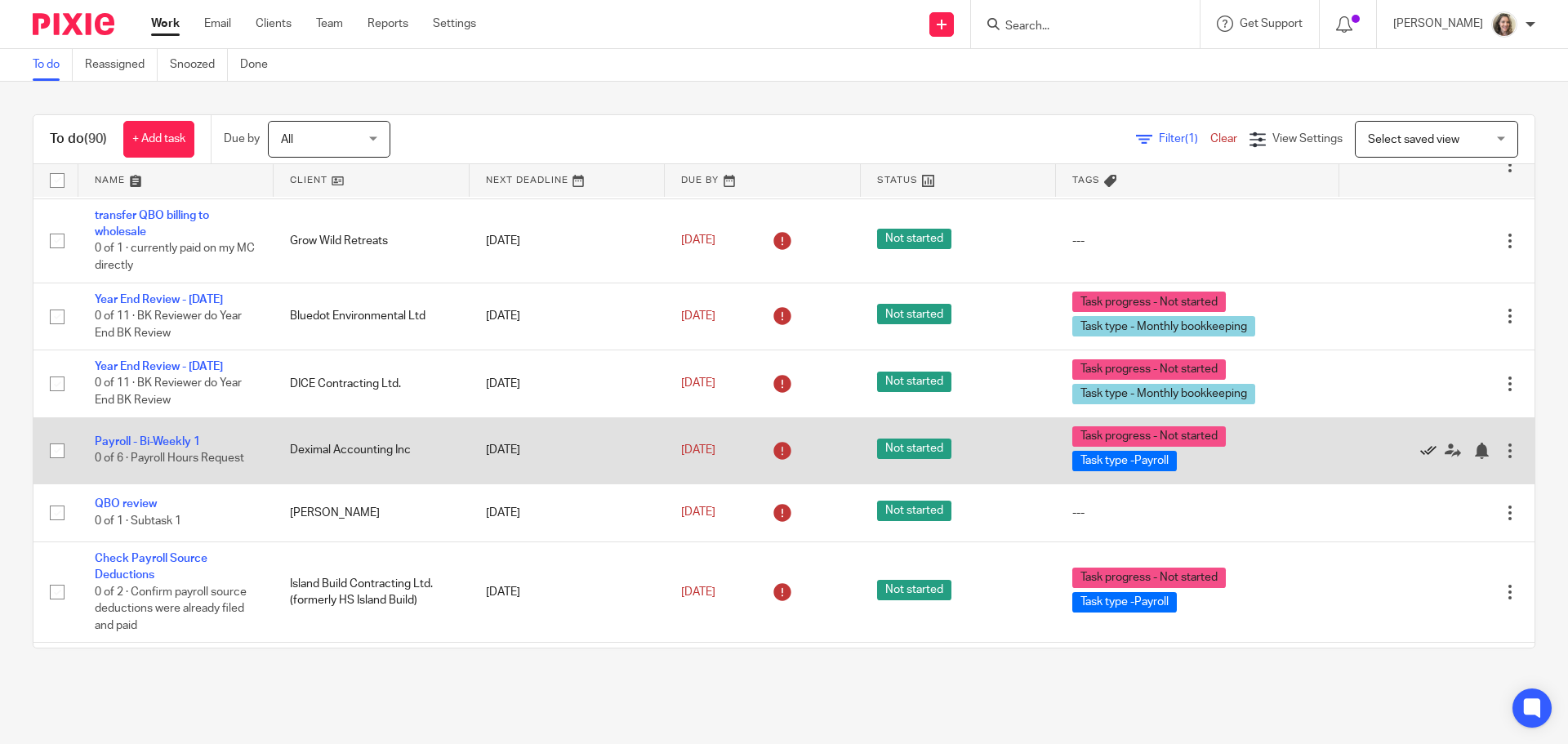
click at [1420, 459] on icon at bounding box center [1428, 451] width 16 height 16
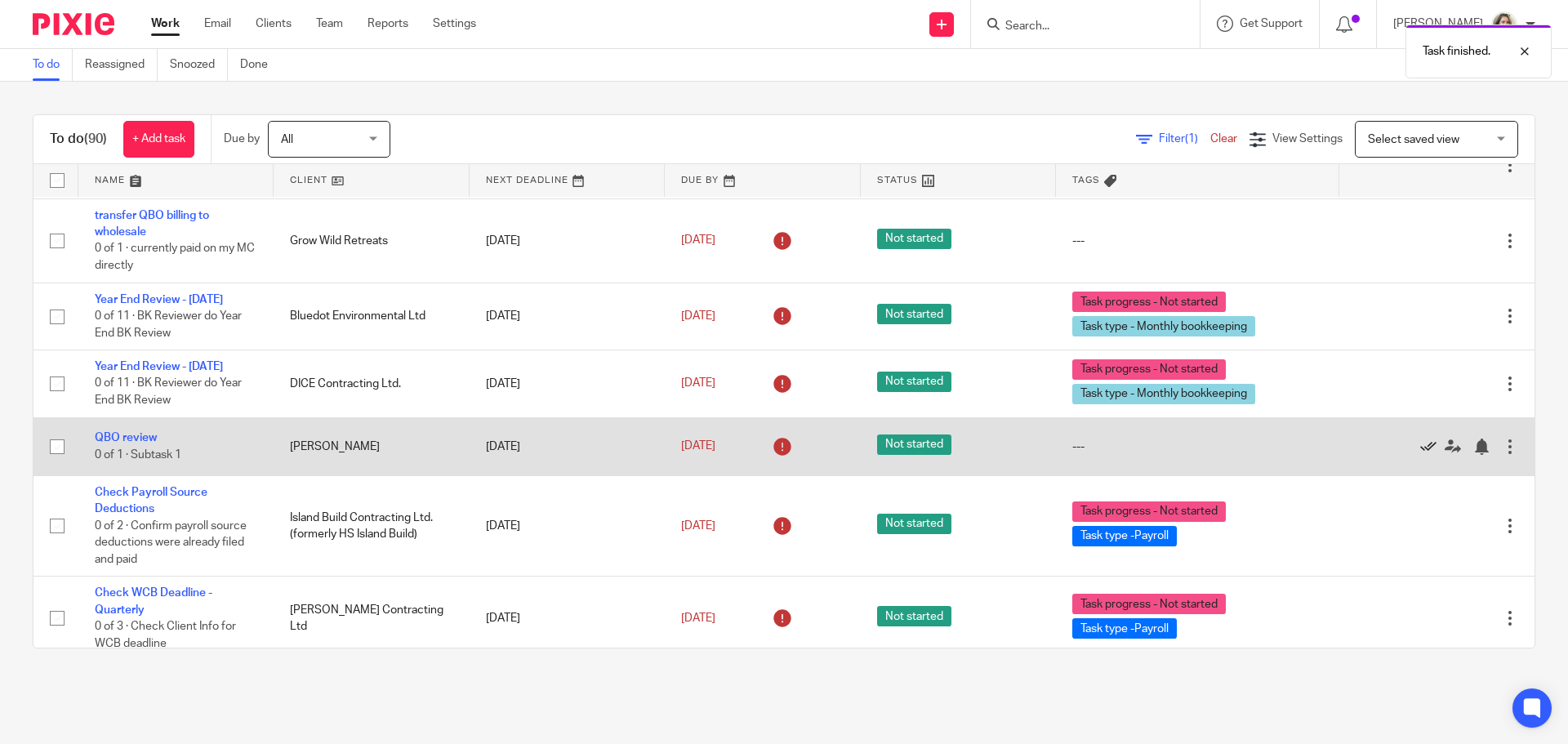
click at [1420, 455] on icon at bounding box center [1428, 447] width 16 height 16
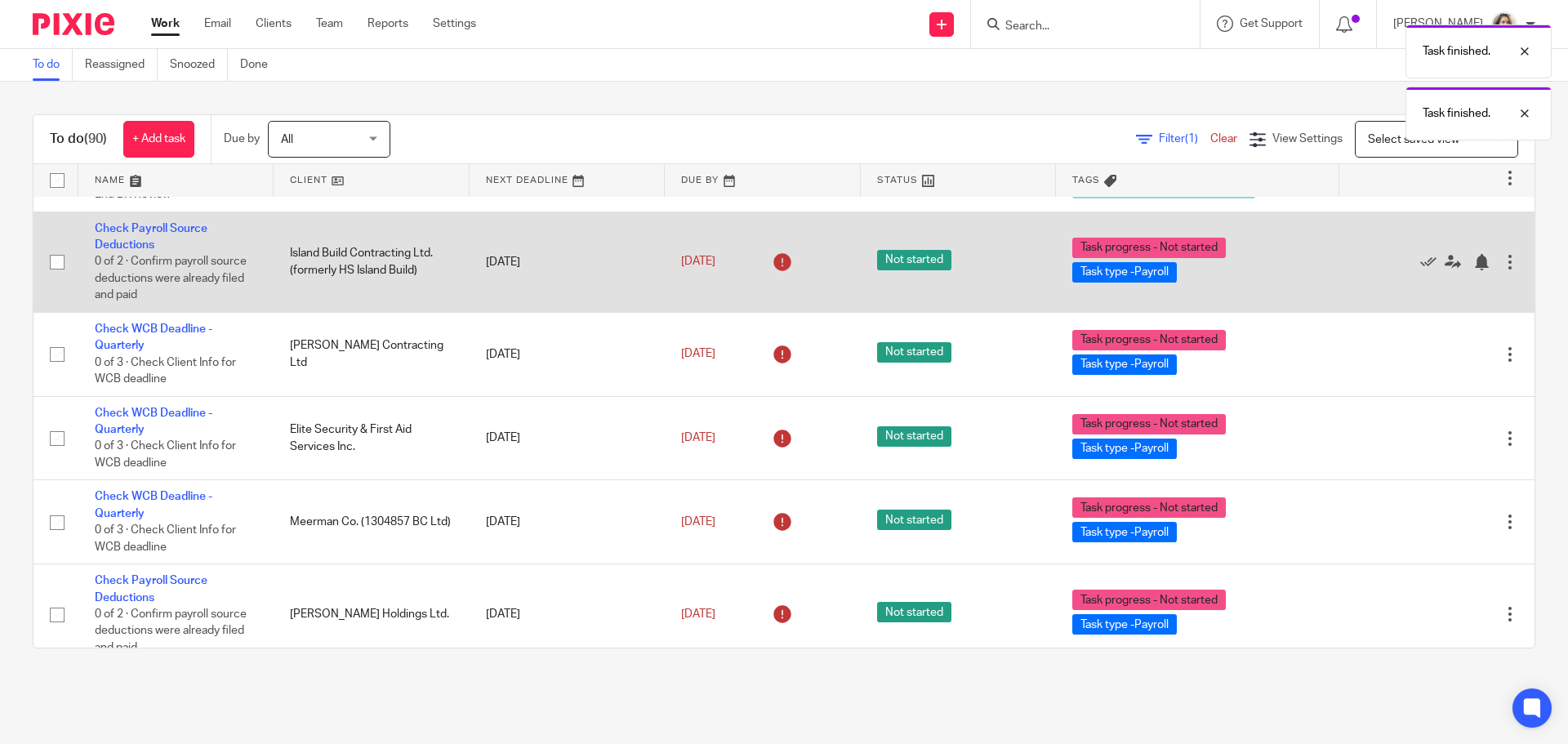
scroll to position [4082, 0]
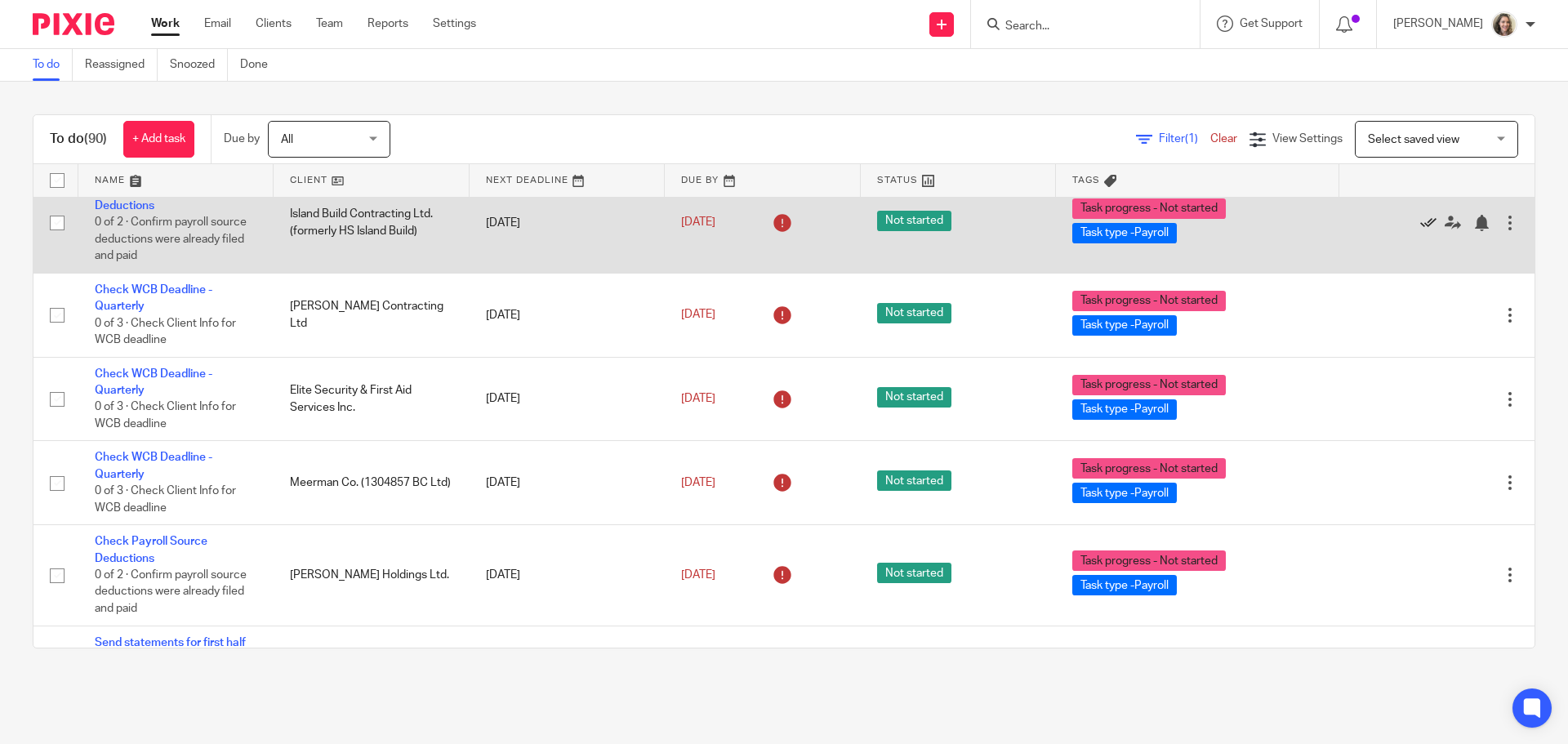
click at [1420, 231] on icon at bounding box center [1428, 223] width 16 height 16
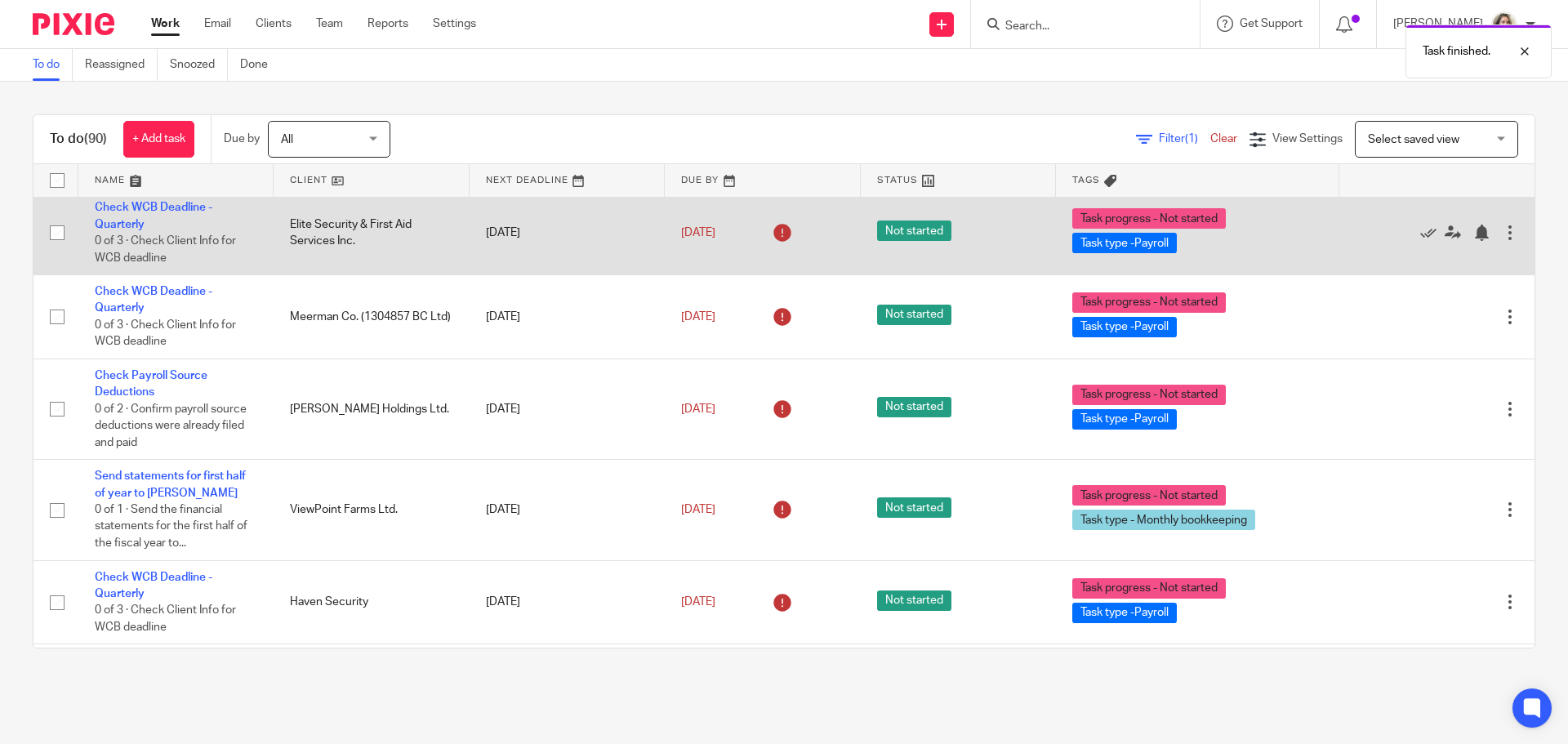
scroll to position [4163, 0]
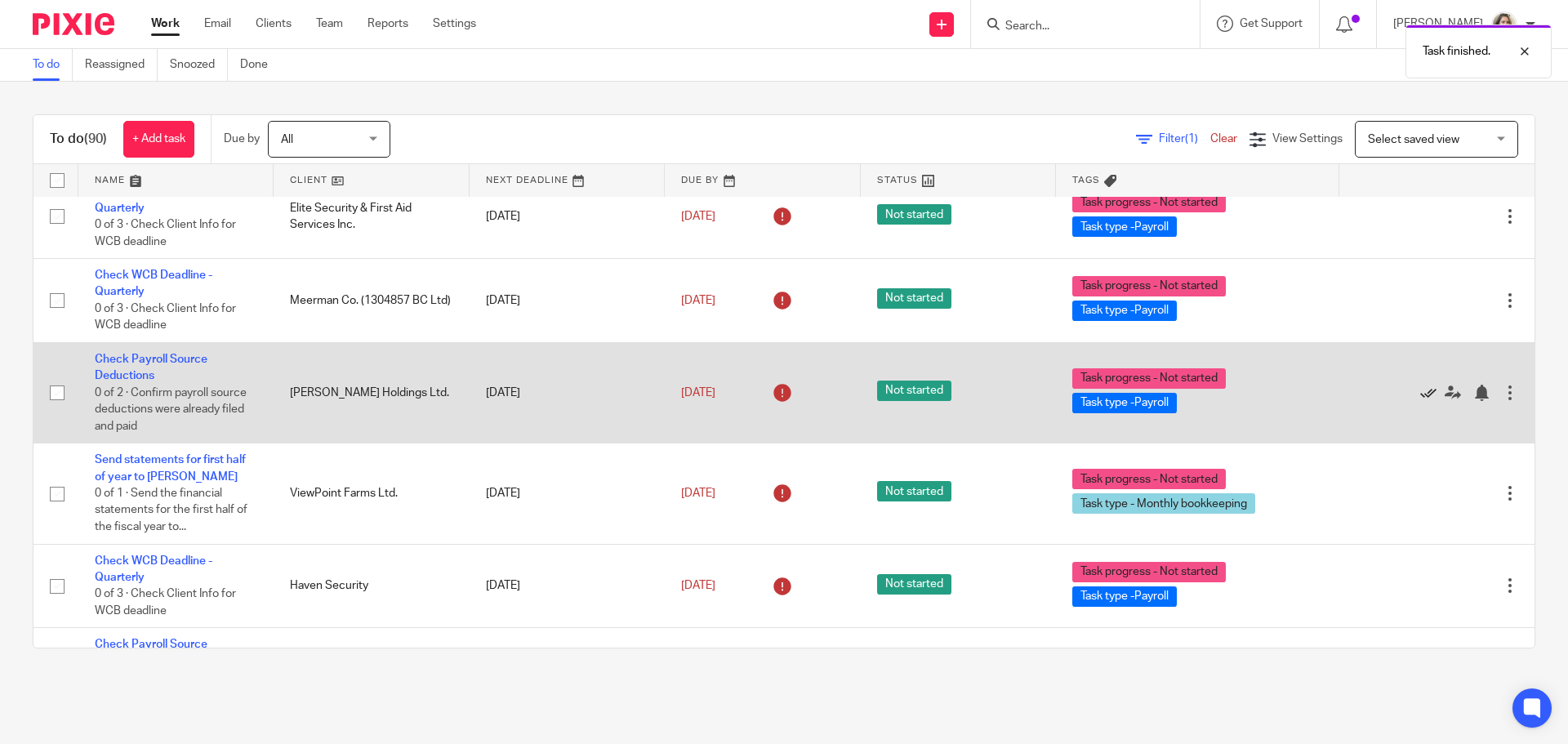
click at [1420, 401] on icon at bounding box center [1428, 393] width 16 height 16
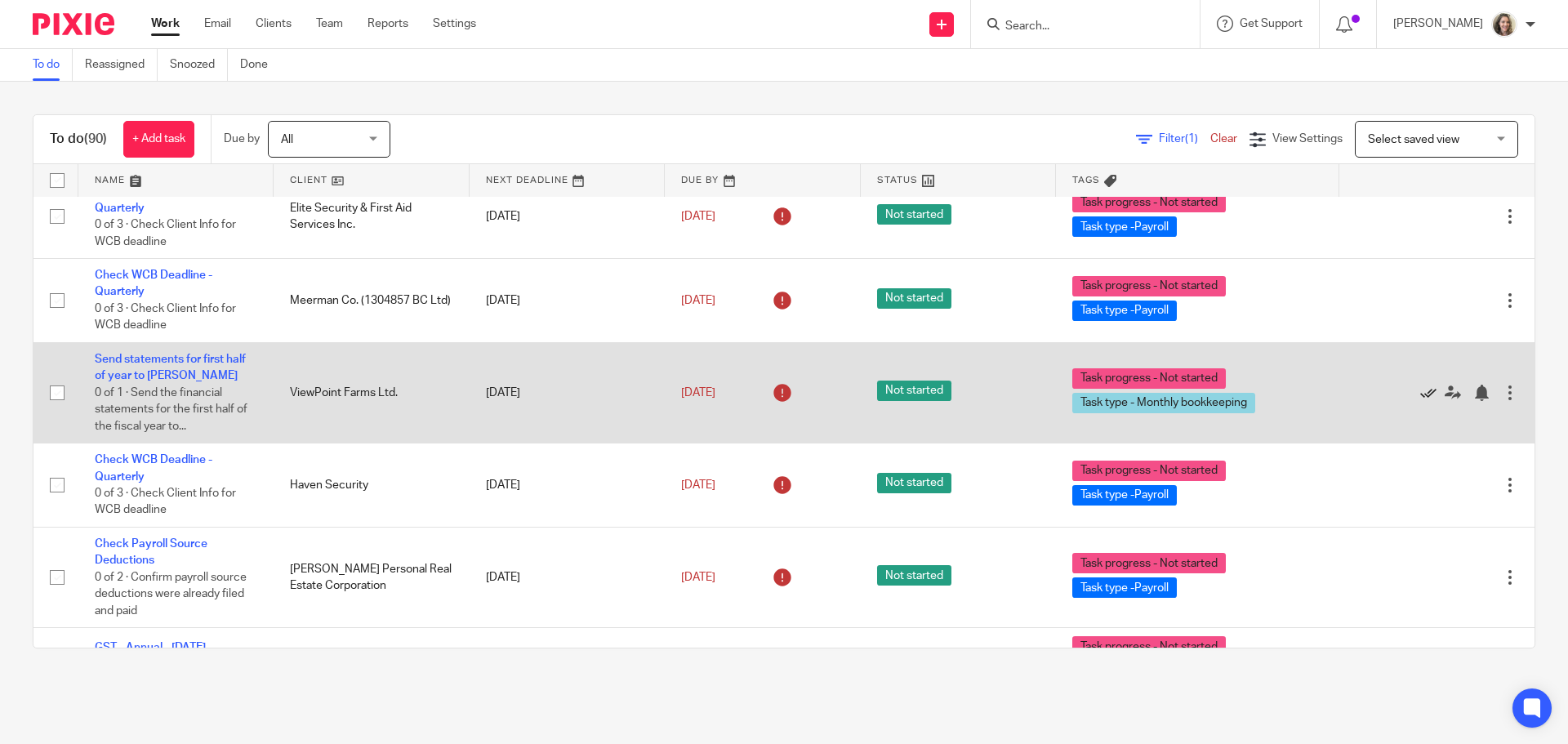
click at [1420, 401] on icon at bounding box center [1428, 393] width 16 height 16
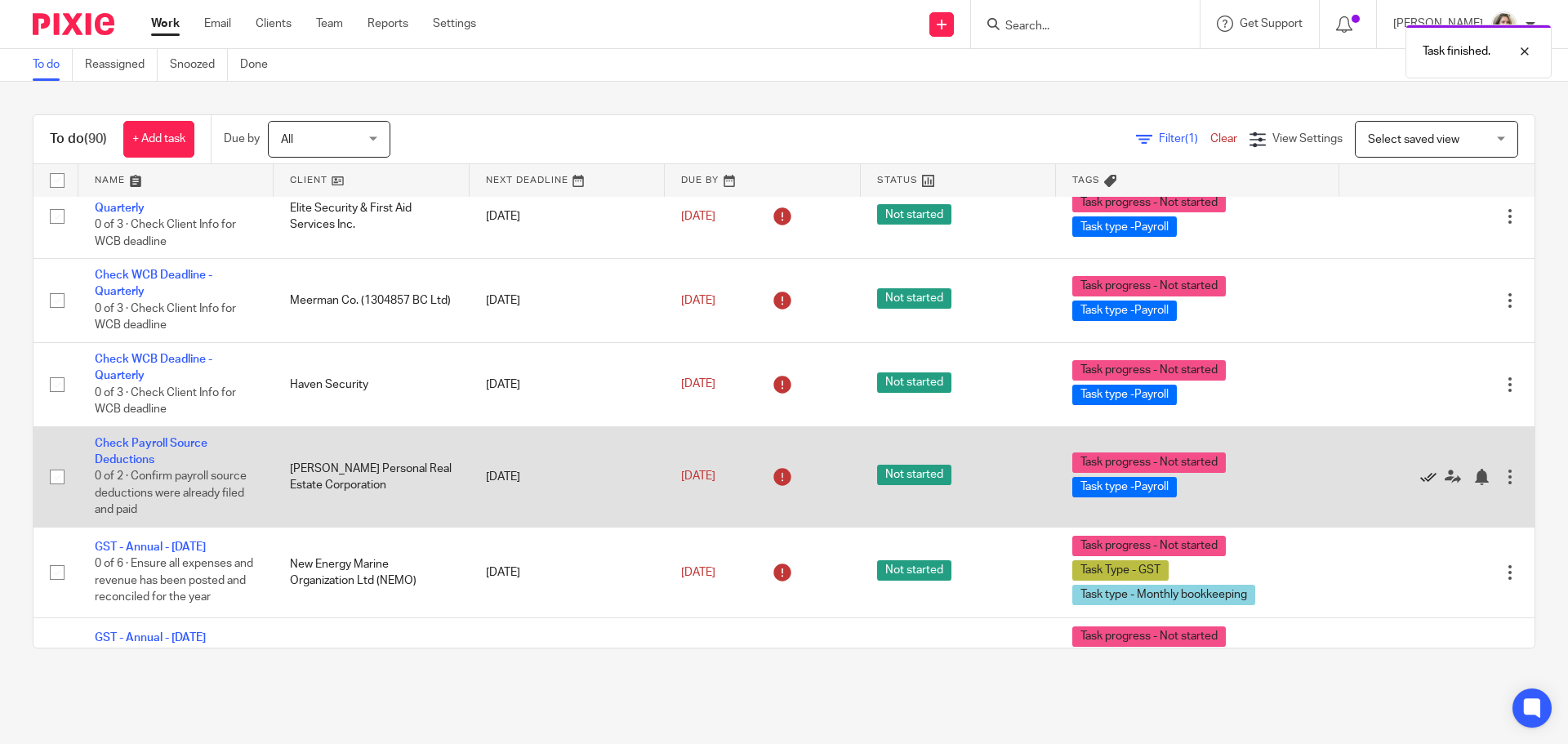
click at [1420, 485] on icon at bounding box center [1428, 477] width 16 height 16
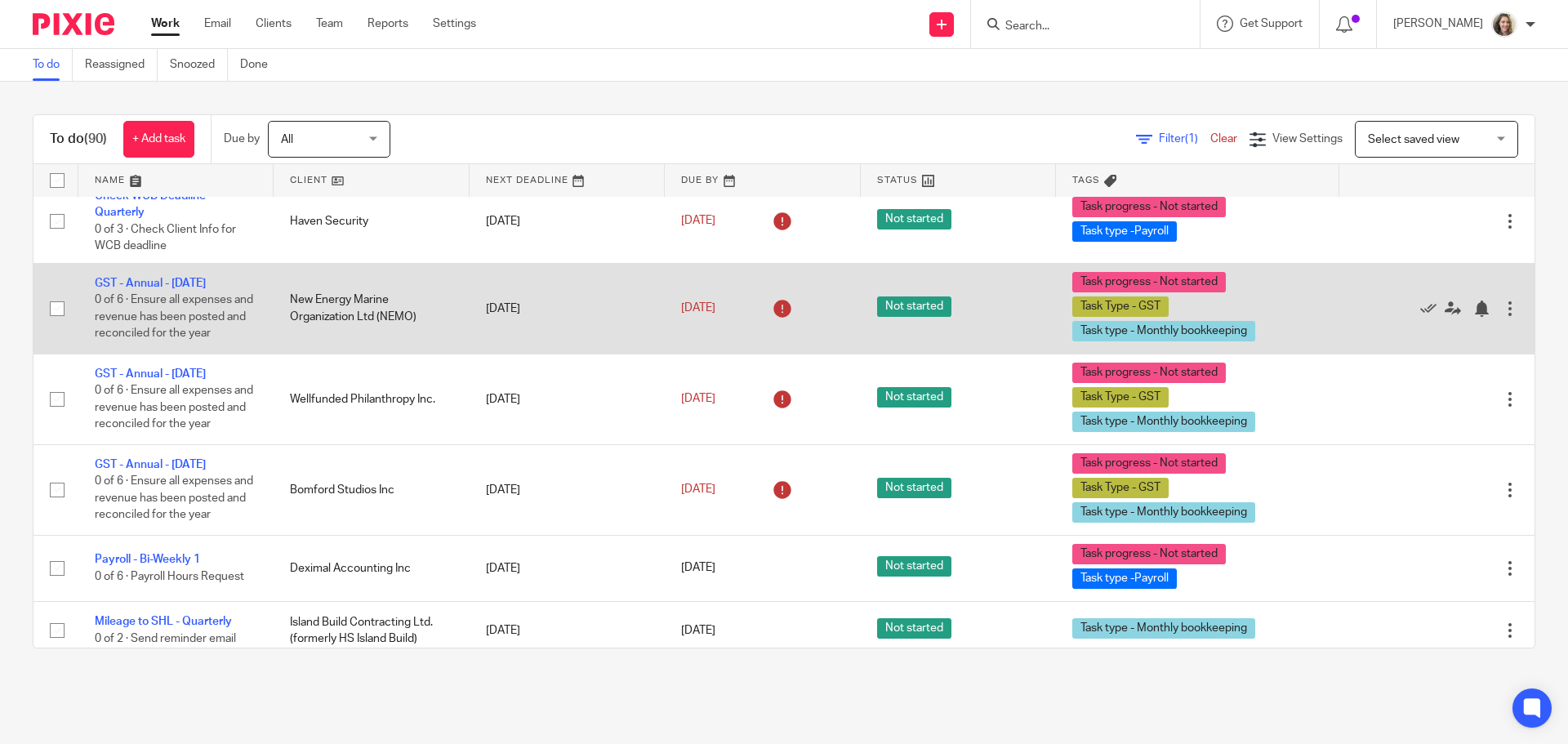
scroll to position [4408, 0]
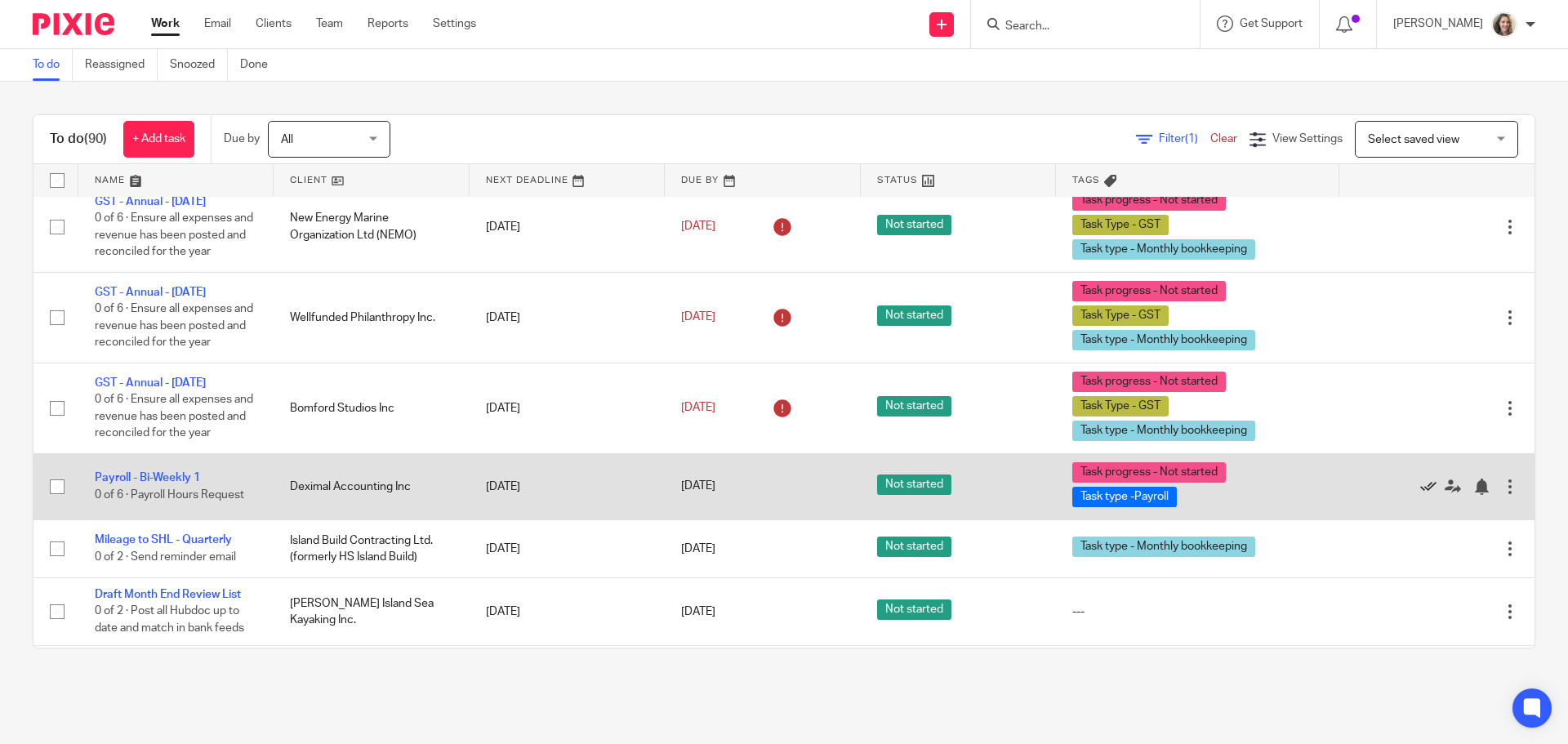
click at [1420, 494] on icon at bounding box center [1428, 486] width 16 height 16
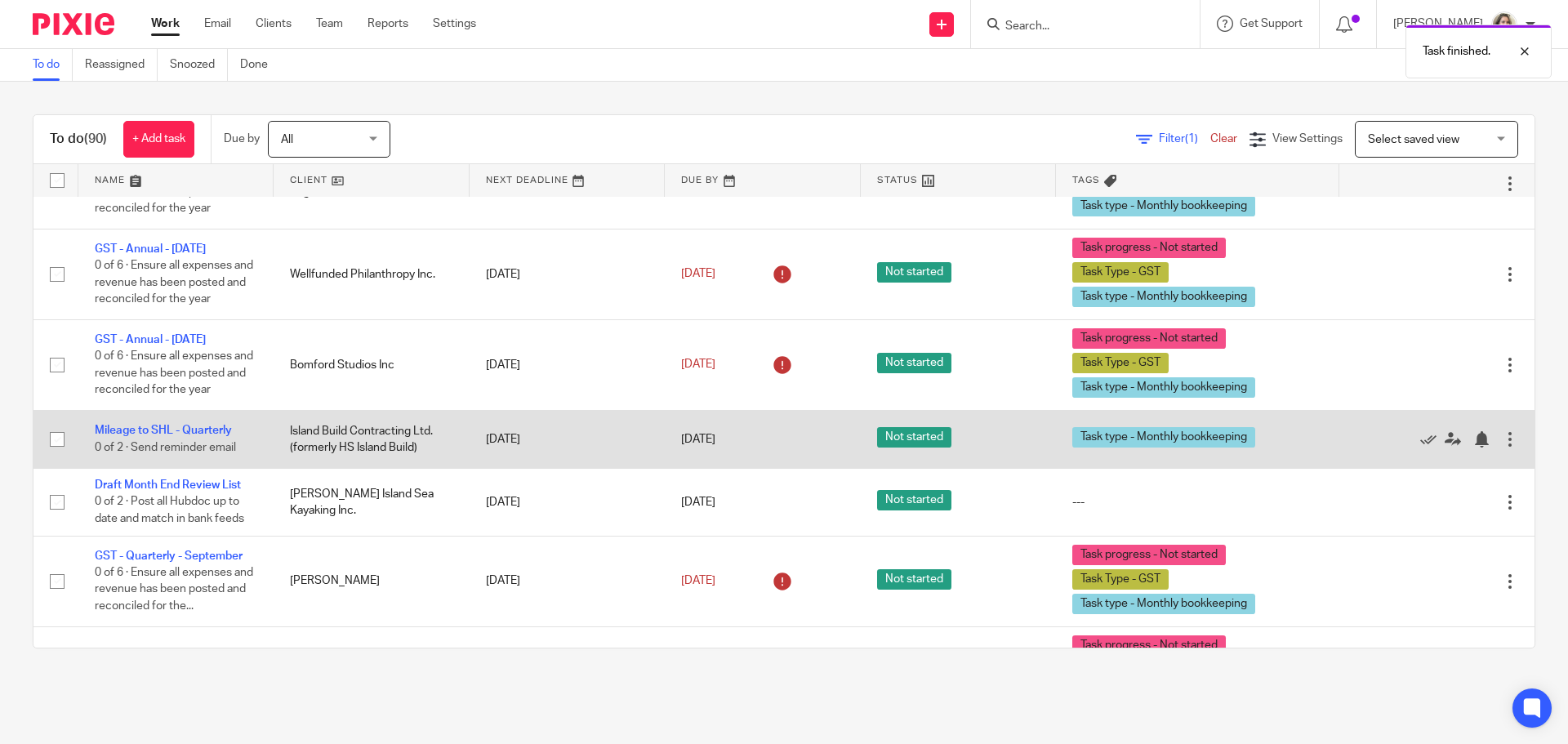
scroll to position [4491, 0]
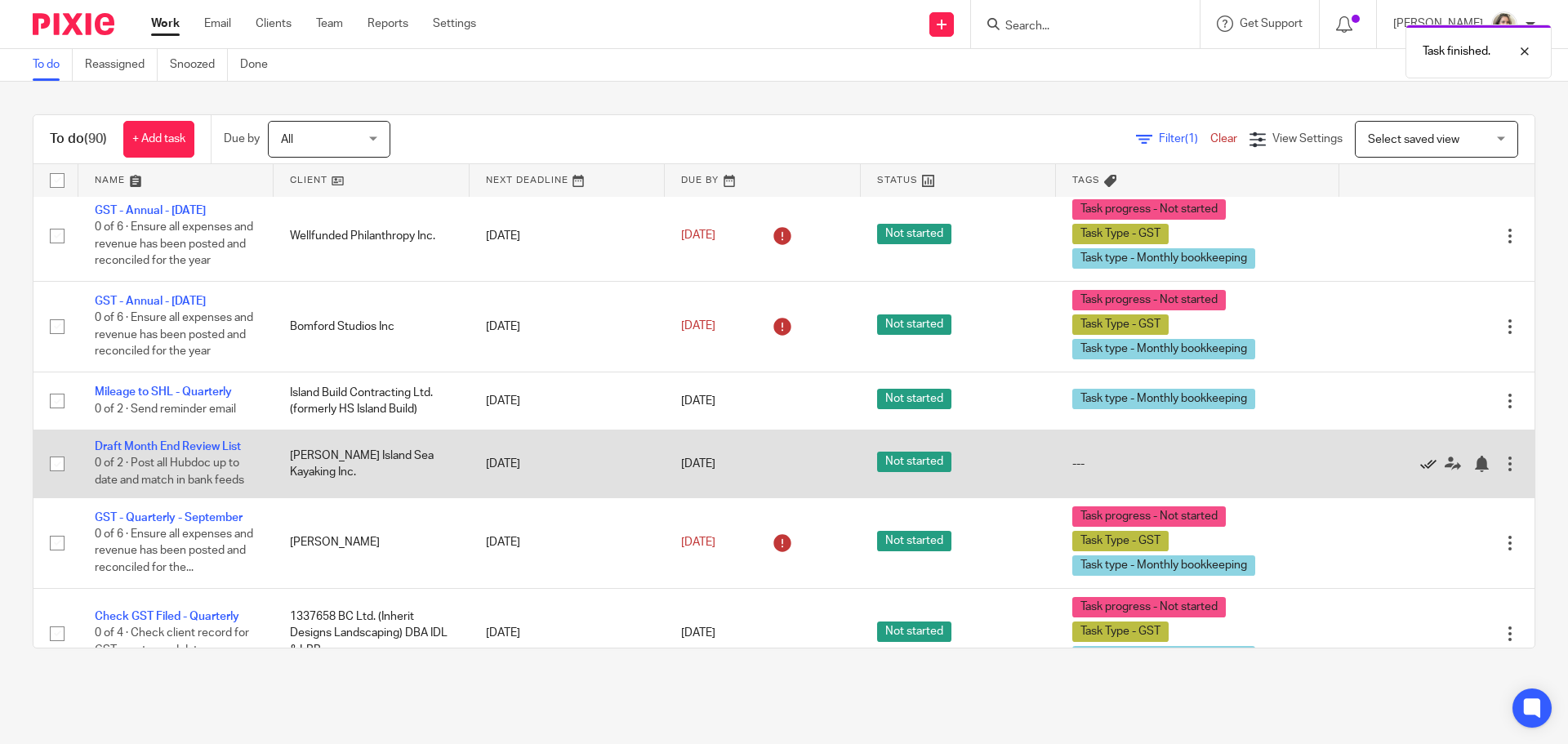
click at [1420, 472] on icon at bounding box center [1428, 463] width 16 height 16
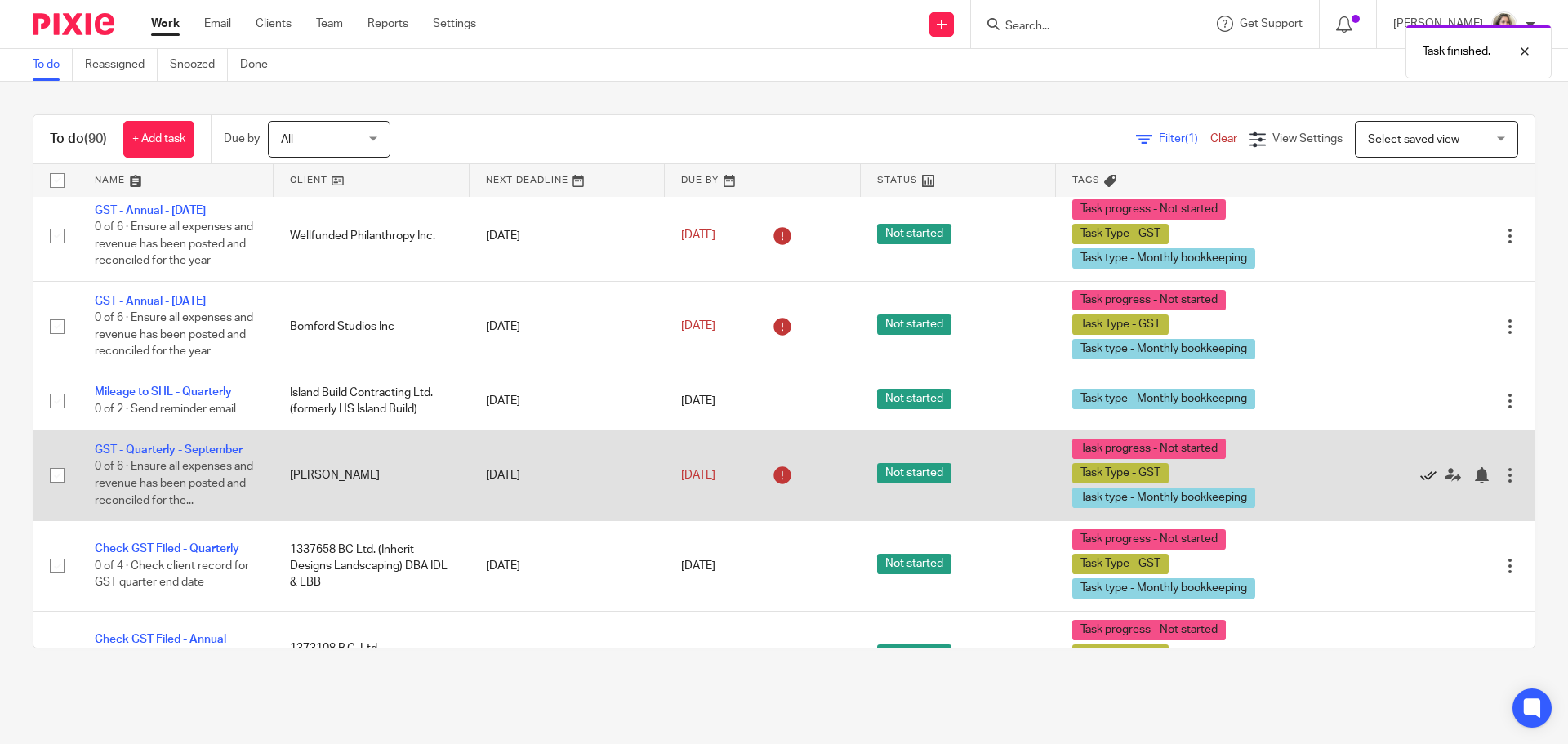
click at [1420, 484] on icon at bounding box center [1428, 475] width 16 height 16
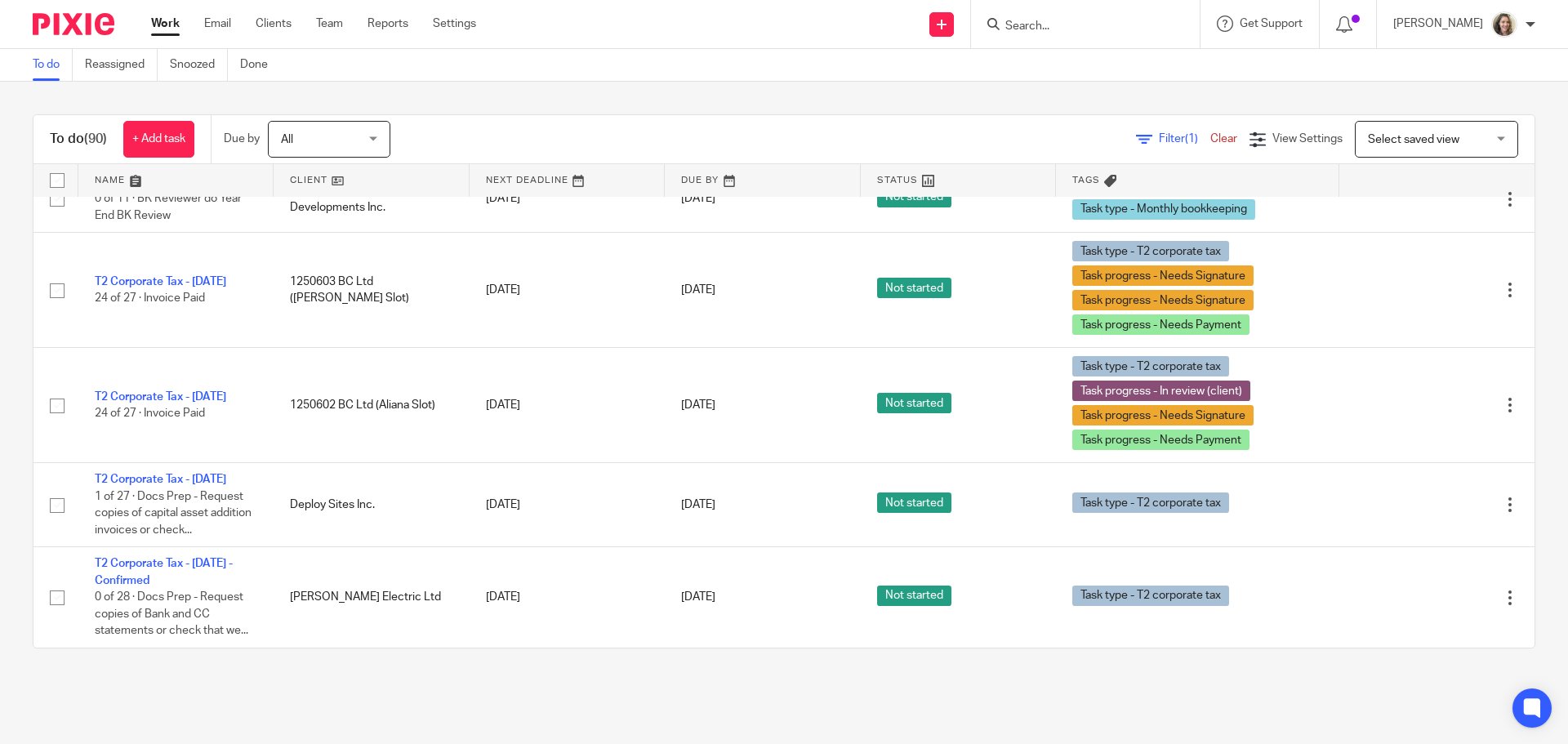
scroll to position [6175, 0]
click at [330, 27] on link "Team" at bounding box center [329, 24] width 27 height 16
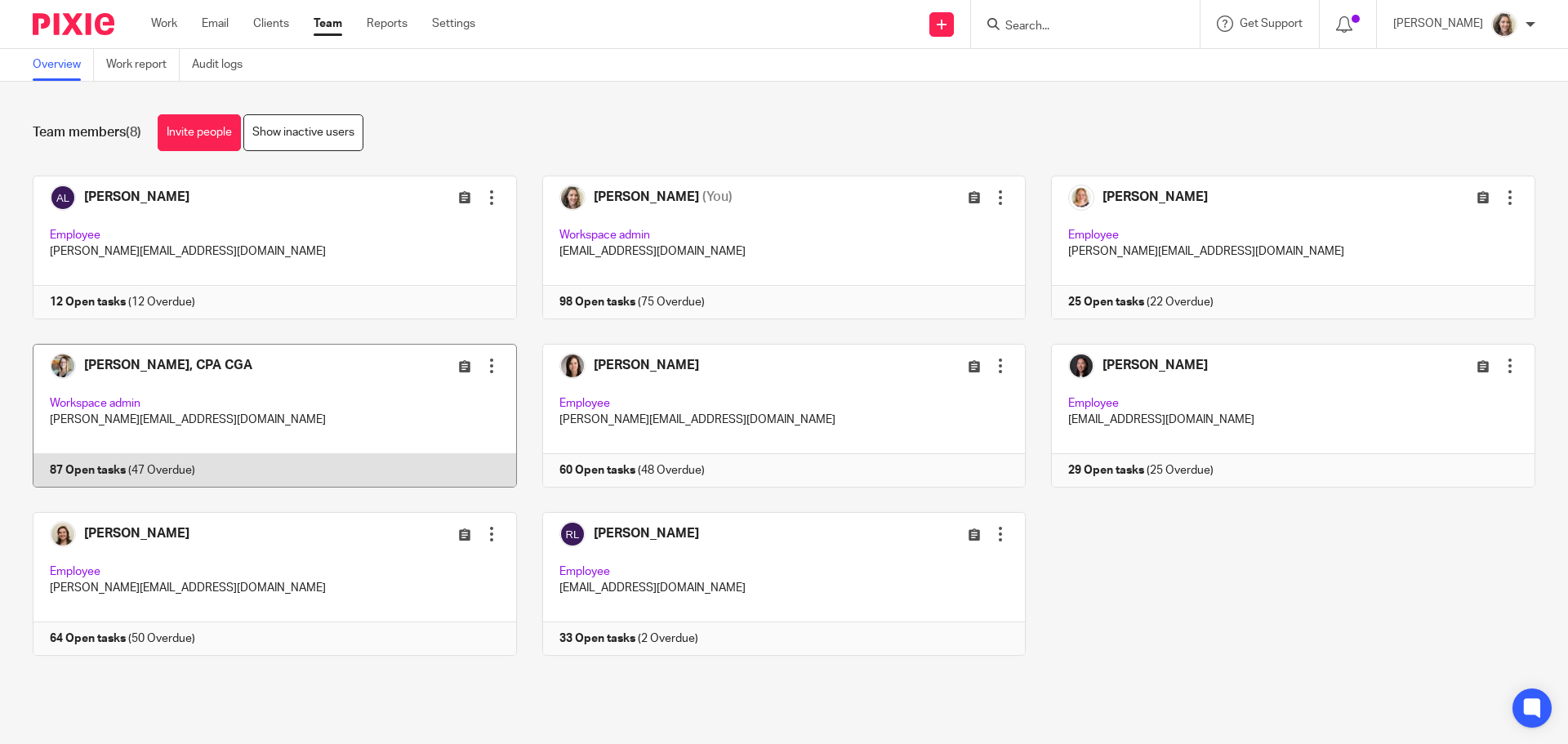
click at [218, 410] on link at bounding box center [261, 415] width 509 height 143
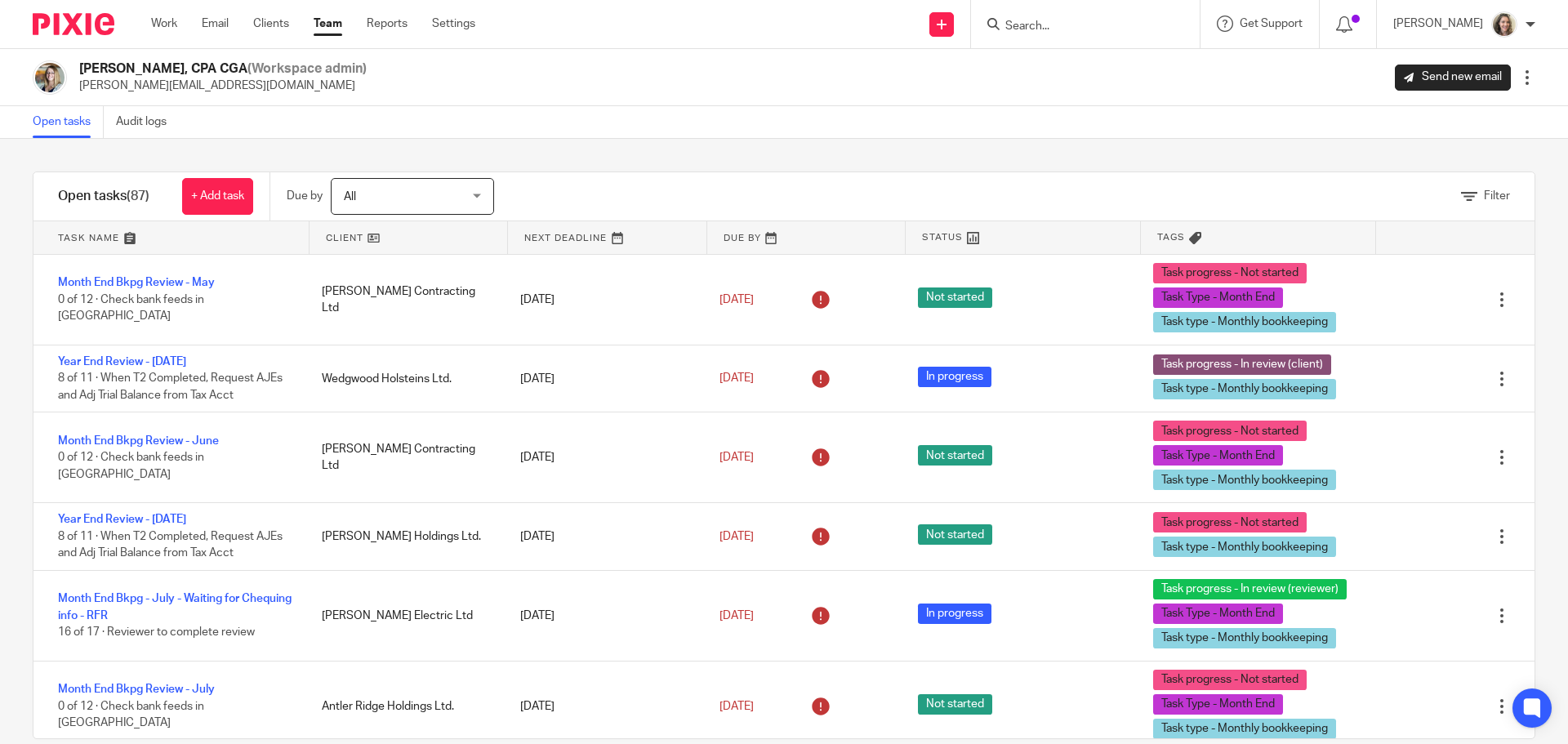
click at [69, 231] on link at bounding box center [172, 238] width 276 height 33
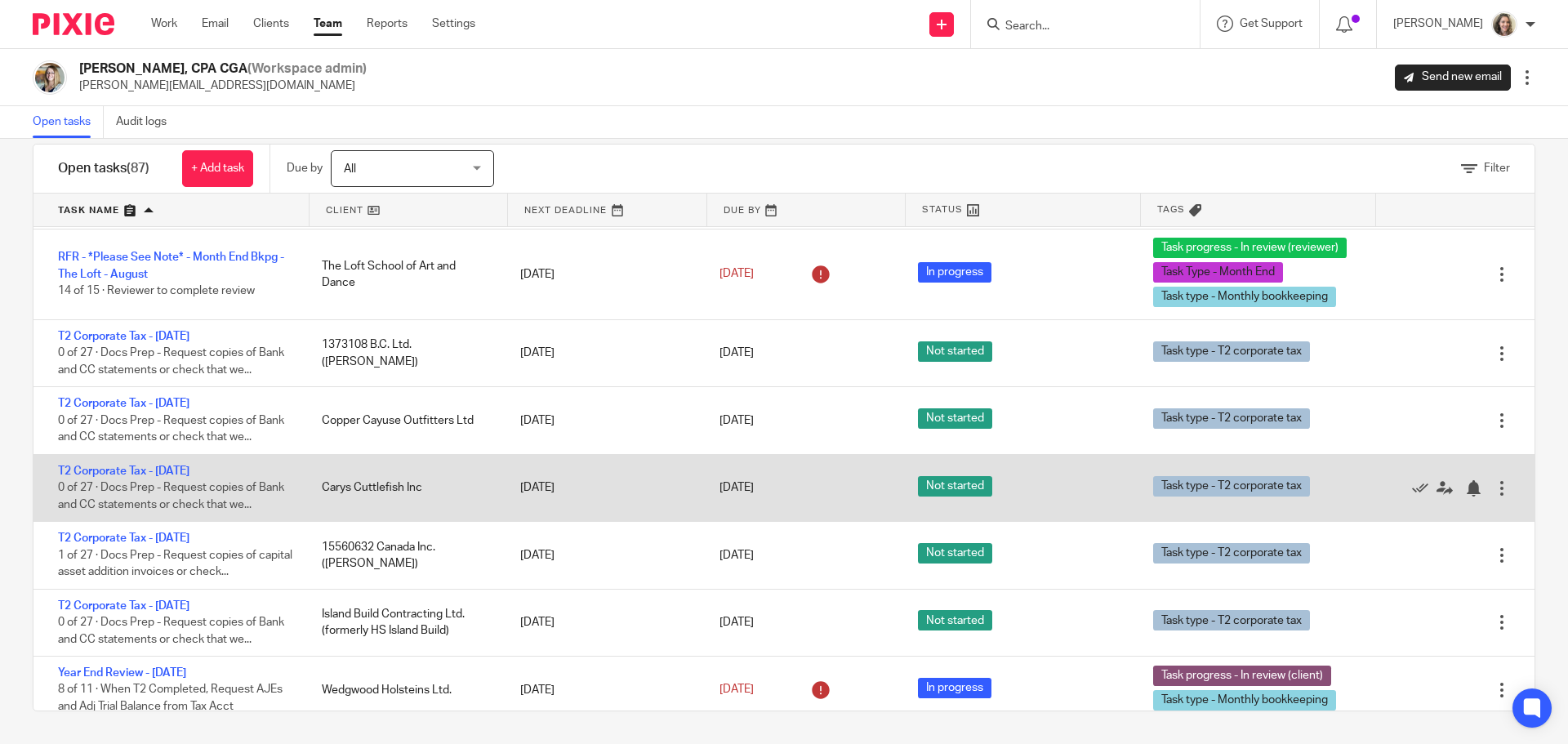
scroll to position [6488, 0]
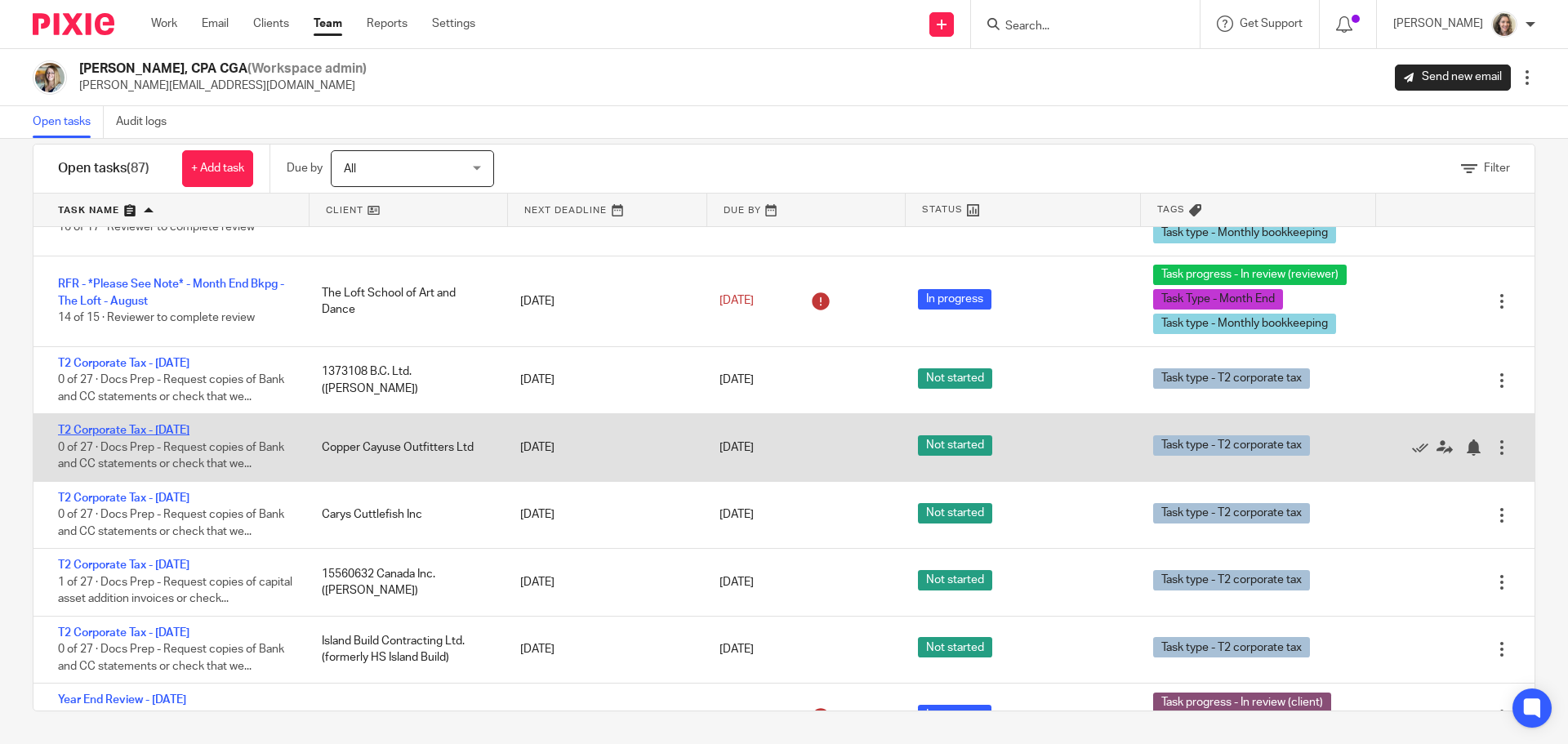
click at [189, 424] on link "T2 Corporate Tax - [DATE]" at bounding box center [123, 430] width 132 height 12
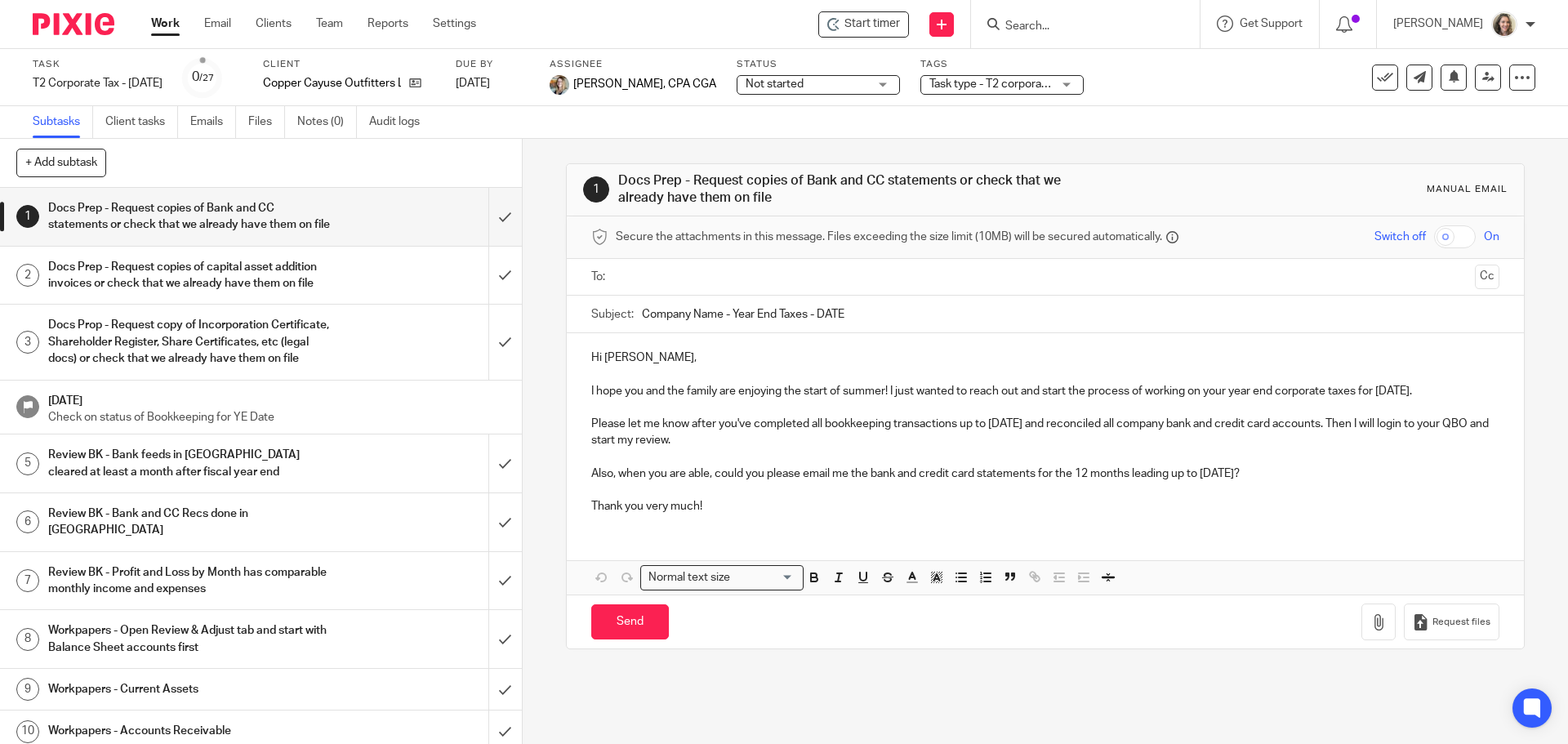
click at [656, 277] on input "text" at bounding box center [1044, 277] width 846 height 19
click at [759, 282] on input "text" at bounding box center [1114, 279] width 709 height 32
drag, startPoint x: 720, startPoint y: 315, endPoint x: 638, endPoint y: 310, distance: 82.2
click at [642, 310] on input "Company Name - Year End Taxes - DATE" at bounding box center [1070, 317] width 857 height 37
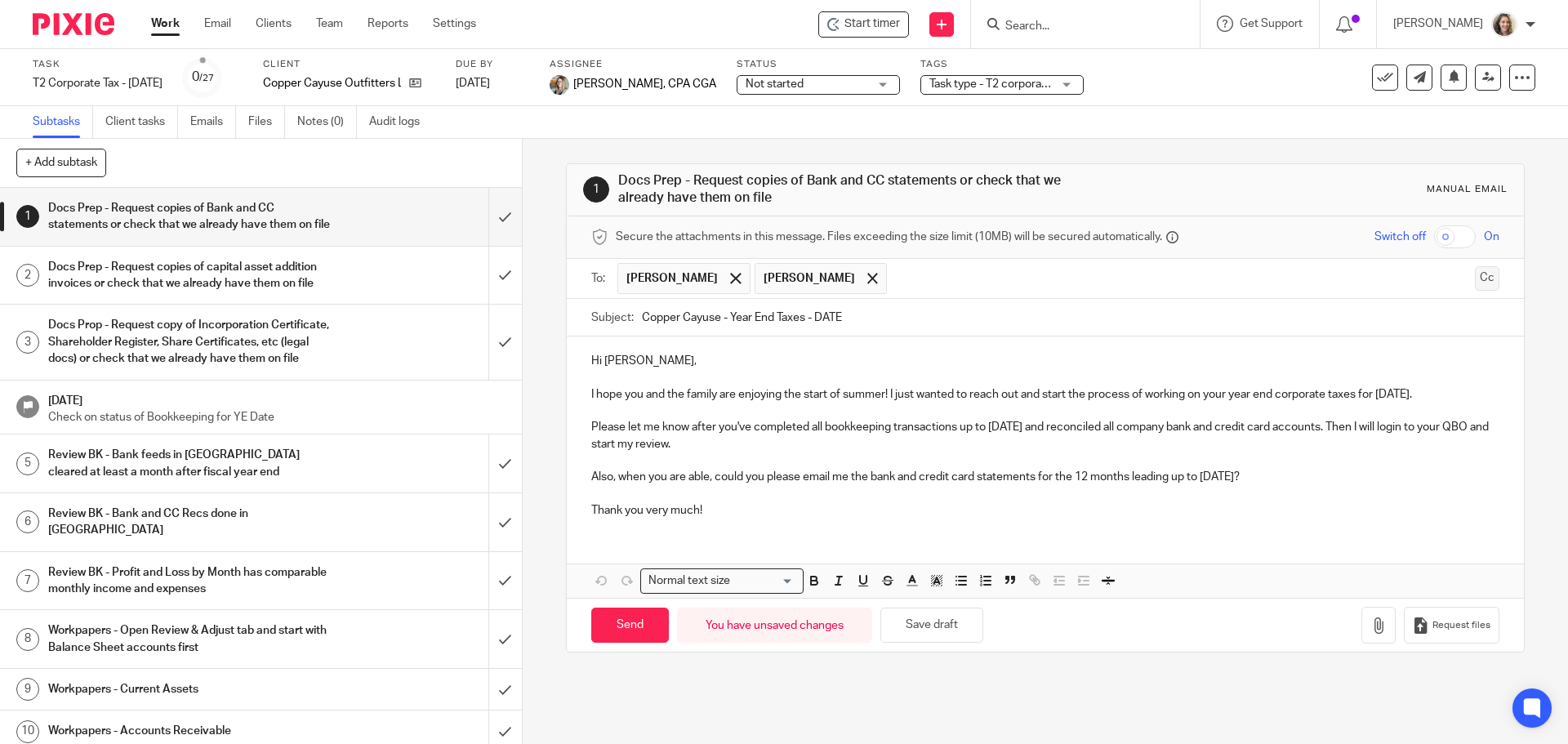
type input "Copper Cayuse - Year End Taxes - DATE"
click at [1475, 282] on button "Cc" at bounding box center [1487, 278] width 25 height 25
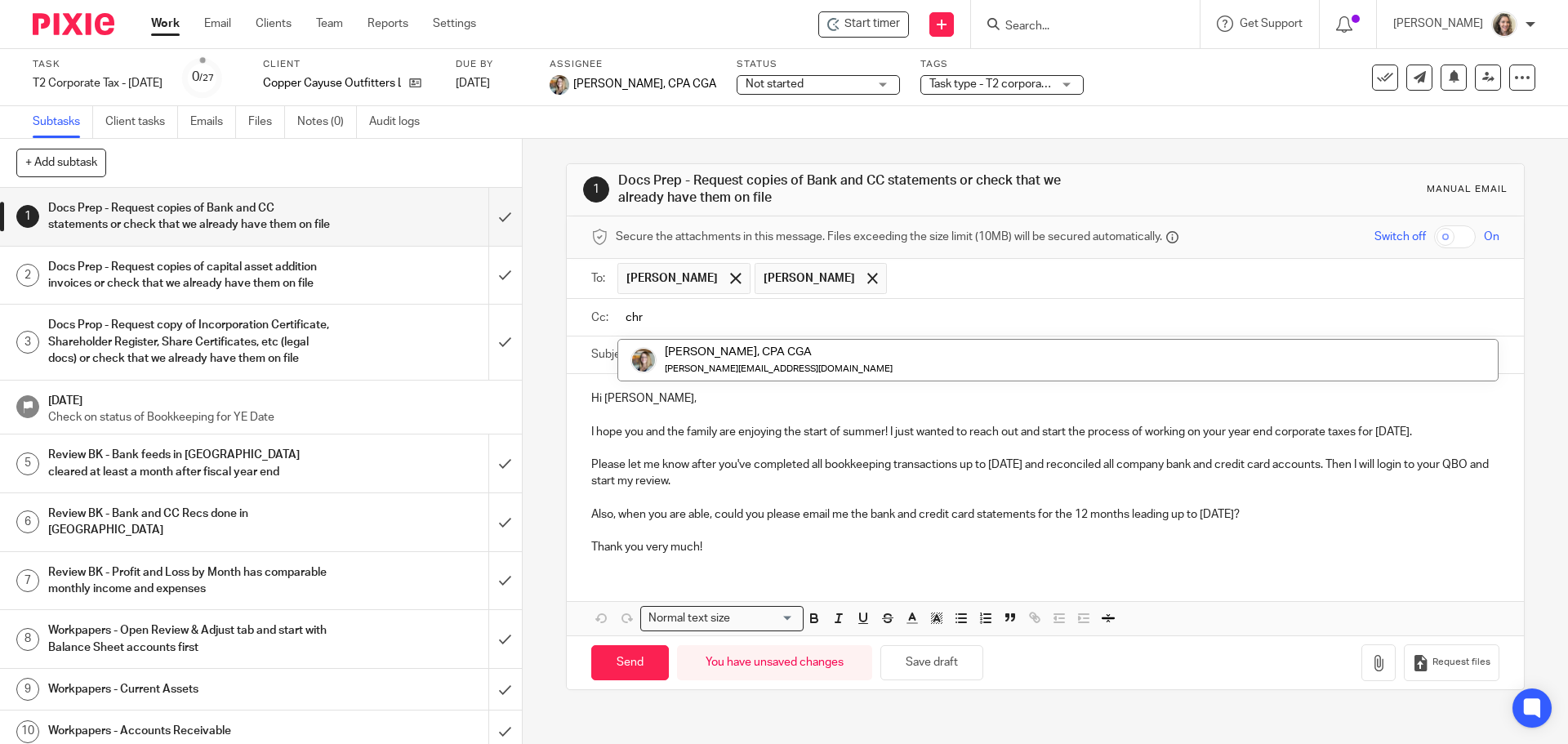
type input "chr"
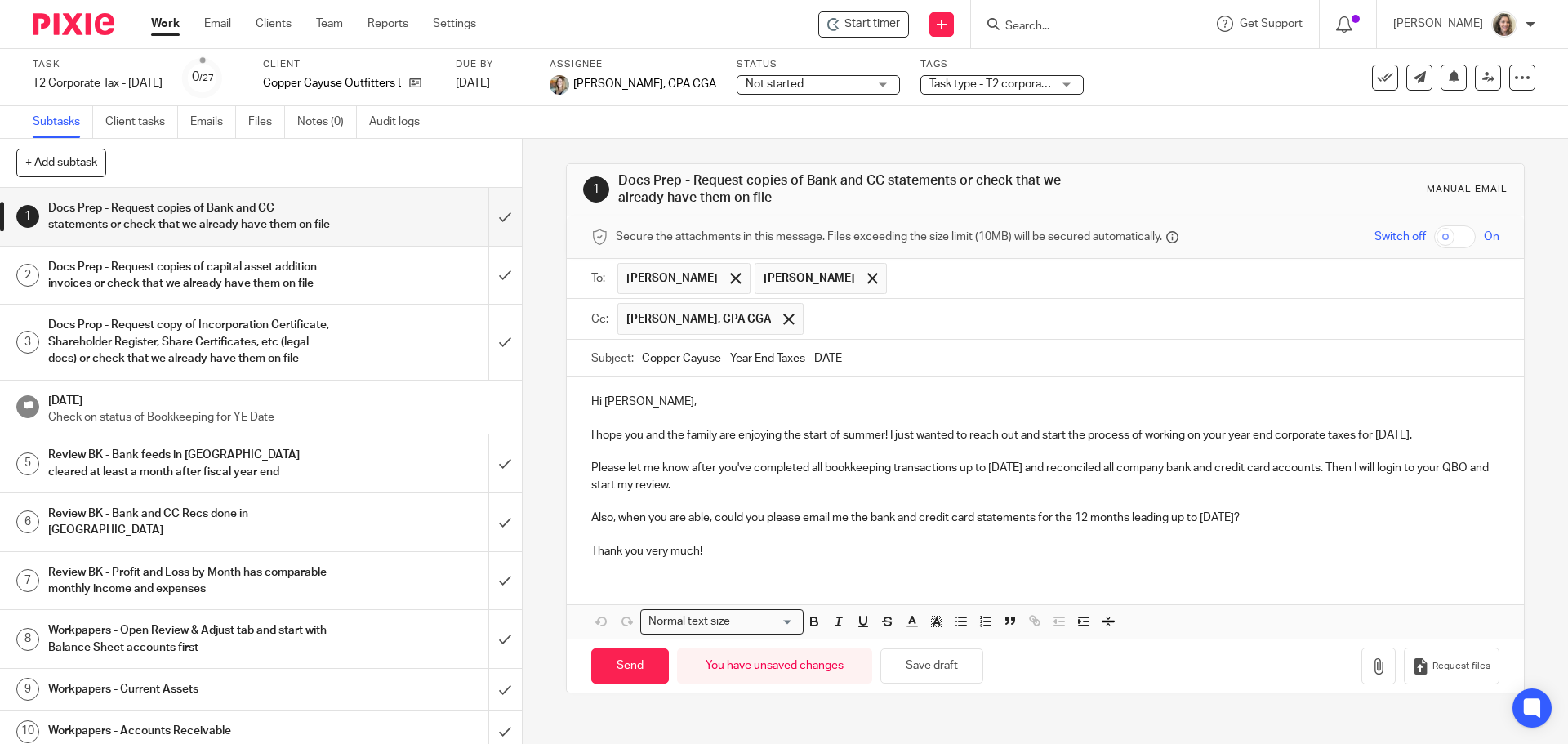
click at [667, 399] on p "Hi Don," at bounding box center [1045, 402] width 907 height 16
drag, startPoint x: 883, startPoint y: 436, endPoint x: 692, endPoint y: 430, distance: 191.1
click at [693, 429] on p "I hope you and the family are enjoying the start of summer! I just wanted to re…" at bounding box center [1045, 435] width 907 height 16
drag, startPoint x: 687, startPoint y: 430, endPoint x: 658, endPoint y: 433, distance: 29.2
click at [673, 432] on p "I hope you and the family are enjoying the start of summer! I just wanted to re…" at bounding box center [1045, 435] width 907 height 16
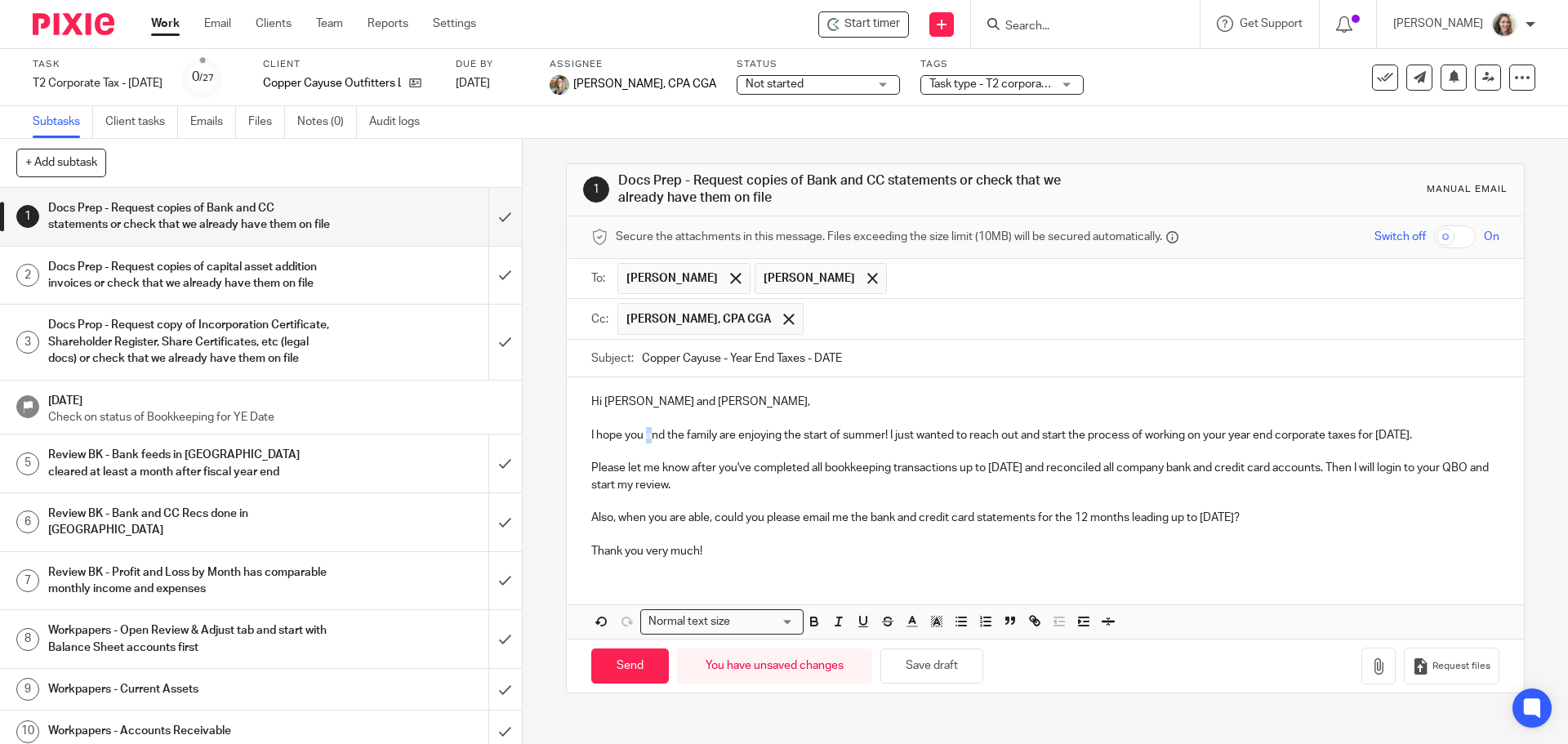
click at [643, 437] on p "I hope you and the family are enjoying the start of summer! I just wanted to re…" at bounding box center [1045, 435] width 907 height 16
drag, startPoint x: 884, startPoint y: 434, endPoint x: 661, endPoint y: 436, distance: 223.0
click at [661, 436] on p "I hope you and the family are enjoying the start of summer! I just wanted to re…" at bounding box center [1045, 435] width 907 height 16
click at [1433, 435] on p "I hope you had an enjoyable Thanksgiving long weekend! I just wanted to reach o…" at bounding box center [1045, 435] width 907 height 16
click at [1356, 515] on p "Also, when you are able, could you please email me the bank and credit card sta…" at bounding box center [1045, 517] width 907 height 16
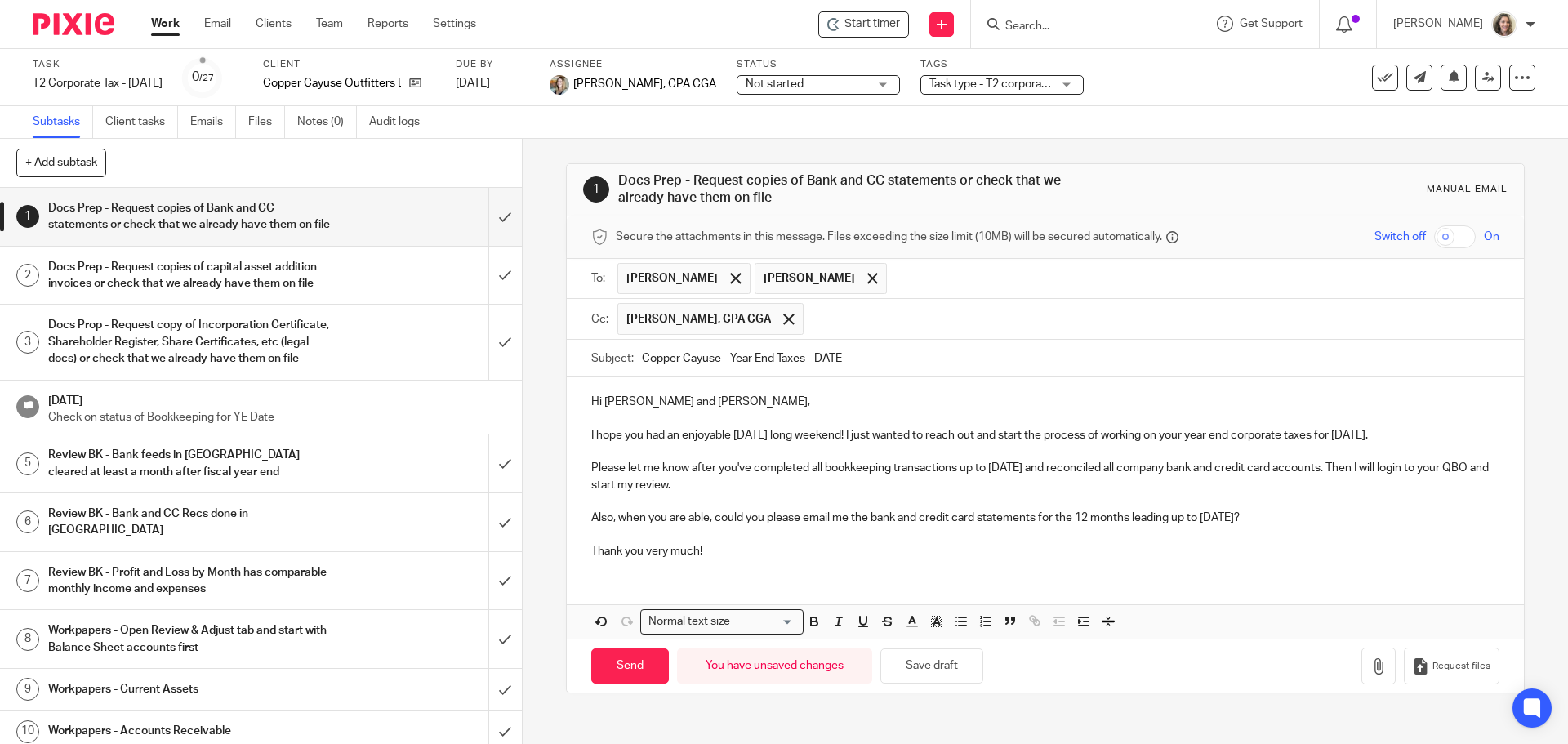
click at [859, 357] on input "Copper Cayuse - Year End Taxes - DATE" at bounding box center [1070, 358] width 857 height 37
type input "Copper Cayuse - Year End Taxes - Sept 30 2025"
click at [1456, 432] on p "I hope you had an enjoyable Thanksgiving long weekend! I just wanted to reach o…" at bounding box center [1045, 435] width 907 height 16
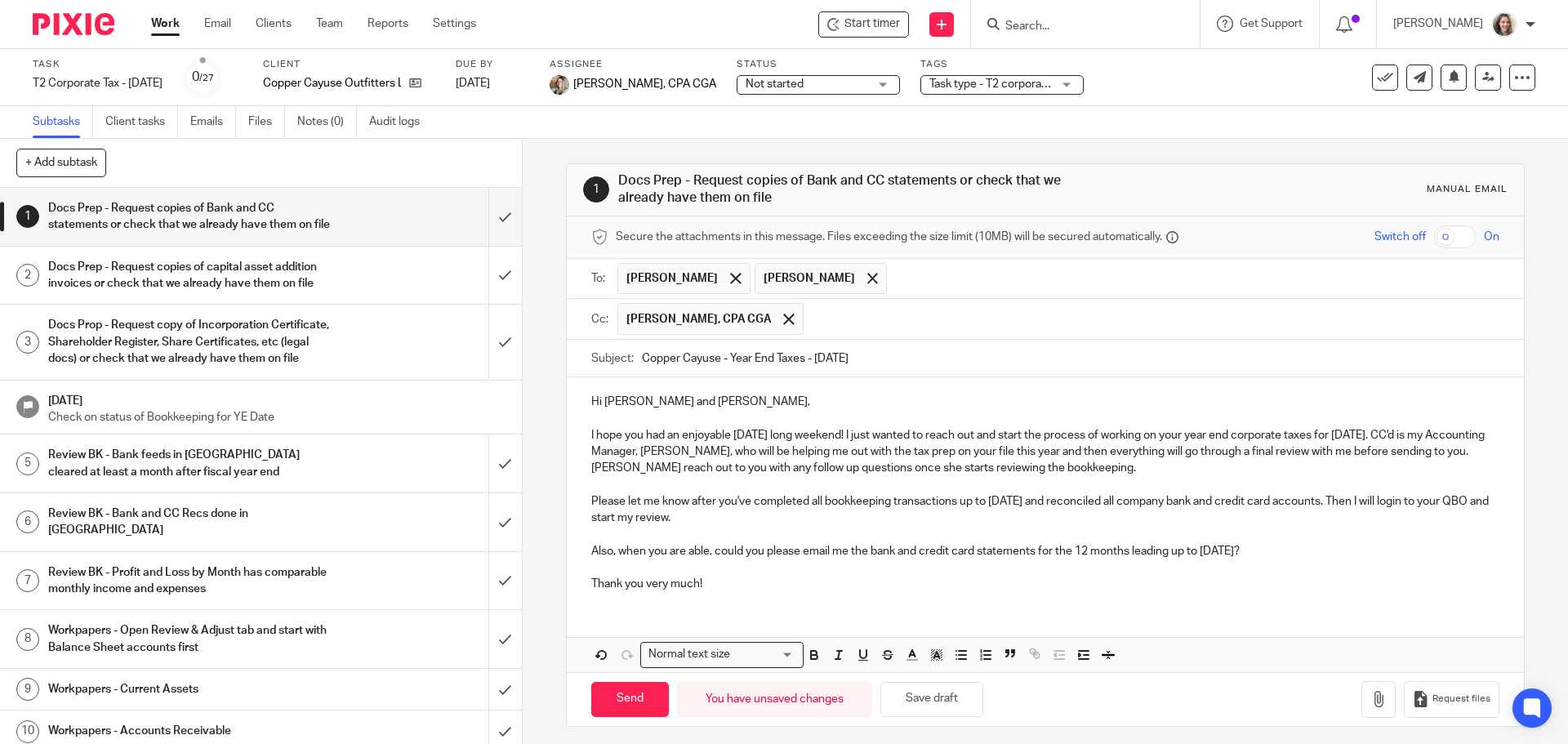
click at [776, 525] on p "Please let me know after you've completed all bookkeeping transactions up to [D…" at bounding box center [1045, 509] width 907 height 34
drag, startPoint x: 779, startPoint y: 523, endPoint x: 570, endPoint y: 502, distance: 210.1
click at [570, 502] on div "Hi Don and Katie, I hope you had an enjoyable Thanksgiving long weekend! I just…" at bounding box center [1045, 491] width 956 height 227
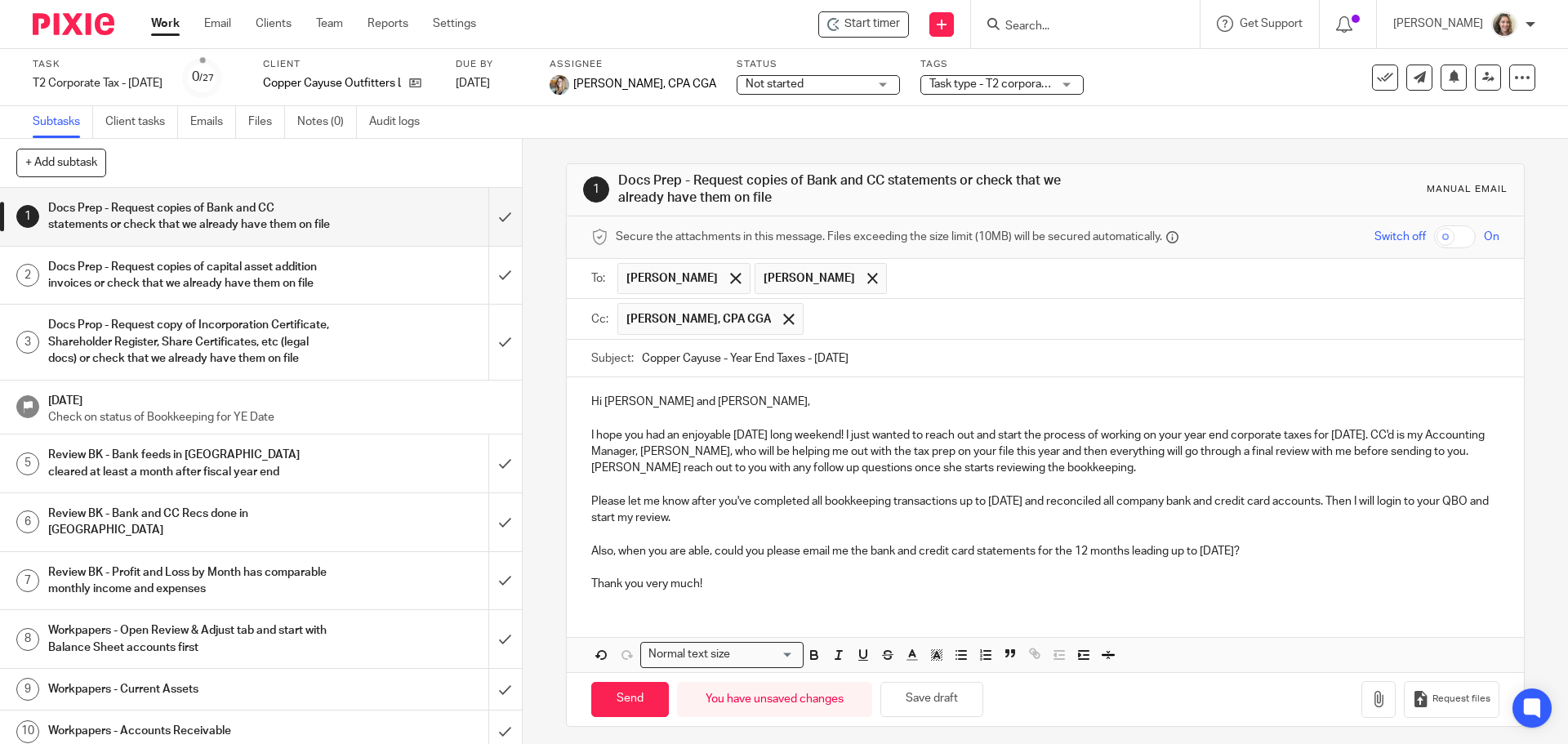
click at [746, 521] on p "Please let me know after you've completed all bookkeeping transactions up to [D…" at bounding box center [1045, 509] width 907 height 34
drag, startPoint x: 783, startPoint y: 517, endPoint x: 626, endPoint y: 504, distance: 157.5
click at [626, 504] on p "Please let me know after you've completed all bookkeeping transactions up to [D…" at bounding box center [1045, 509] width 907 height 34
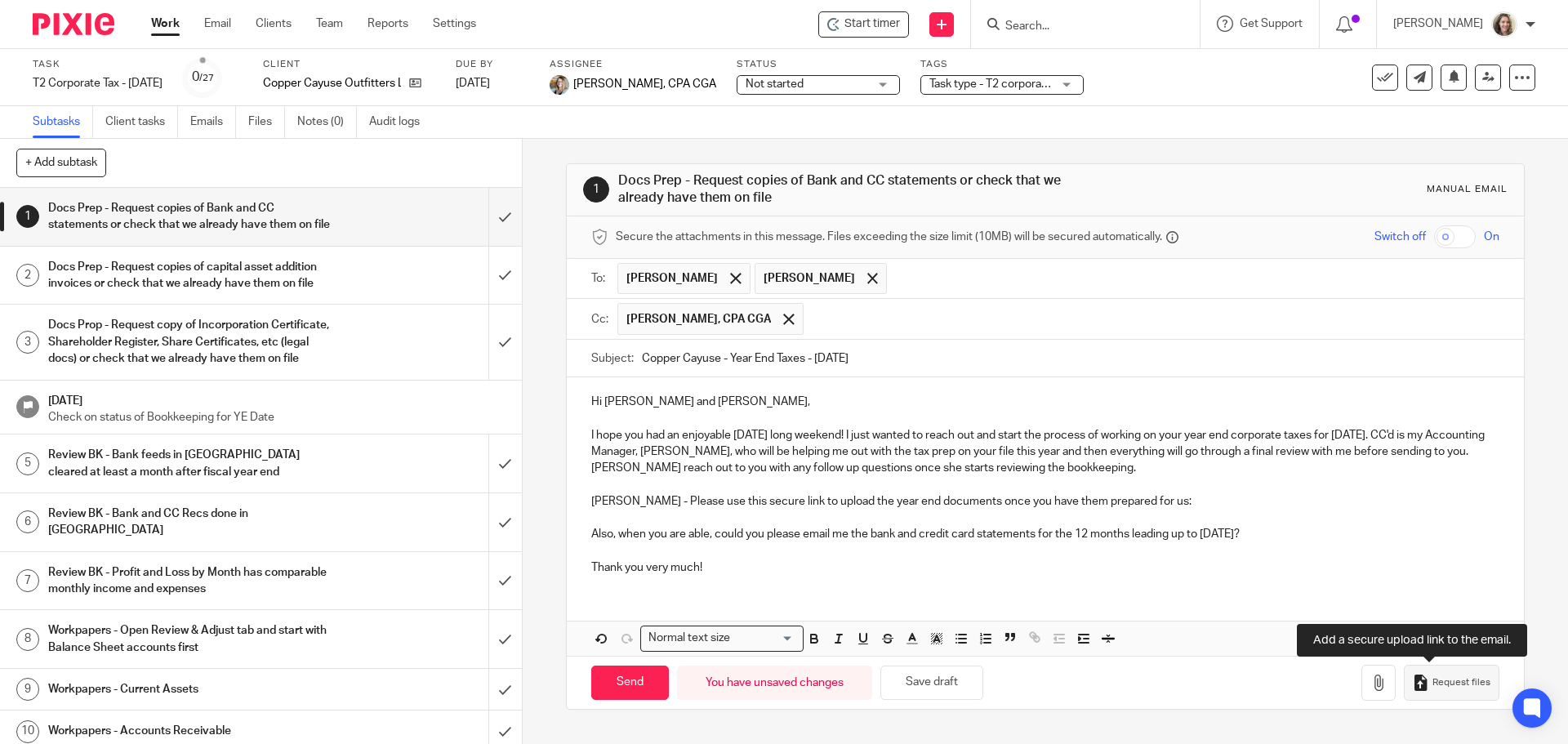
click at [1445, 684] on span "Request files" at bounding box center [1461, 683] width 58 height 13
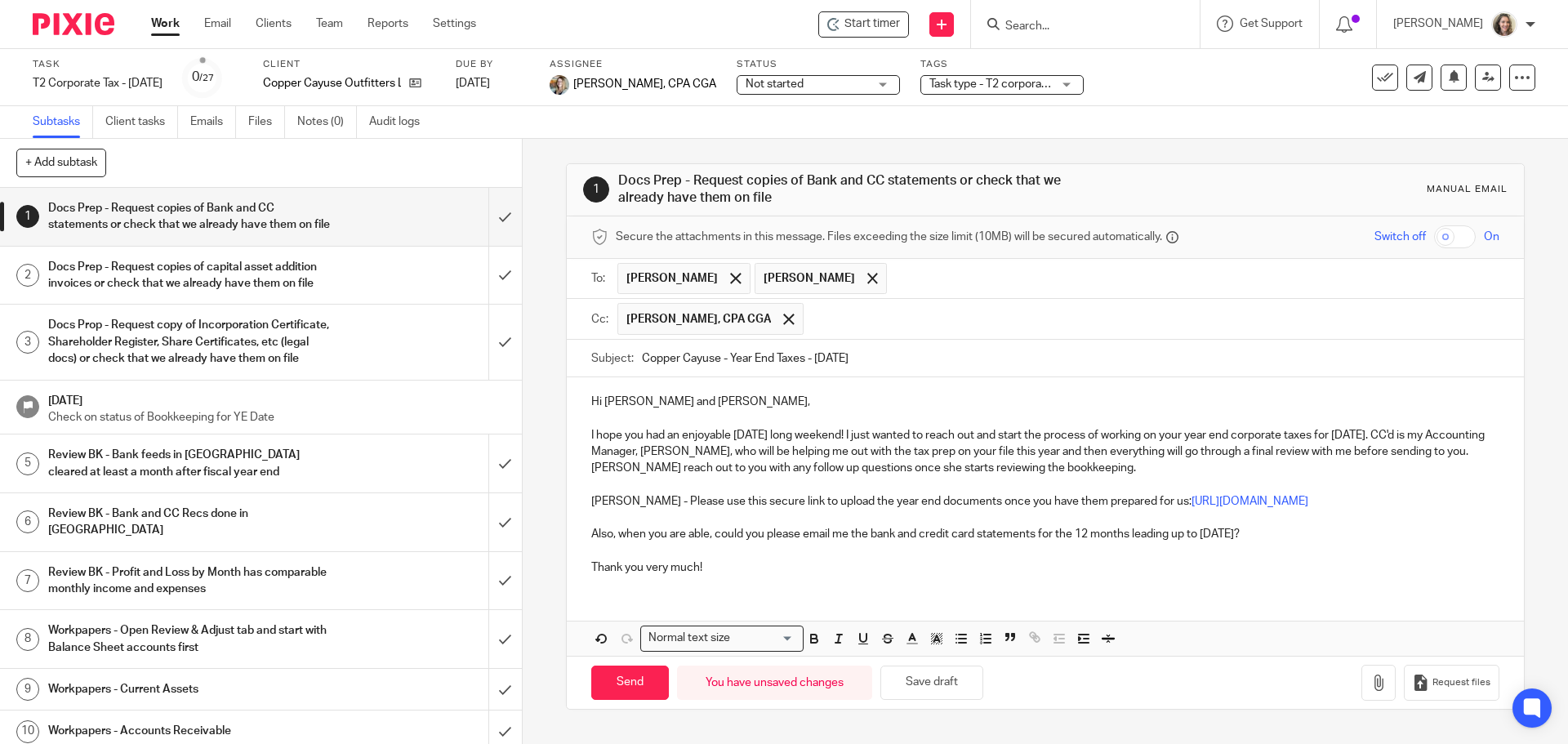
click at [1372, 542] on p "Also, when you are able, could you please email me the bank and credit card sta…" at bounding box center [1045, 534] width 907 height 16
drag, startPoint x: 1380, startPoint y: 546, endPoint x: 577, endPoint y: 551, distance: 803.0
click at [577, 551] on div "Hi Don and Katie, I hope you had an enjoyable Thanksgiving long weekend! I just…" at bounding box center [1045, 483] width 956 height 210
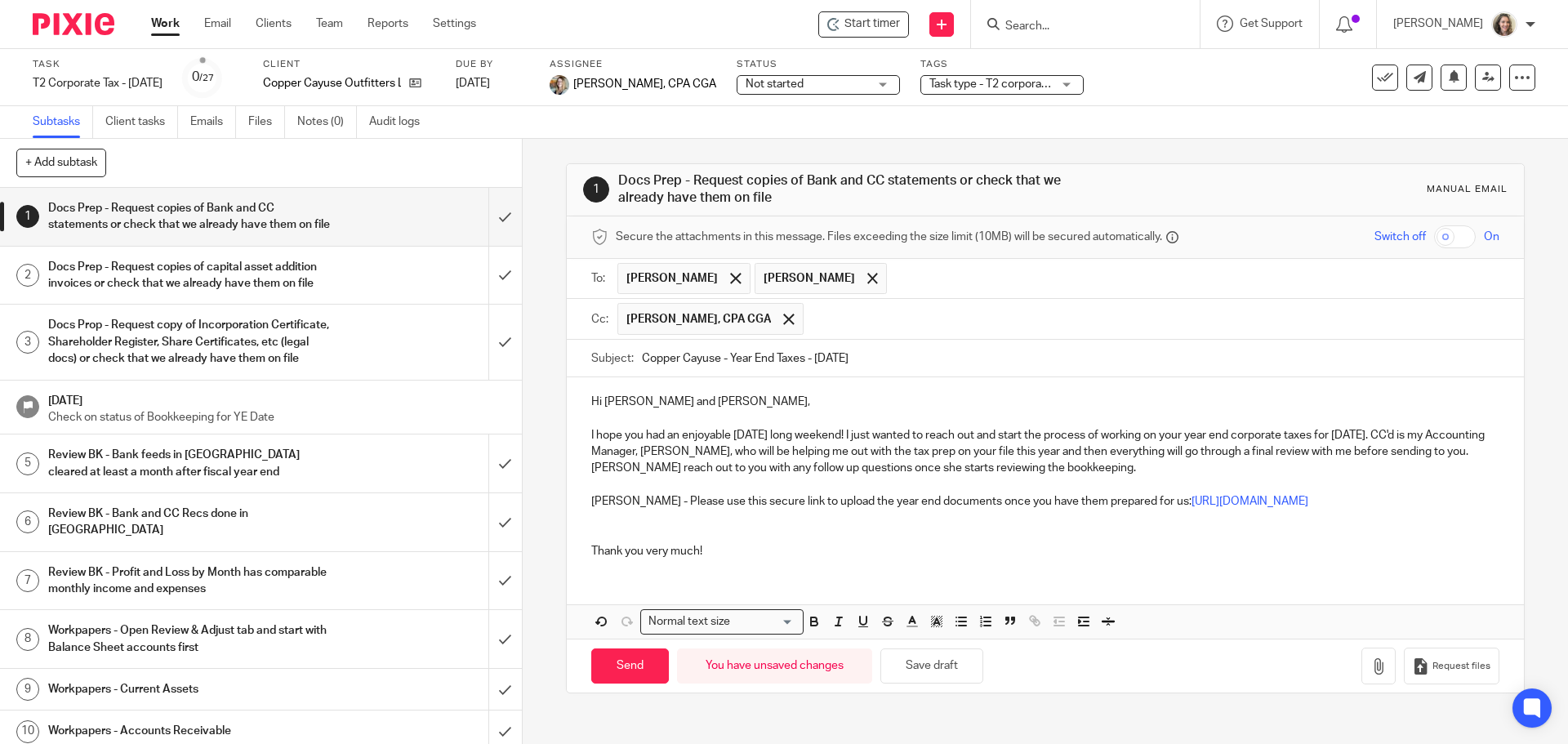
click at [938, 504] on p "Katie - Please use this secure link to upload the year end documents once you h…" at bounding box center [1045, 501] width 907 height 16
click at [722, 543] on p at bounding box center [1045, 526] width 907 height 34
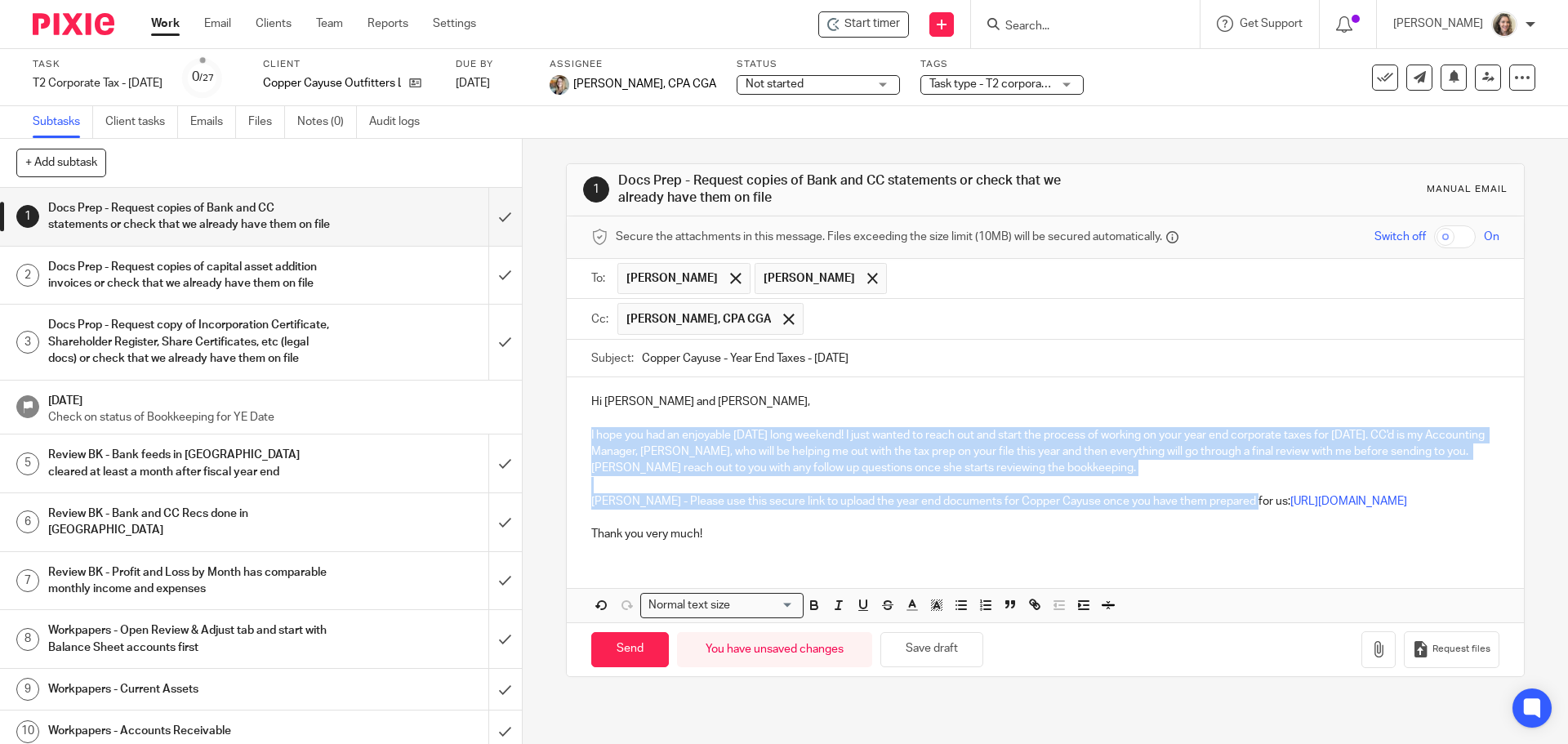
drag, startPoint x: 1185, startPoint y: 501, endPoint x: 571, endPoint y: 435, distance: 617.5
click at [571, 435] on div "Hi Don and Katie, I hope you had an enjoyable Thanksgiving long weekend! I just…" at bounding box center [1045, 466] width 956 height 177
copy div "I hope you had an enjoyable Thanksgiving long weekend! I just wanted to reach o…"
click at [617, 662] on input "Send" at bounding box center [630, 649] width 78 height 35
type input "Sent"
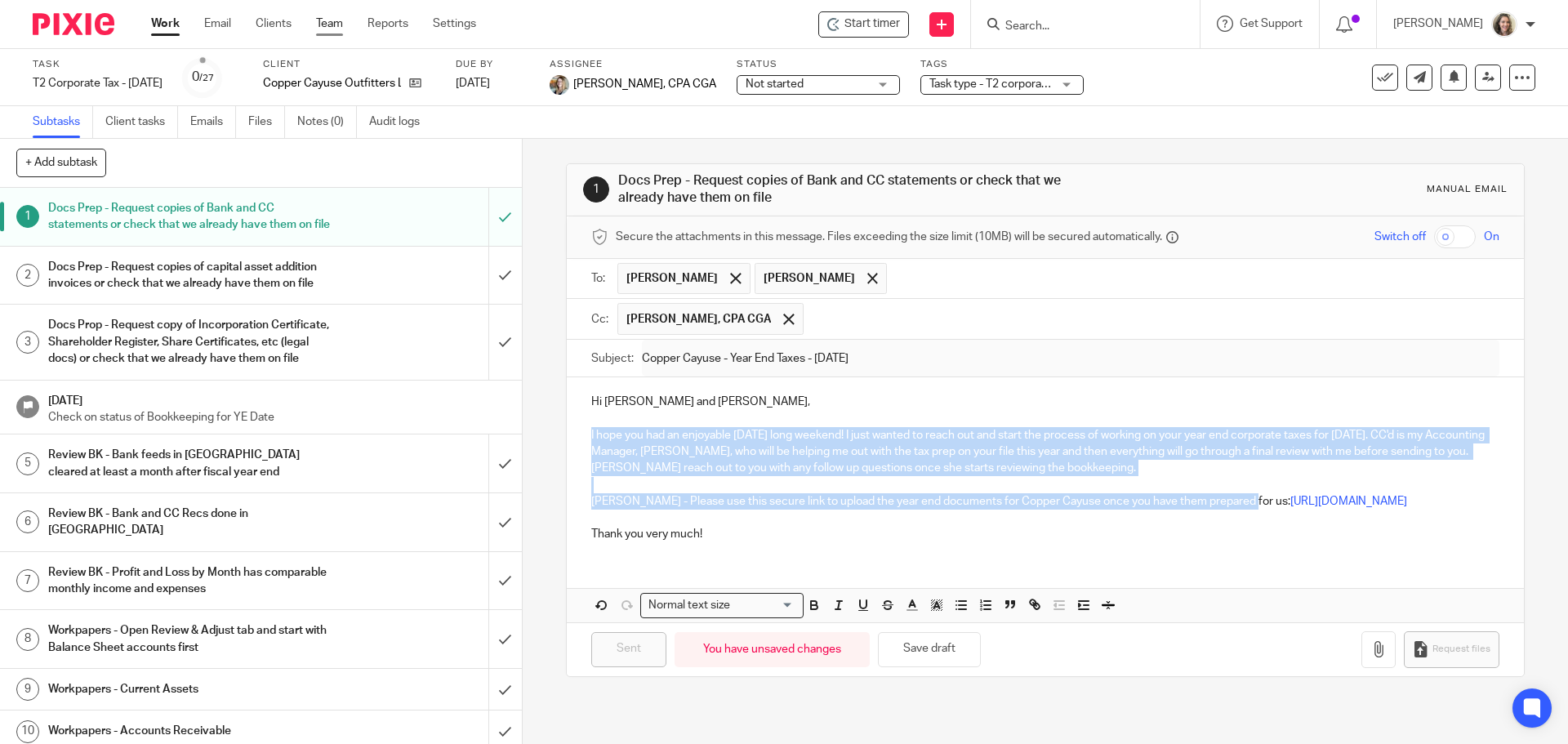
click at [332, 25] on link "Team" at bounding box center [329, 24] width 27 height 16
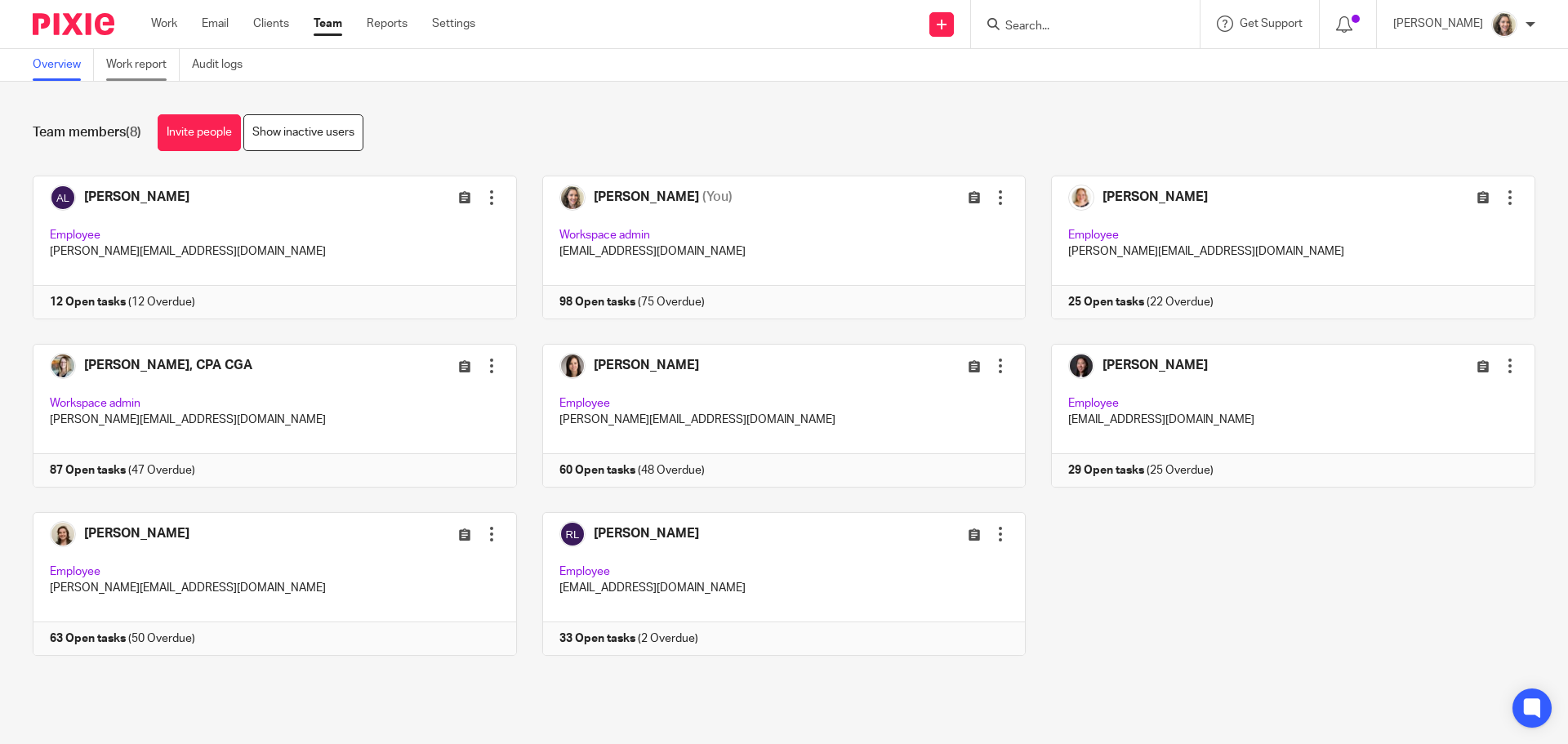
click at [154, 61] on link "Work report" at bounding box center [143, 65] width 73 height 32
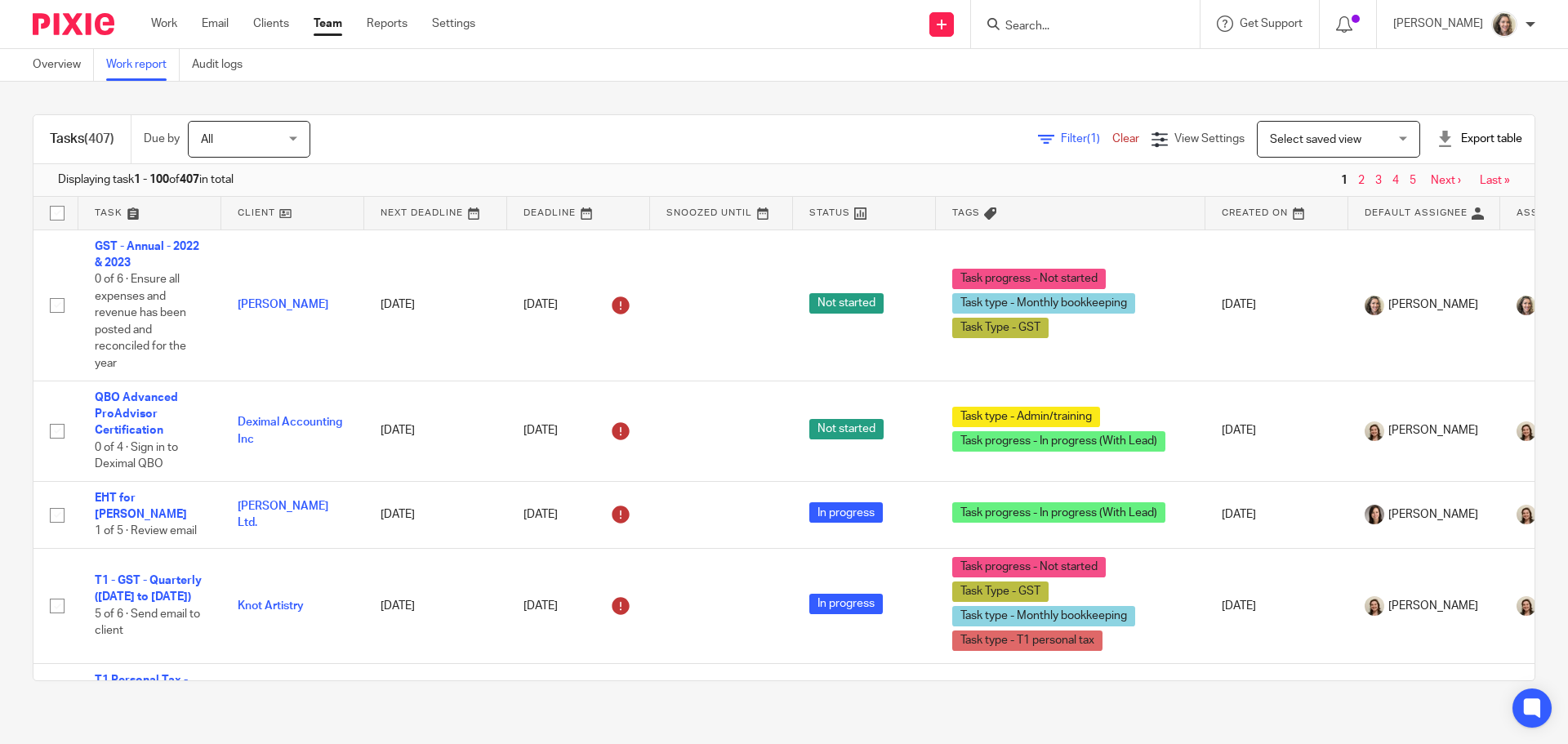
click at [1307, 143] on span "Select saved view" at bounding box center [1316, 139] width 91 height 12
click at [1038, 136] on link "Filter (1)" at bounding box center [1074, 139] width 74 height 12
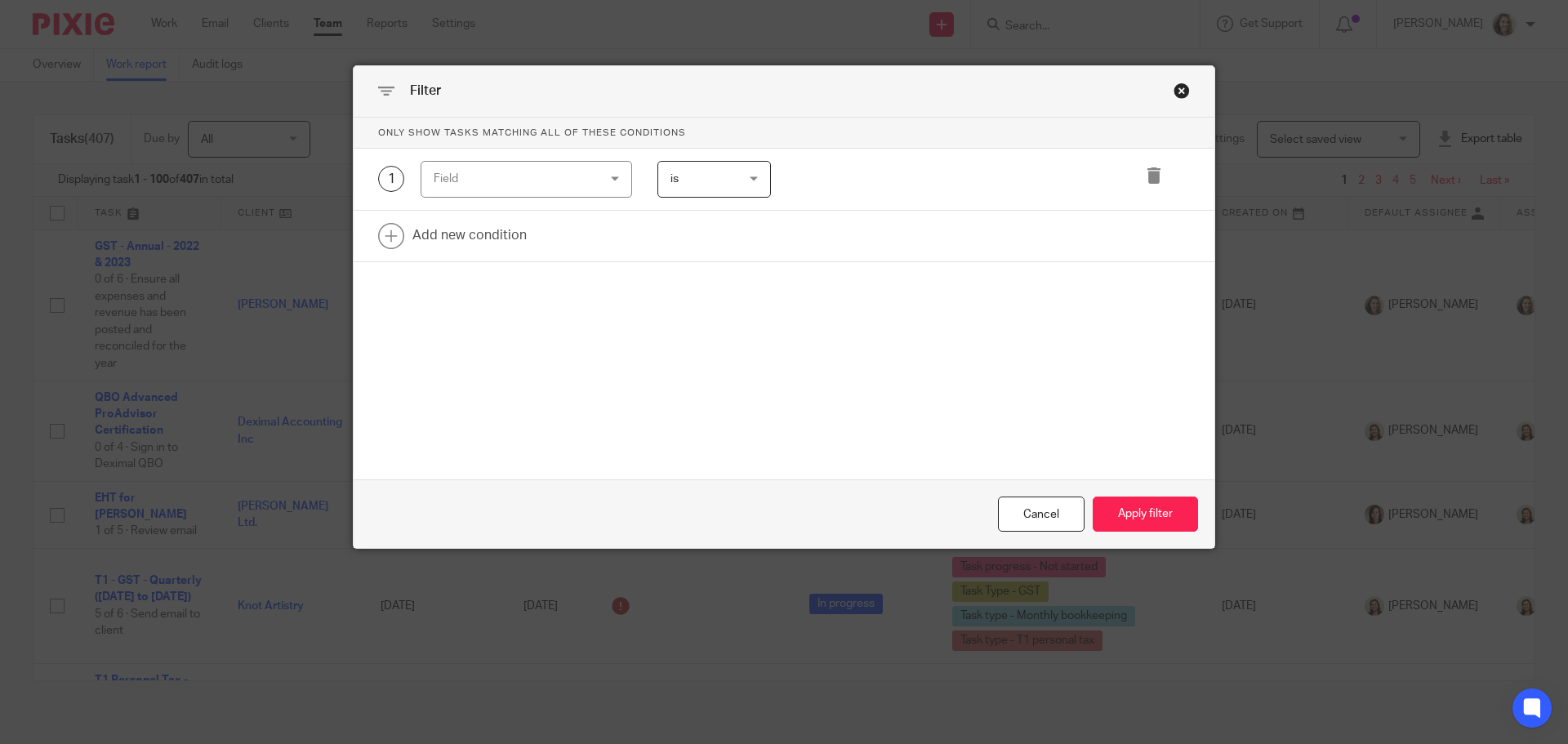
click at [535, 188] on div "Field" at bounding box center [512, 179] width 157 height 35
type input "tag"
click at [462, 296] on li "Tags" at bounding box center [521, 297] width 210 height 33
click at [837, 174] on input "Search for option" at bounding box center [955, 178] width 311 height 28
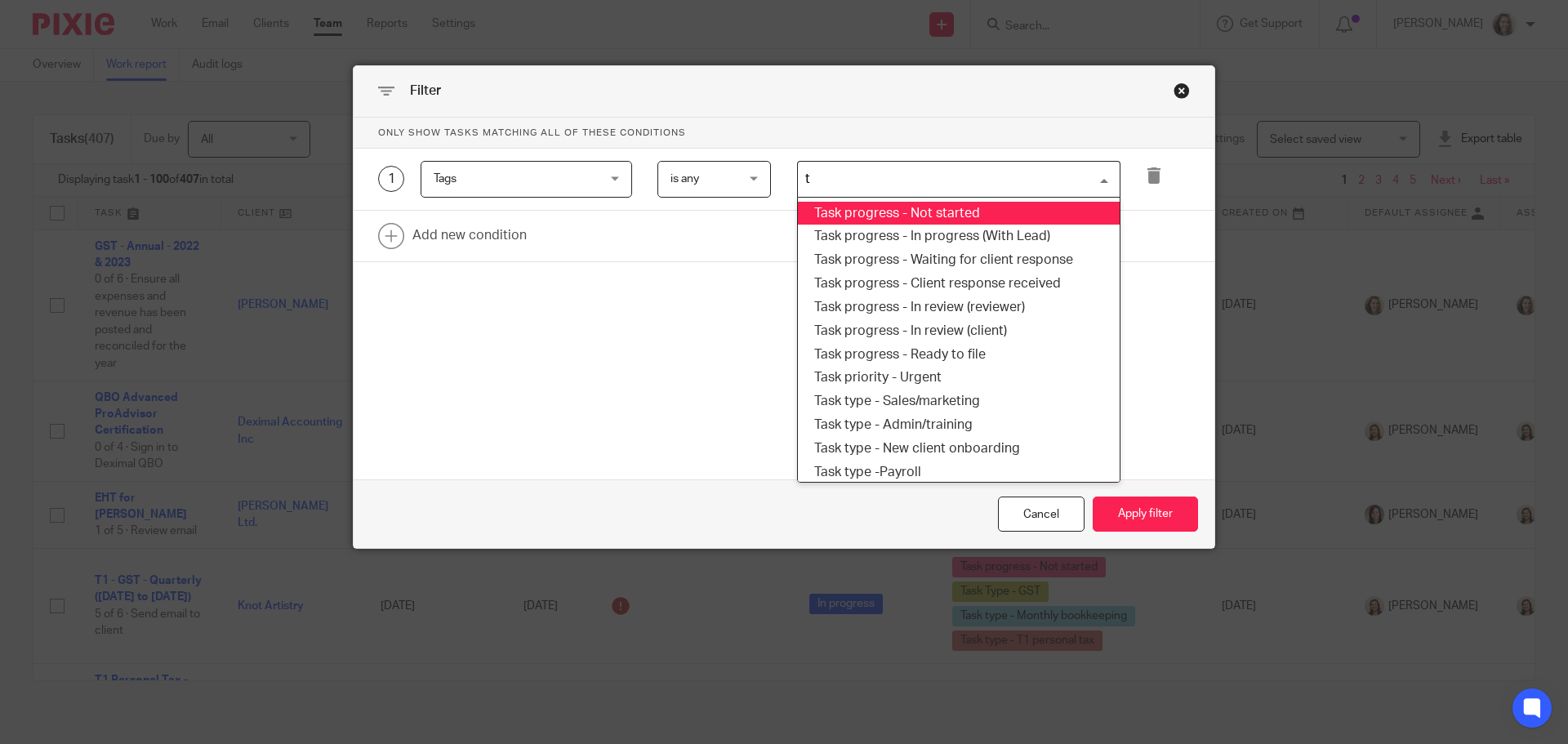
type input "t2"
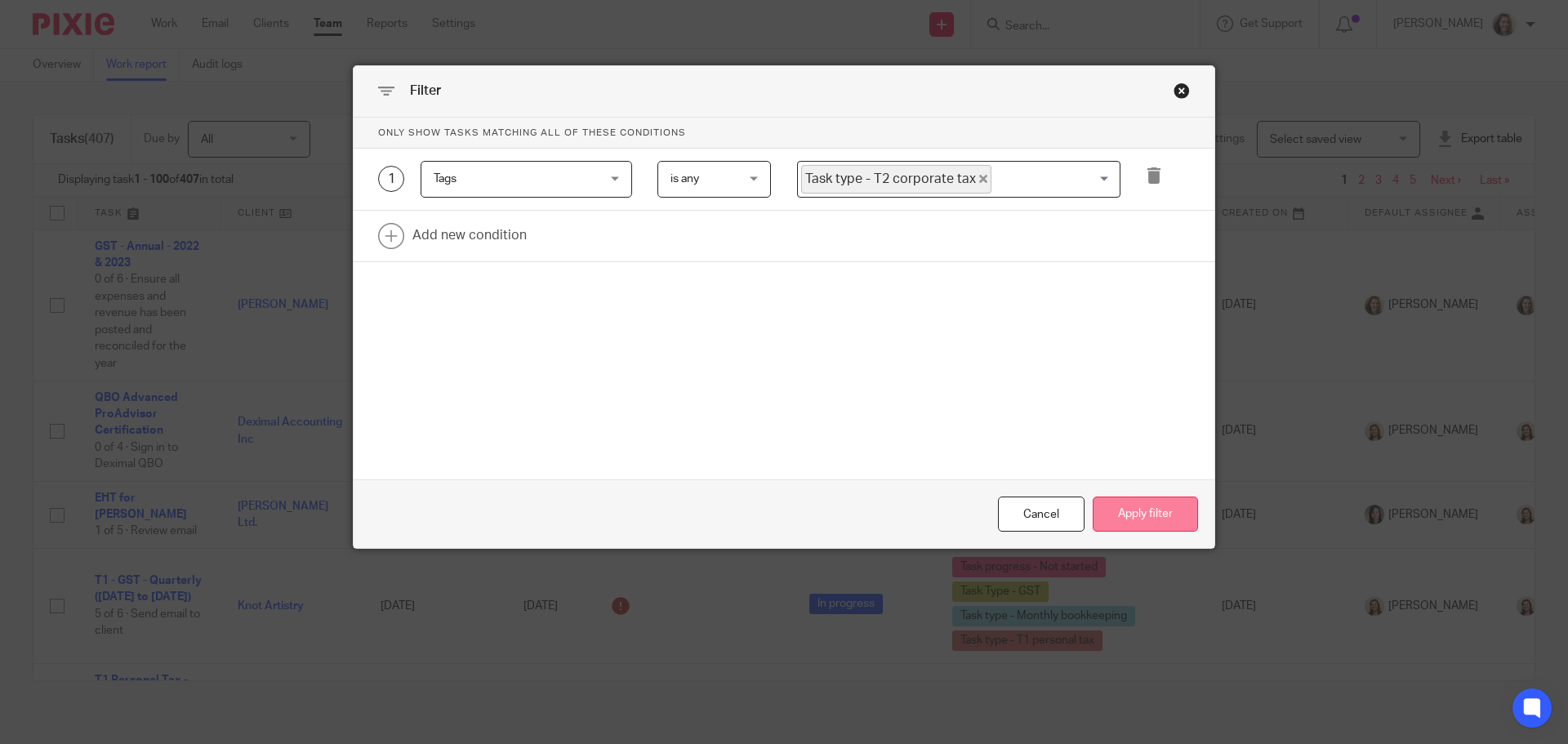
click at [1148, 516] on button "Apply filter" at bounding box center [1145, 514] width 105 height 35
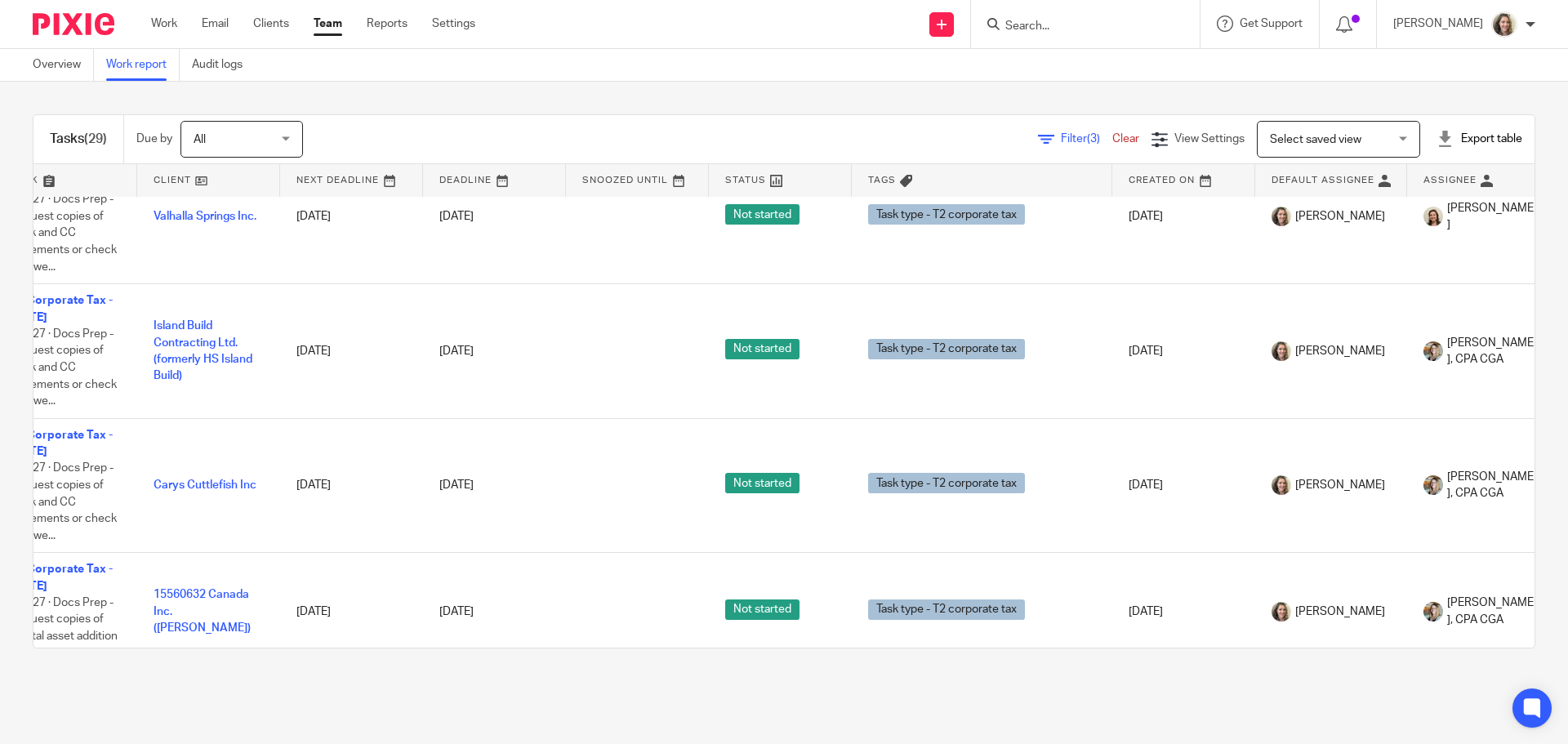
scroll to position [2205, 84]
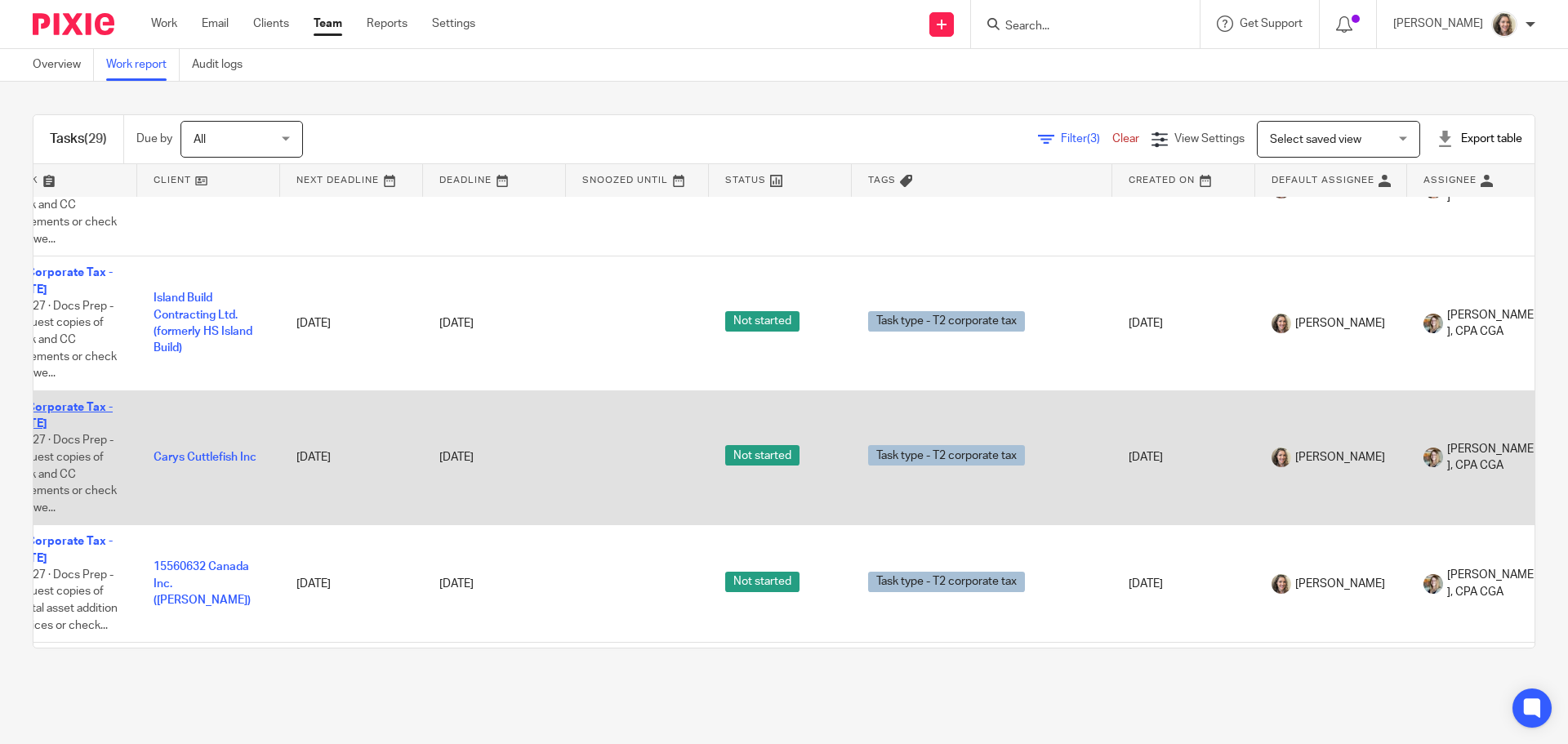
click at [75, 401] on link "T2 Corporate Tax - [DATE]" at bounding box center [62, 415] width 102 height 27
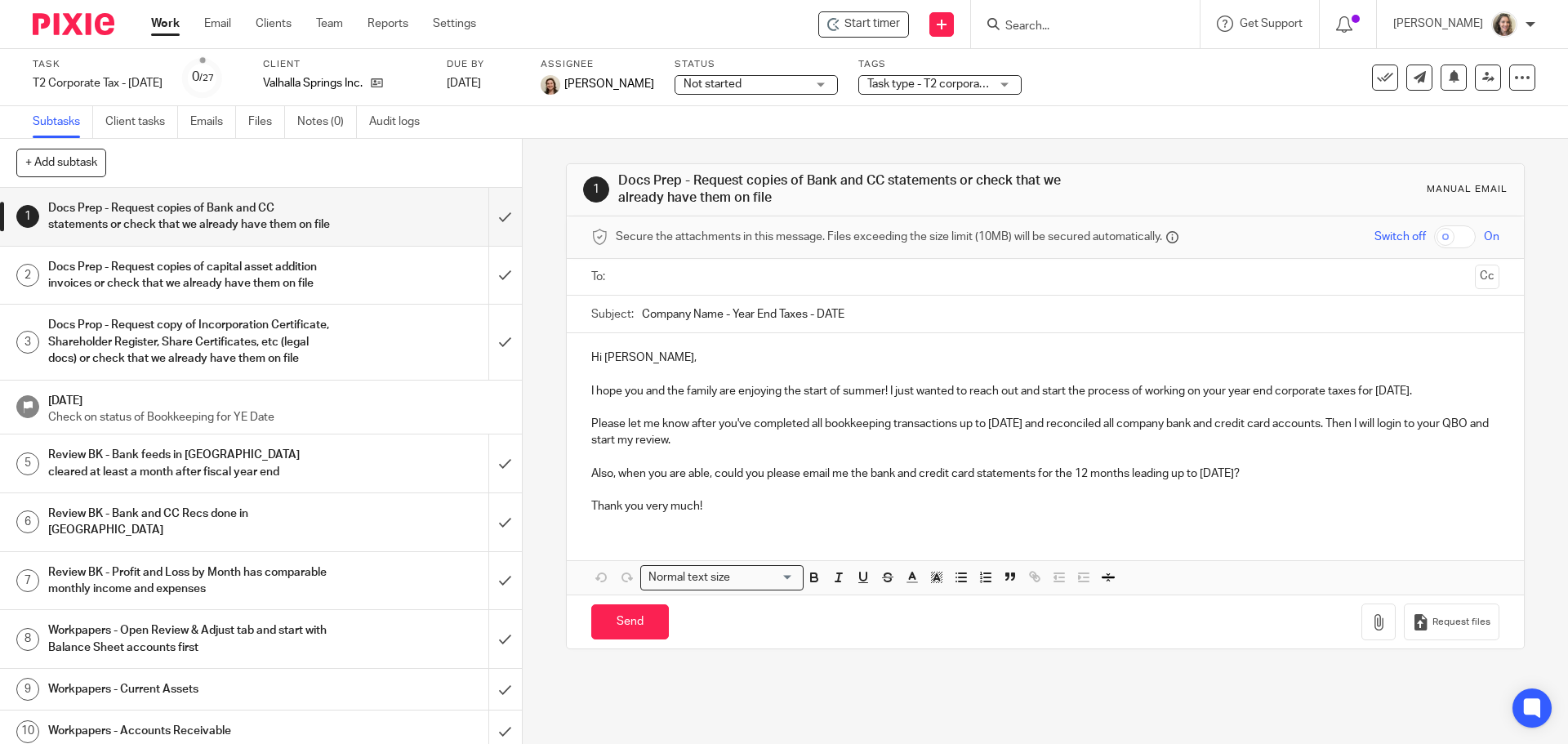
click at [728, 277] on input "text" at bounding box center [1044, 277] width 846 height 19
click at [786, 482] on p "Also, when you are able, could you please email me the bank and credit card sta…" at bounding box center [1045, 477] width 907 height 16
click at [760, 514] on p "Thank you very much!" at bounding box center [1045, 510] width 907 height 16
click at [1475, 282] on button "Cc" at bounding box center [1487, 278] width 25 height 25
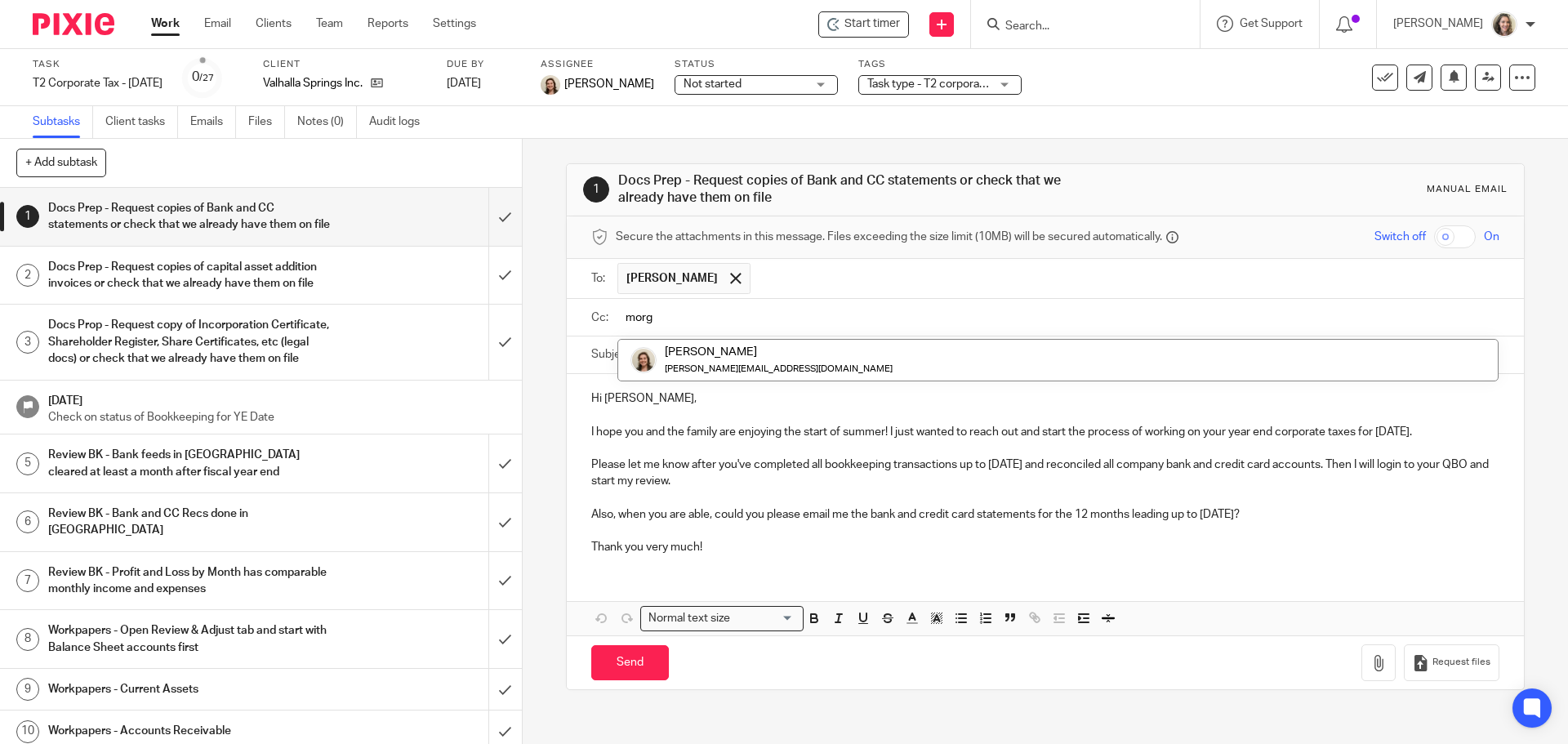
type input "morg"
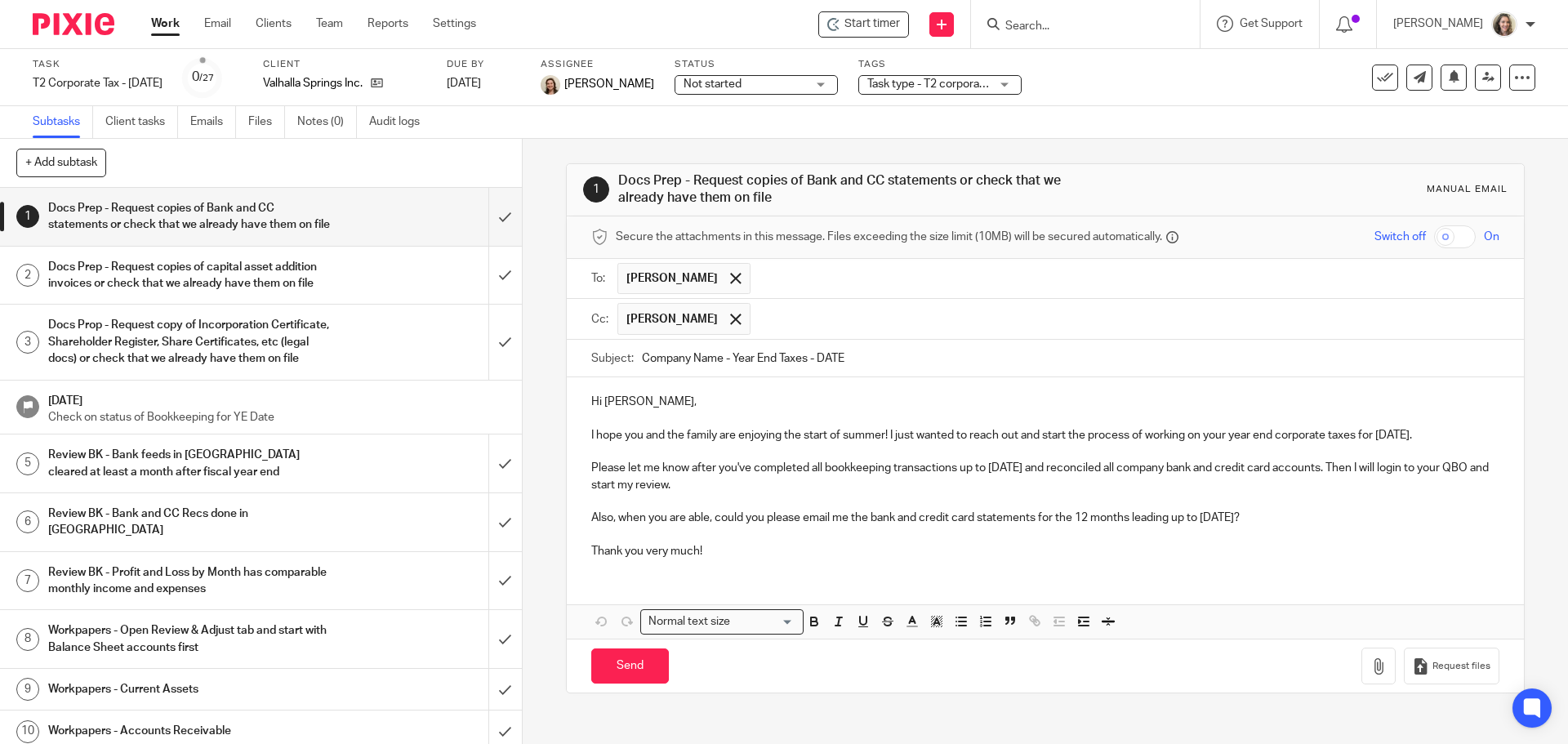
click at [812, 401] on p "Hi Nico," at bounding box center [1045, 402] width 907 height 16
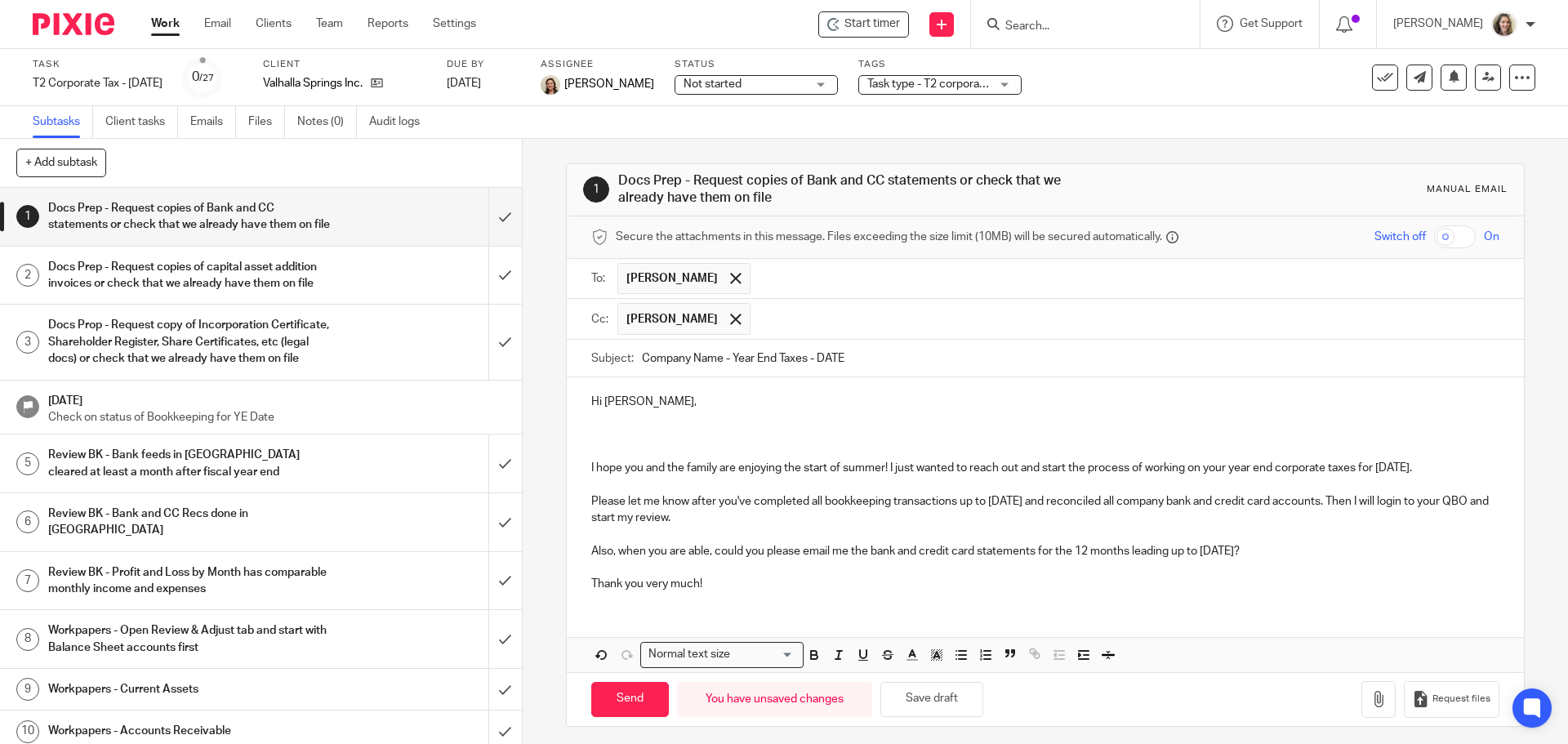
paste div
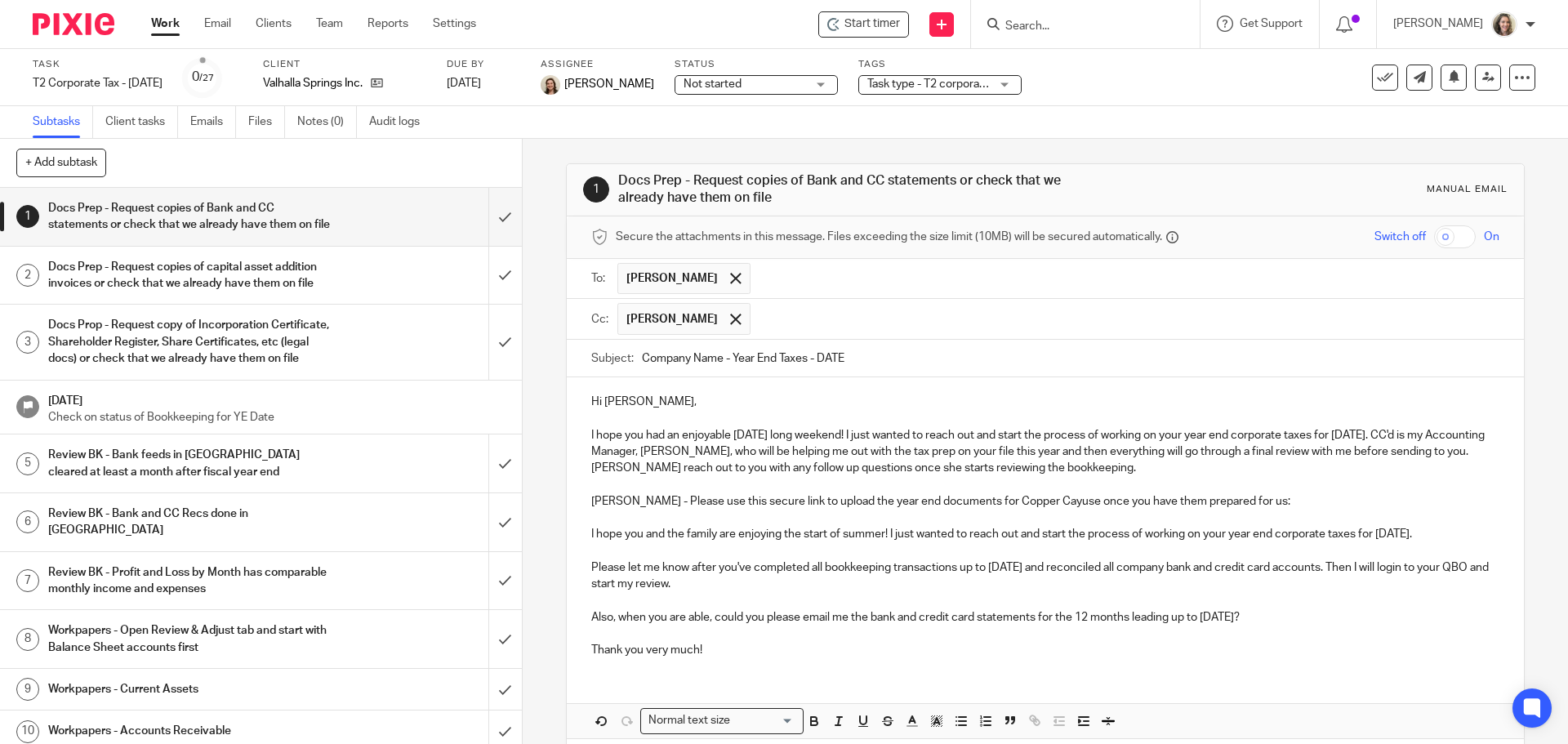
click at [787, 393] on div "Hi Nico, I hope you had an enjoyable Thanksgiving long weekend! I just wanted t…" at bounding box center [1045, 524] width 956 height 293
click at [661, 363] on input "Company Name - Year End Taxes - DATE" at bounding box center [1070, 358] width 857 height 37
drag, startPoint x: 707, startPoint y: 355, endPoint x: 600, endPoint y: 356, distance: 107.0
click at [600, 356] on div "Subject: Company Name - Year End Taxes - DATE" at bounding box center [1045, 358] width 907 height 37
click at [880, 358] on input "Valhalla Springs Inc - Year End Taxes - DATE" at bounding box center [1070, 358] width 857 height 37
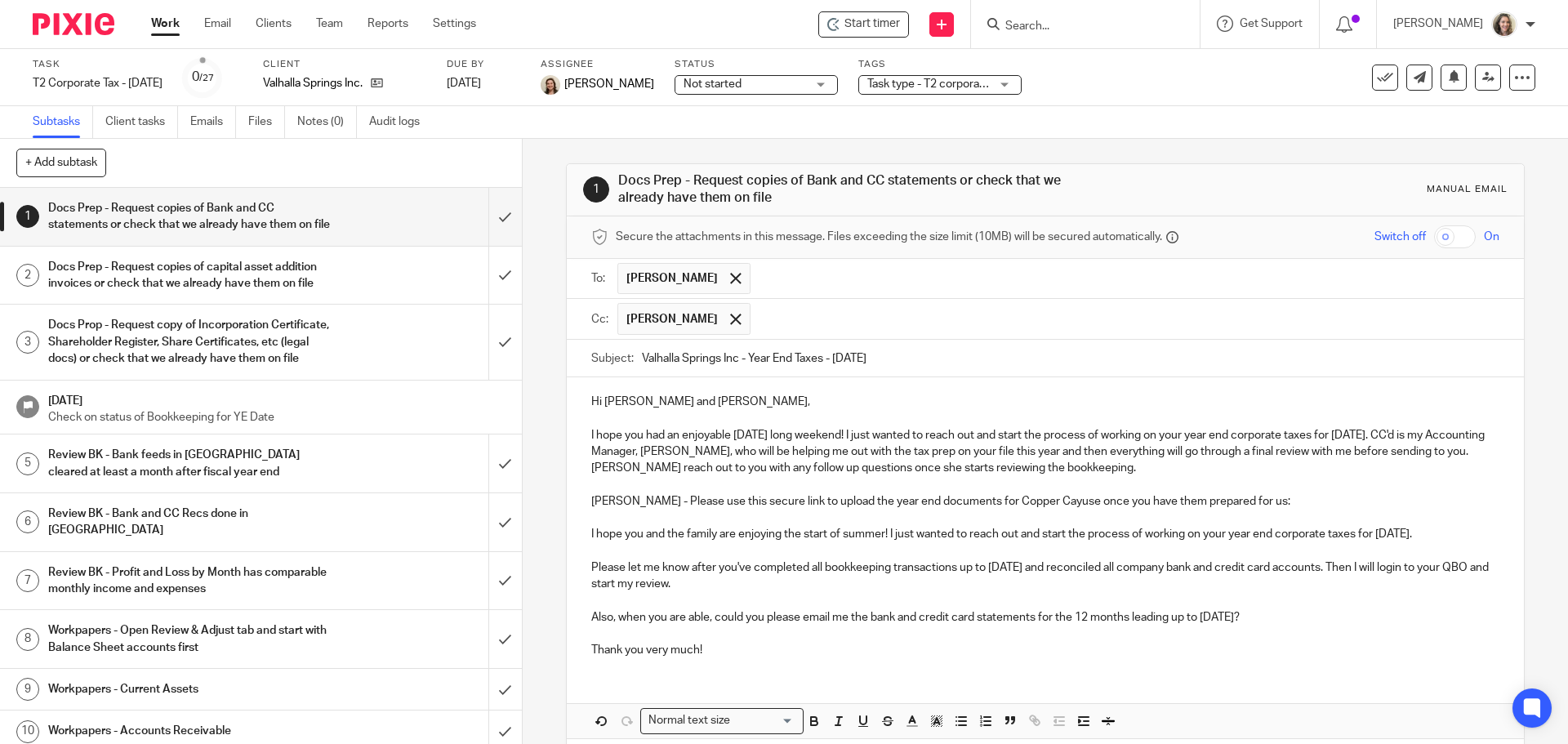
type input "Valhalla Springs Inc - Year End Taxes - Sept 30 2025"
drag, startPoint x: 615, startPoint y: 452, endPoint x: 721, endPoint y: 449, distance: 106.0
click at [721, 449] on p "I hope you had an enjoyable [DATE] long weekend! I just wanted to reach out and…" at bounding box center [1045, 452] width 907 height 49
click at [717, 449] on p "I hope you had an enjoyable Thanksgiving long weekend! I just wanted to reach o…" at bounding box center [1045, 452] width 907 height 49
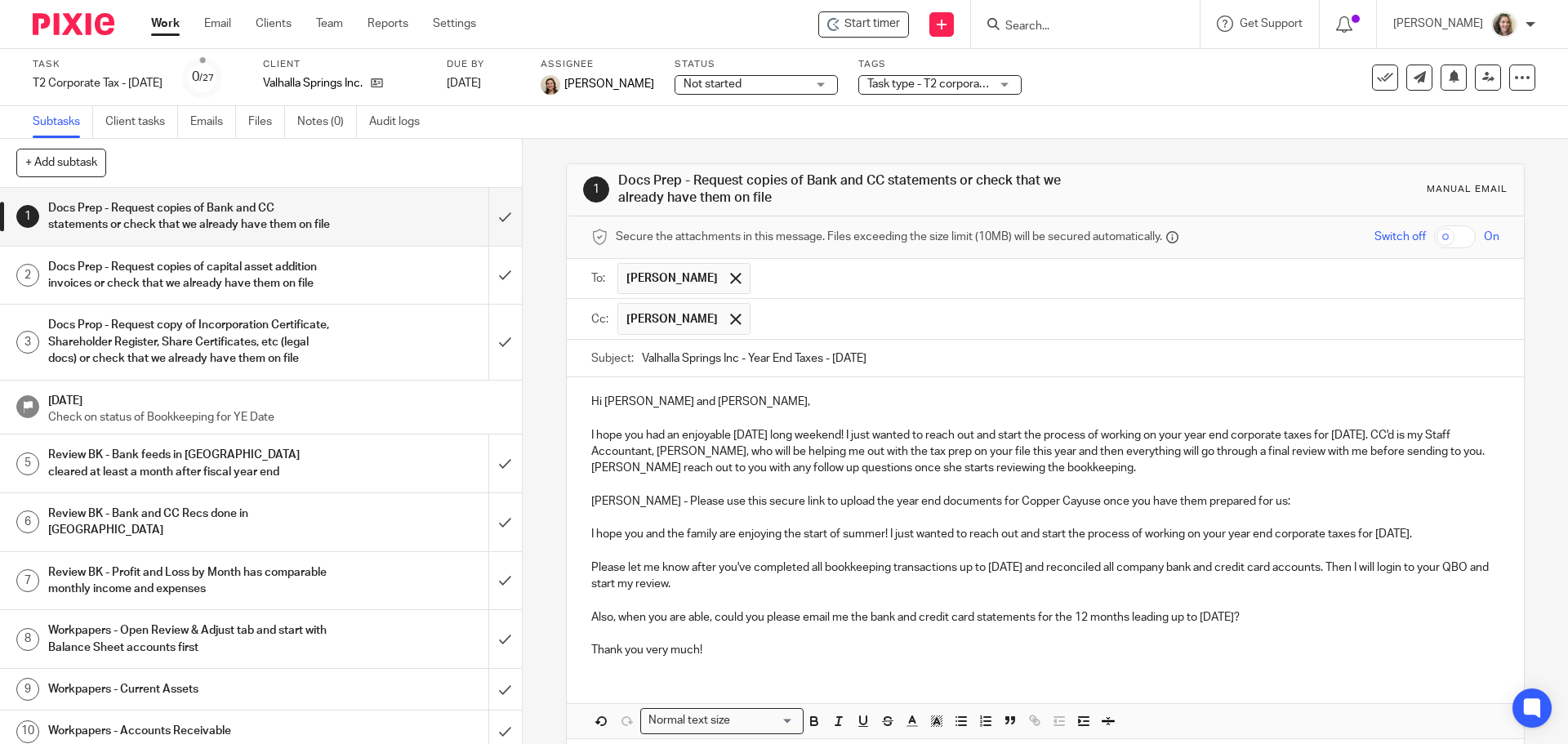
click at [629, 466] on p "I hope you had an enjoyable Thanksgiving long weekend! I just wanted to reach o…" at bounding box center [1045, 452] width 907 height 49
click at [959, 524] on p at bounding box center [1045, 517] width 907 height 16
drag, startPoint x: 1472, startPoint y: 531, endPoint x: 587, endPoint y: 495, distance: 885.7
click at [587, 495] on div "Hi Nico and Amy, I hope you had an enjoyable Thanksgiving long weekend! I just …" at bounding box center [1045, 524] width 956 height 293
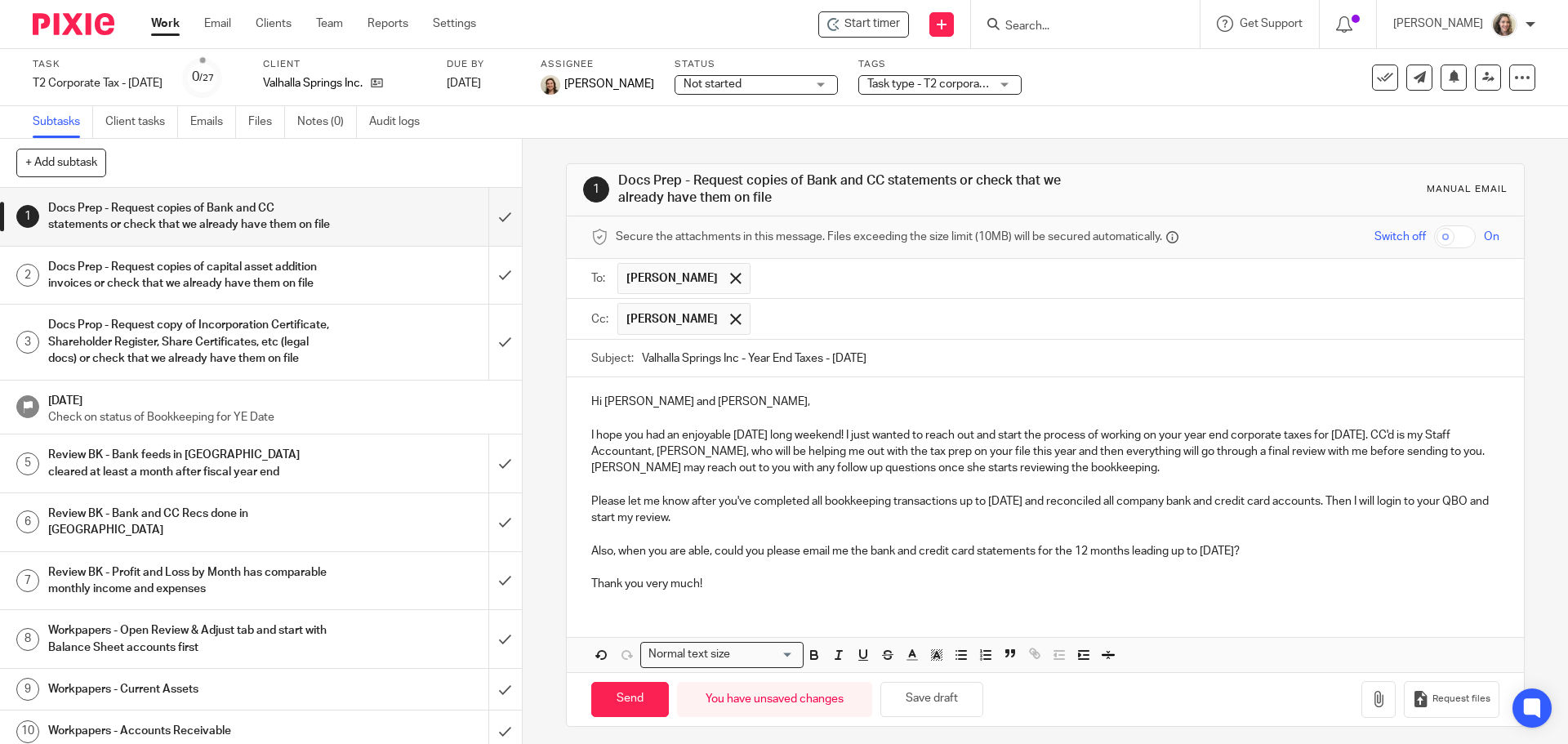
click at [646, 504] on p "Please let me know after you've completed all bookkeeping transactions up to Se…" at bounding box center [1045, 509] width 907 height 34
click at [1052, 501] on p "Please let us know after you've completed all bookkeeping transactions up to Se…" at bounding box center [1045, 509] width 907 height 34
click at [1390, 501] on p "Please let us know after you've completed all bookkeeping transactions up to [D…" at bounding box center [1045, 509] width 907 height 34
click at [697, 519] on p "Please let us know after you've completed all bookkeeping transactions up to [D…" at bounding box center [1045, 509] width 907 height 34
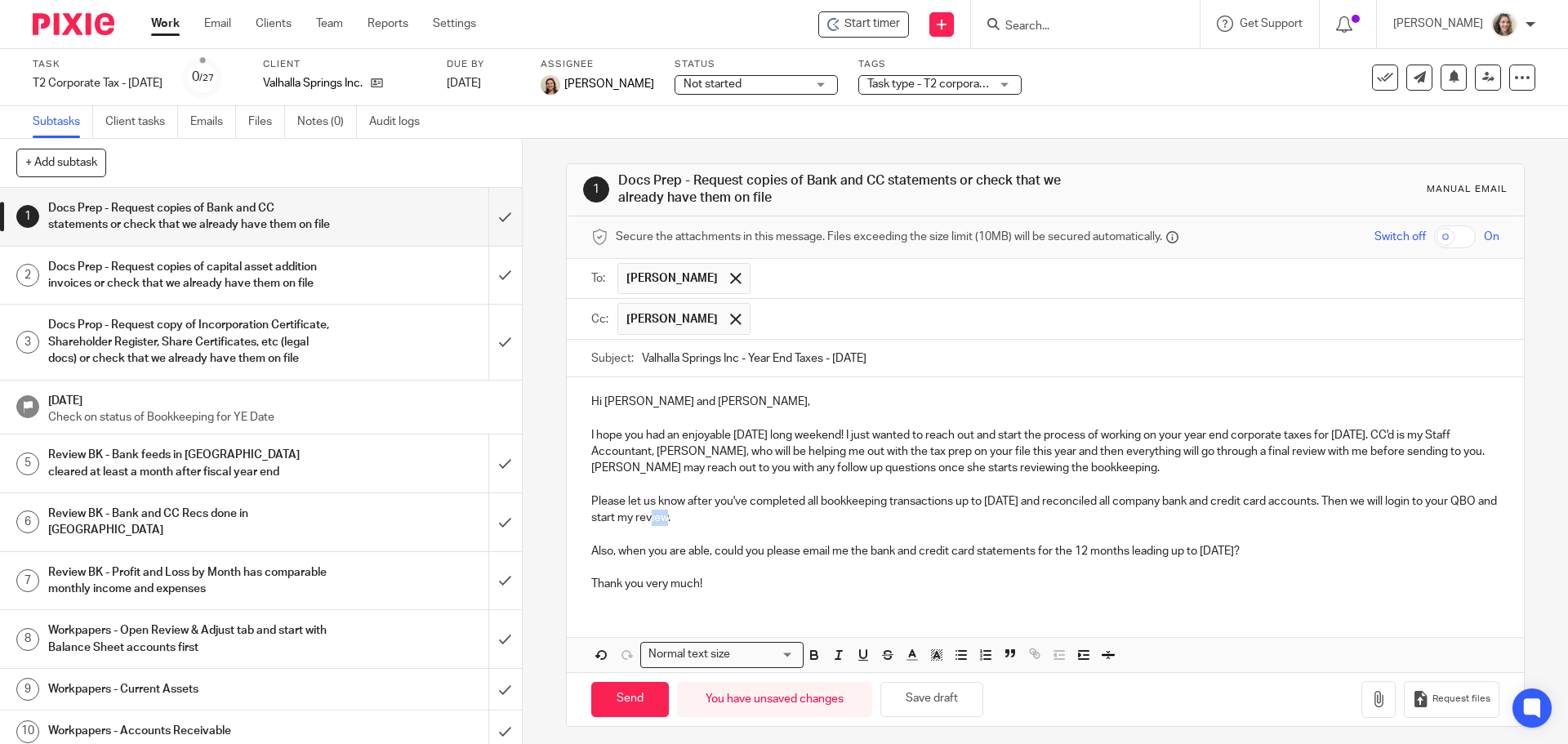
click at [697, 519] on p "Please let us know after you've completed all bookkeeping transactions up to [D…" at bounding box center [1045, 509] width 907 height 34
click at [845, 516] on p "Please let us know after you've completed all bookkeeping transactions up to Se…" at bounding box center [1045, 509] width 907 height 34
click at [816, 553] on p "Also, when you are able, could you please email me the bank and credit card sta…" at bounding box center [1045, 551] width 907 height 16
click at [1262, 553] on p "Also, when you are able, could you please send us the bank and credit card stat…" at bounding box center [1045, 551] width 907 height 16
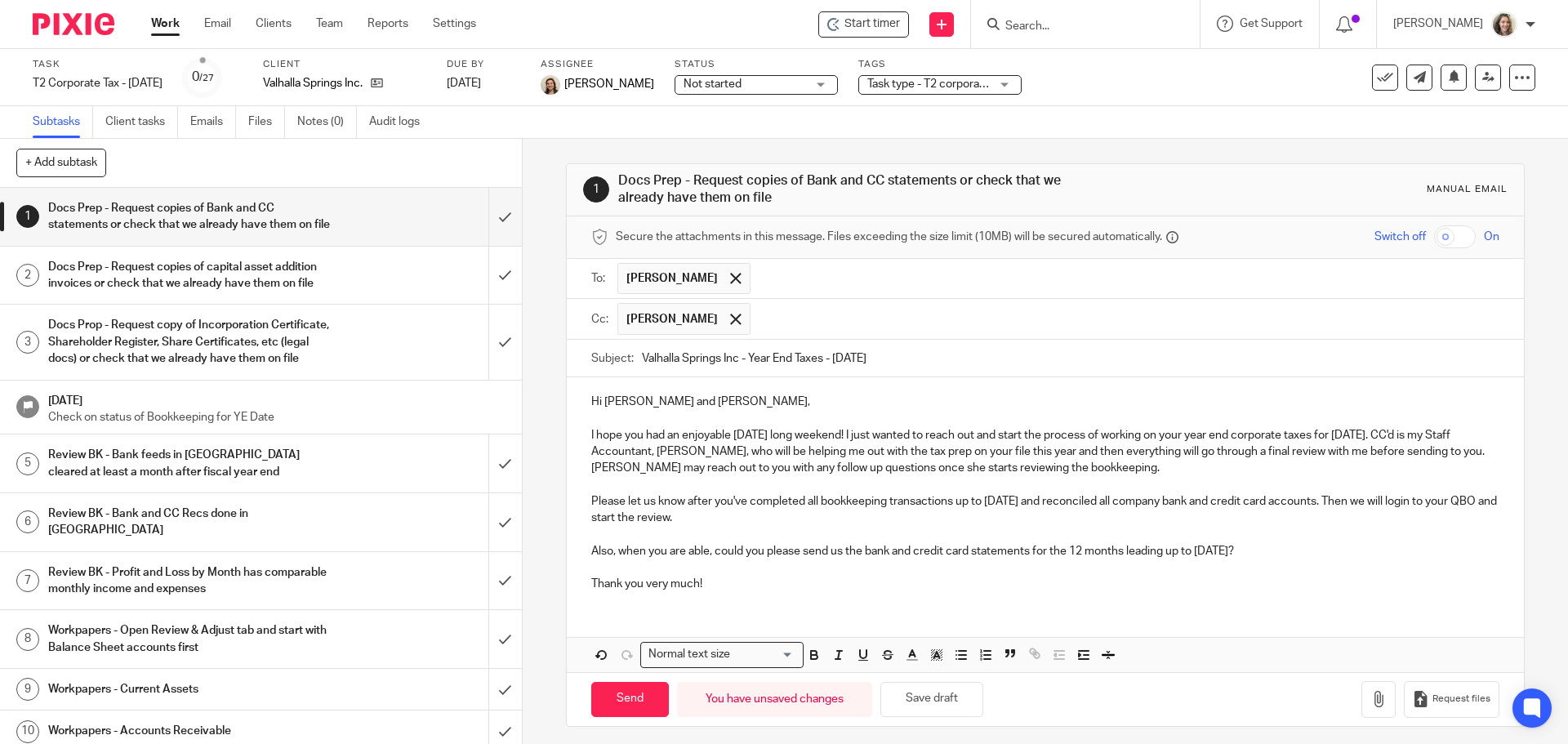
click at [1296, 547] on p "Also, when you are able, could you please send us the bank and credit card stat…" at bounding box center [1045, 551] width 907 height 16
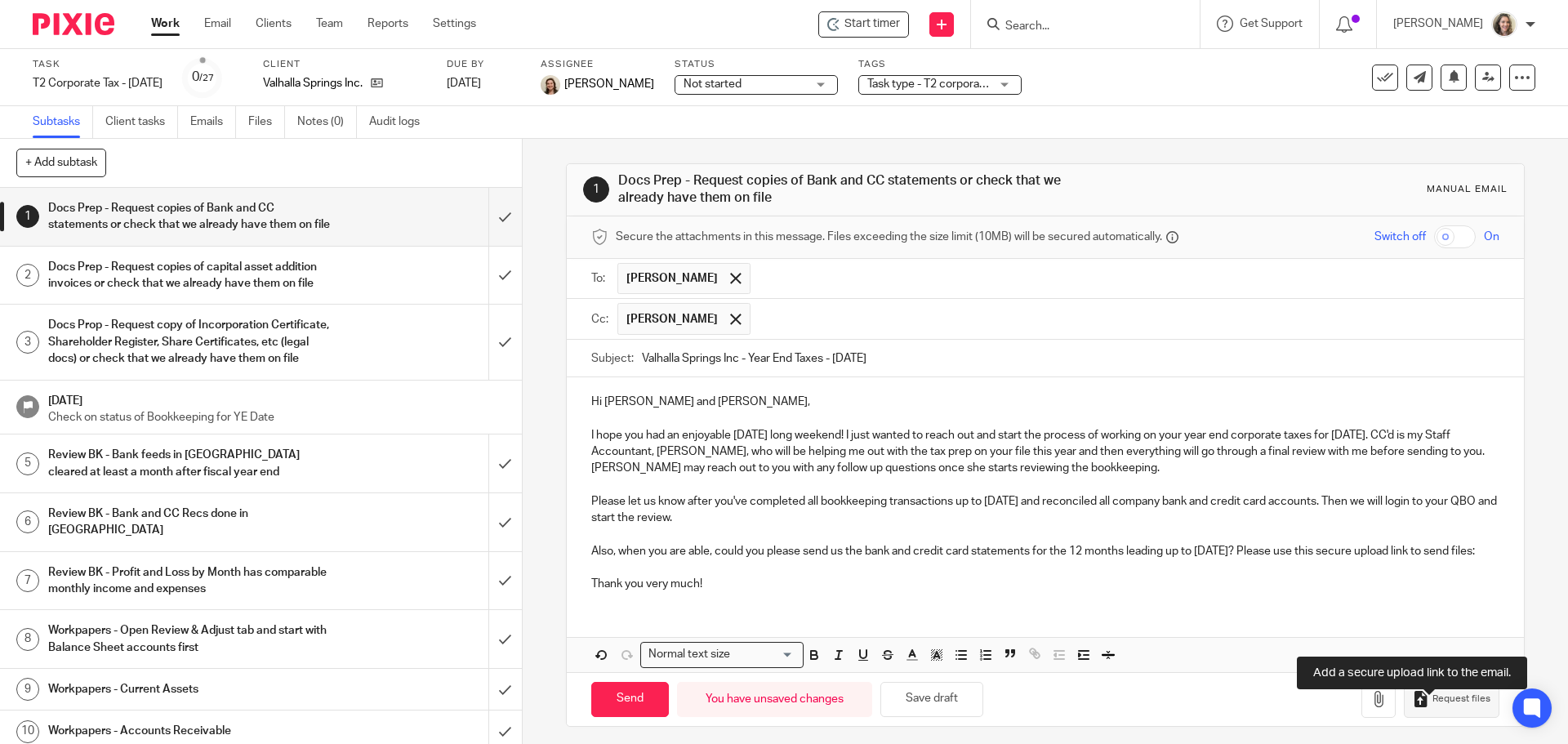
click at [1440, 706] on span "Request files" at bounding box center [1461, 698] width 58 height 13
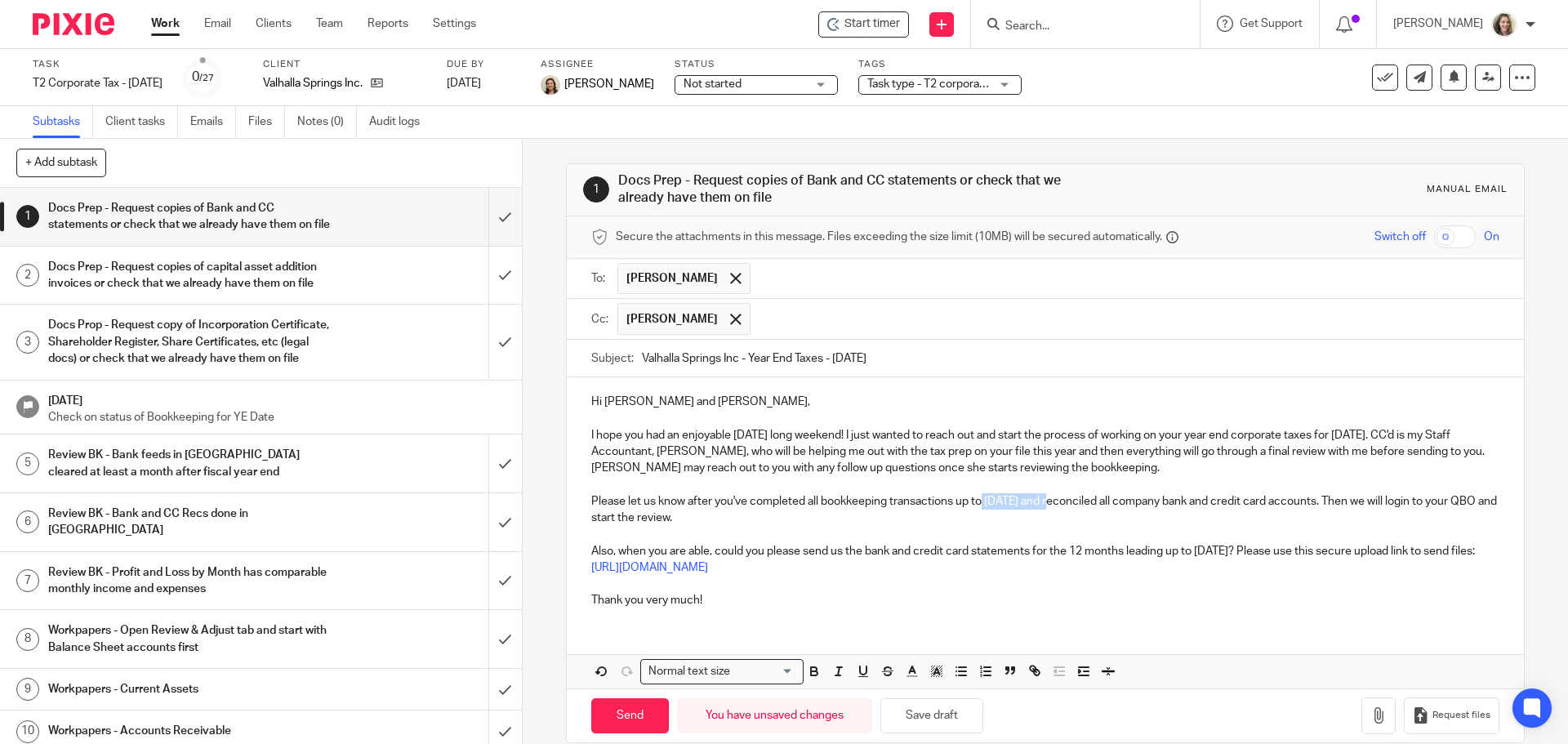
drag, startPoint x: 1051, startPoint y: 504, endPoint x: 981, endPoint y: 508, distance: 70.1
click at [981, 508] on p "Please let us know after you've completed all bookkeeping transactions up to Se…" at bounding box center [1045, 509] width 907 height 34
click at [810, 669] on icon "button" at bounding box center [814, 671] width 15 height 15
drag, startPoint x: 1122, startPoint y: 550, endPoint x: 968, endPoint y: 555, distance: 154.1
click at [968, 555] on p "Also, when you are able, could you please send us the bank and credit card stat…" at bounding box center [1045, 559] width 907 height 34
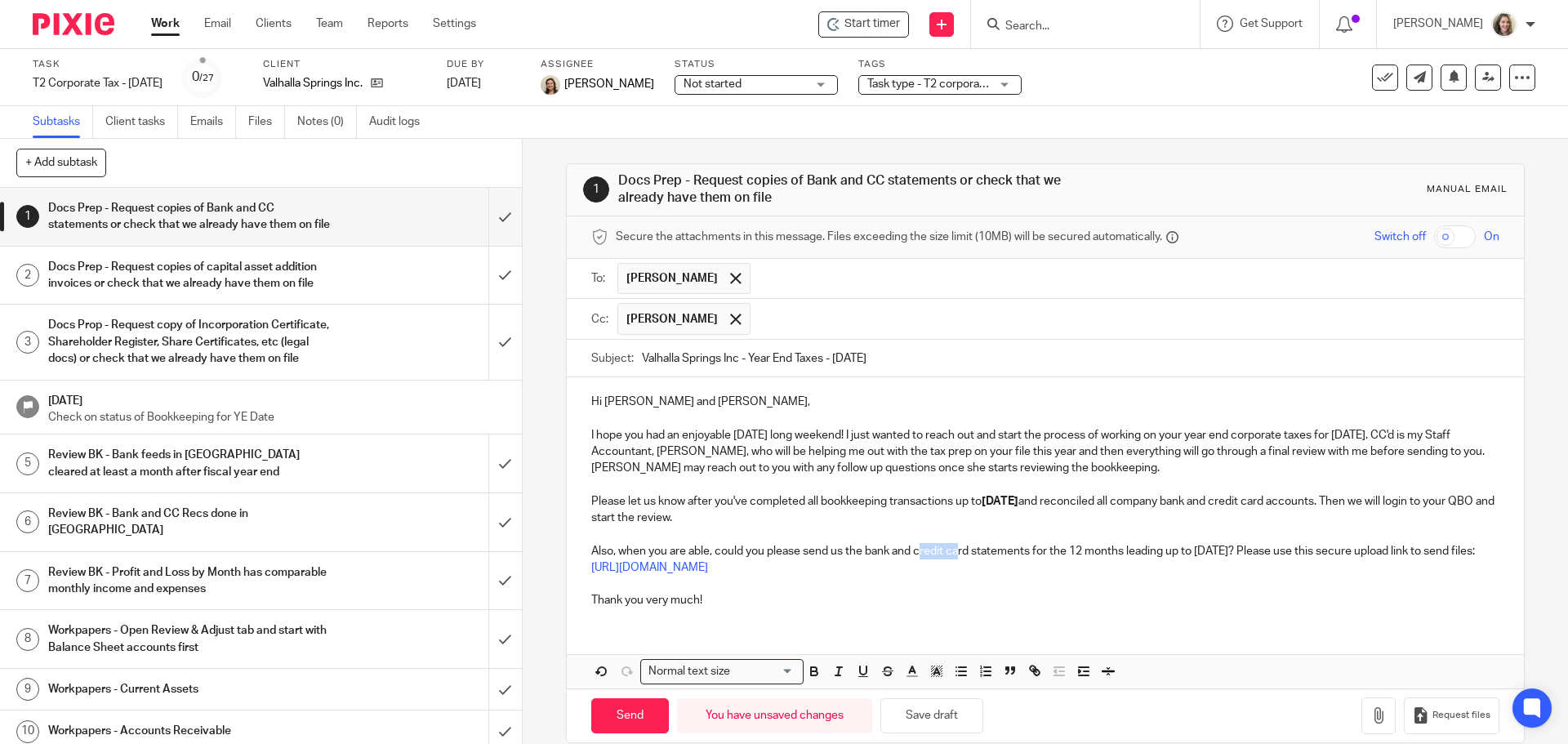
drag, startPoint x: 950, startPoint y: 554, endPoint x: 908, endPoint y: 551, distance: 42.1
click at [913, 551] on p "Also, when you are able, could you please send us the bank and credit card stat…" at bounding box center [1045, 559] width 907 height 34
drag, startPoint x: 898, startPoint y: 551, endPoint x: 908, endPoint y: 550, distance: 10.0
click at [896, 551] on p "Also, when you are able, could you please send us the bank and credit card stat…" at bounding box center [1045, 559] width 907 height 34
drag, startPoint x: 1125, startPoint y: 552, endPoint x: 864, endPoint y: 554, distance: 261.0
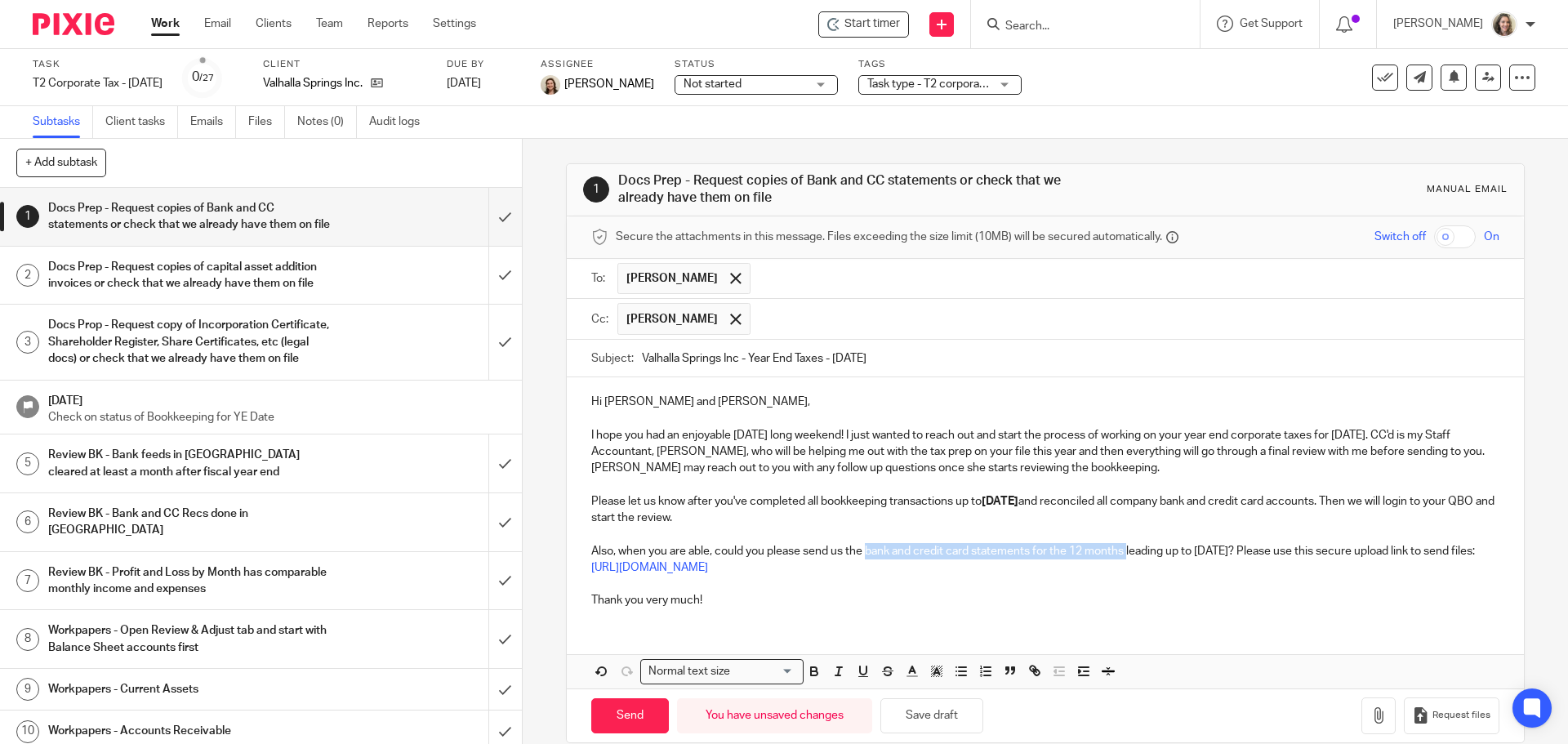
click at [864, 554] on p "Also, when you are able, could you please send us the bank and credit card stat…" at bounding box center [1045, 559] width 907 height 34
click at [815, 666] on icon "button" at bounding box center [814, 671] width 15 height 15
click at [781, 600] on p "Thank you very much!" at bounding box center [1045, 601] width 907 height 16
drag, startPoint x: 745, startPoint y: 501, endPoint x: 971, endPoint y: 494, distance: 226.1
click at [966, 488] on div "Hi Nico and Amy, I hope you had an enjoyable Thanksgiving long weekend! I just …" at bounding box center [1045, 499] width 956 height 243
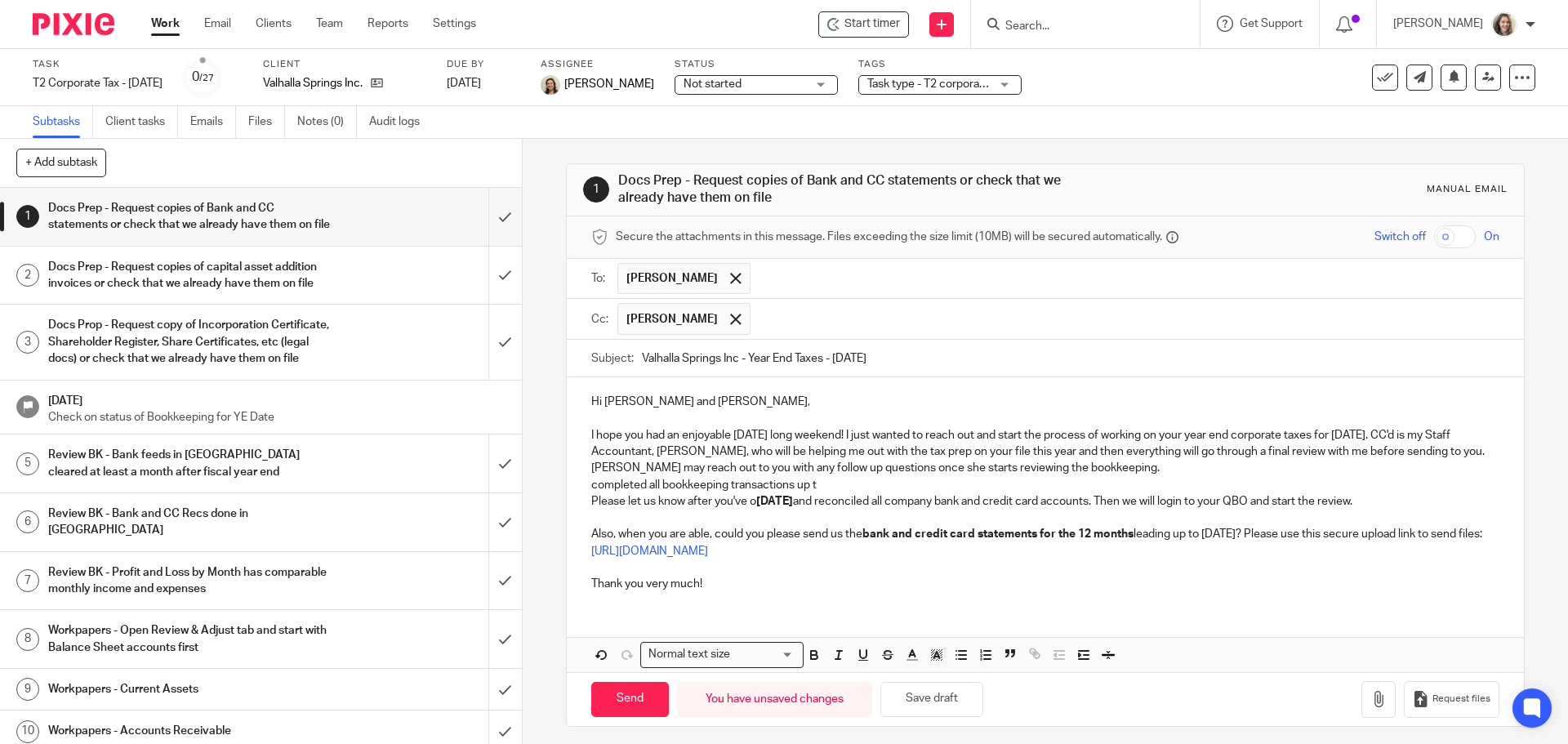
click at [976, 500] on p "Please let us know after you've o Sep 30, 2025 and reconciled all company bank …" at bounding box center [1045, 501] width 907 height 16
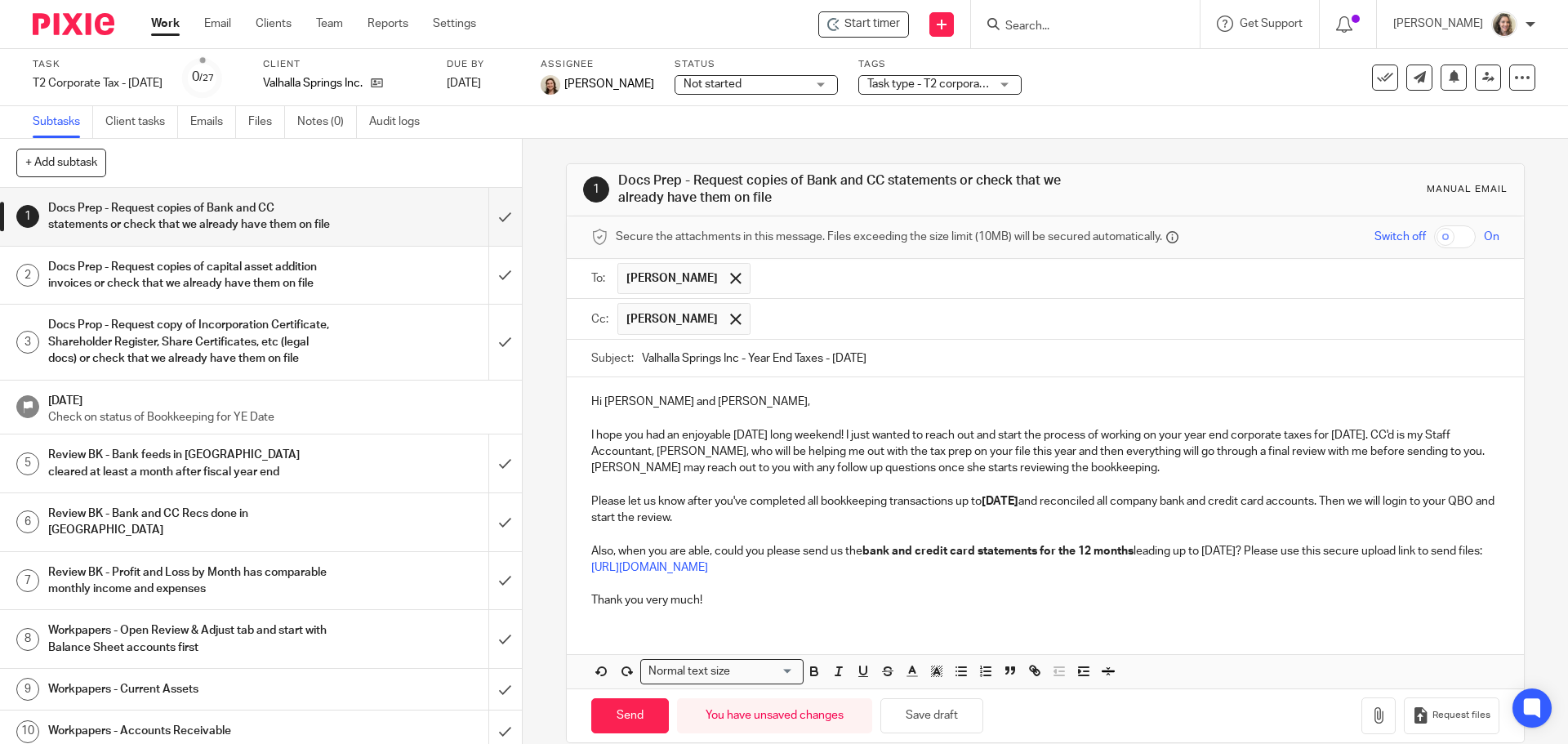
click at [822, 518] on p "Please let us know after you've completed all bookkeeping transactions up to Se…" at bounding box center [1045, 509] width 907 height 34
drag, startPoint x: 746, startPoint y: 501, endPoint x: 985, endPoint y: 505, distance: 239.0
click at [985, 505] on p "Please let us know after you've completed all bookkeeping transactions up to Se…" at bounding box center [1045, 509] width 907 height 34
click at [812, 671] on icon "button" at bounding box center [814, 673] width 6 height 4
click at [762, 607] on p "Thank you very much!" at bounding box center [1045, 601] width 907 height 16
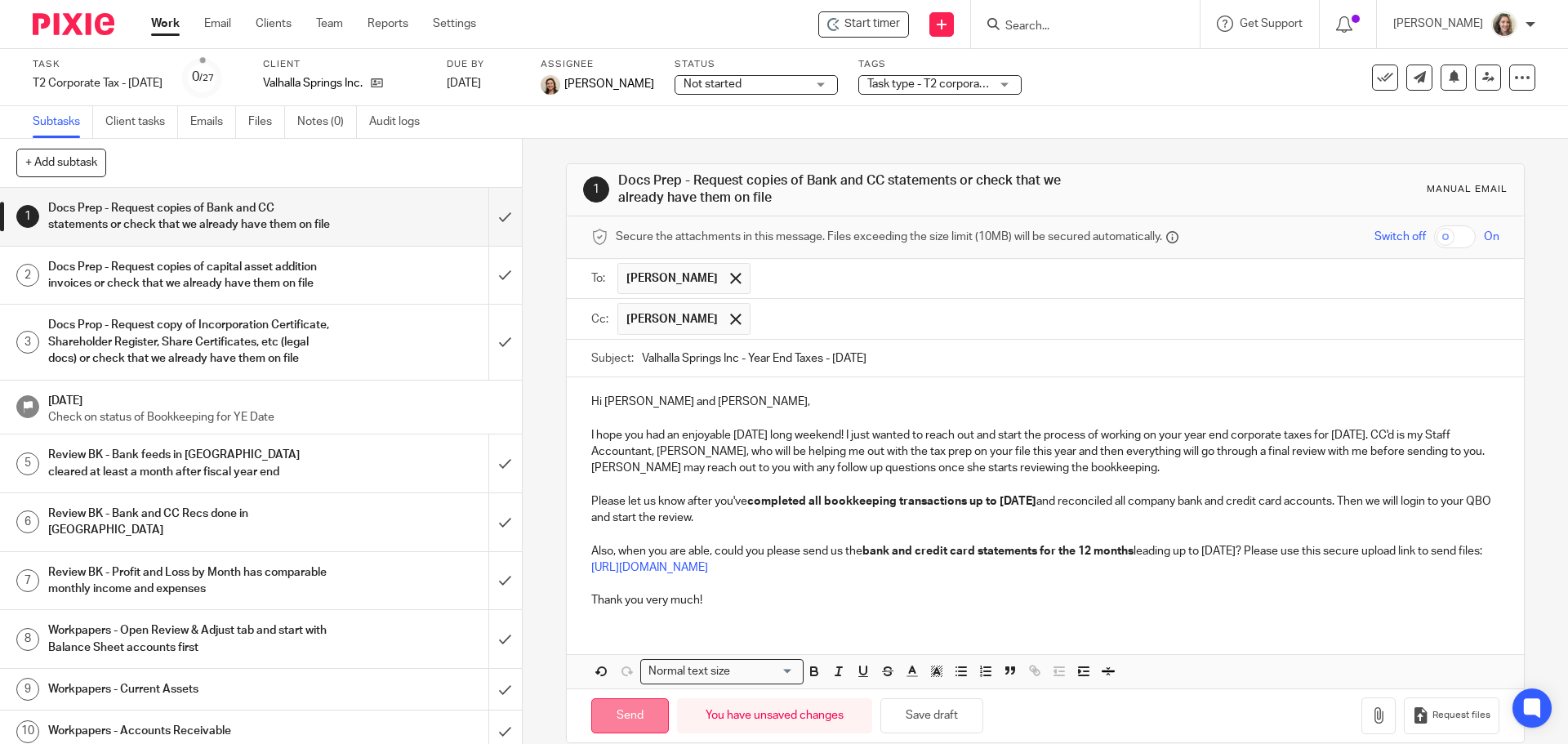
click at [624, 715] on input "Send" at bounding box center [630, 716] width 78 height 35
type input "Sent"
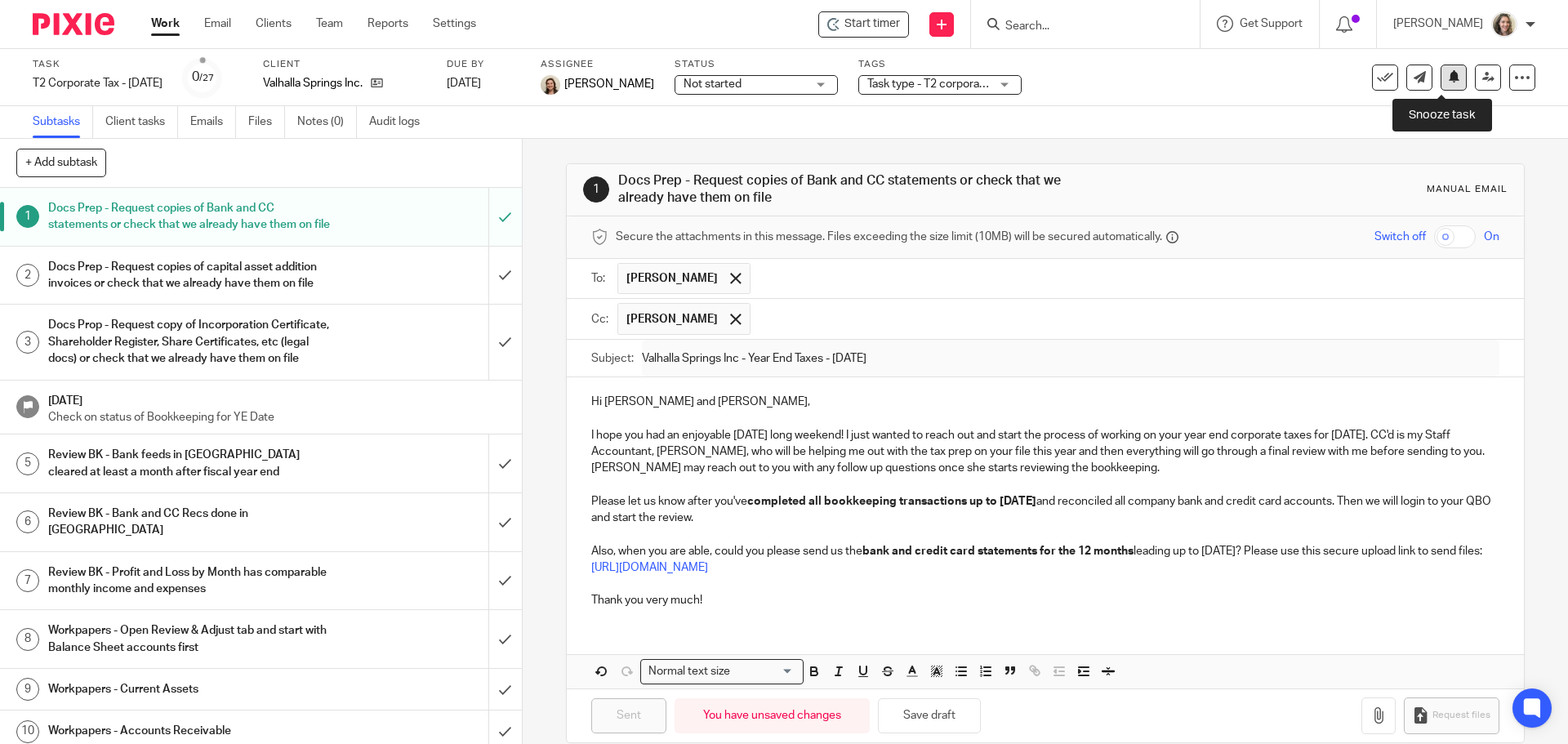
click at [1448, 81] on icon at bounding box center [1454, 76] width 12 height 12
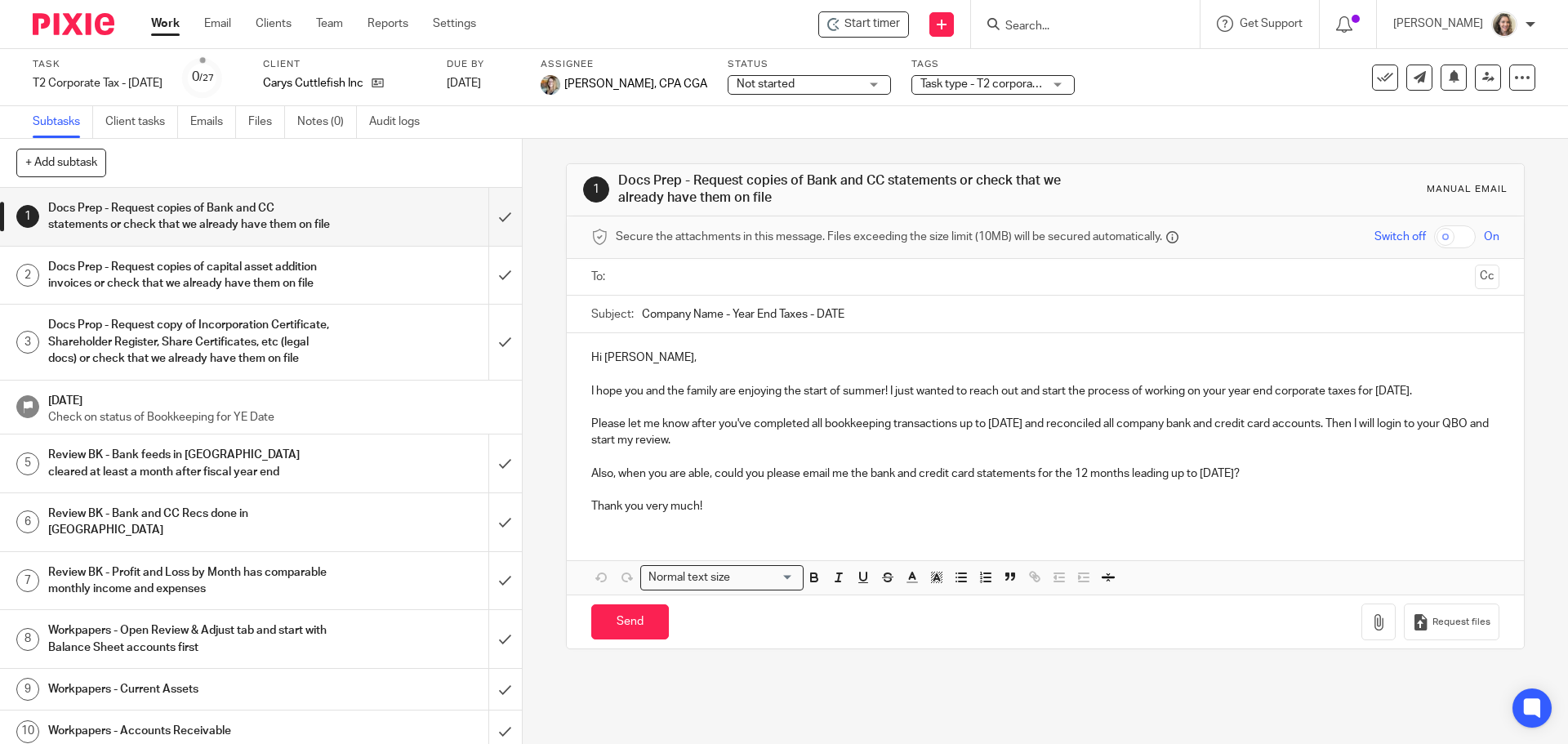
click at [665, 275] on input "text" at bounding box center [1044, 277] width 846 height 19
click at [897, 276] on input "text" at bounding box center [1120, 279] width 696 height 32
click at [1475, 280] on button "Cc" at bounding box center [1487, 278] width 25 height 25
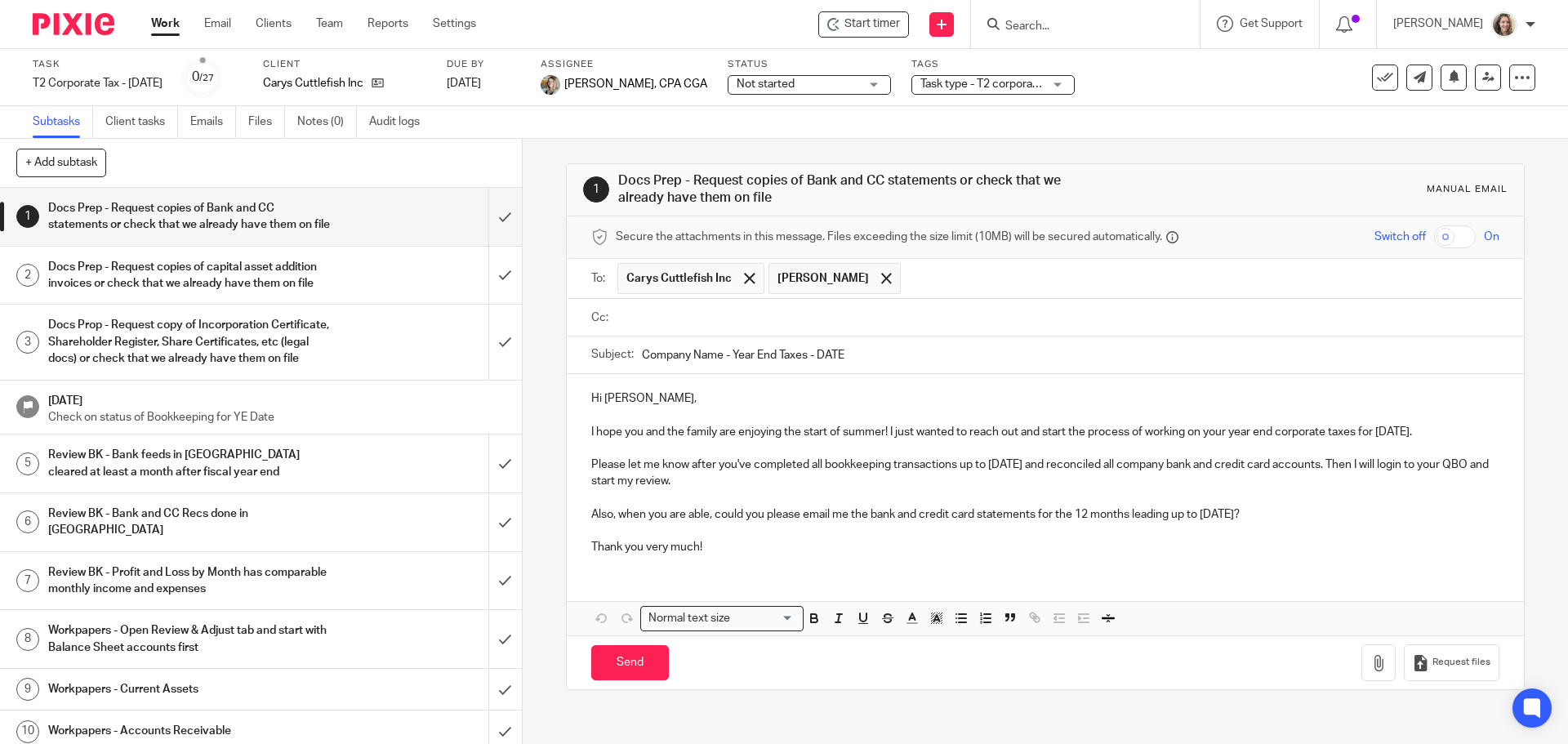
click at [1121, 317] on input "text" at bounding box center [1057, 318] width 870 height 19
click at [856, 322] on input "text" at bounding box center [1125, 318] width 734 height 32
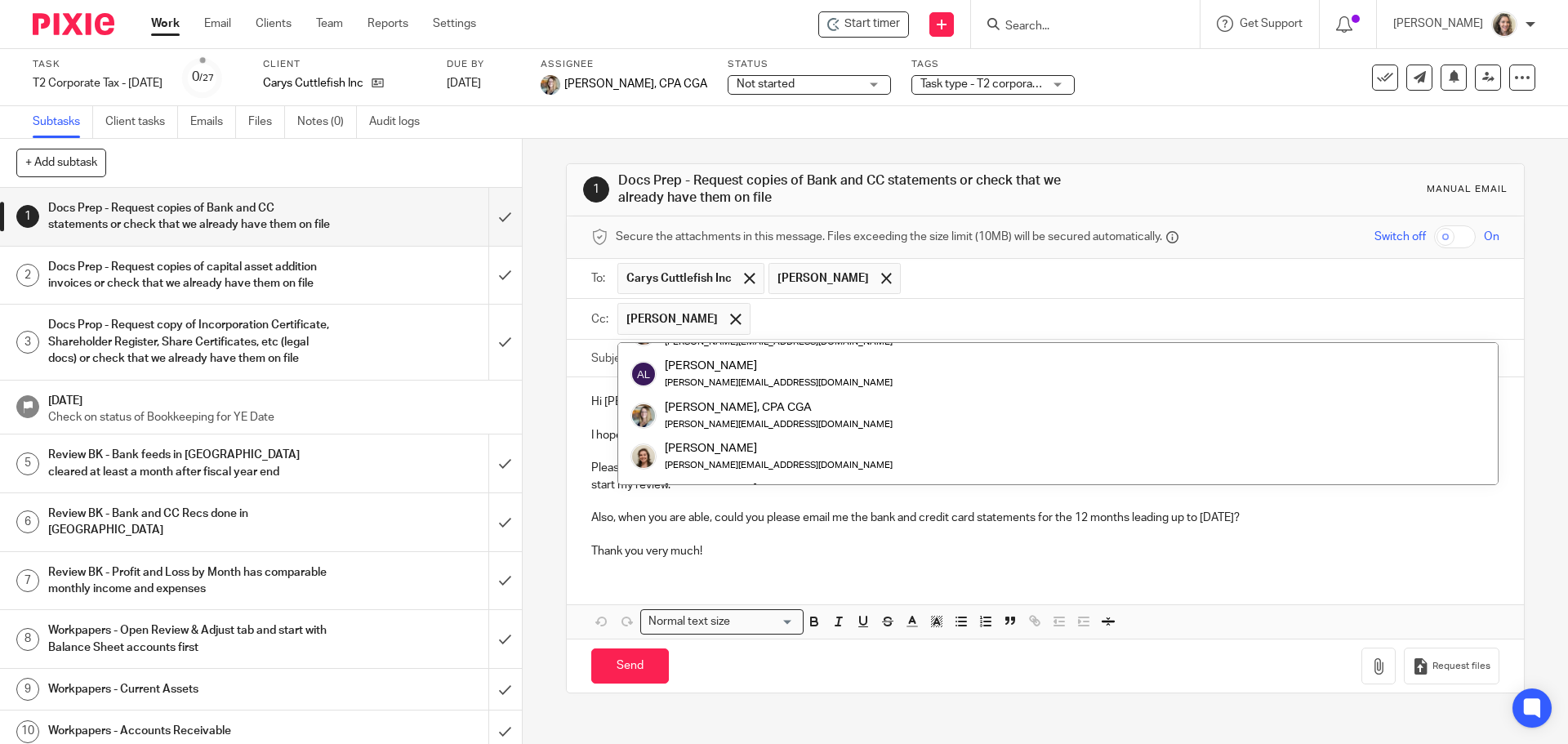
scroll to position [164, 0]
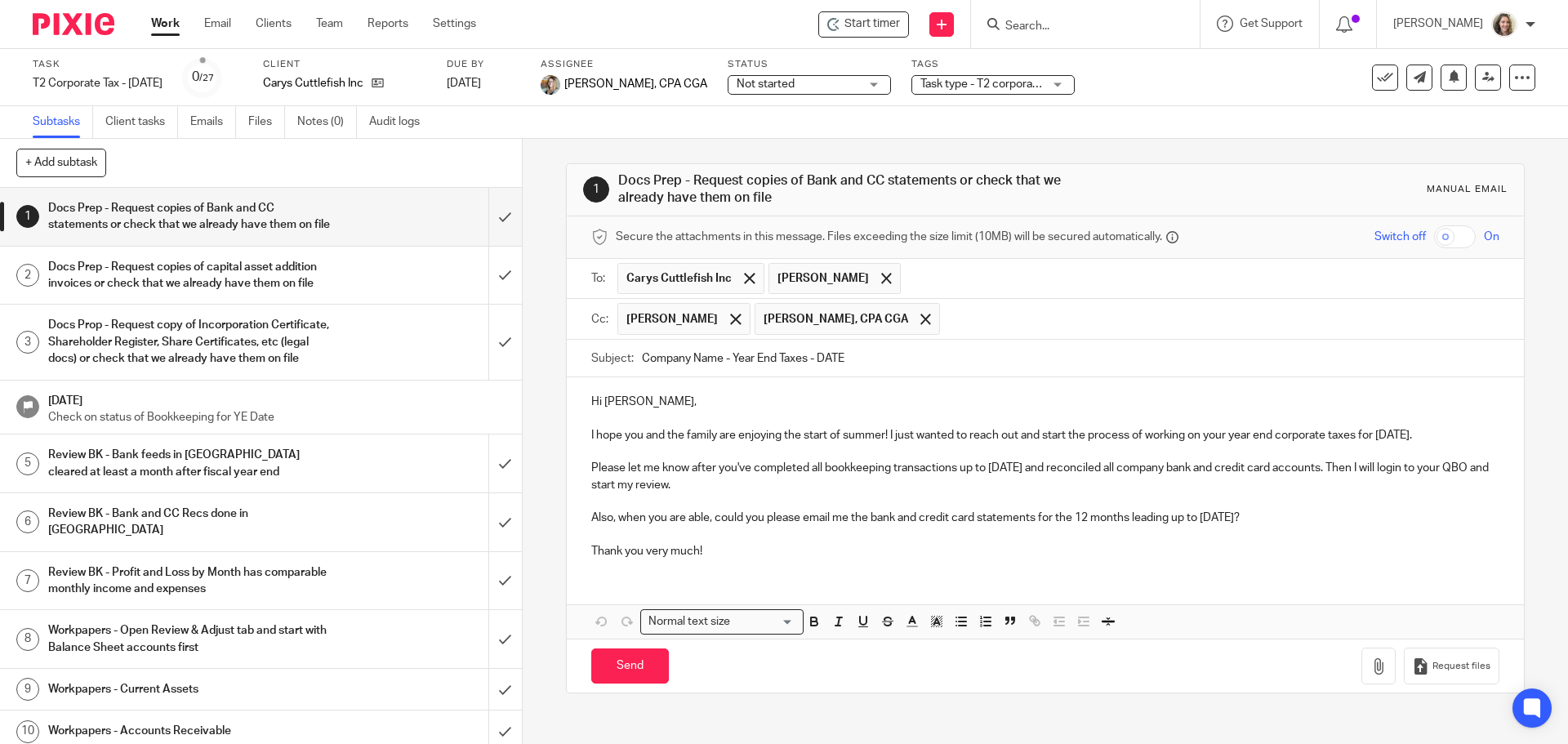
drag, startPoint x: 719, startPoint y: 357, endPoint x: 583, endPoint y: 361, distance: 136.1
click at [583, 361] on div "Subject: Company Name - Year End Taxes - DATE" at bounding box center [1045, 358] width 956 height 37
click at [865, 360] on input "Carys Cuttlefish Inc - Year End Taxes - DATE" at bounding box center [1070, 358] width 857 height 37
type input "Carys Cuttlefish Inc - Year End Taxes - [DATE]"
click at [846, 395] on p "Hi [PERSON_NAME]," at bounding box center [1045, 402] width 907 height 16
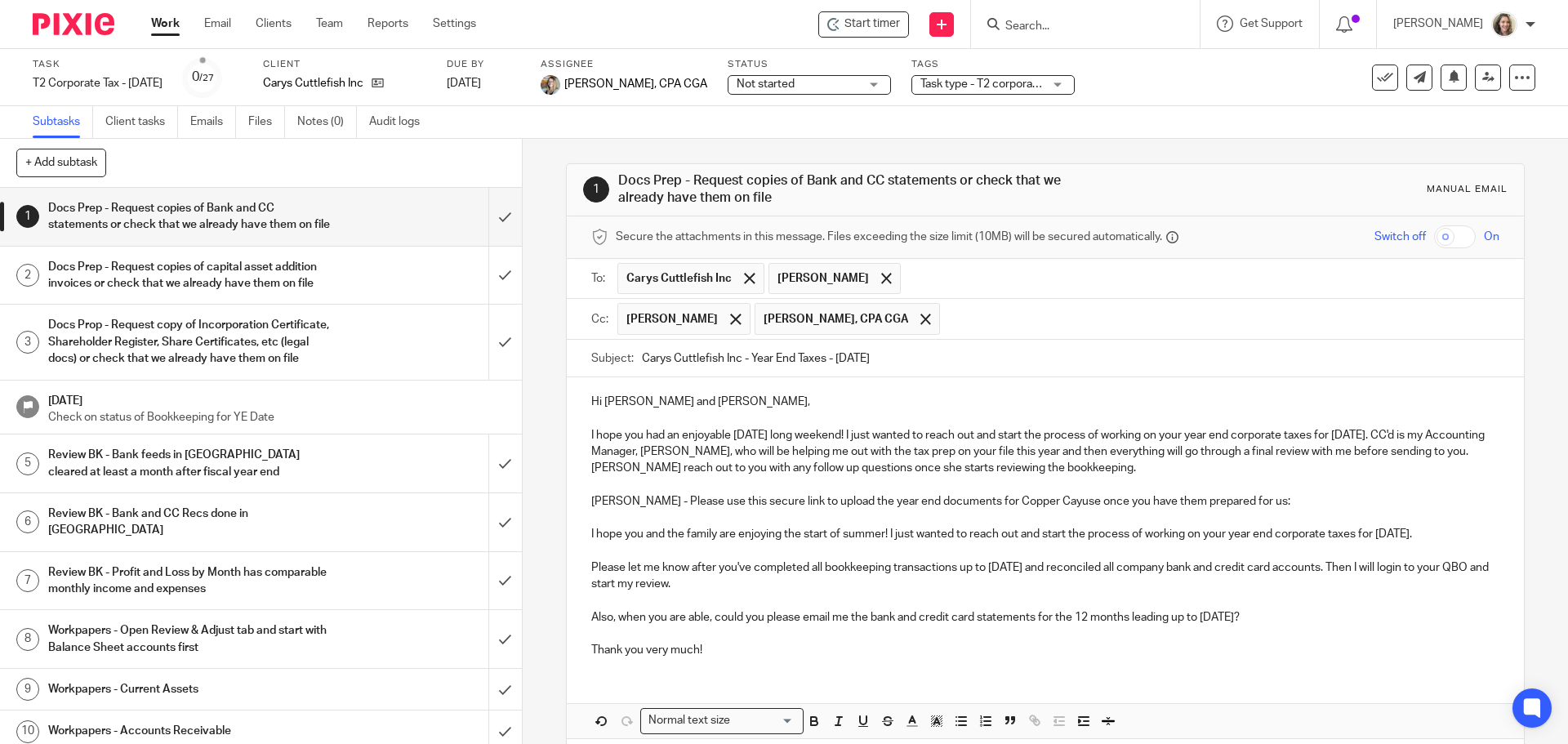
click at [615, 501] on p "[PERSON_NAME] - Please use this secure link to upload the year end documents fo…" at bounding box center [1045, 501] width 907 height 16
drag, startPoint x: 1042, startPoint y: 501, endPoint x: 975, endPoint y: 502, distance: 67.0
click at [977, 502] on p "[PERSON_NAME] - Please use this secure link to upload the year end documents fo…" at bounding box center [1045, 501] width 907 height 16
click at [974, 502] on p "[PERSON_NAME] - Please use this secure link to upload the year end documents fo…" at bounding box center [1045, 501] width 907 height 16
click at [966, 502] on p "[PERSON_NAME] - Please use this secure link to upload the year end documents fo…" at bounding box center [1045, 501] width 907 height 16
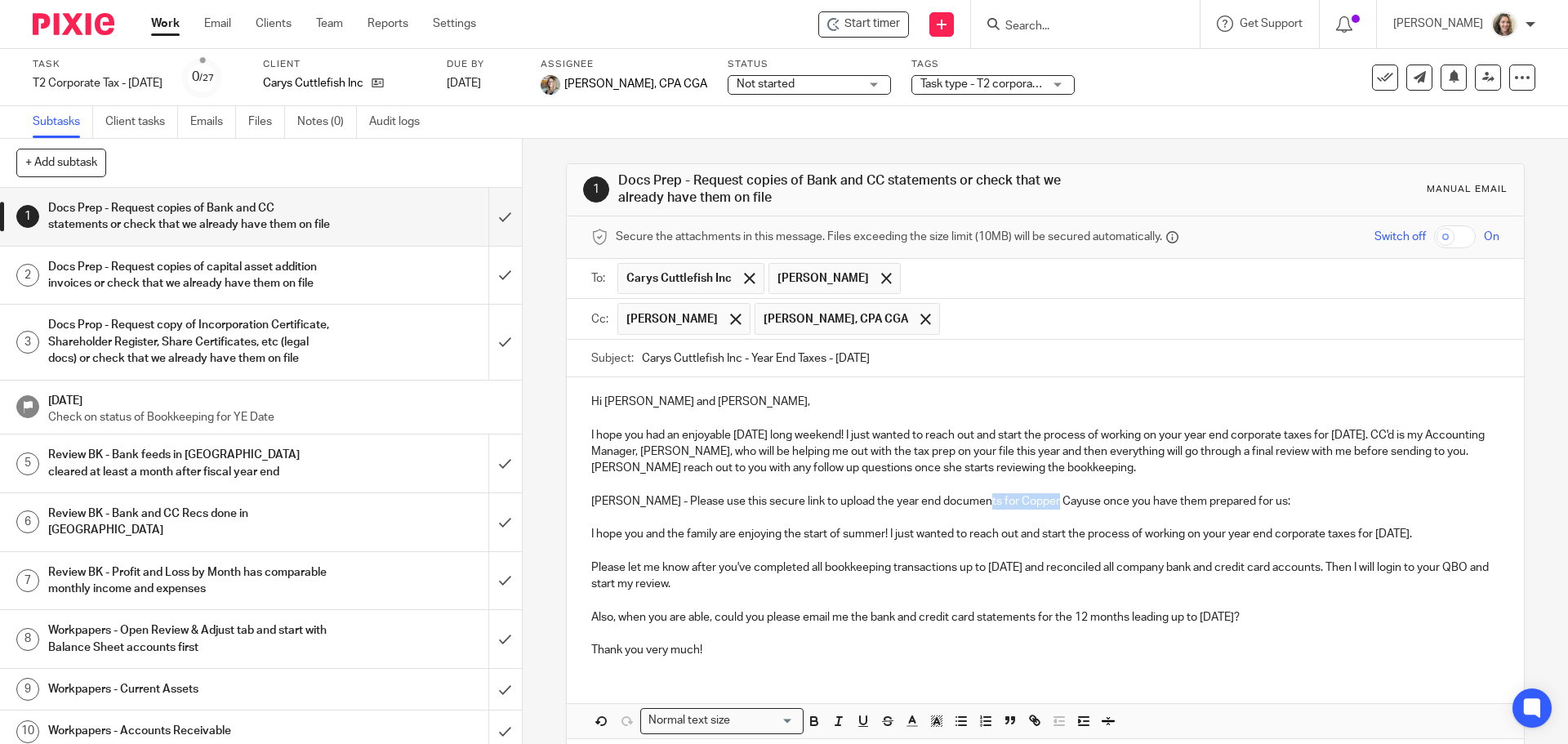
click at [966, 502] on p "[PERSON_NAME] - Please use this secure link to upload the year end documents fo…" at bounding box center [1045, 501] width 907 height 16
click at [1326, 501] on p "[PERSON_NAME] - Please use this secure link to upload the year end documents fo…" at bounding box center [1045, 501] width 907 height 16
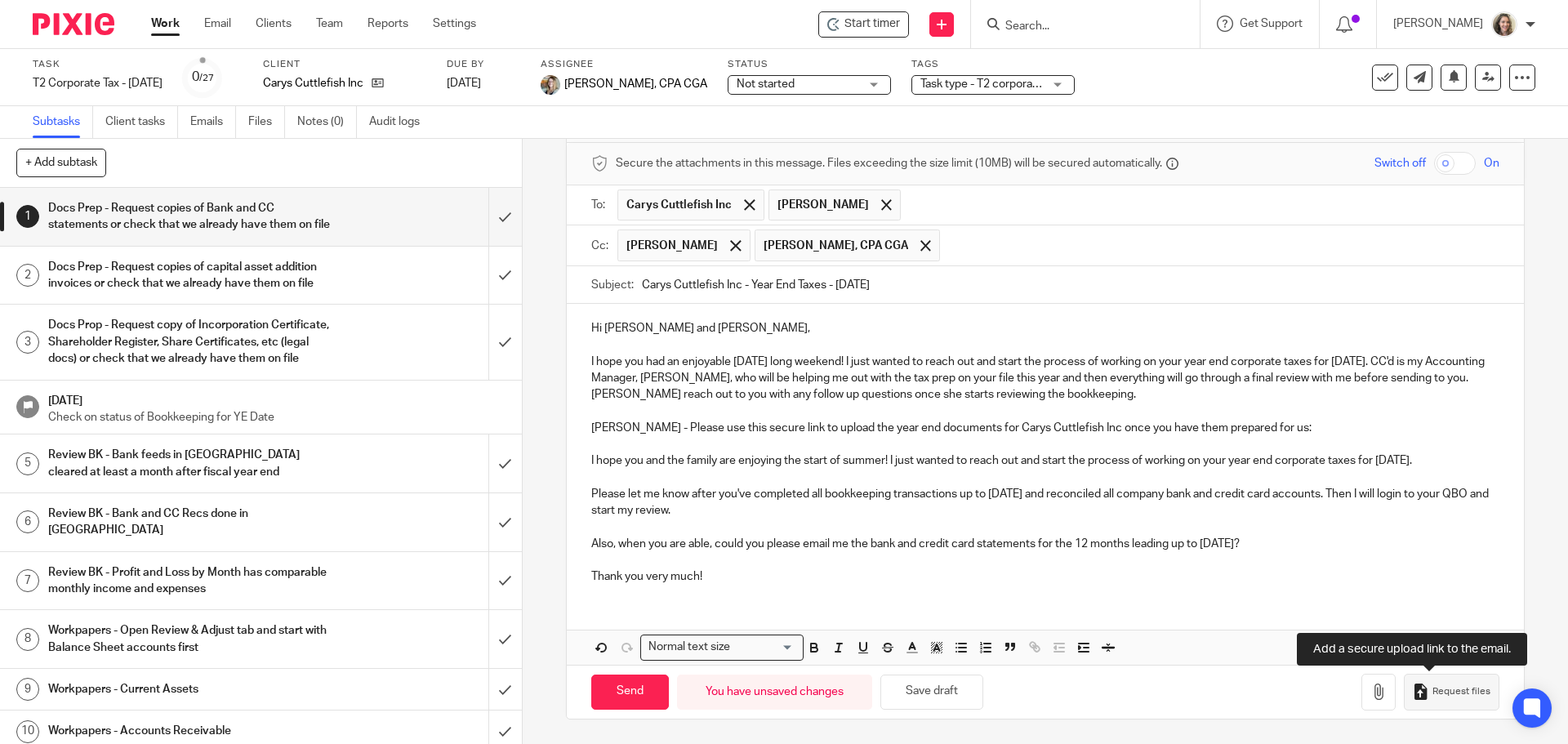
click at [1440, 685] on button "Request files" at bounding box center [1451, 692] width 95 height 37
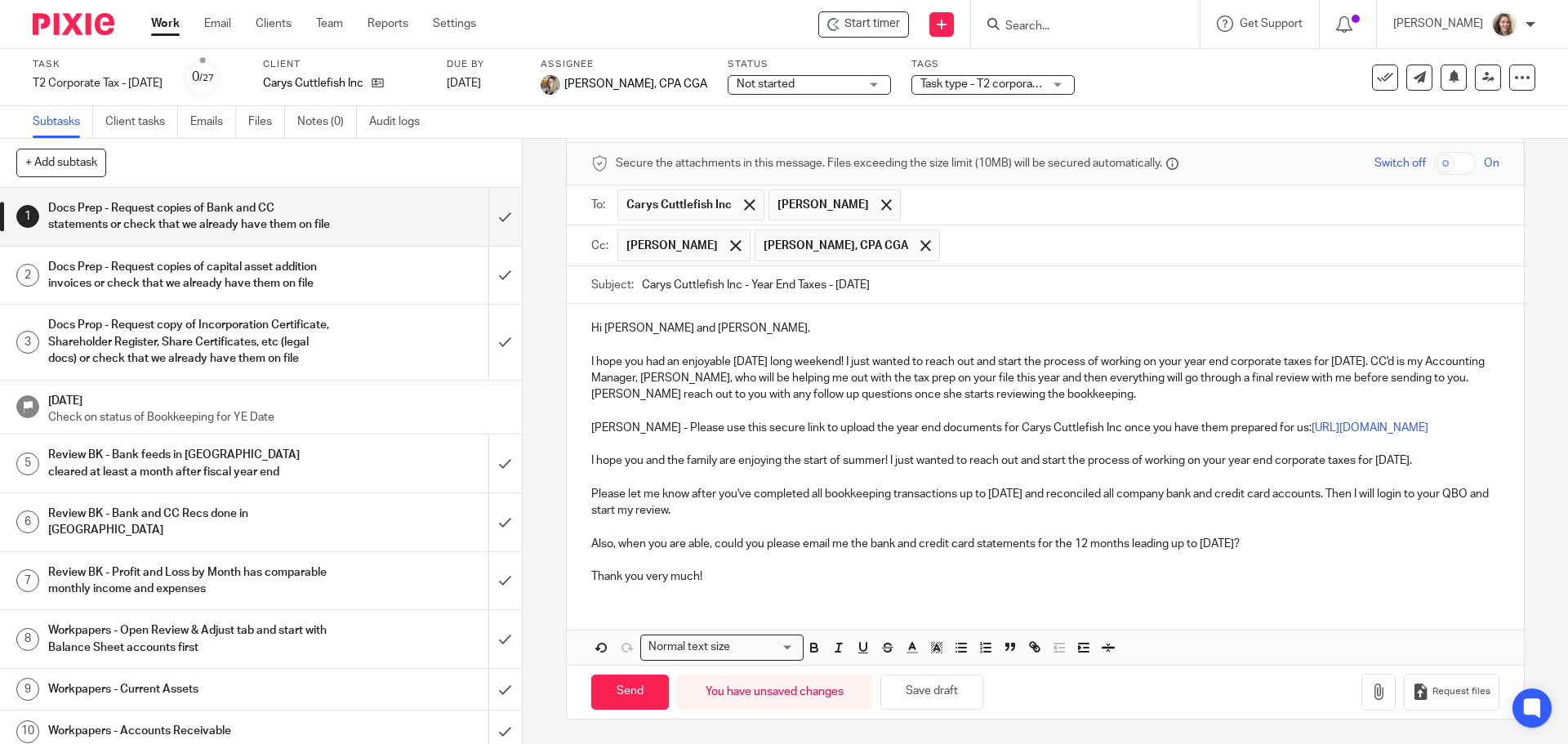
drag, startPoint x: 1472, startPoint y: 478, endPoint x: 1269, endPoint y: 472, distance: 203.1
click at [1289, 469] on p "I hope you and the family are enjoying the start of summer! I just wanted to re…" at bounding box center [1045, 461] width 907 height 16
drag, startPoint x: 1207, startPoint y: 472, endPoint x: 716, endPoint y: 484, distance: 491.1
click at [756, 469] on p "I hope you and the family are enjoying the start of summer! I just wanted to re…" at bounding box center [1045, 461] width 907 height 16
drag, startPoint x: 716, startPoint y: 484, endPoint x: 593, endPoint y: 479, distance: 123.1
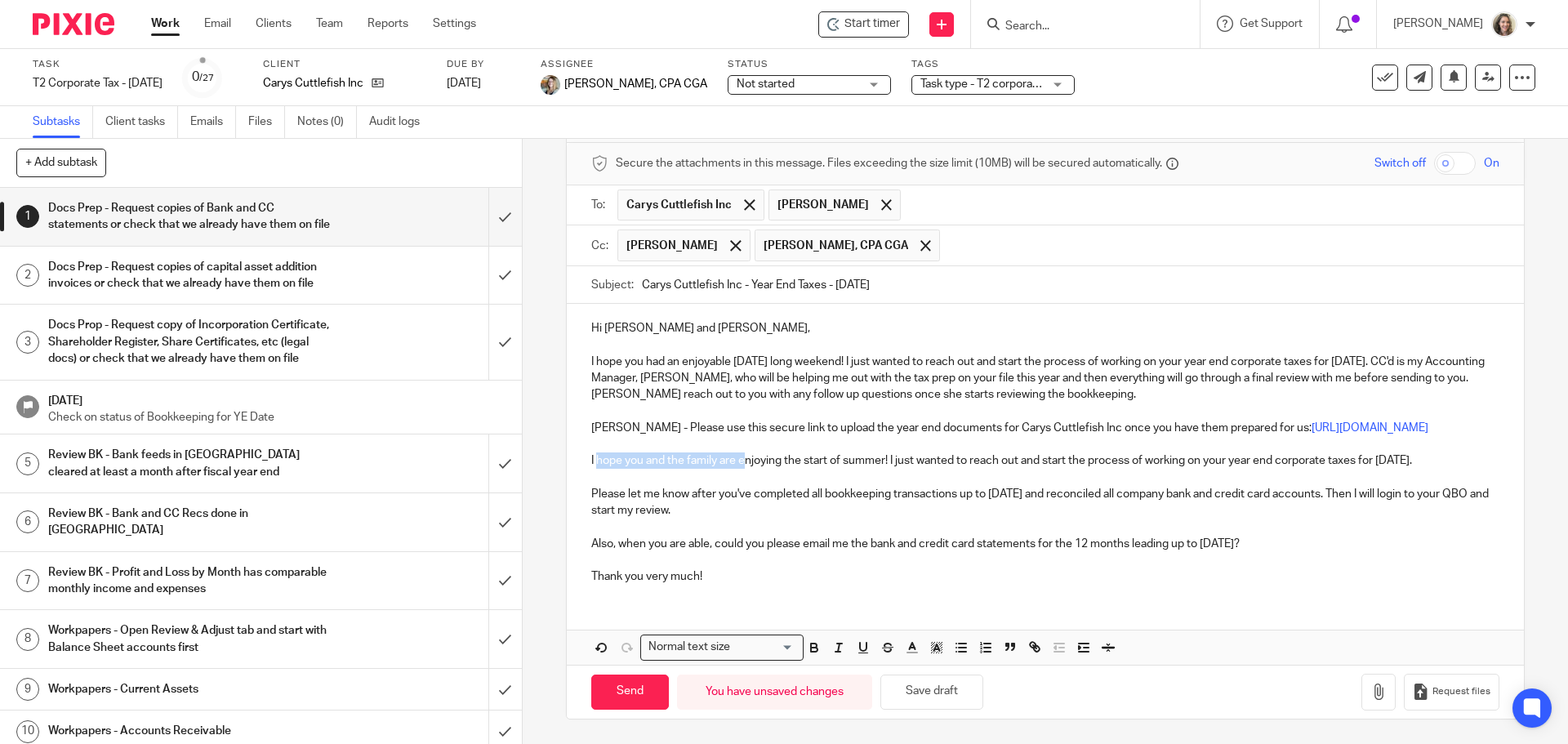
click at [593, 469] on p "I hope you and the family are enjoying the start of summer! I just wanted to re…" at bounding box center [1045, 461] width 907 height 16
drag, startPoint x: 1349, startPoint y: 474, endPoint x: 957, endPoint y: 464, distance: 392.1
click at [957, 464] on div "Hi [PERSON_NAME] and [PERSON_NAME], I hope you had an enjoyable [DATE] long wee…" at bounding box center [1045, 450] width 956 height 293
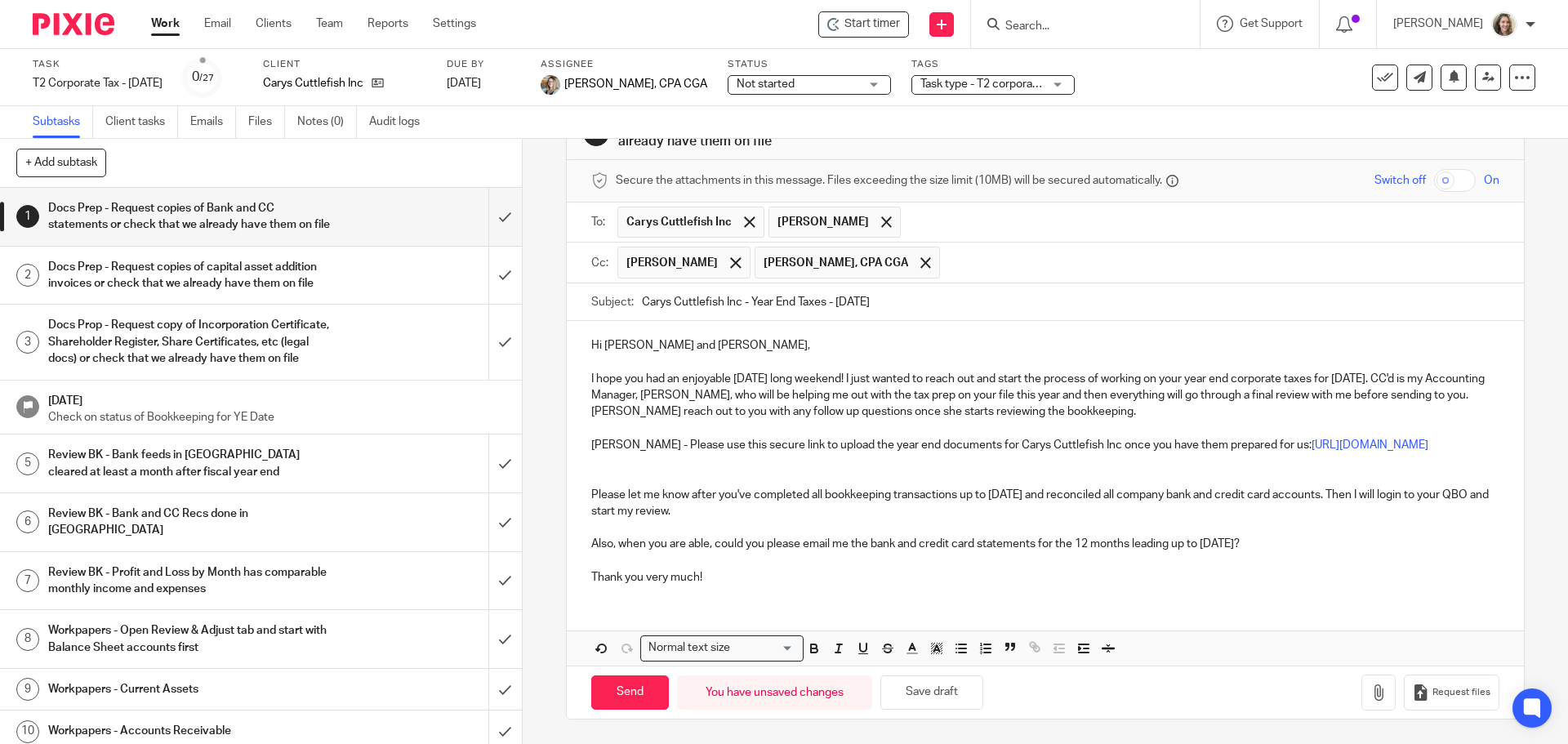
scroll to position [57, 0]
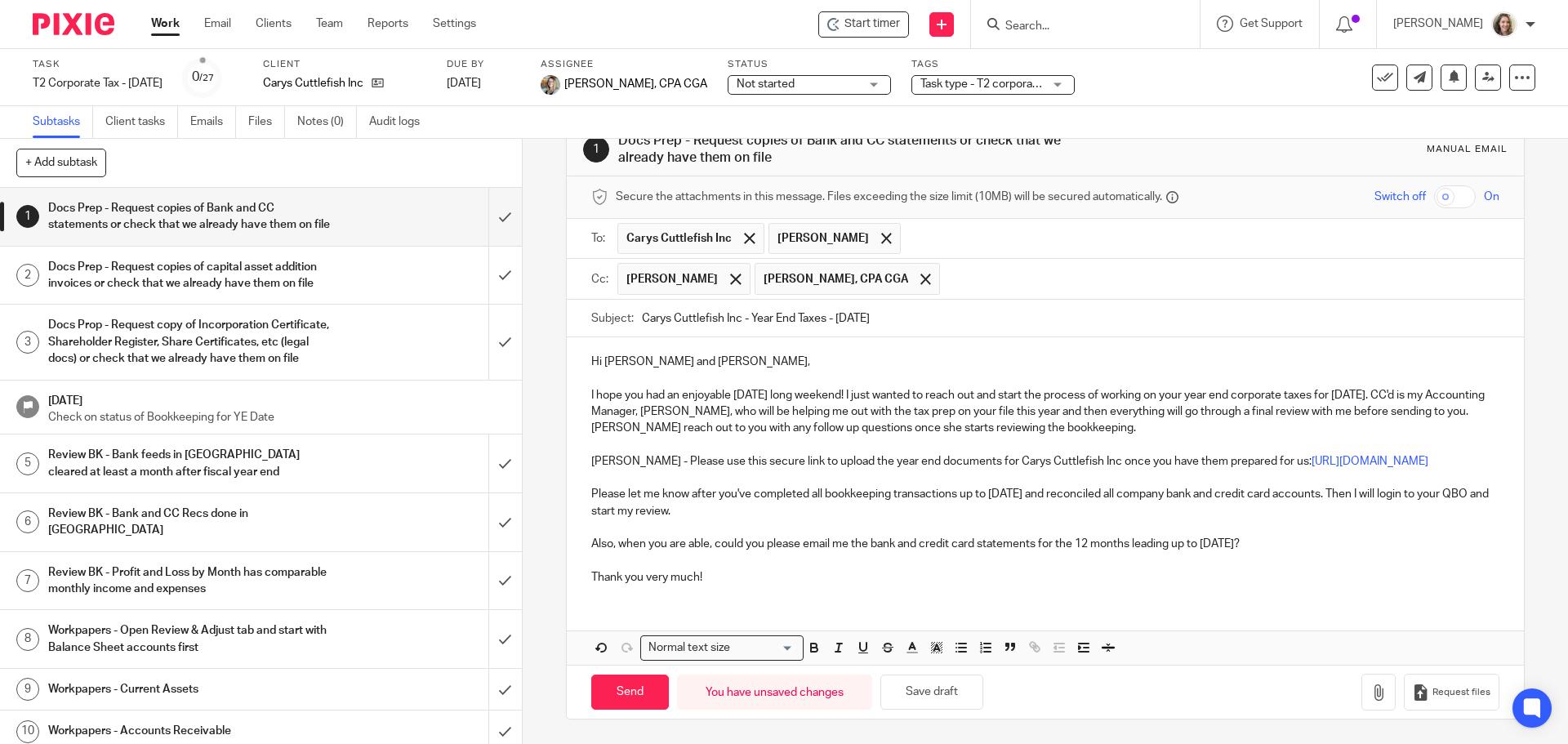
click at [646, 496] on p "Please let me know after you've completed all bookkeeping transactions up to [D…" at bounding box center [1045, 502] width 907 height 34
click at [1052, 494] on p "Please let us know after you've completed all bookkeeping transactions up to [D…" at bounding box center [1045, 502] width 907 height 34
click at [1388, 493] on p "Please let us know after you've completed all bookkeeping transactions up to [D…" at bounding box center [1045, 502] width 907 height 34
click at [748, 513] on p "Please let us know after you've completed all bookkeeping transactions up to [D…" at bounding box center [1045, 502] width 907 height 34
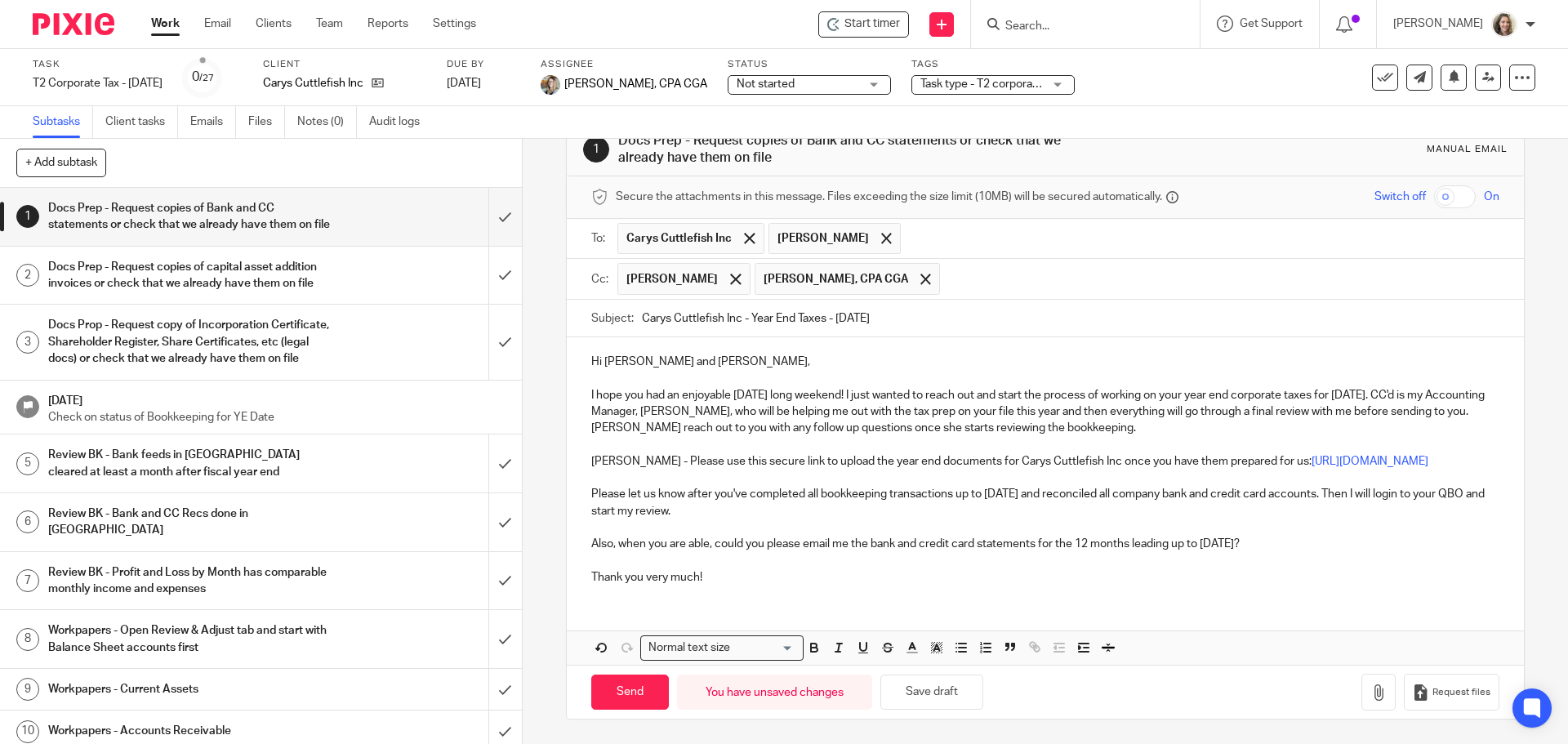
click at [1392, 494] on p "Please let us know after you've completed all bookkeeping transactions up to [D…" at bounding box center [1045, 502] width 907 height 34
click at [804, 513] on p "Please let us know after you've completed all bookkeeping transactions up to [D…" at bounding box center [1045, 502] width 907 height 34
drag, startPoint x: 848, startPoint y: 547, endPoint x: 797, endPoint y: 550, distance: 51.1
click at [797, 550] on p "Also, when you are able, could you please email me the bank and credit card sta…" at bounding box center [1045, 544] width 907 height 16
click at [1453, 545] on p "Also, when you are able, could you please send us through the secure upload lin…" at bounding box center [1045, 544] width 907 height 16
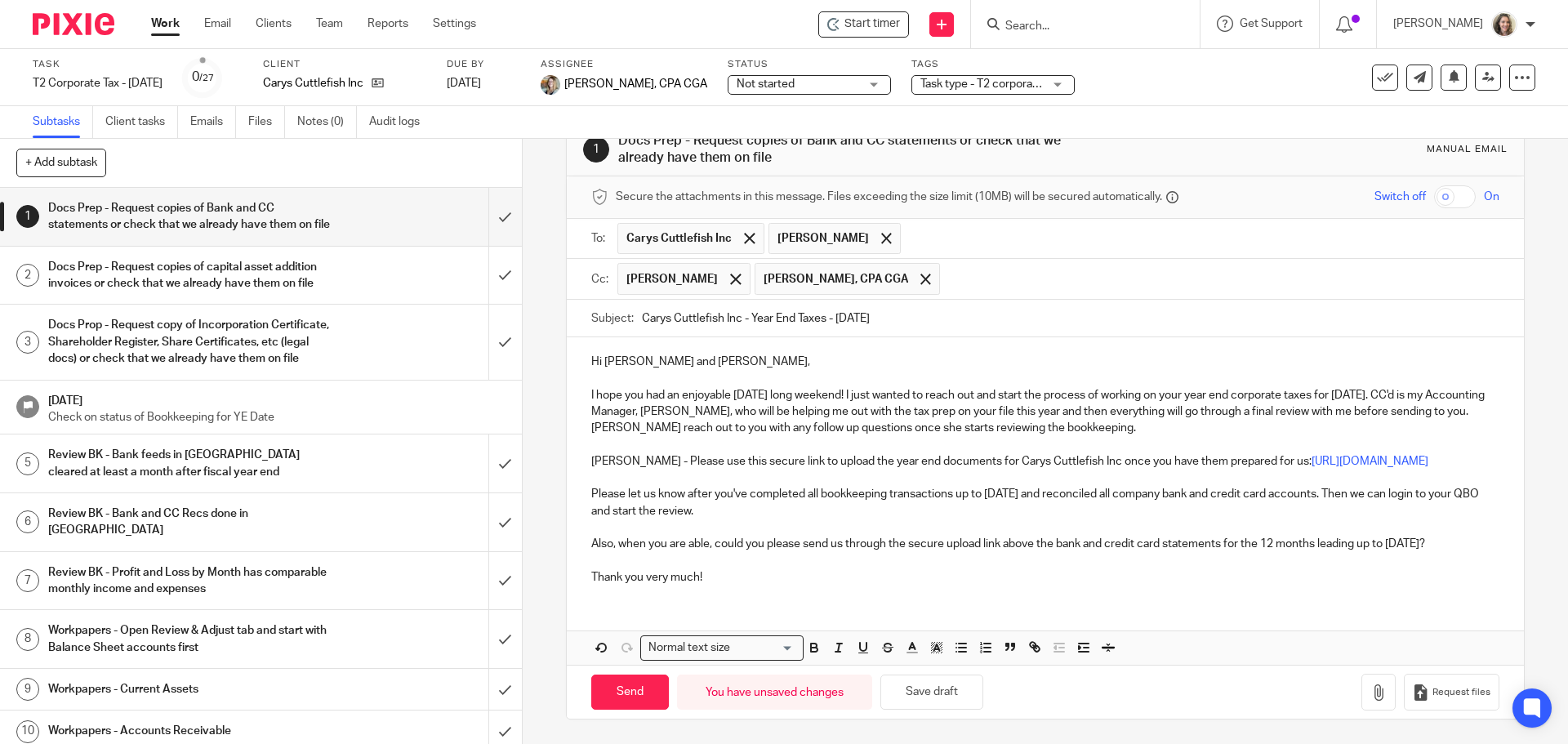
drag, startPoint x: 1481, startPoint y: 540, endPoint x: 581, endPoint y: 531, distance: 900.0
click at [581, 531] on div "Hi [PERSON_NAME] and [PERSON_NAME], I hope you had an enjoyable [DATE] long wee…" at bounding box center [1045, 467] width 956 height 260
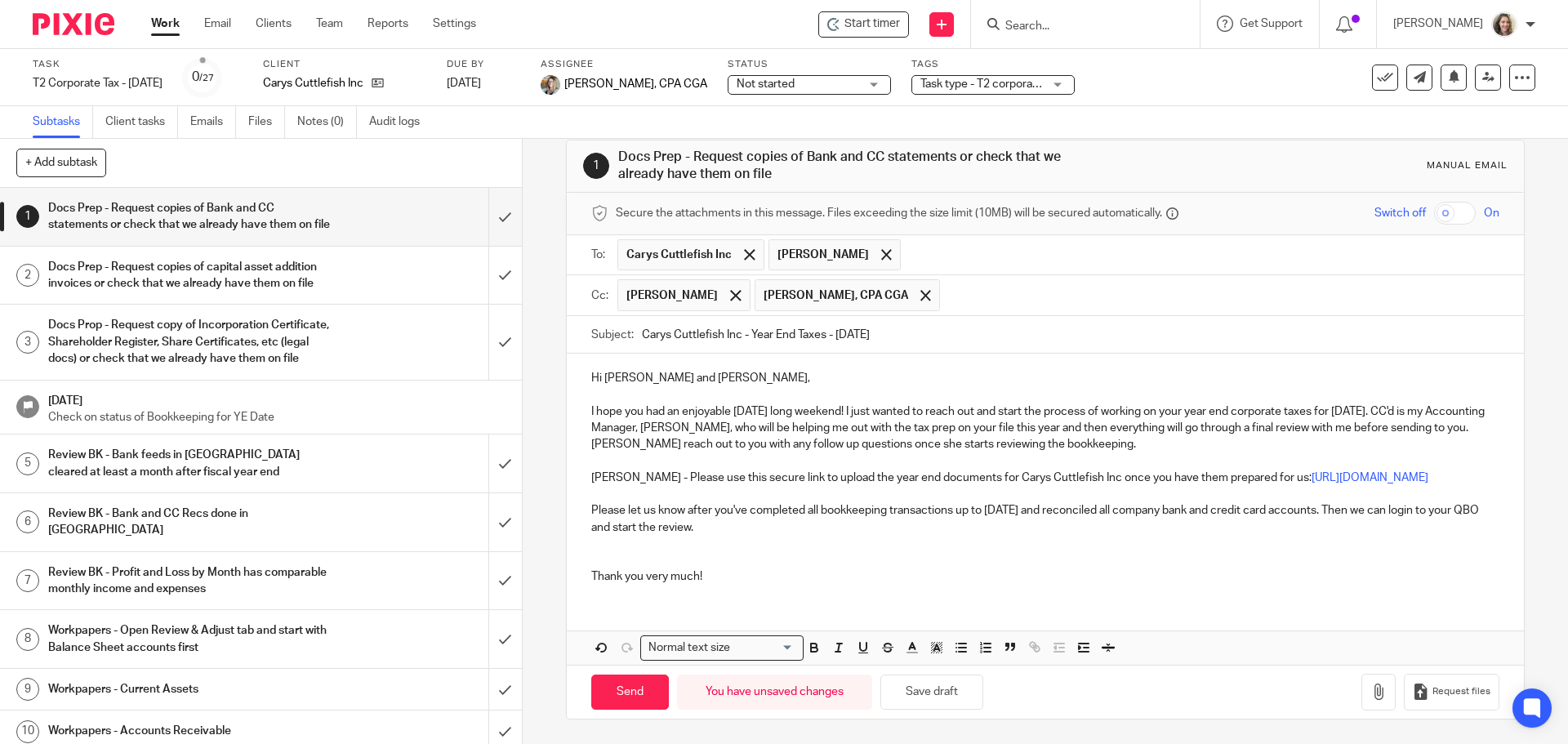
scroll to position [24, 0]
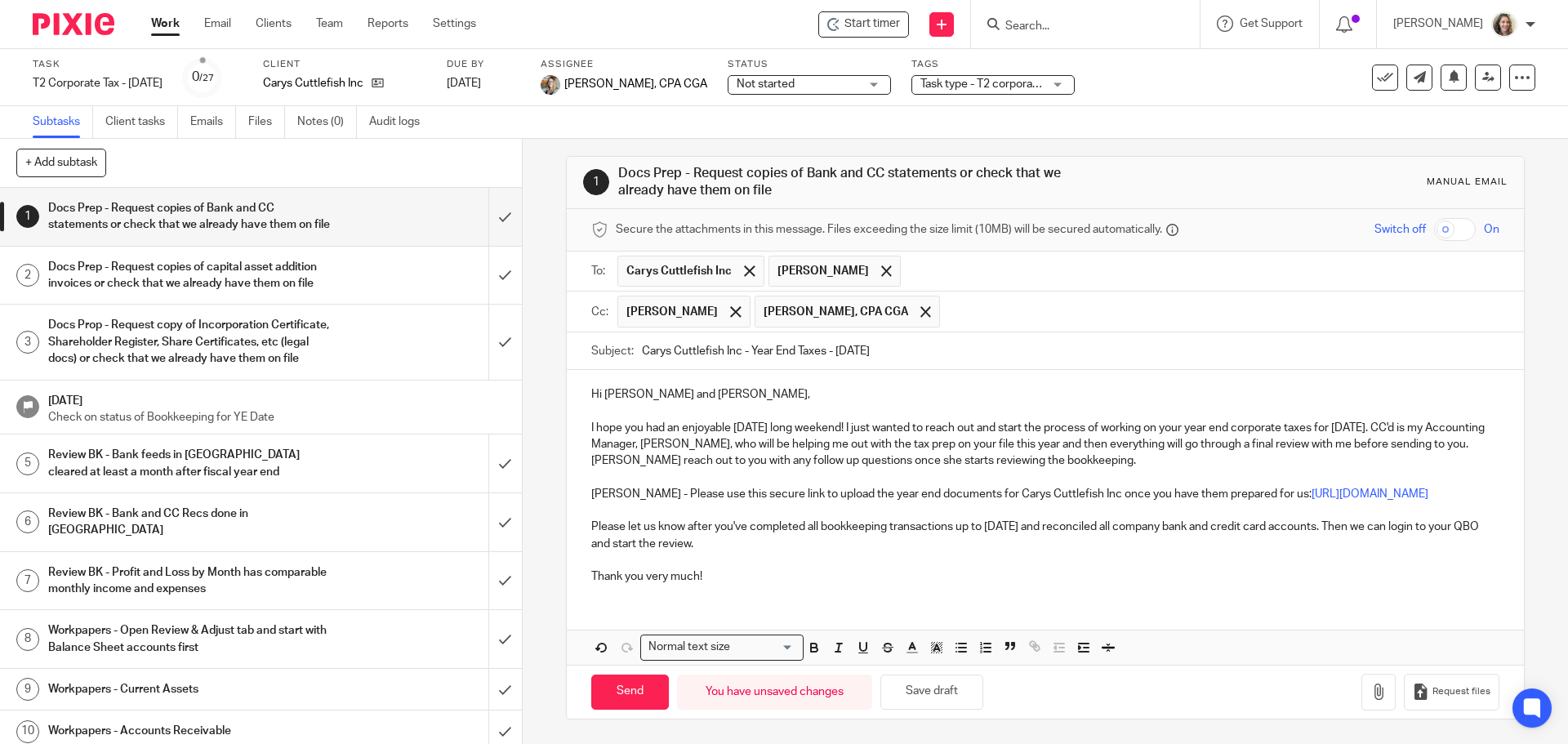
click at [836, 570] on p "Thank you very much!" at bounding box center [1045, 577] width 907 height 16
click at [621, 695] on input "Send" at bounding box center [630, 692] width 78 height 35
type input "Sent"
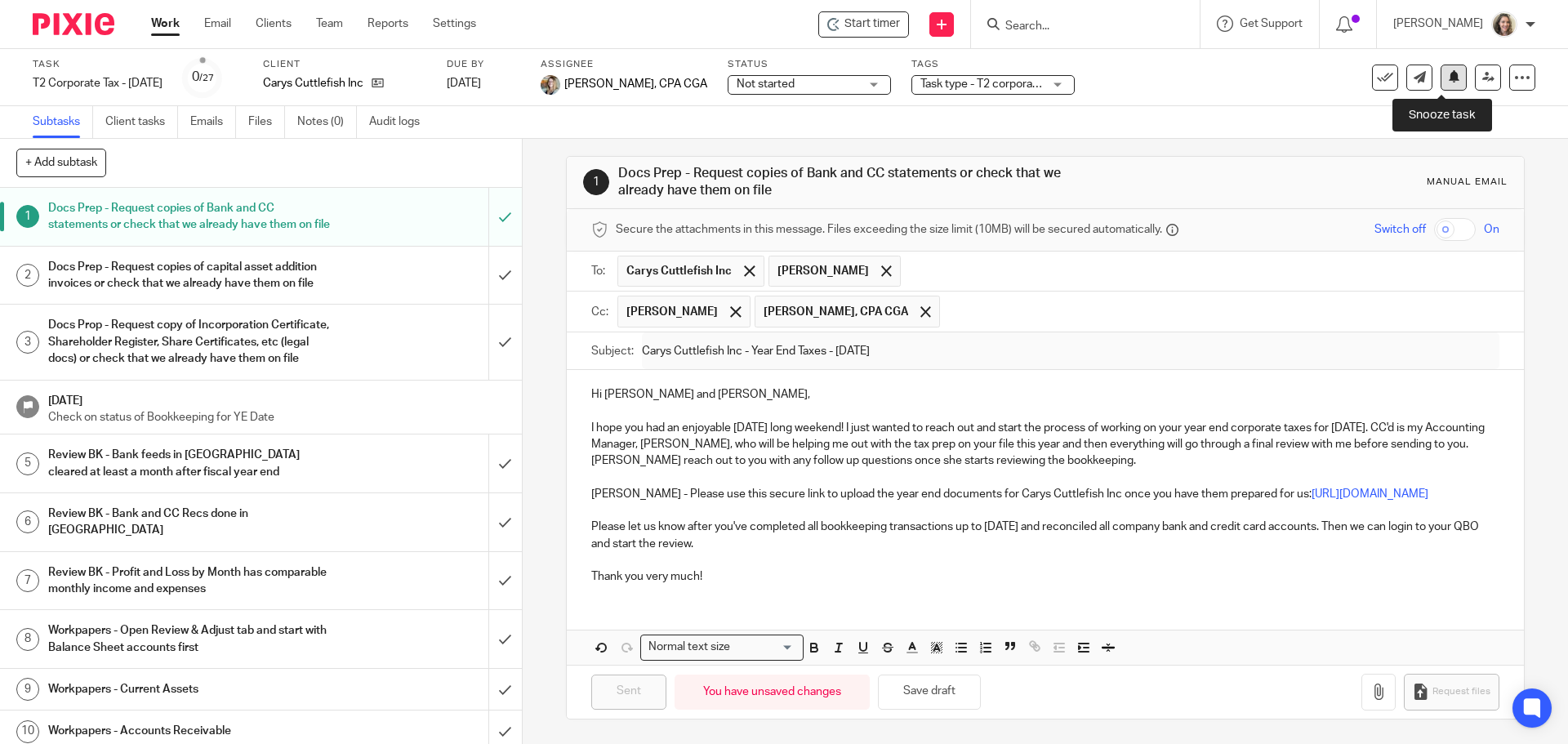
click at [1448, 77] on icon at bounding box center [1454, 76] width 12 height 12
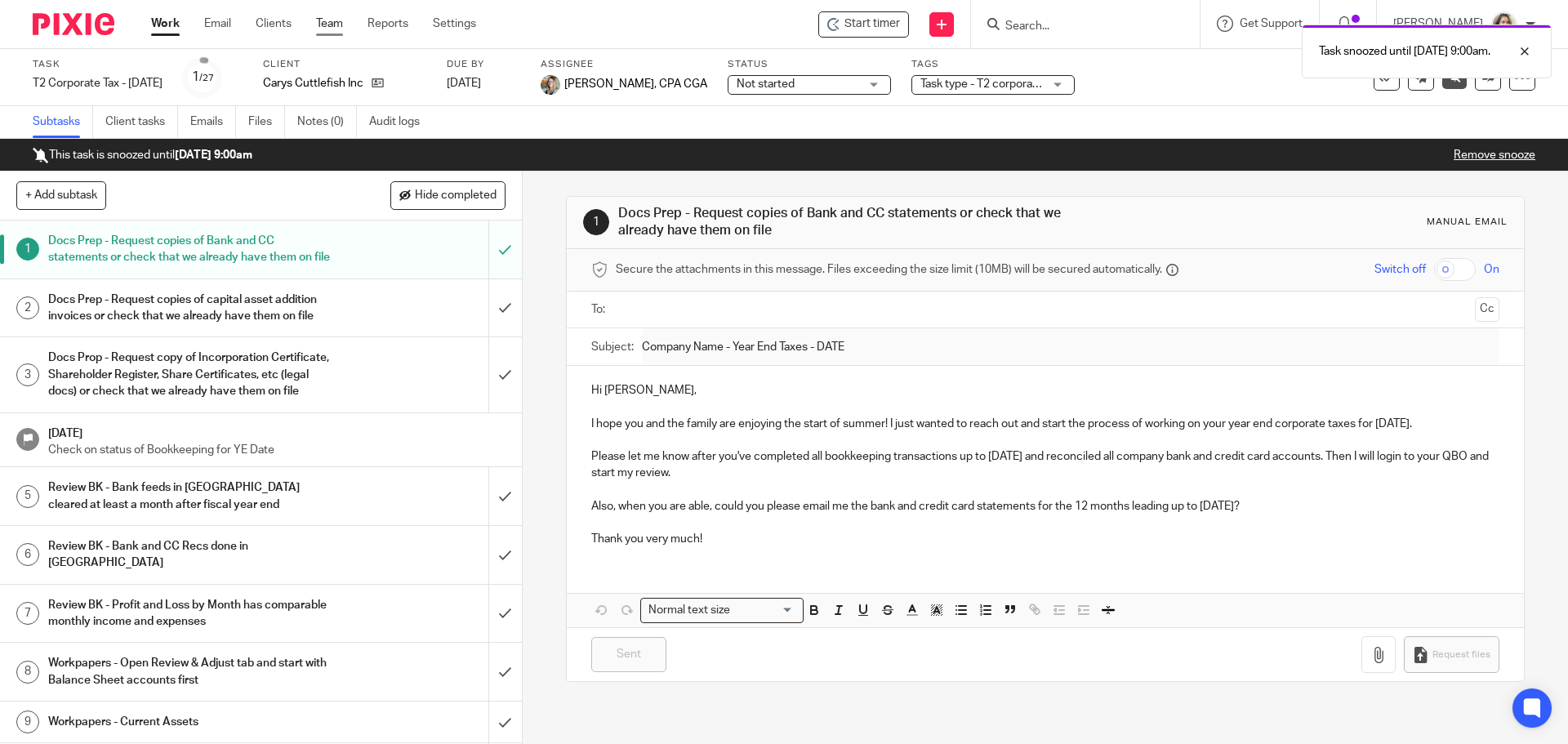
click at [324, 25] on link "Team" at bounding box center [329, 24] width 27 height 16
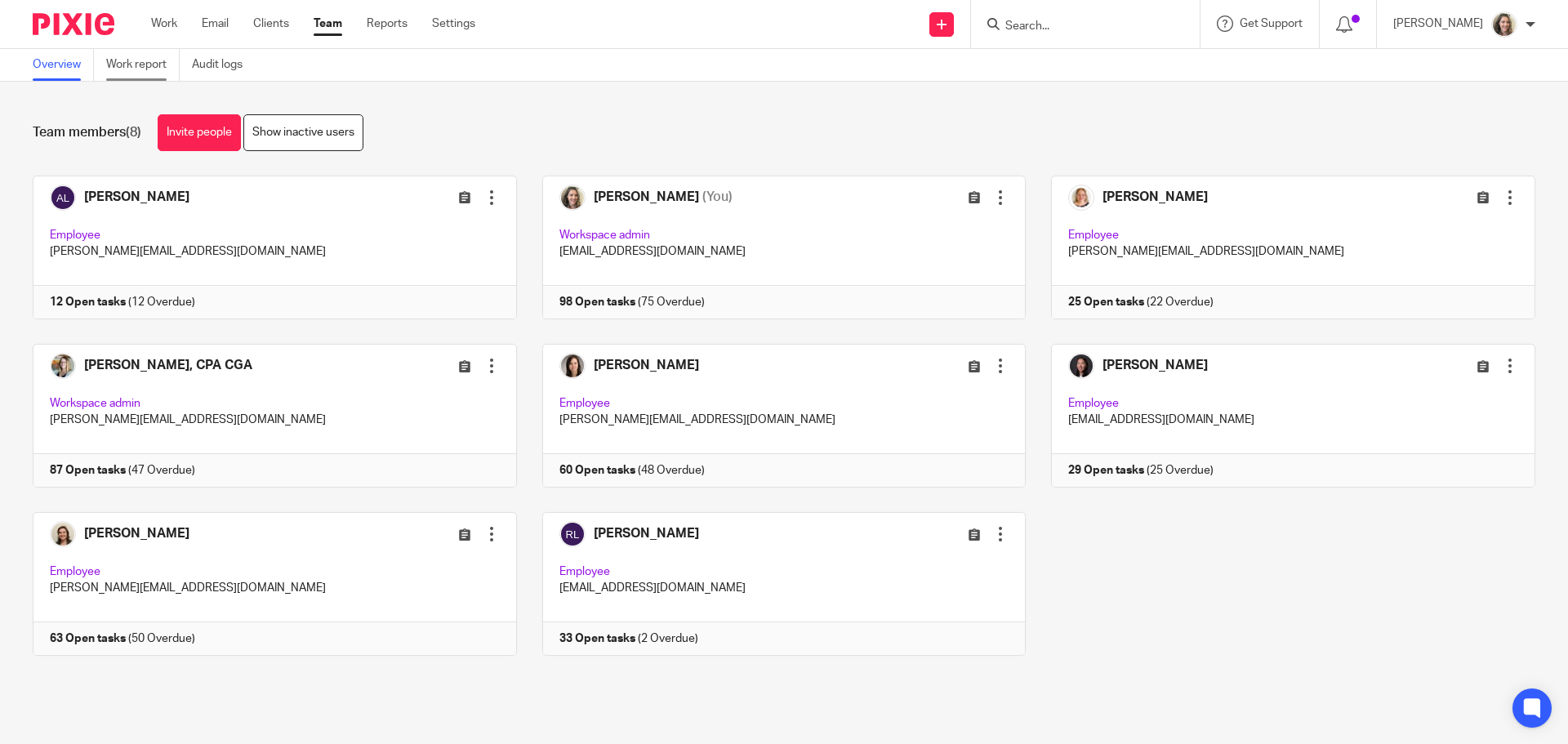
click at [132, 65] on link "Work report" at bounding box center [143, 65] width 73 height 32
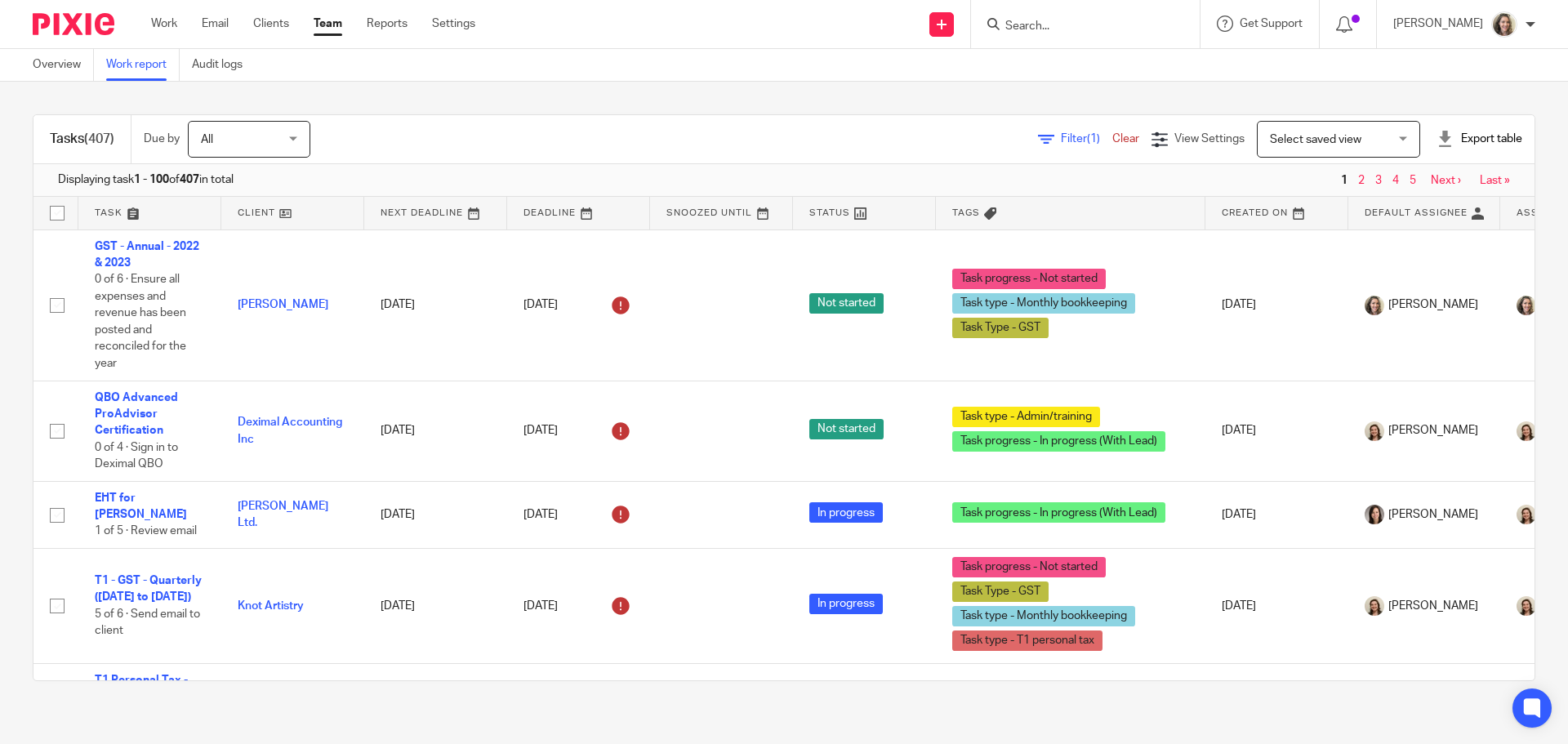
click at [1293, 141] on span "Select saved view" at bounding box center [1316, 139] width 91 height 12
click at [1293, 141] on div "Select saved view" at bounding box center [1316, 139] width 91 height 12
click at [1061, 143] on span "Filter (1)" at bounding box center [1086, 139] width 51 height 12
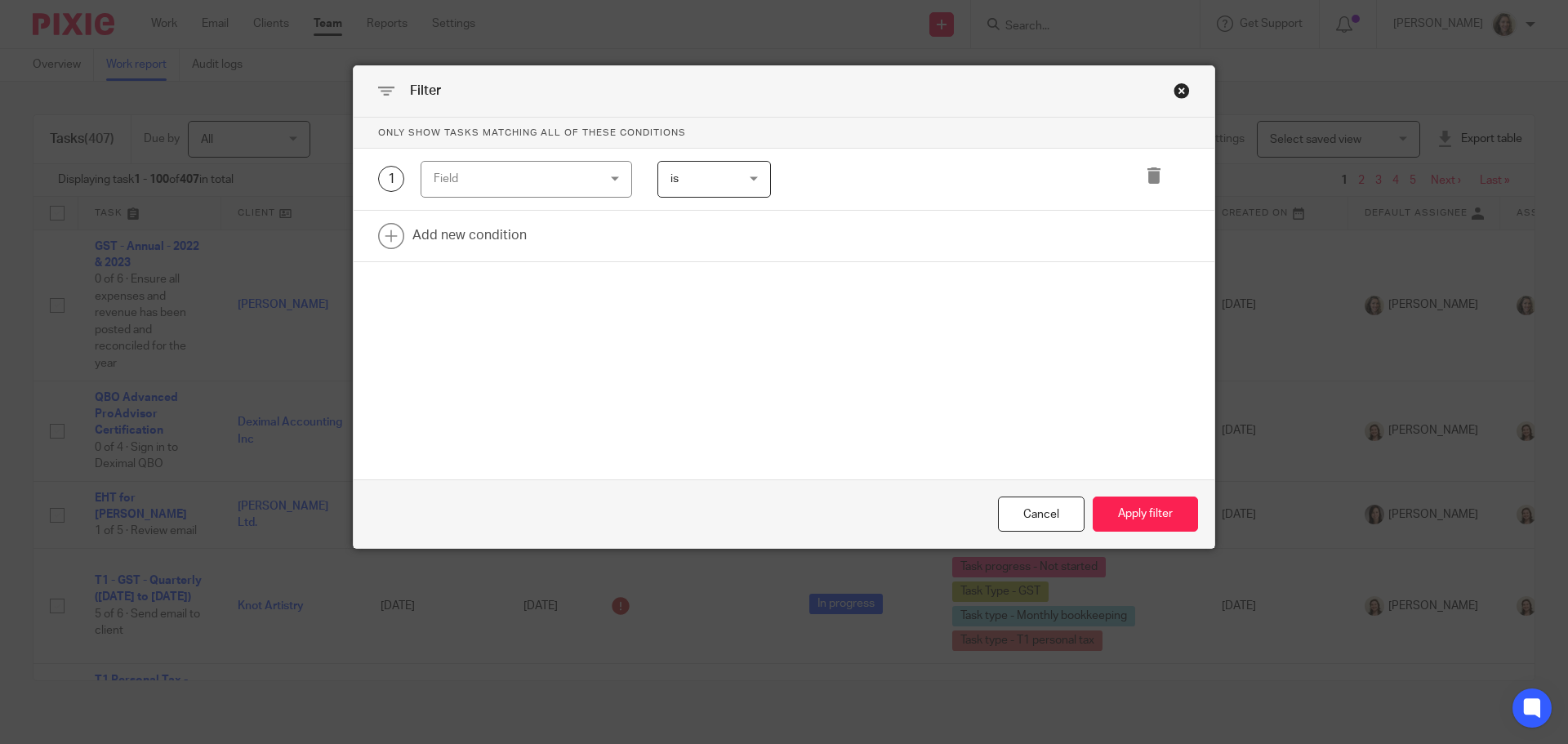
click at [506, 164] on div "Field" at bounding box center [512, 179] width 157 height 35
type input "tag"
drag, startPoint x: 470, startPoint y: 308, endPoint x: 604, endPoint y: 230, distance: 155.0
click at [470, 306] on li "Tags" at bounding box center [521, 297] width 210 height 33
click at [870, 163] on div "Search for option" at bounding box center [955, 177] width 315 height 32
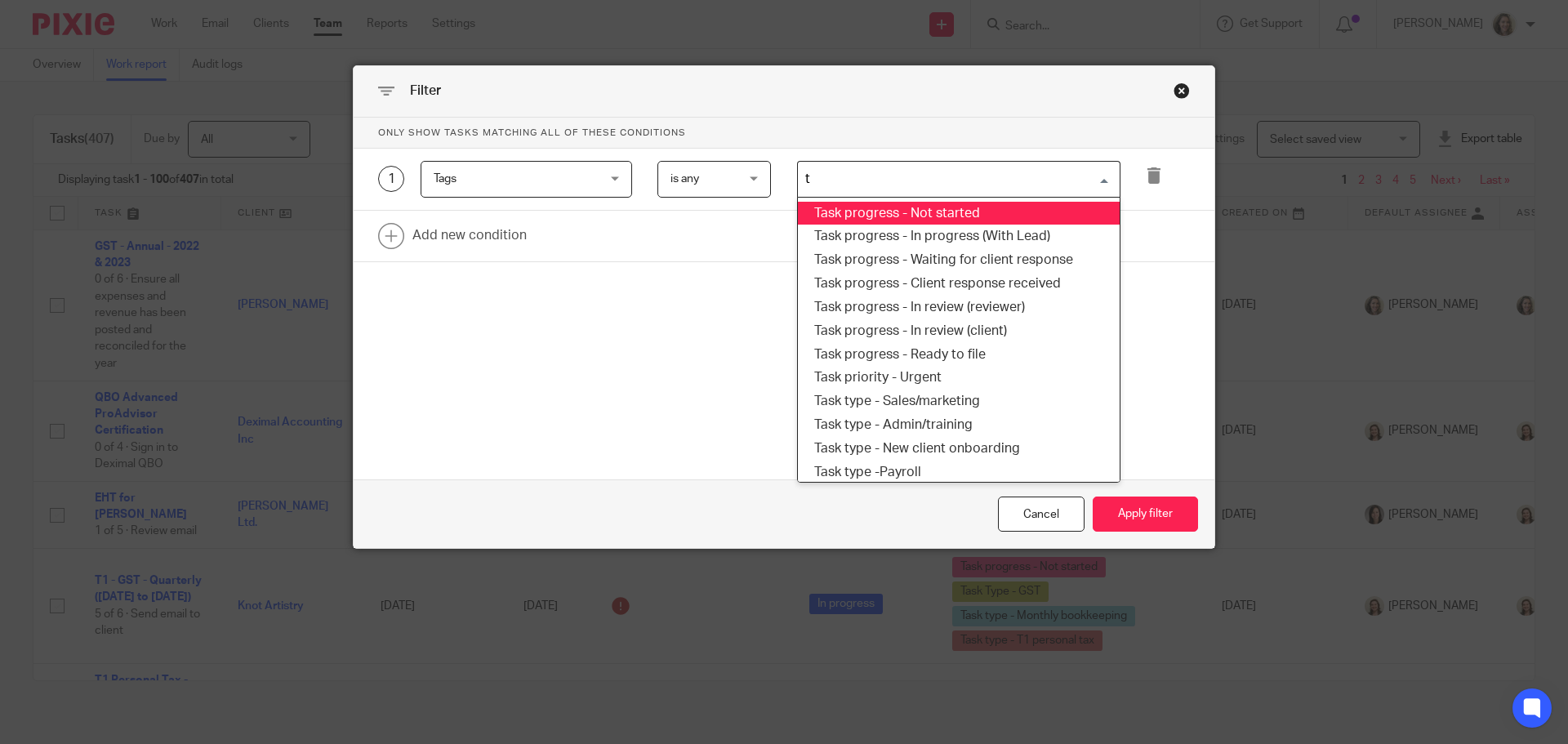
type input "t2"
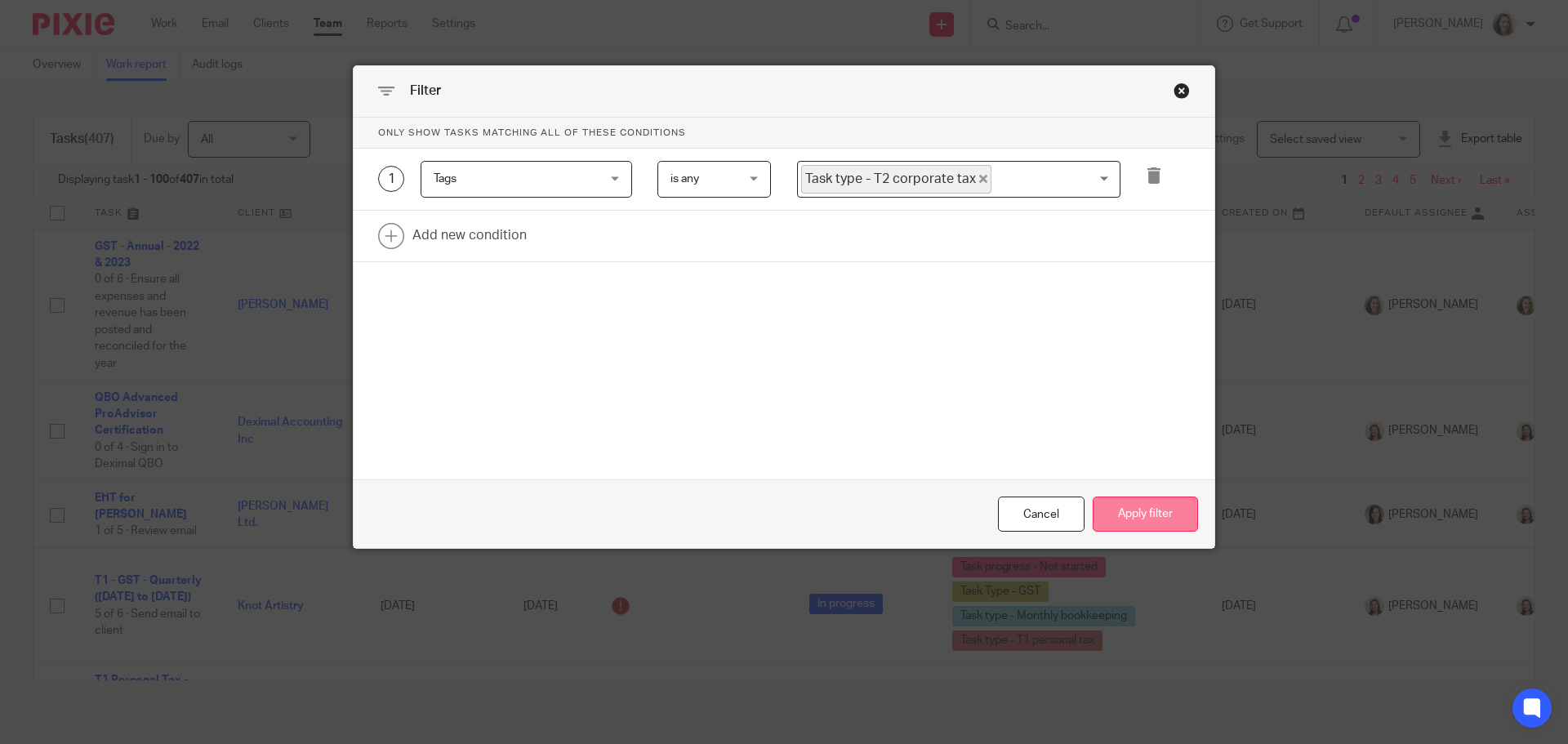
click at [1149, 515] on button "Apply filter" at bounding box center [1145, 514] width 105 height 35
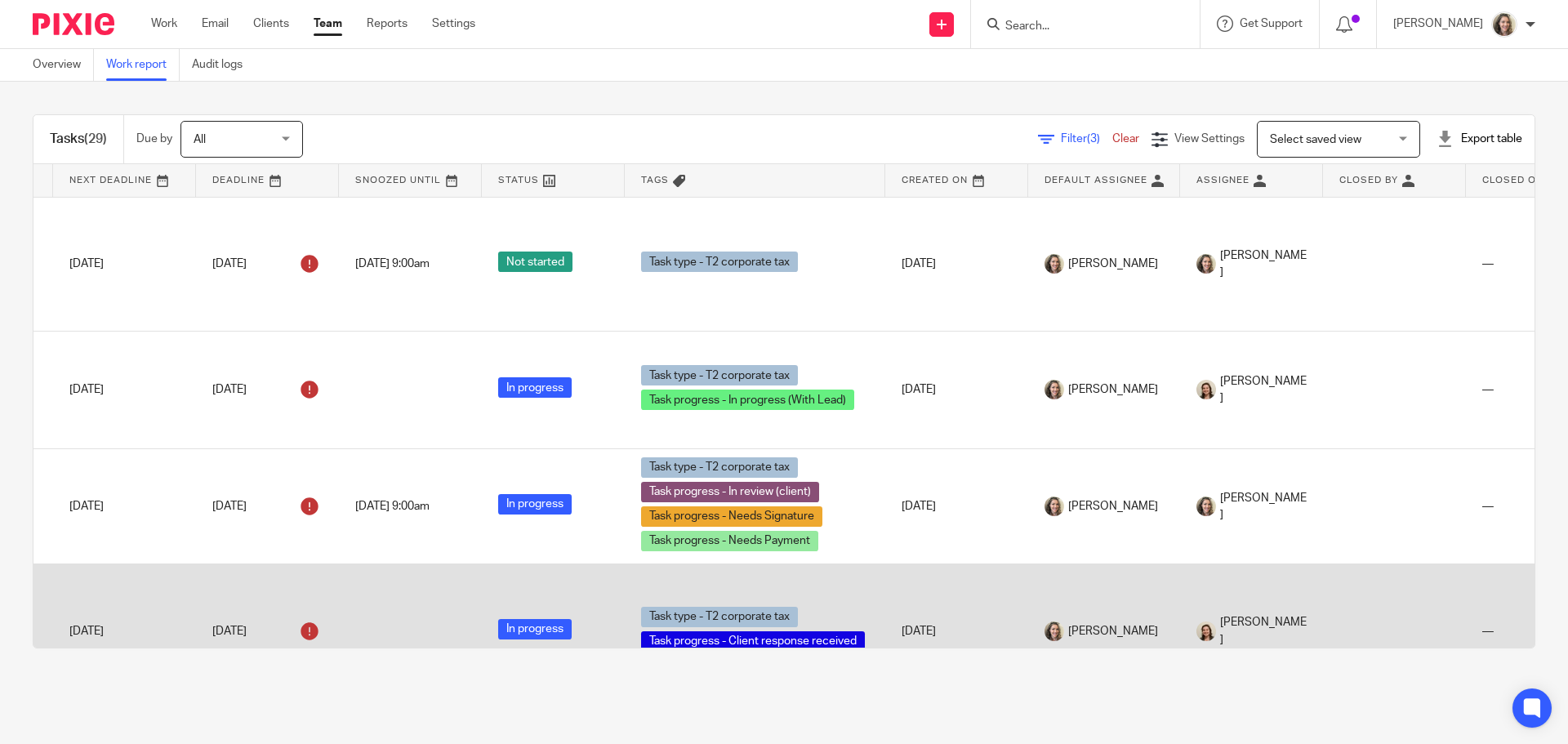
scroll to position [0, 347]
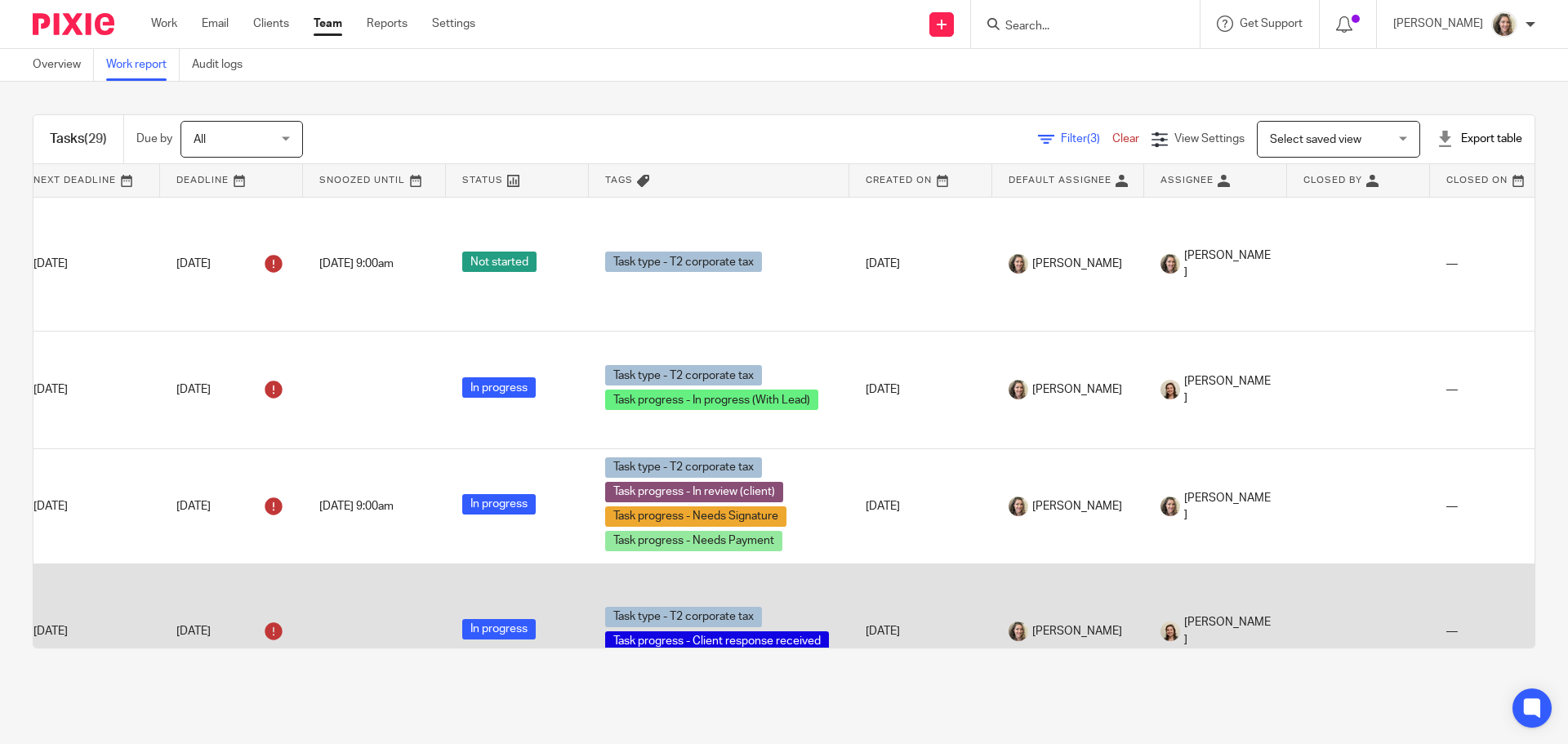
click at [1248, 632] on span "[PERSON_NAME]" at bounding box center [1227, 631] width 87 height 34
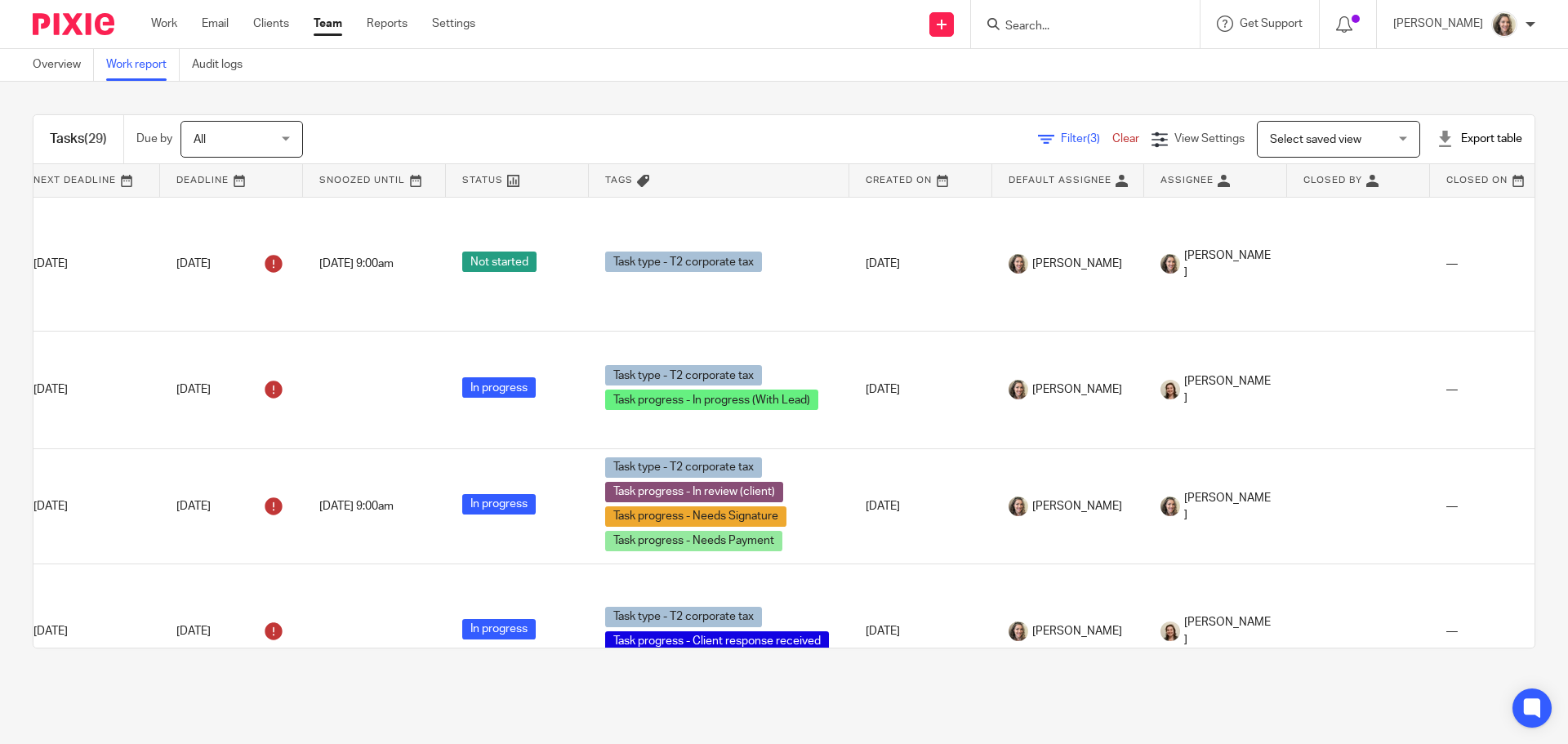
click at [1193, 180] on link at bounding box center [1215, 181] width 143 height 33
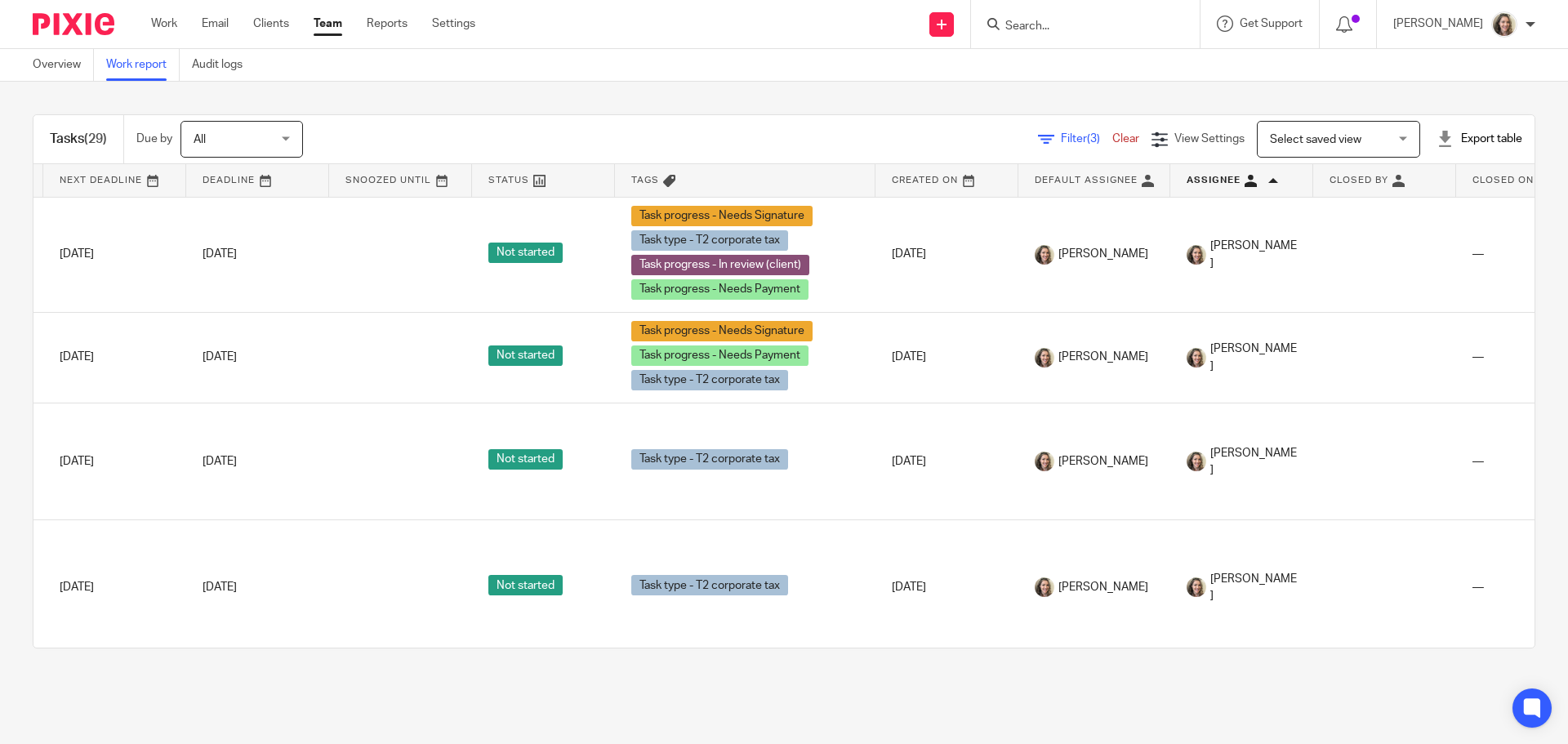
scroll to position [0, 371]
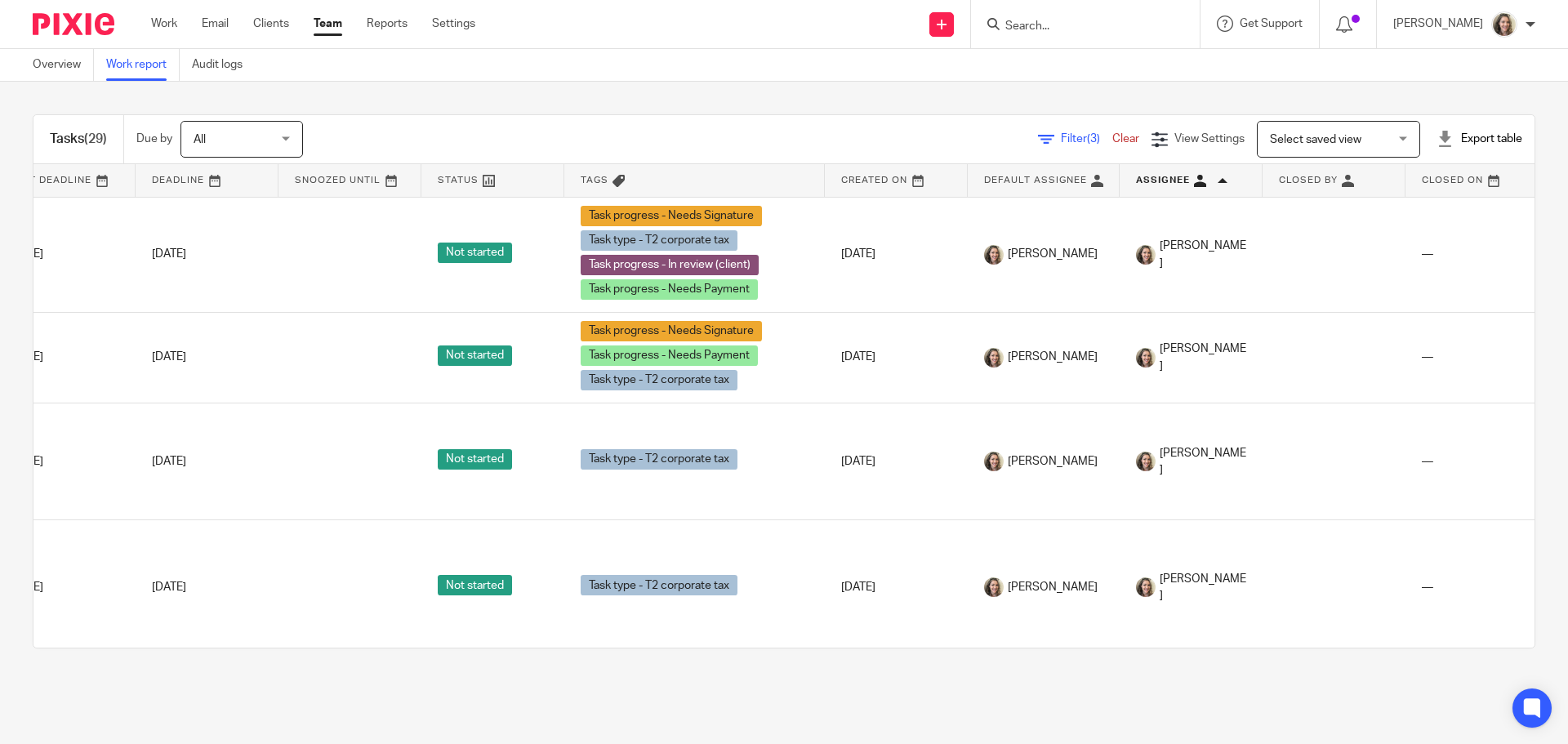
click at [1225, 185] on link at bounding box center [1191, 181] width 143 height 33
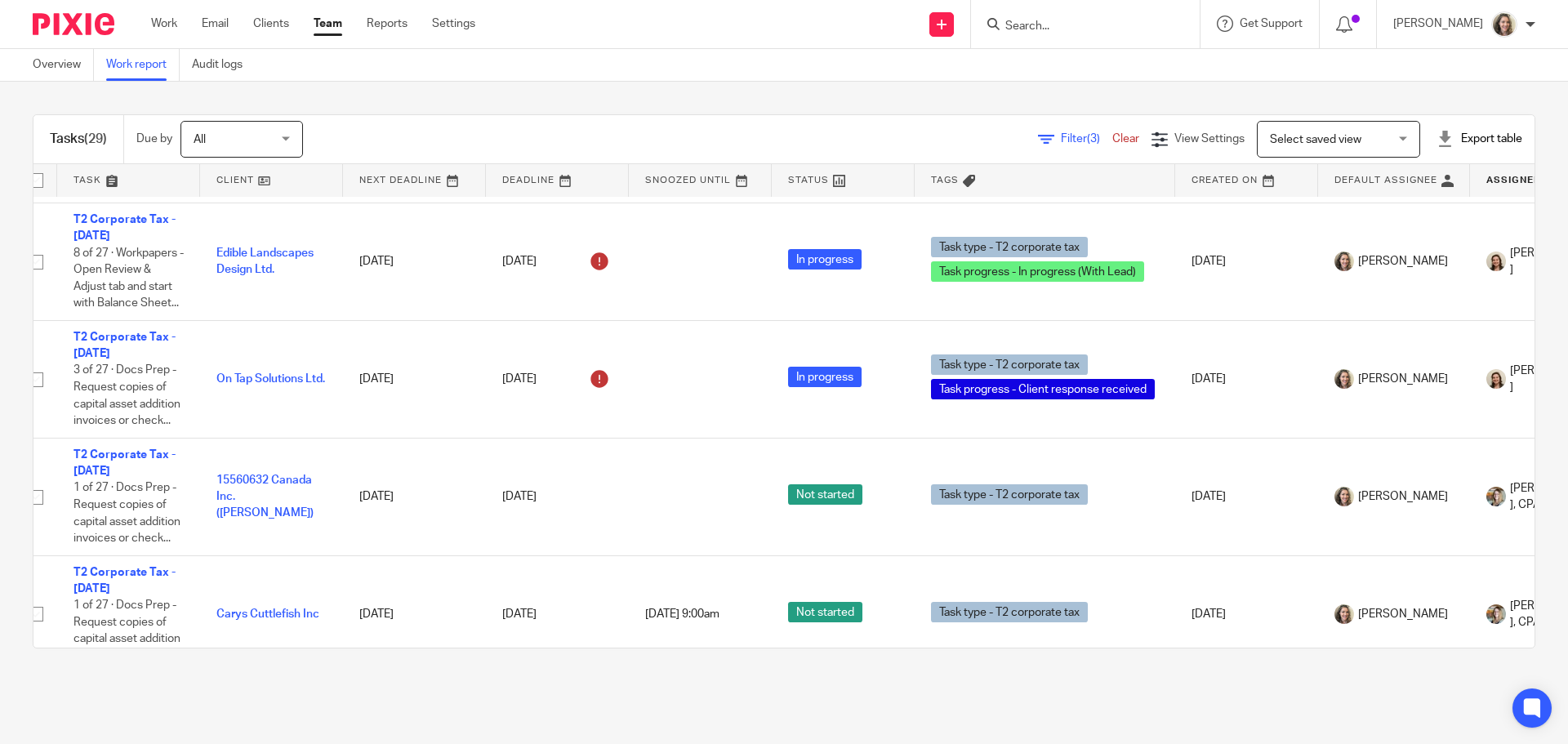
scroll to position [1018, 0]
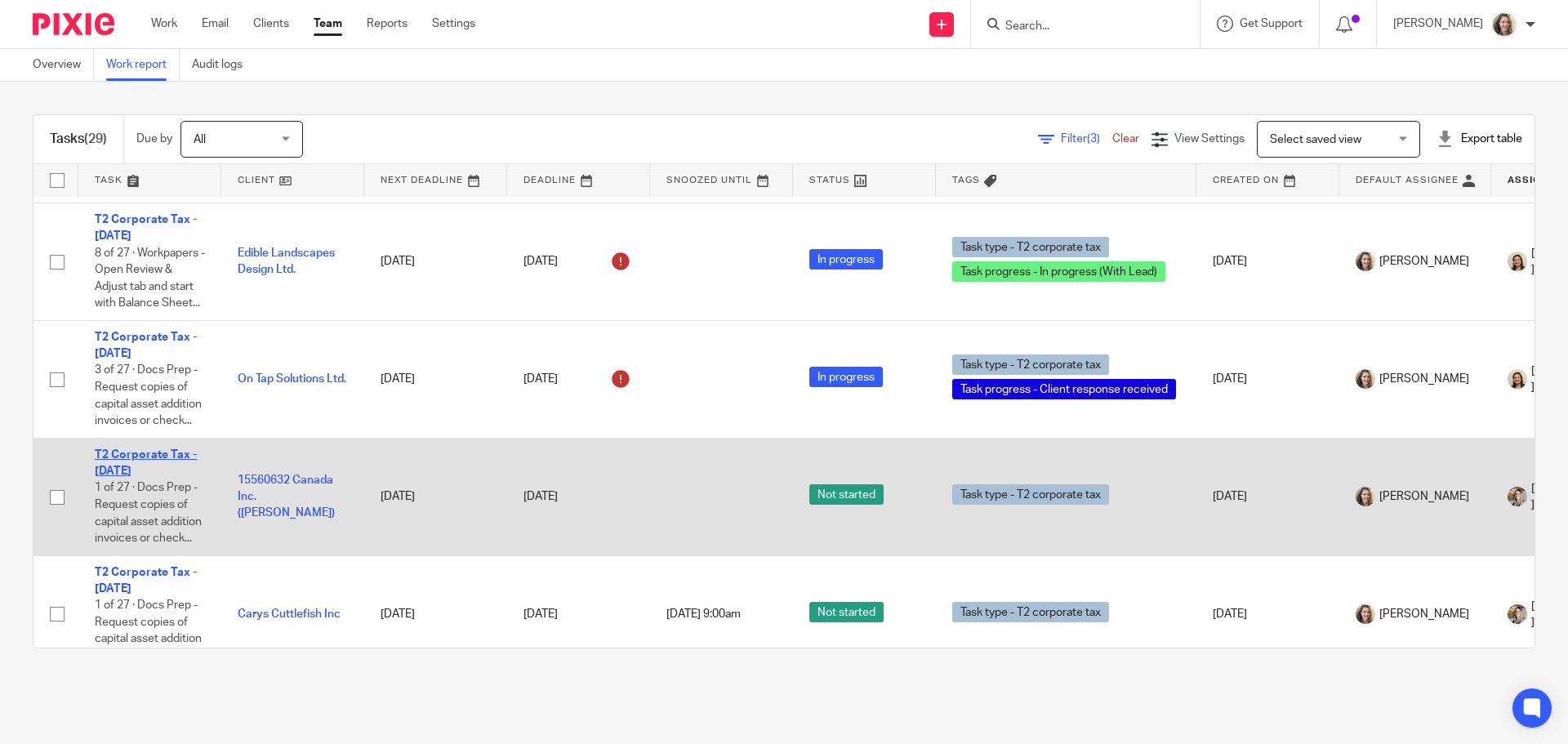
click at [112, 459] on link "T2 Corporate Tax - September 2025" at bounding box center [146, 462] width 102 height 27
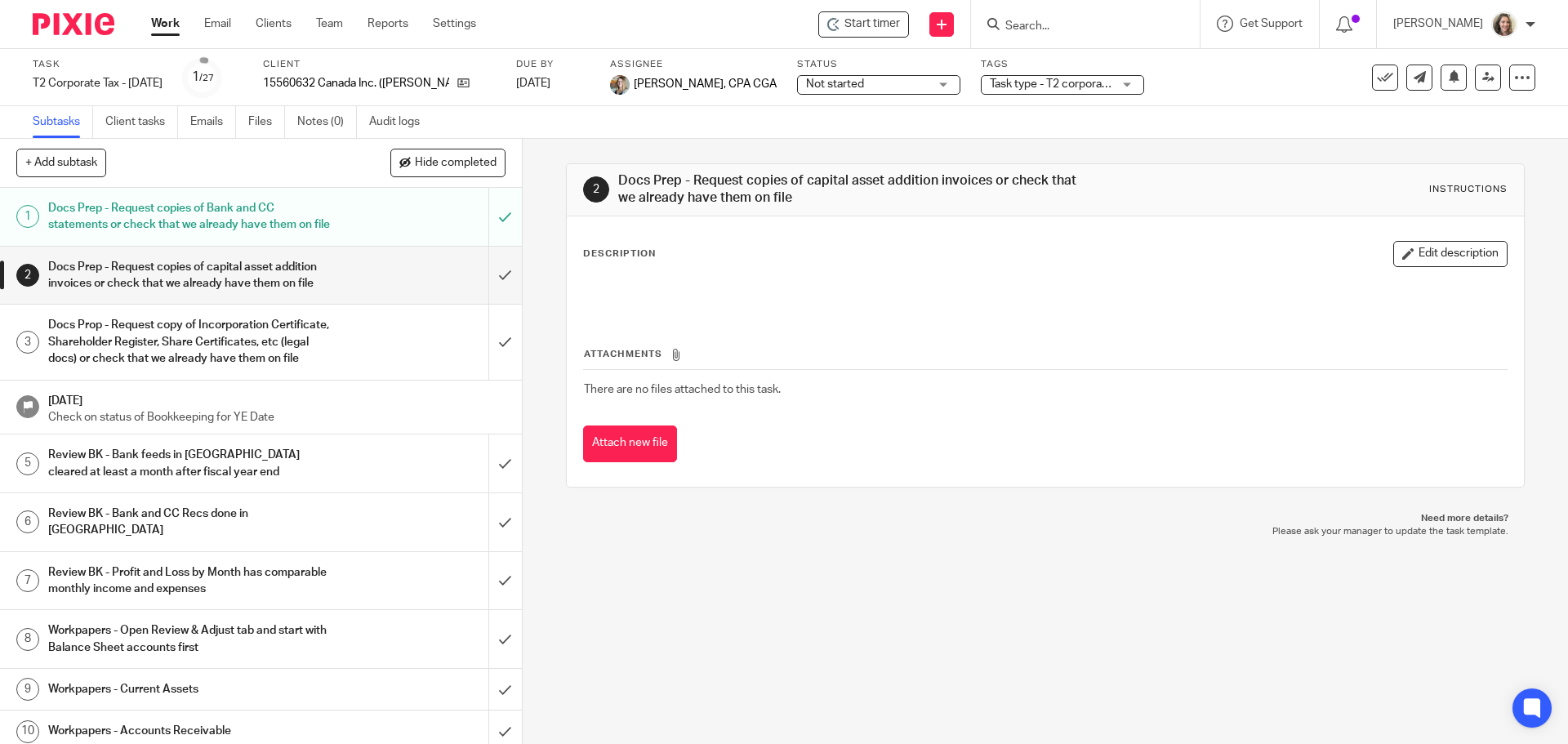
click at [203, 217] on h1 "Docs Prep - Request copies of Bank and CC statements or check that we already h…" at bounding box center [189, 217] width 283 height 42
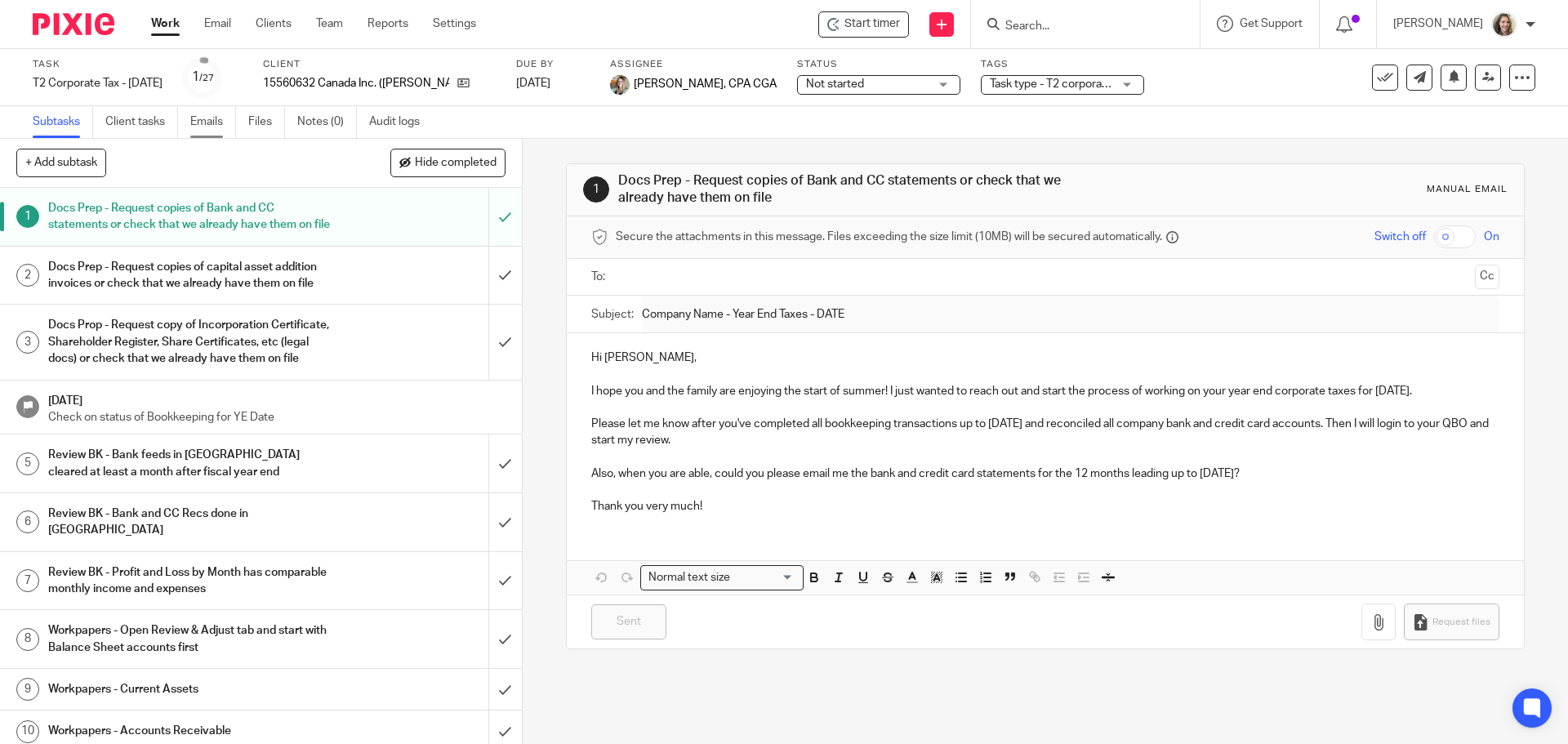
click at [207, 120] on link "Emails" at bounding box center [213, 122] width 46 height 32
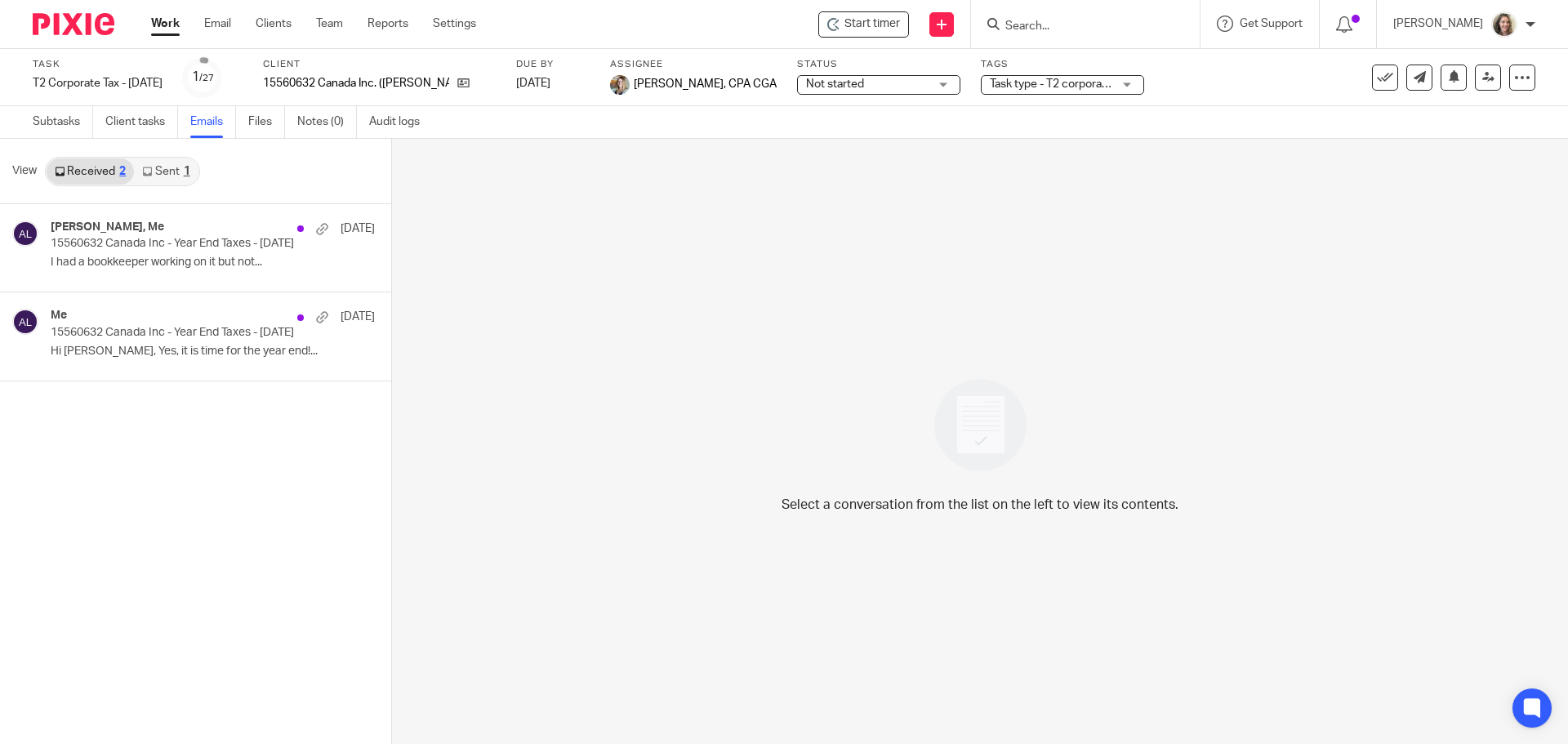
click at [165, 172] on link "Sent 1" at bounding box center [165, 171] width 64 height 27
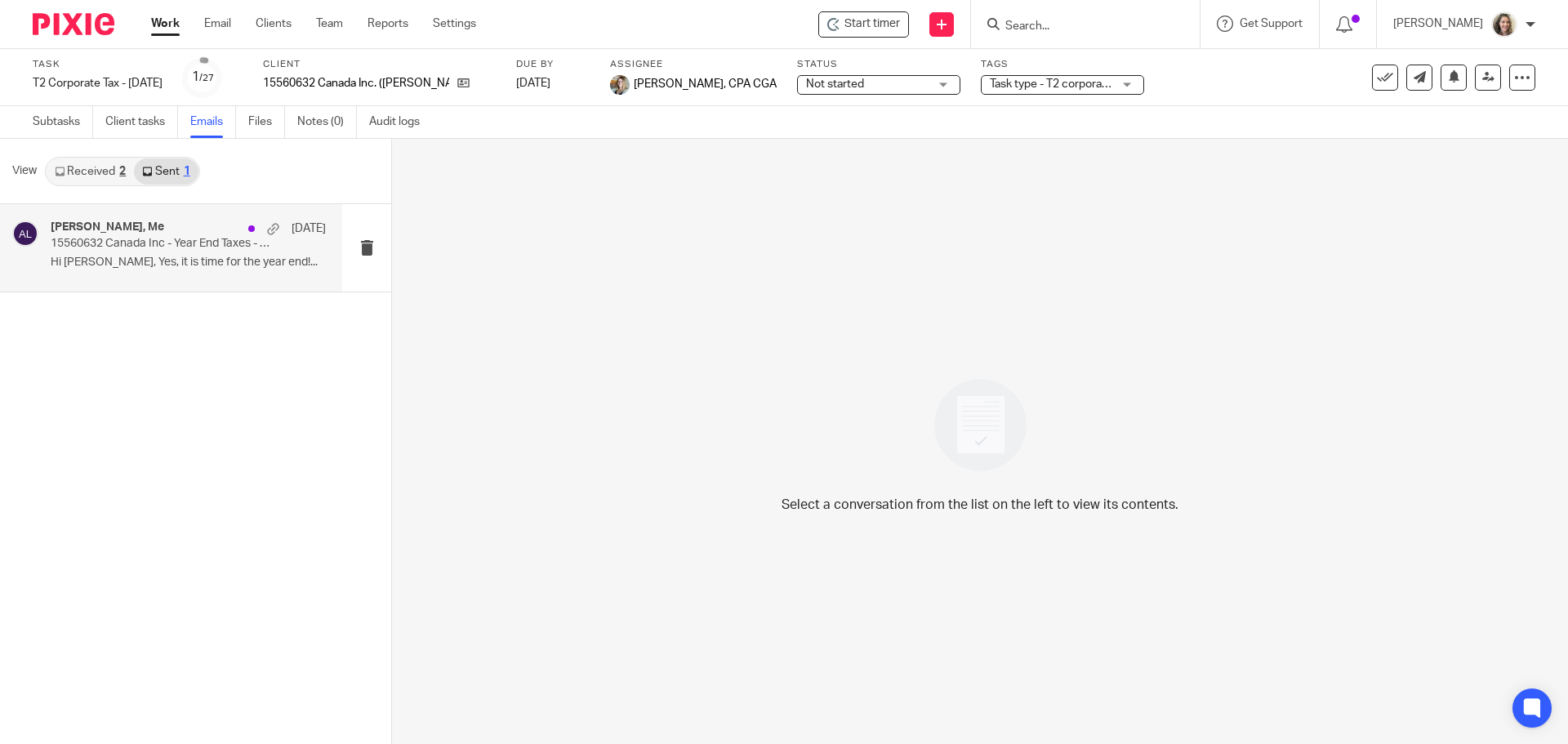
click at [184, 241] on p "15560632 Canada Inc - Year End Taxes - Sept 30 2025" at bounding box center [160, 243] width 220 height 14
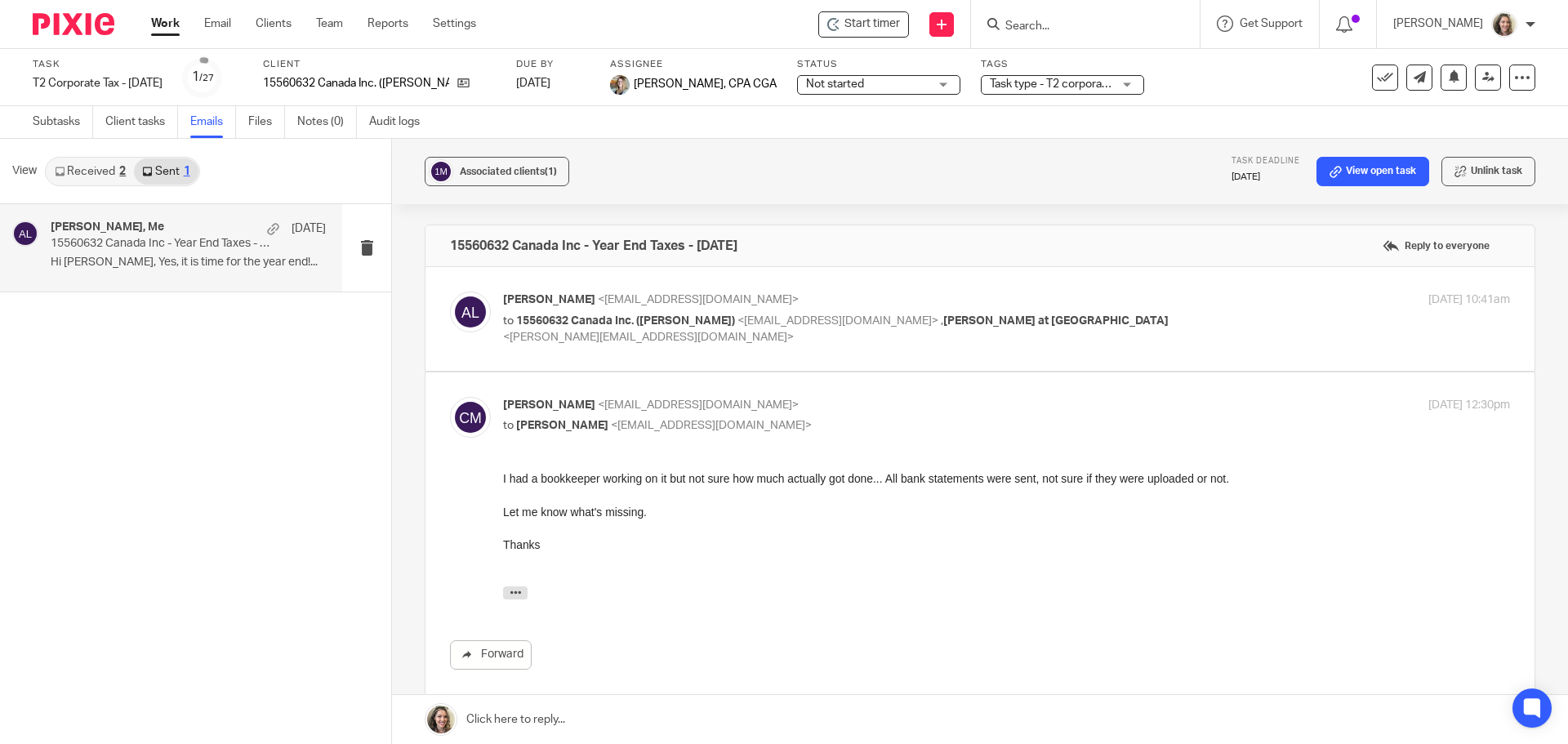
click at [1194, 319] on div "Alicia Loewen <info@deximal.ca> to 15560632 Canada Inc. (Caleb Meerman) <calebm…" at bounding box center [1006, 319] width 1007 height 55
checkbox input "true"
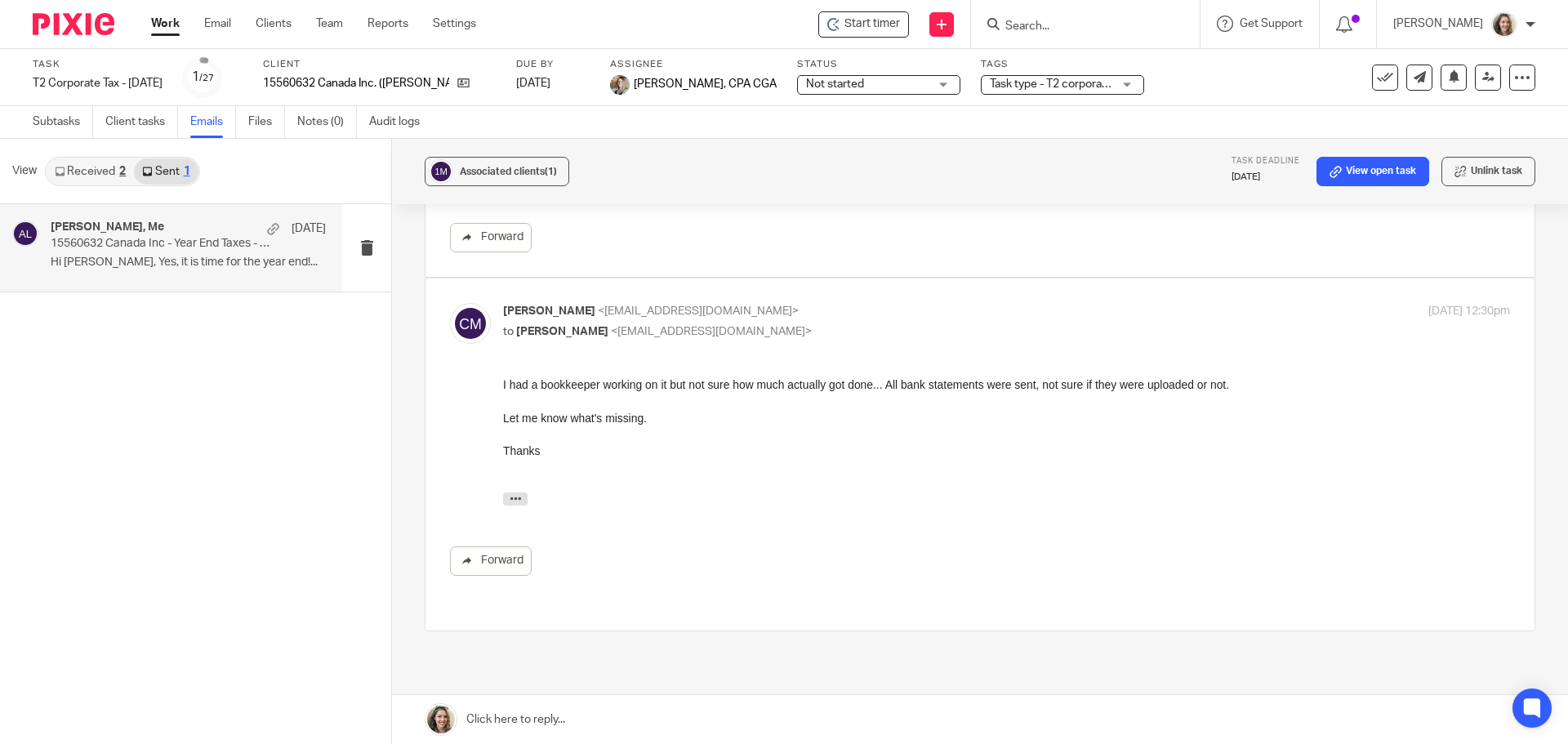
scroll to position [409, 0]
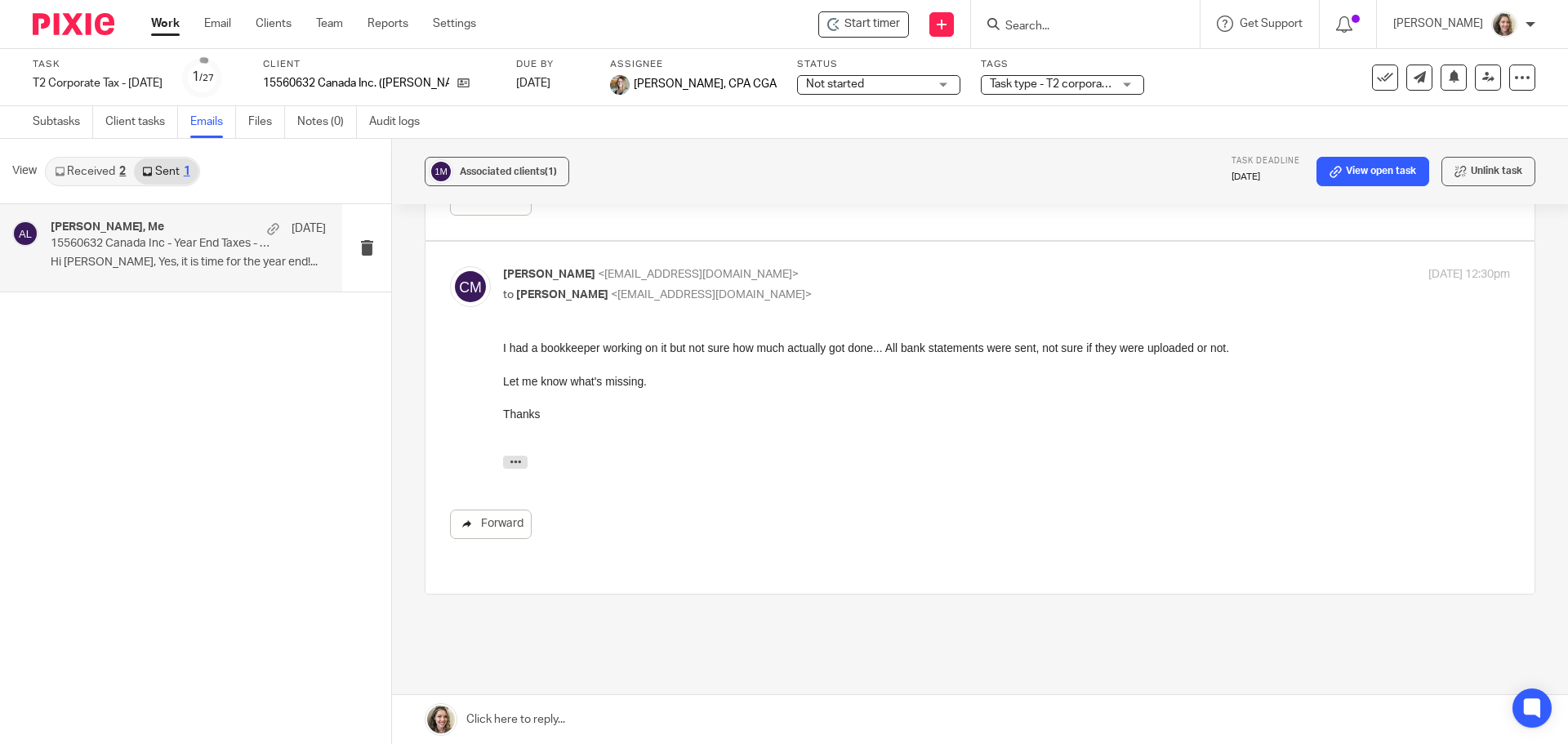
click at [485, 523] on link "Forward" at bounding box center [490, 524] width 81 height 29
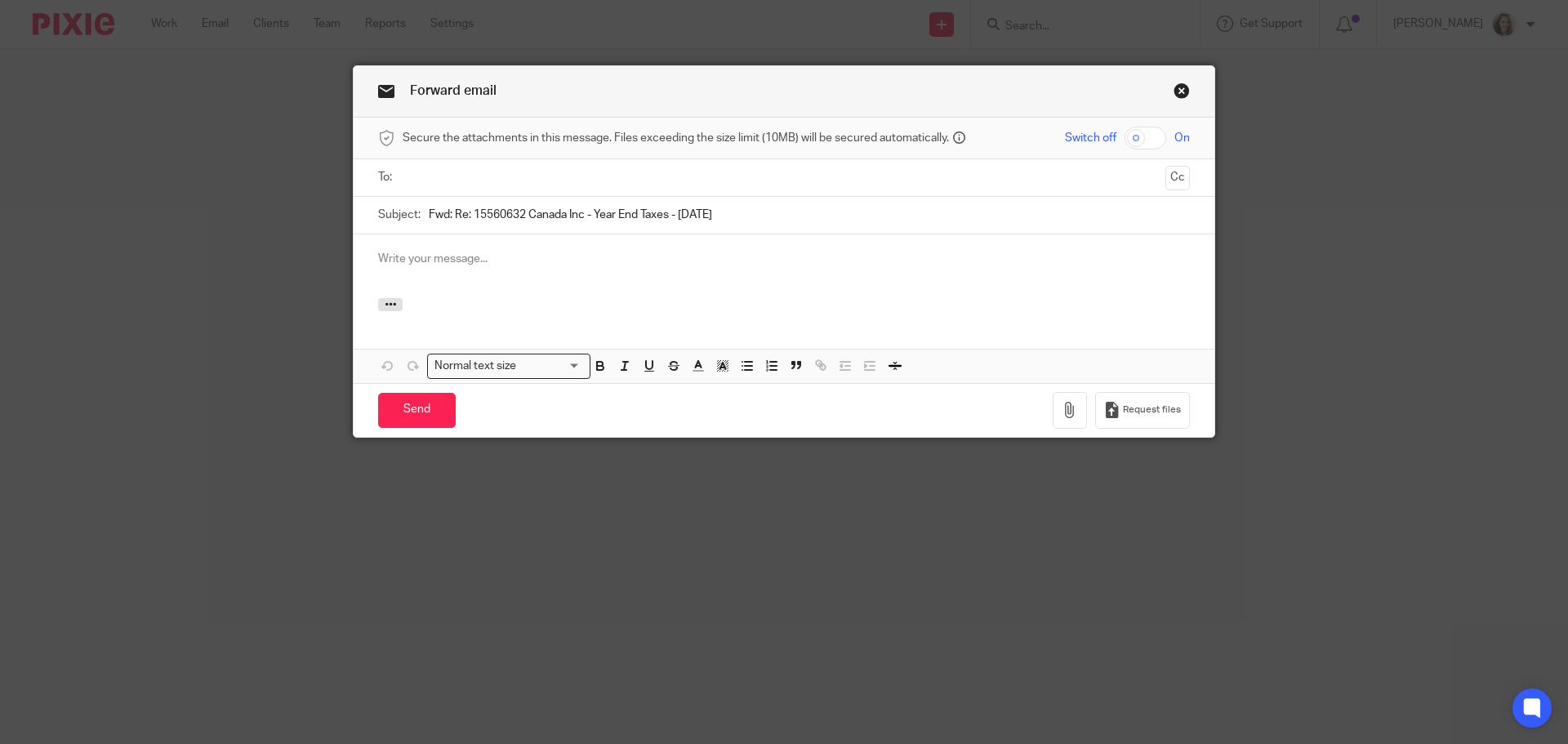
click at [694, 183] on input "text" at bounding box center [784, 177] width 751 height 19
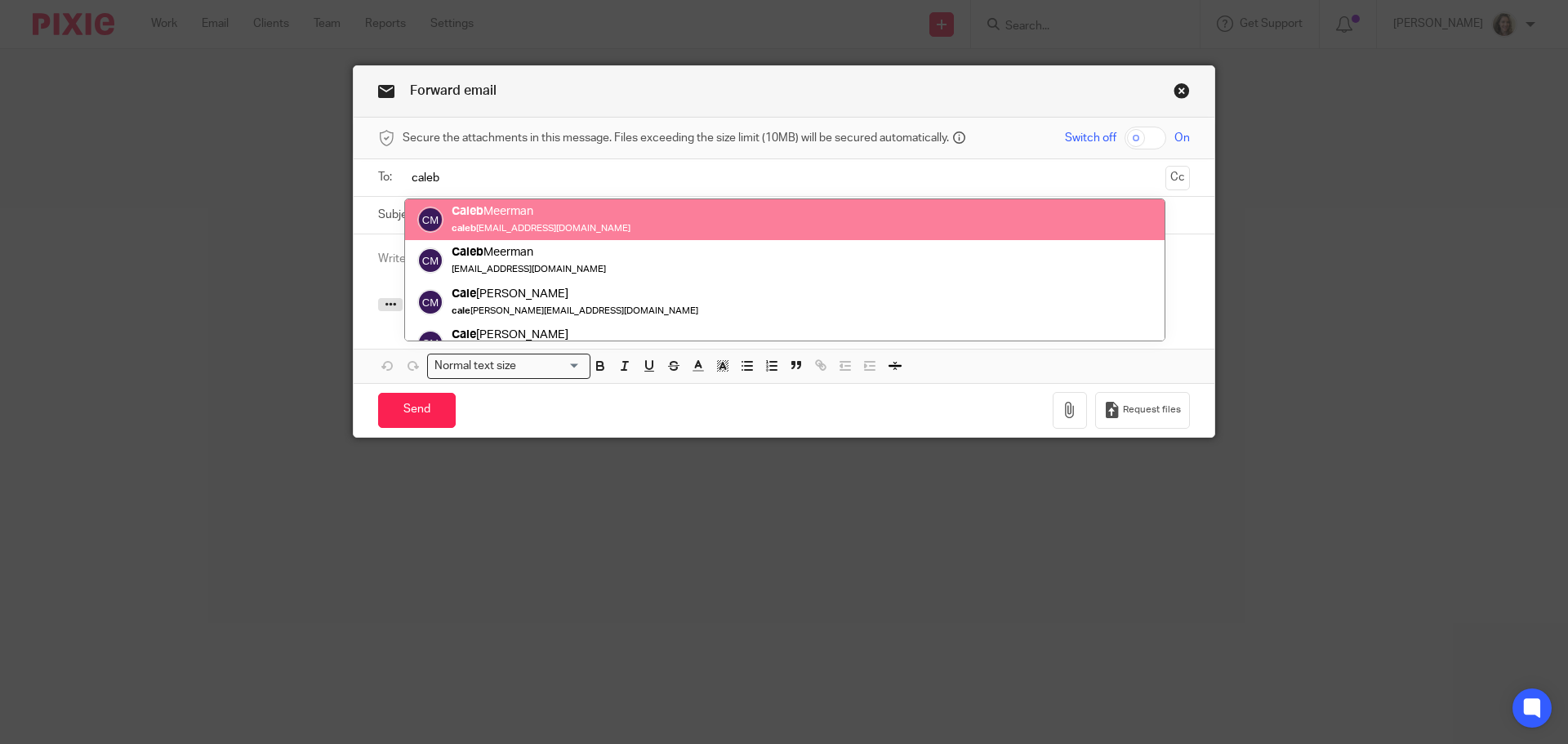
type input "caleb"
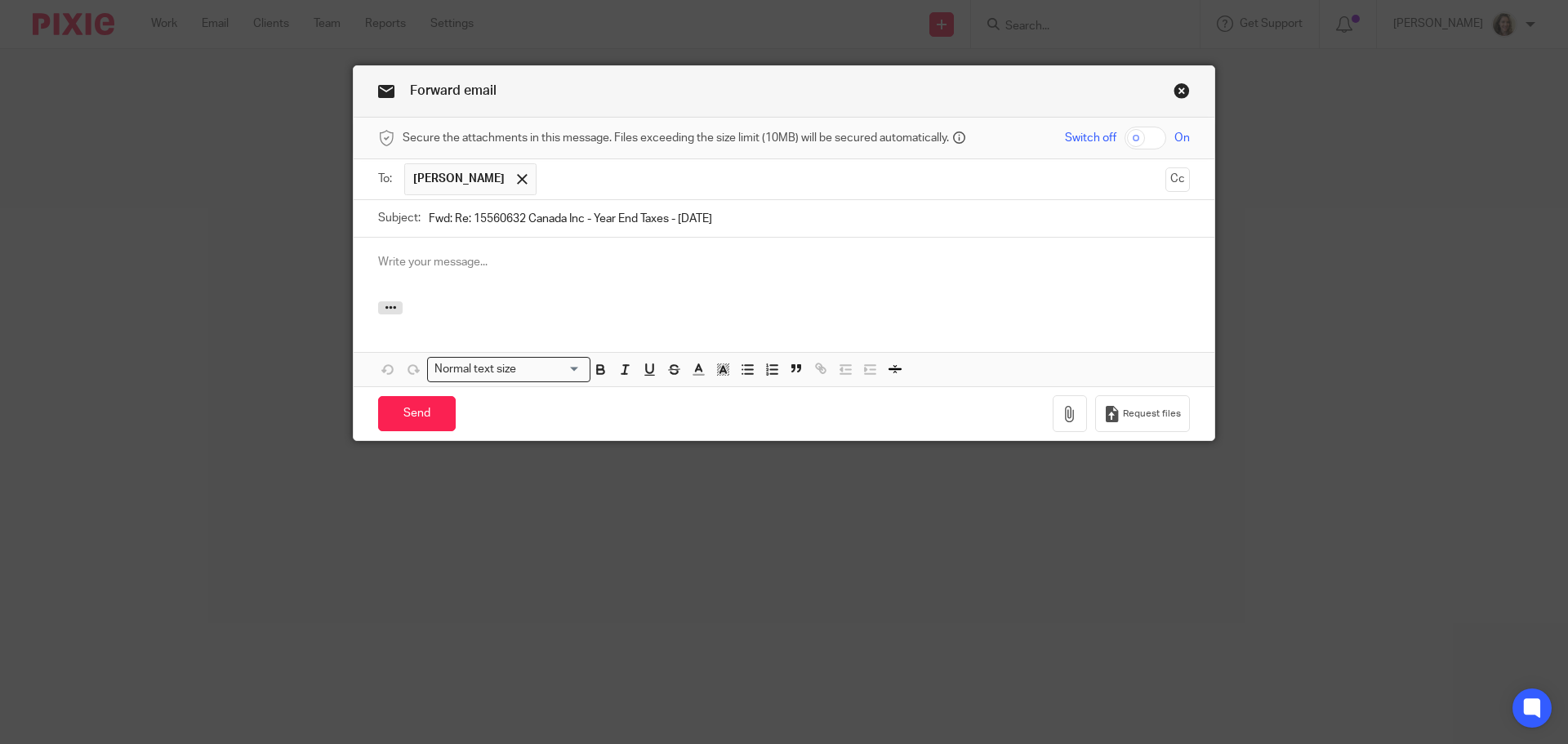
click at [725, 183] on input "text" at bounding box center [851, 179] width 613 height 32
click at [1171, 168] on button "Cc" at bounding box center [1178, 179] width 25 height 25
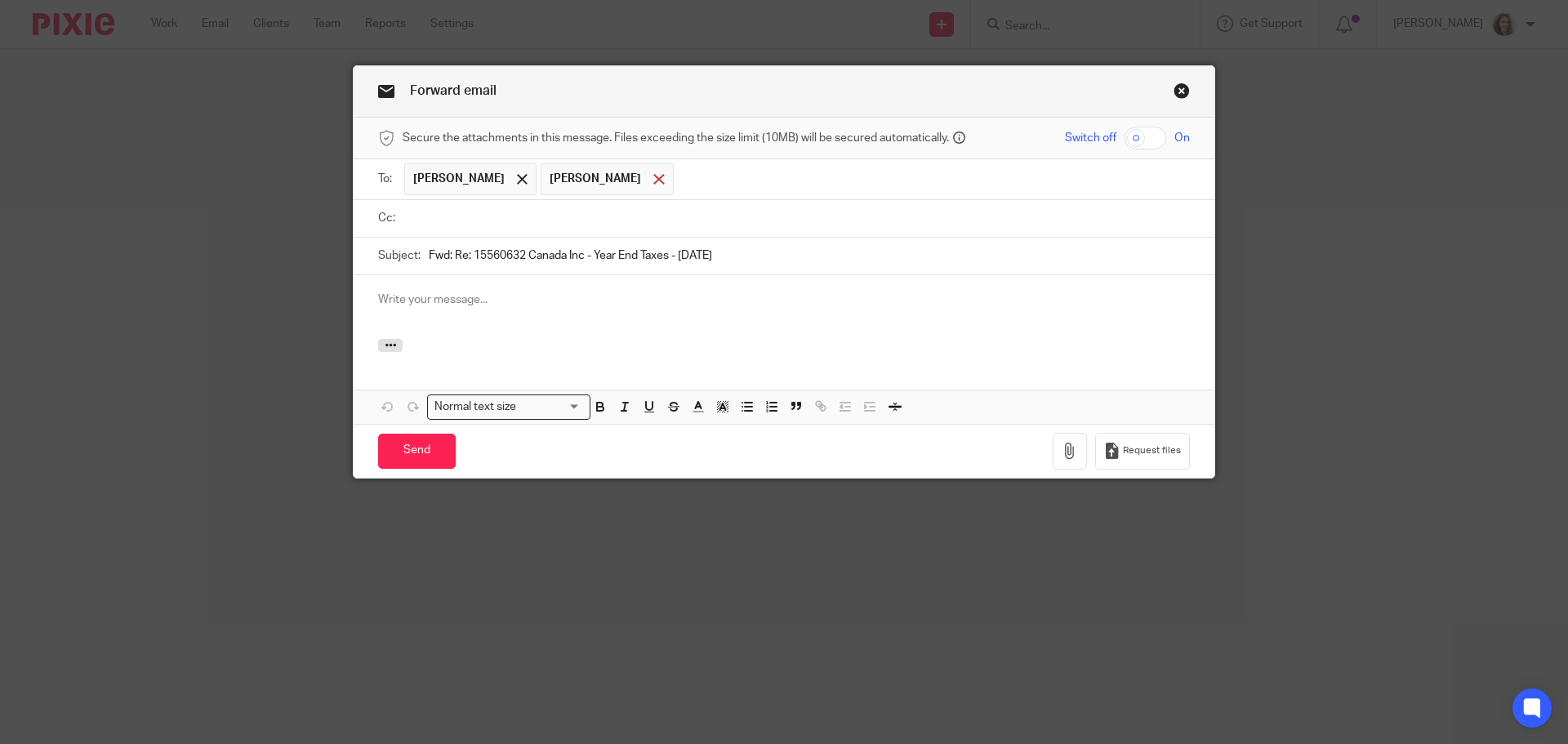
click at [649, 173] on div at bounding box center [658, 179] width 19 height 25
click at [607, 218] on input "text" at bounding box center [796, 218] width 775 height 19
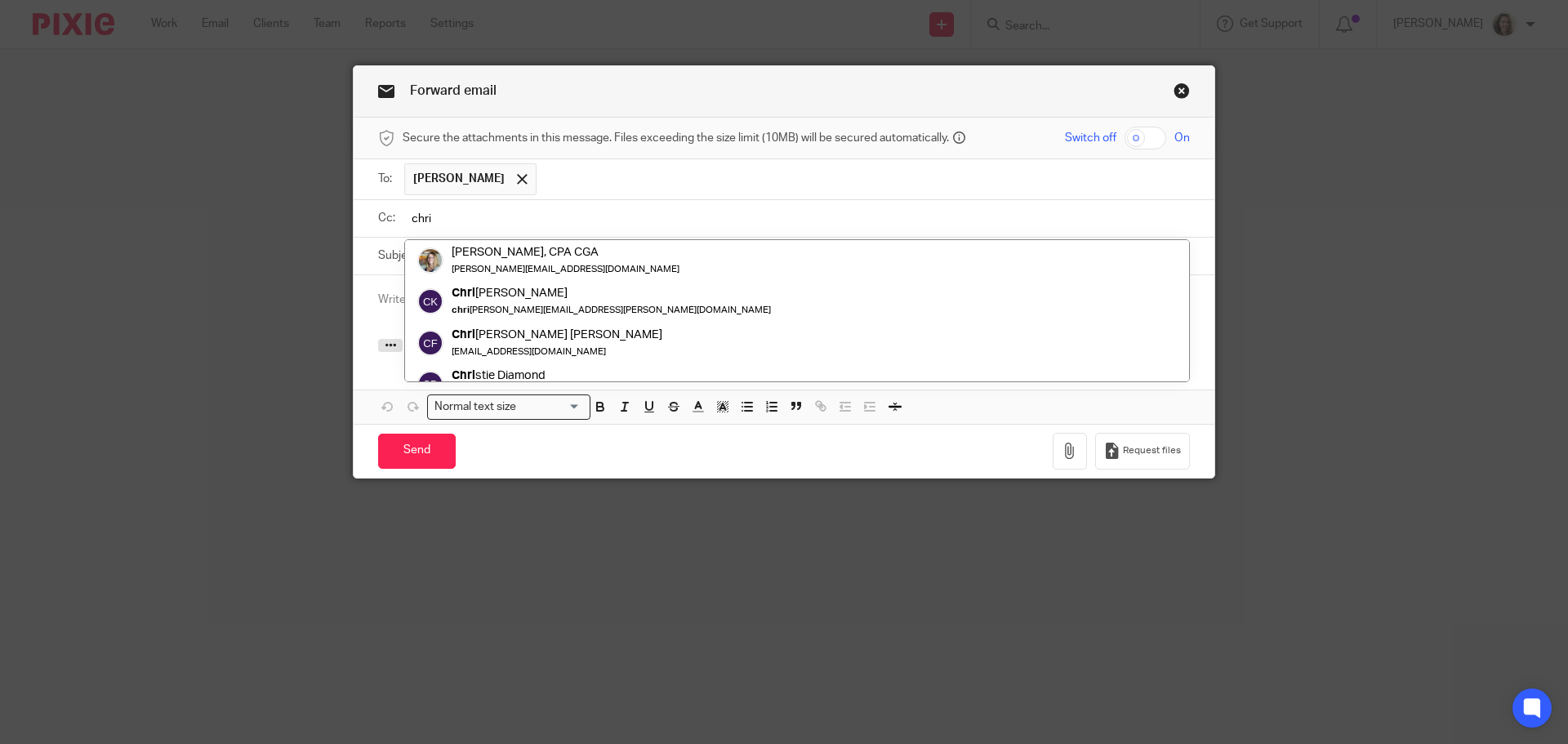
type input "chri"
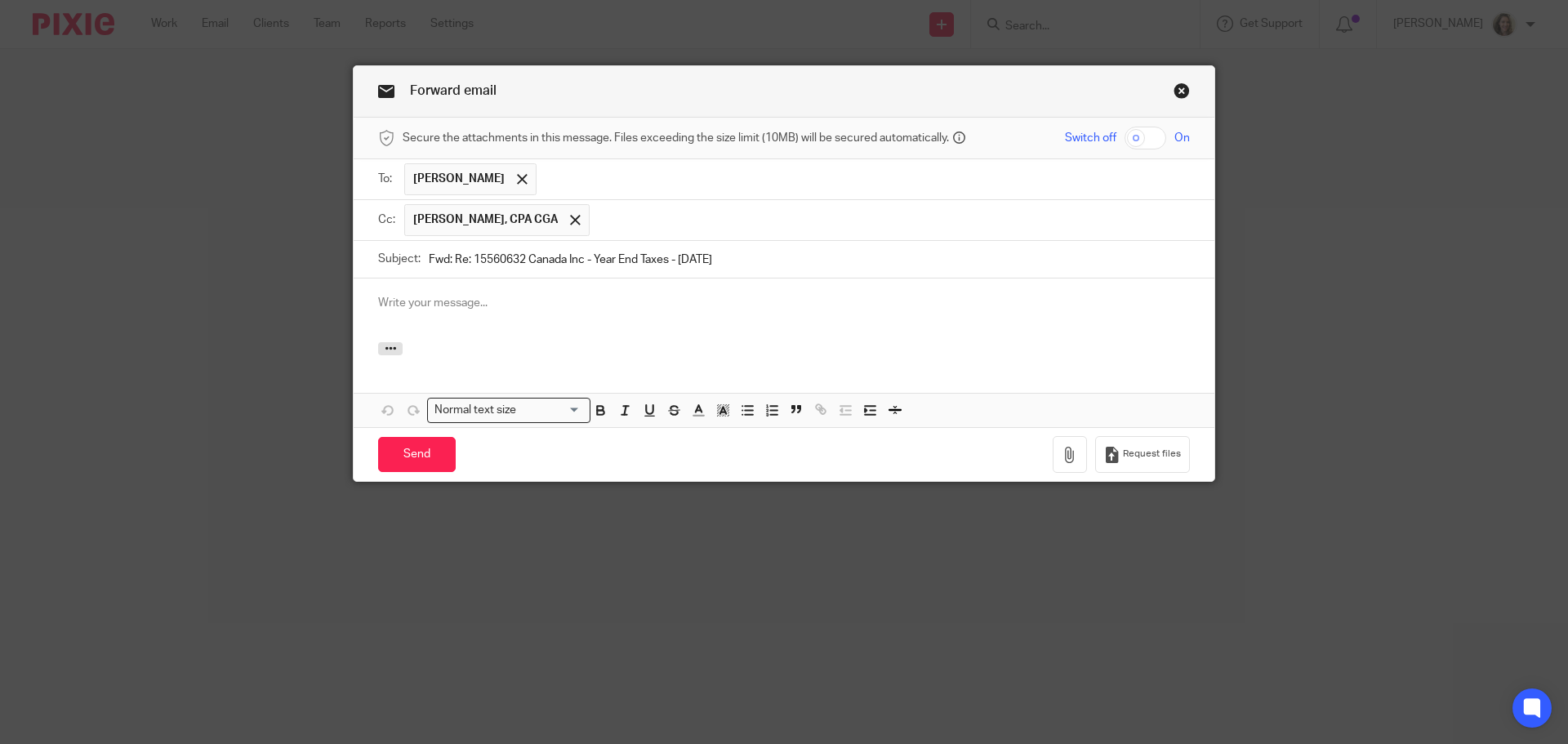
click at [586, 302] on p at bounding box center [784, 303] width 812 height 16
drag, startPoint x: 450, startPoint y: 257, endPoint x: 381, endPoint y: 260, distance: 69.1
click at [381, 260] on div "Subject: Fwd: Re: 15560632 Canada Inc - Year End Taxes - Sept 30 2025" at bounding box center [784, 259] width 812 height 37
type input "Re: 15560632 Canada Inc - Year End Taxes - Sept 30 2025"
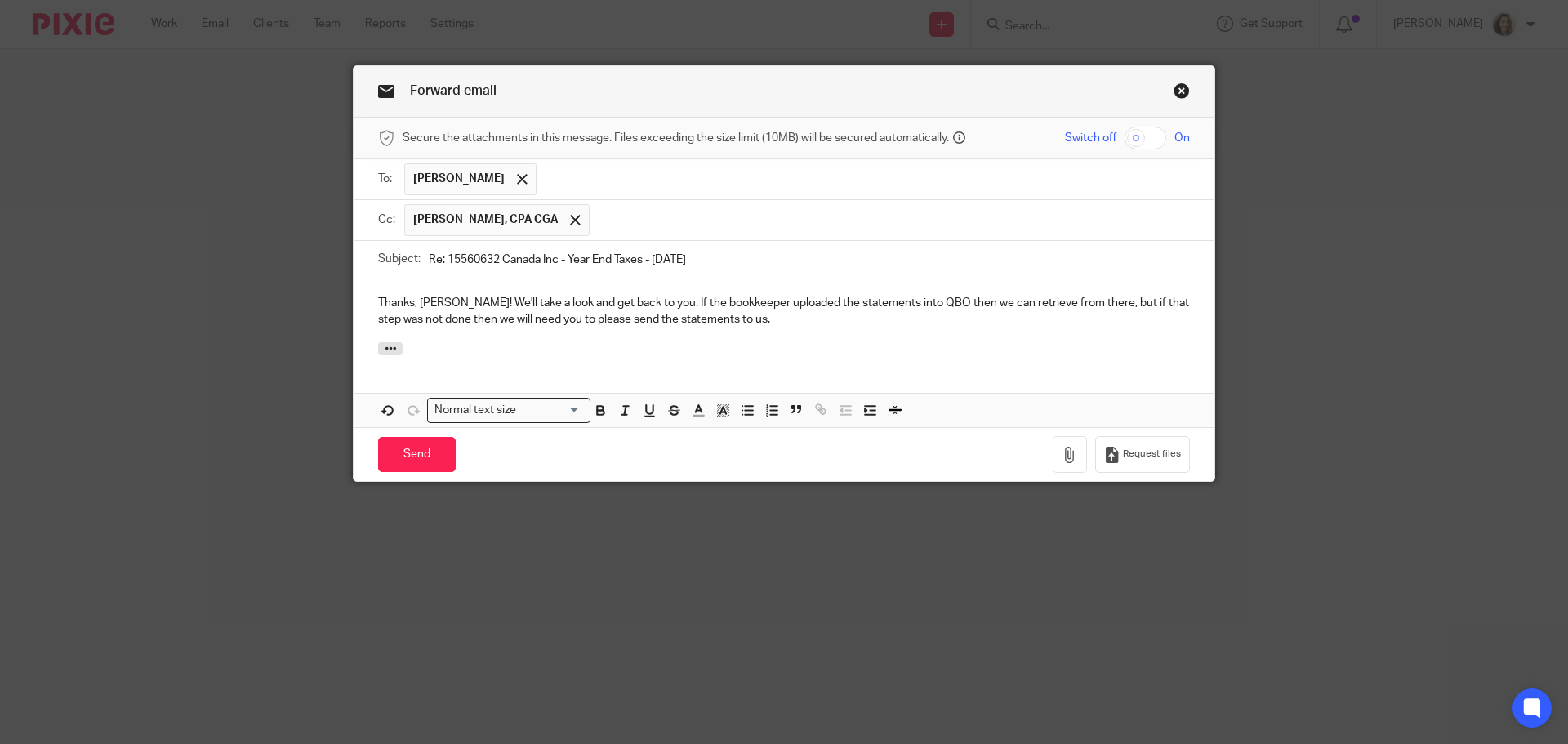
click at [453, 295] on p "Thanks, Caleb! We'll take a look and get back to you. If the bookkeeper uploade…" at bounding box center [784, 311] width 812 height 34
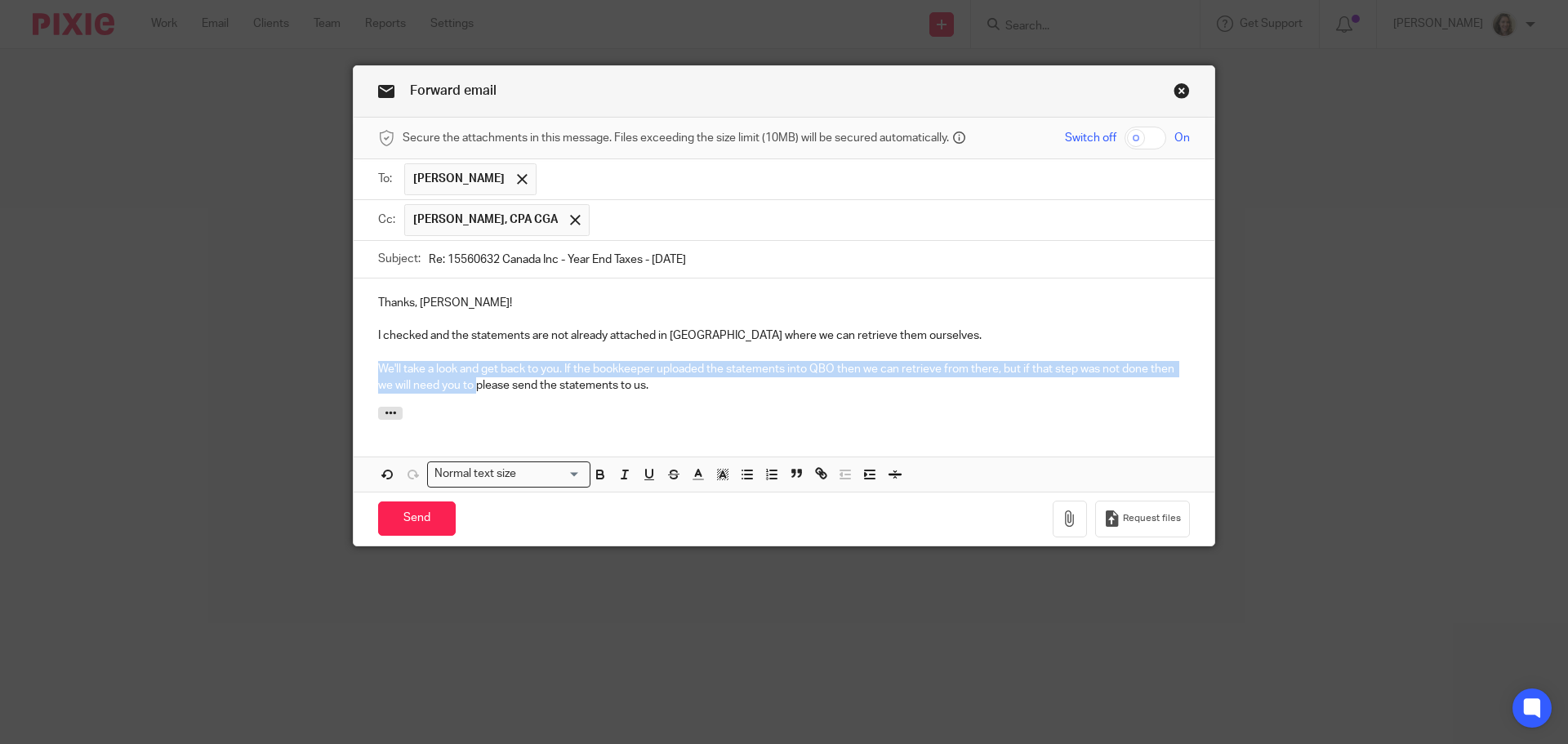
drag, startPoint x: 470, startPoint y: 385, endPoint x: 371, endPoint y: 362, distance: 101.6
click at [371, 362] on div "Thanks, Caleb! I checked and the statements are not already attached in QBO whe…" at bounding box center [784, 343] width 860 height 128
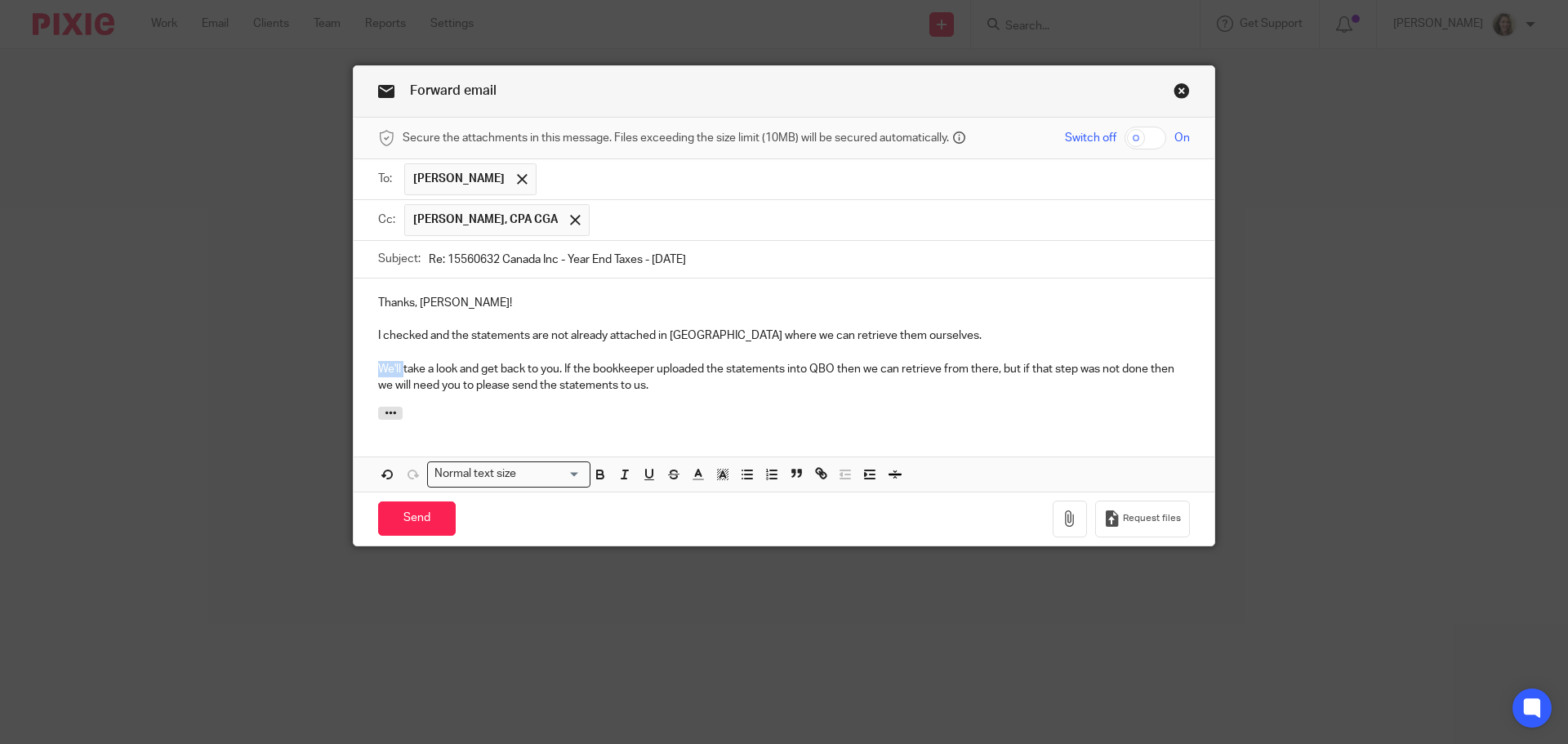
click at [371, 362] on div "Thanks, Caleb! I checked and the statements are not already attached in QBO whe…" at bounding box center [784, 343] width 860 height 128
drag, startPoint x: 423, startPoint y: 336, endPoint x: 464, endPoint y: 374, distance: 55.9
click at [424, 336] on p "I checked and the statements are not already attached in QBO where we can retri…" at bounding box center [784, 335] width 812 height 16
click at [699, 332] on p "I checked today and the statements are not already attached in QBO where we can…" at bounding box center [784, 335] width 812 height 16
click at [685, 392] on p "We'll take a look and get back to you. If the bookkeeper uploaded the statement…" at bounding box center [784, 377] width 812 height 34
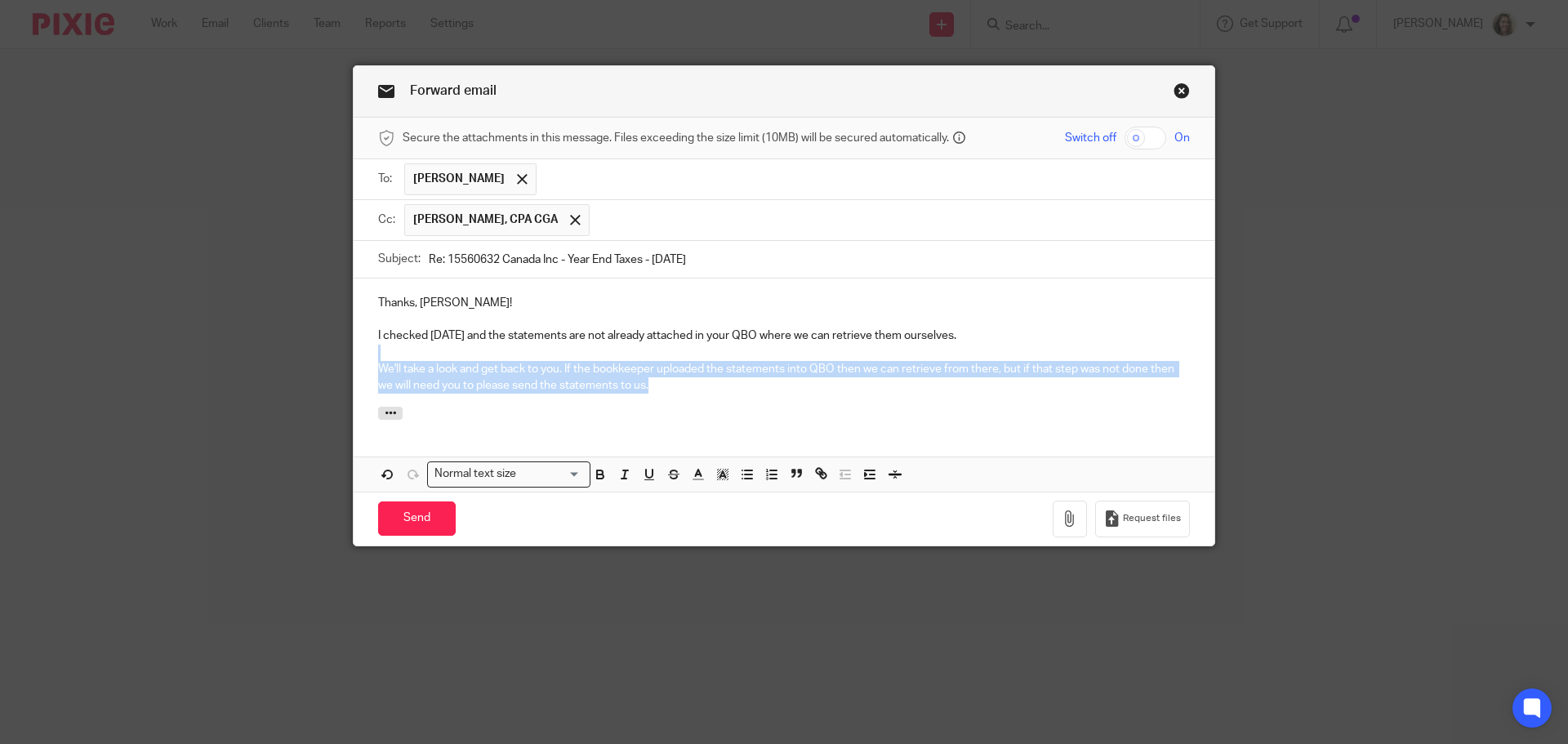
drag, startPoint x: 663, startPoint y: 383, endPoint x: 407, endPoint y: 357, distance: 257.3
click at [407, 357] on div "Thanks, Caleb! I checked today and the statements are not already attached in y…" at bounding box center [784, 343] width 860 height 128
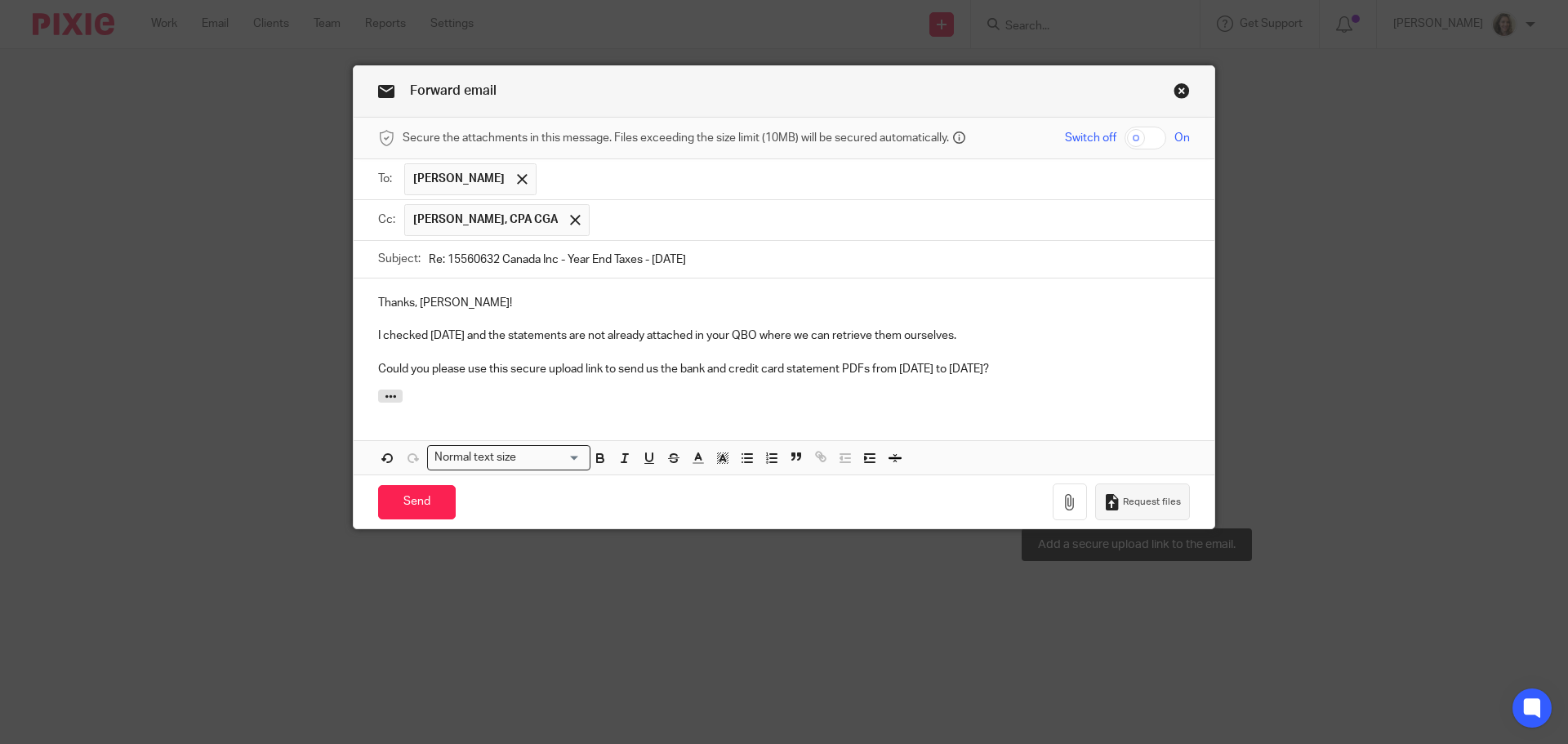
click at [1144, 500] on span "Request files" at bounding box center [1151, 502] width 58 height 13
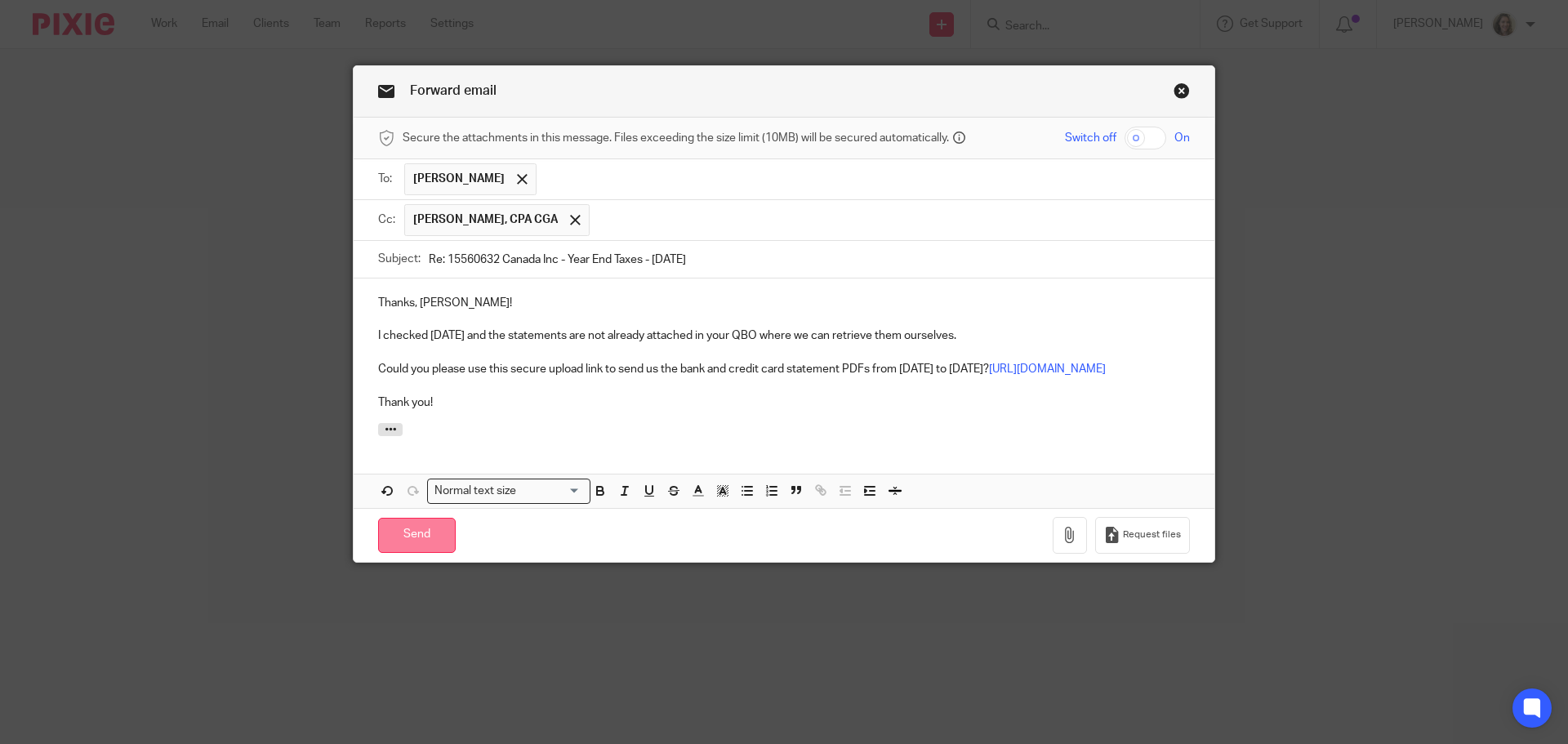
click at [409, 547] on input "Send" at bounding box center [417, 535] width 78 height 35
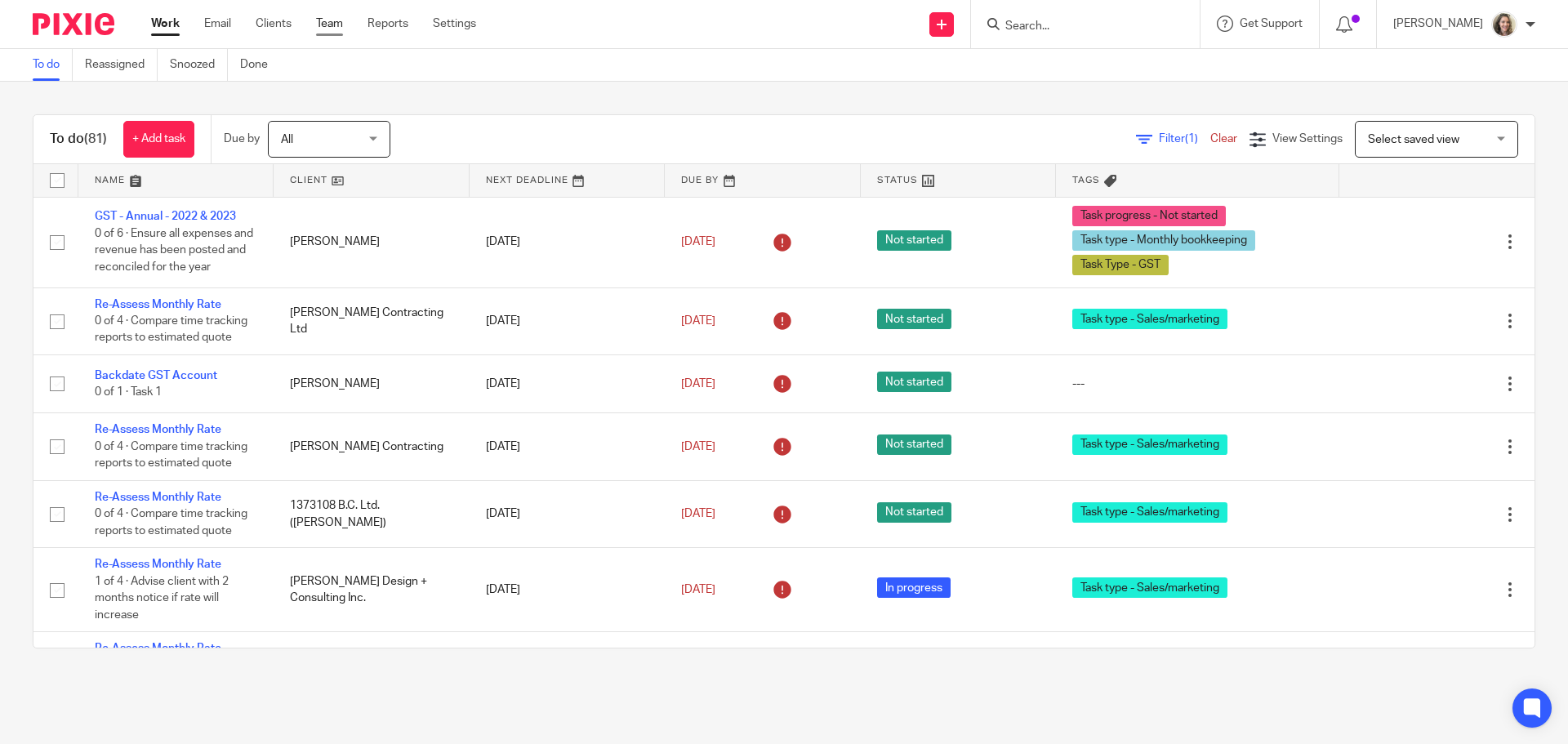
click at [334, 19] on link "Team" at bounding box center [329, 24] width 27 height 16
